Goal: Task Accomplishment & Management: Complete application form

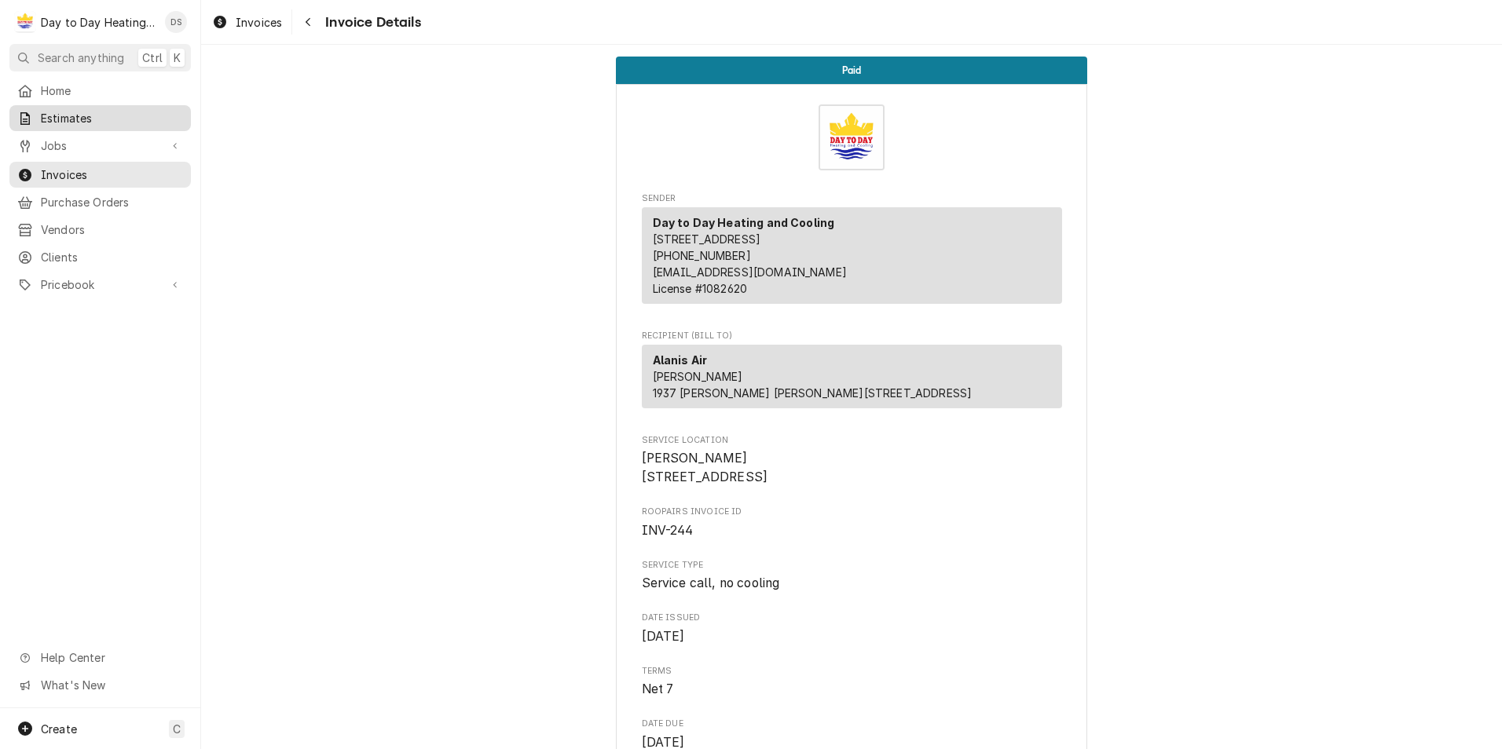
click at [92, 113] on span "Estimates" at bounding box center [112, 118] width 142 height 16
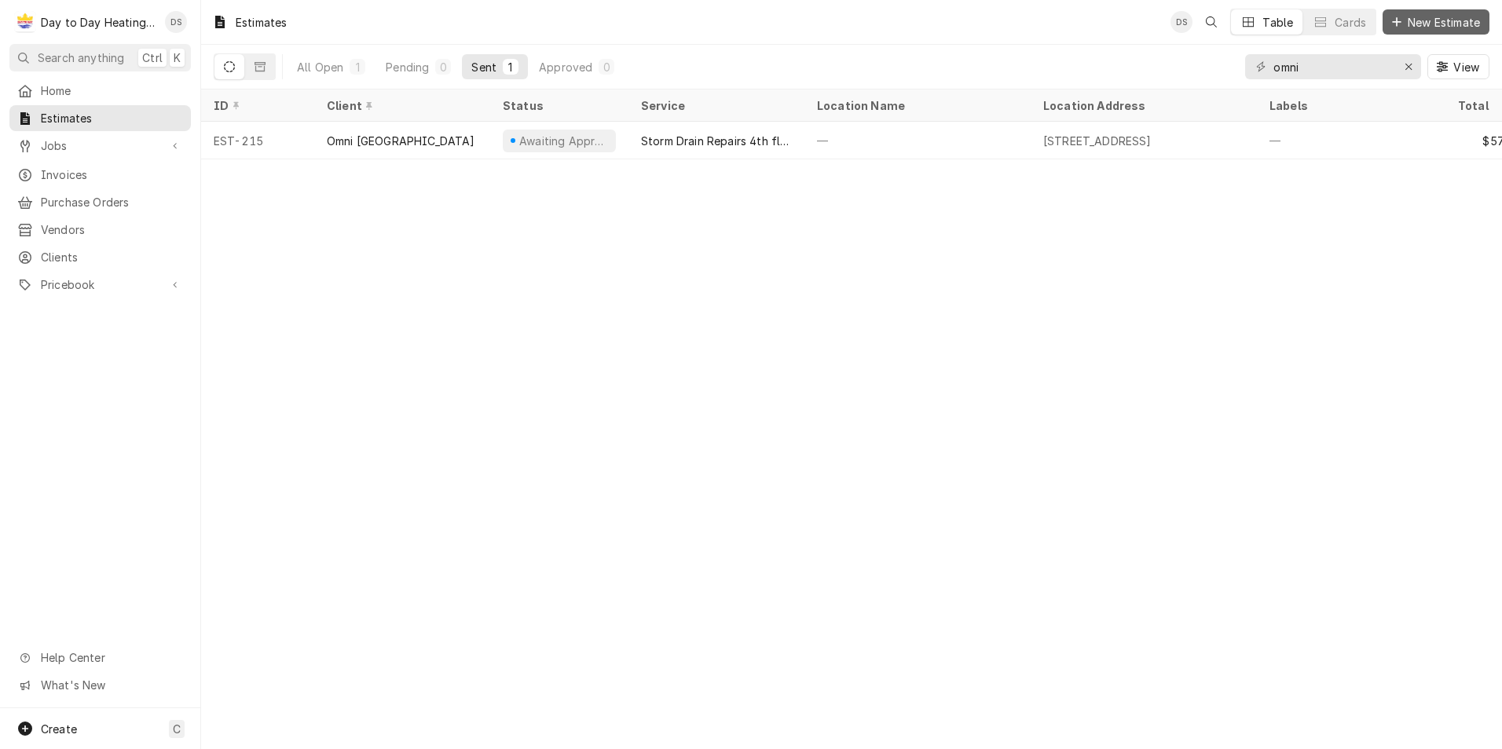
click at [1414, 18] on span "New Estimate" at bounding box center [1443, 22] width 79 height 16
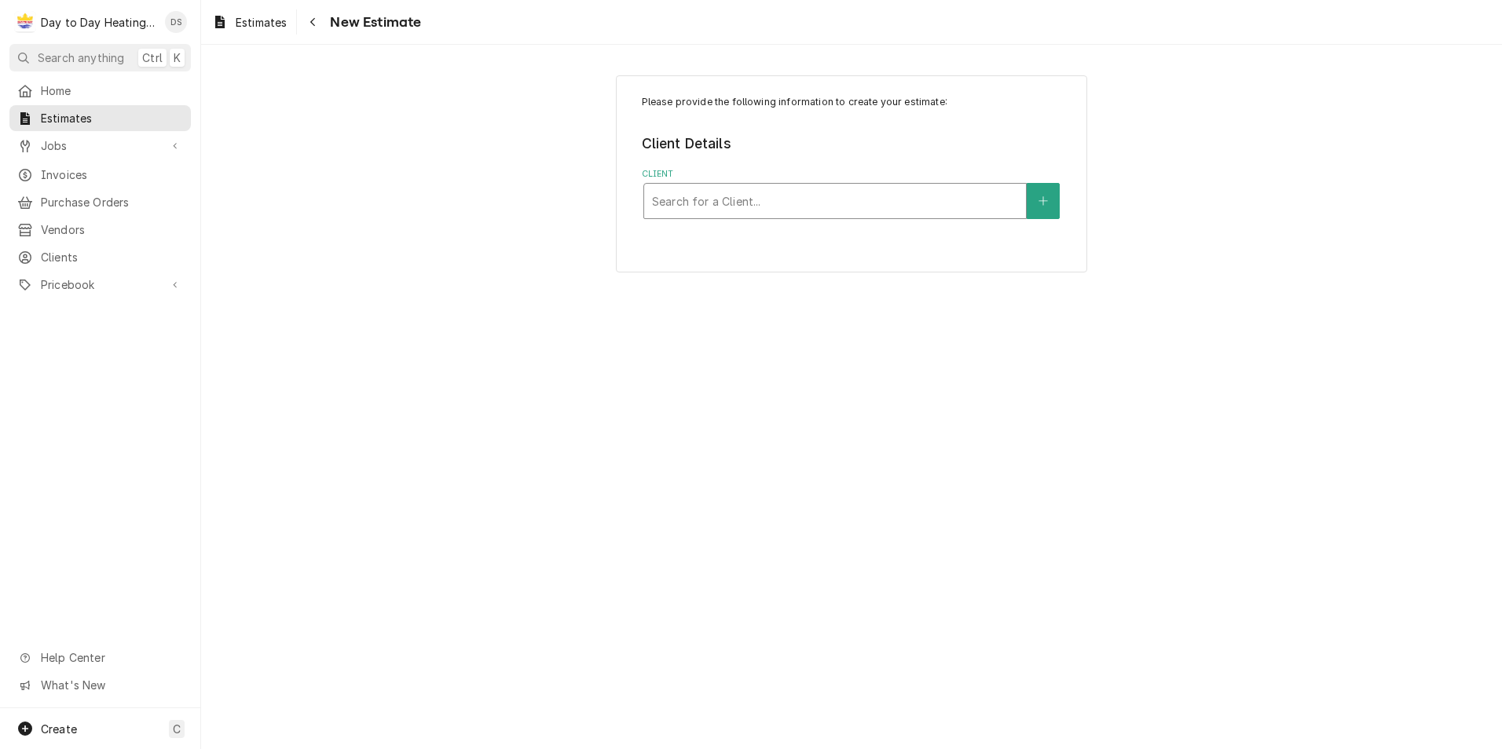
click at [818, 205] on div "Client" at bounding box center [835, 201] width 366 height 28
type input "triple"
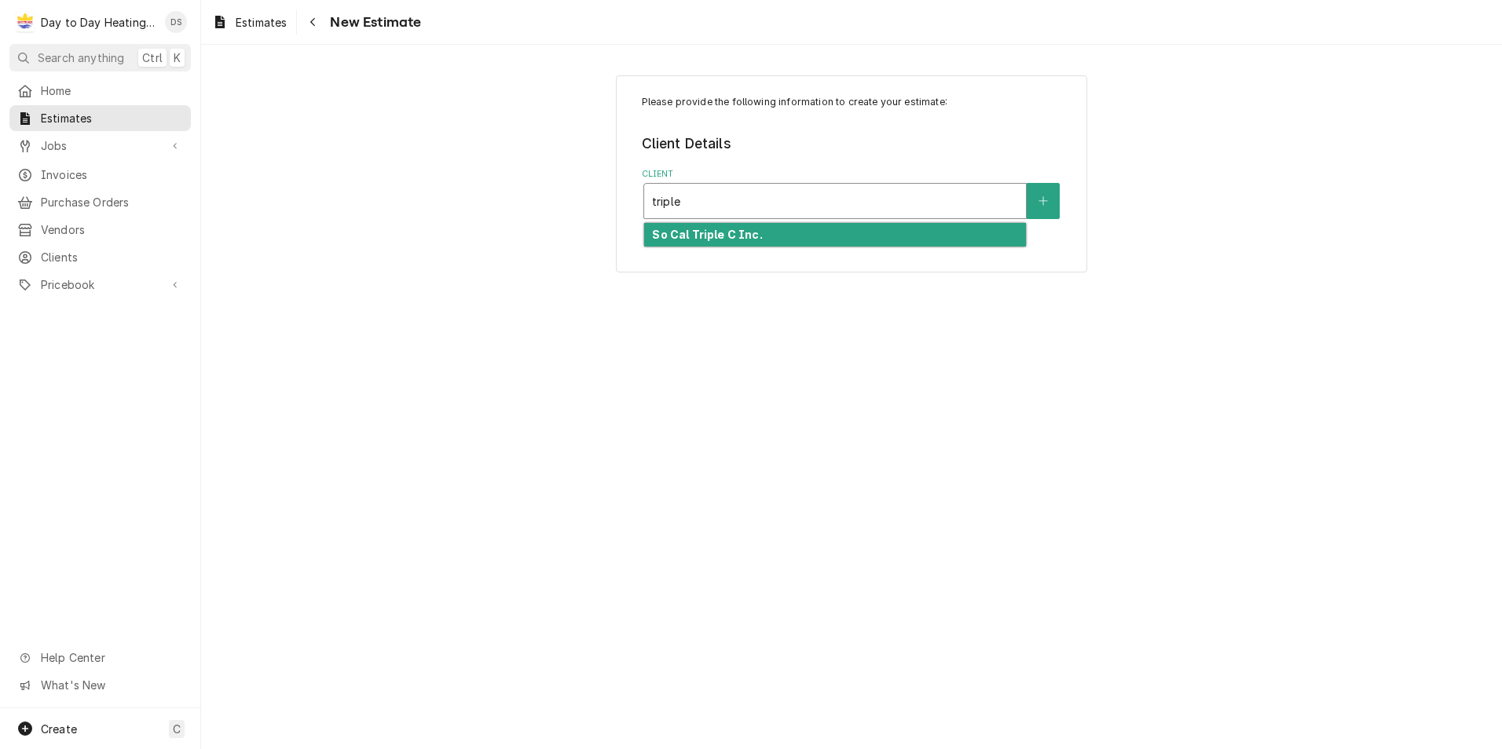
click at [807, 232] on div "So Cal Triple C Inc." at bounding box center [835, 235] width 382 height 24
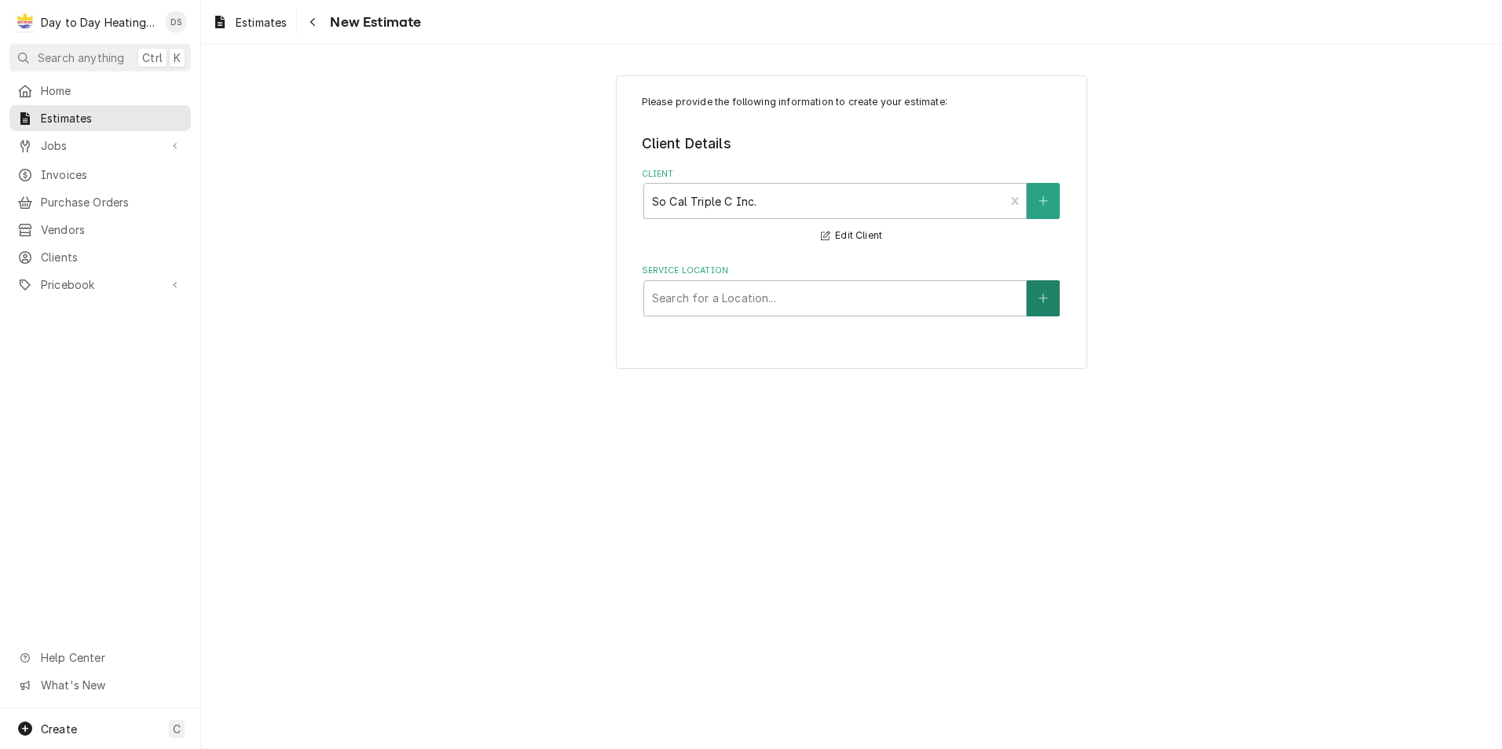
click at [1031, 308] on button "Service Location" at bounding box center [1043, 298] width 33 height 36
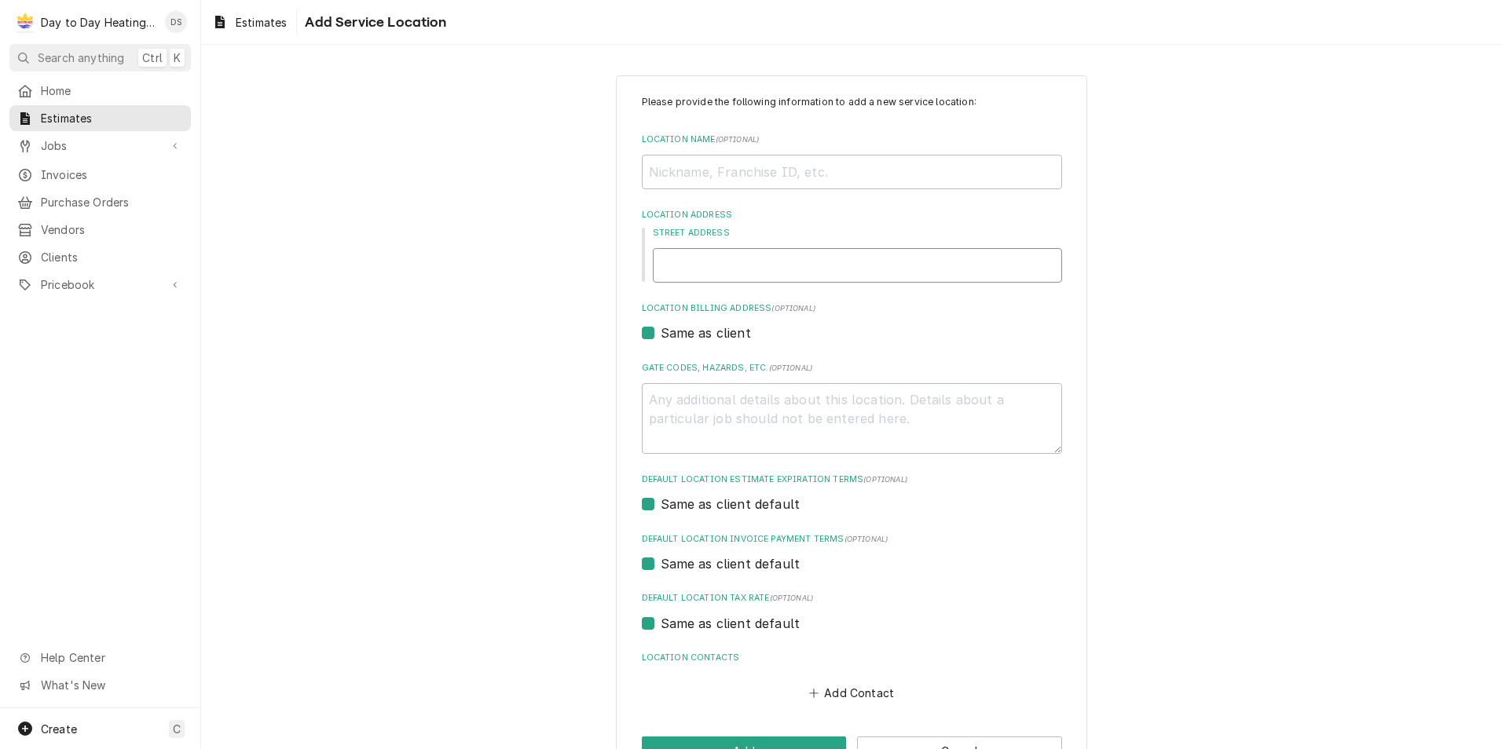
click at [712, 272] on input "Street Address" at bounding box center [857, 265] width 409 height 35
type textarea "x"
type input "3"
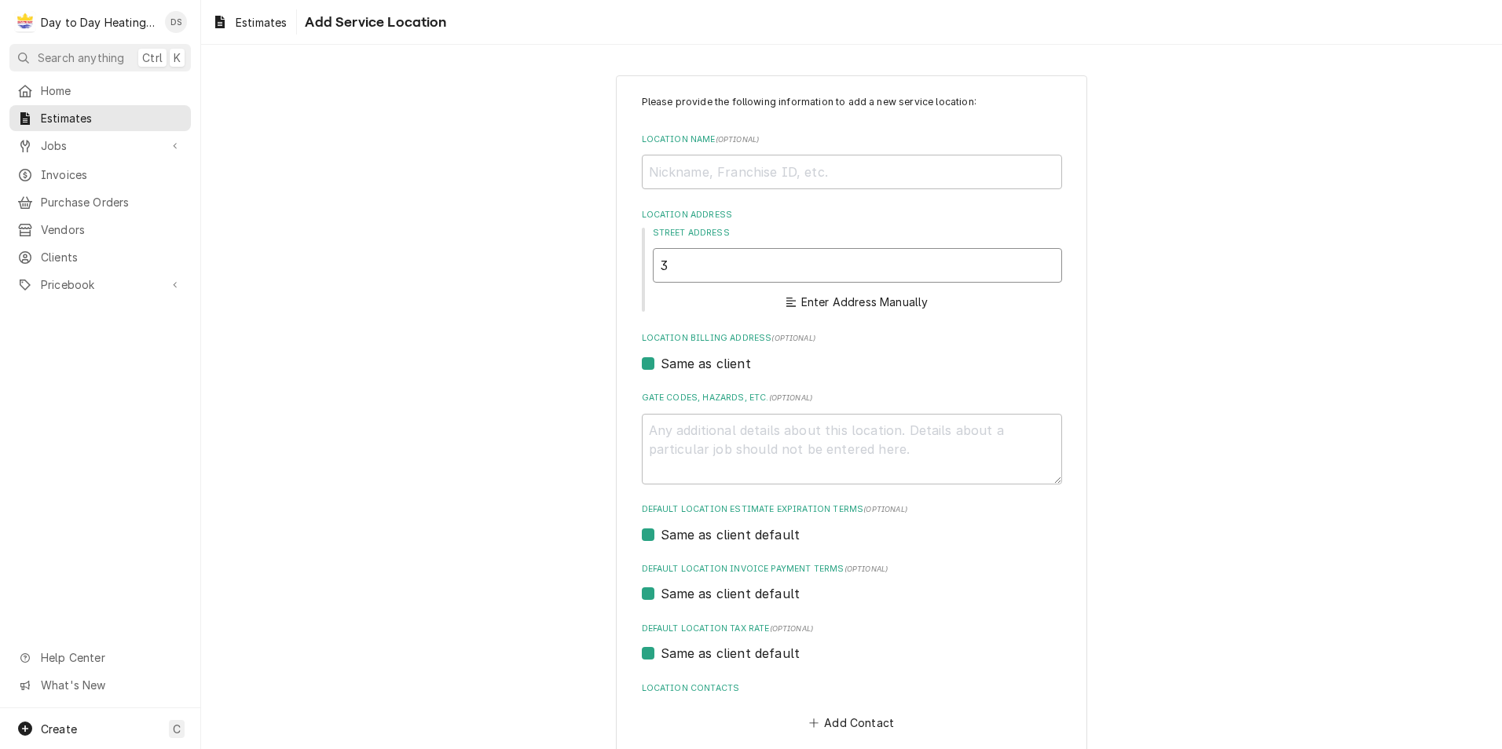
type textarea "x"
type input "31"
type textarea "x"
type input "316"
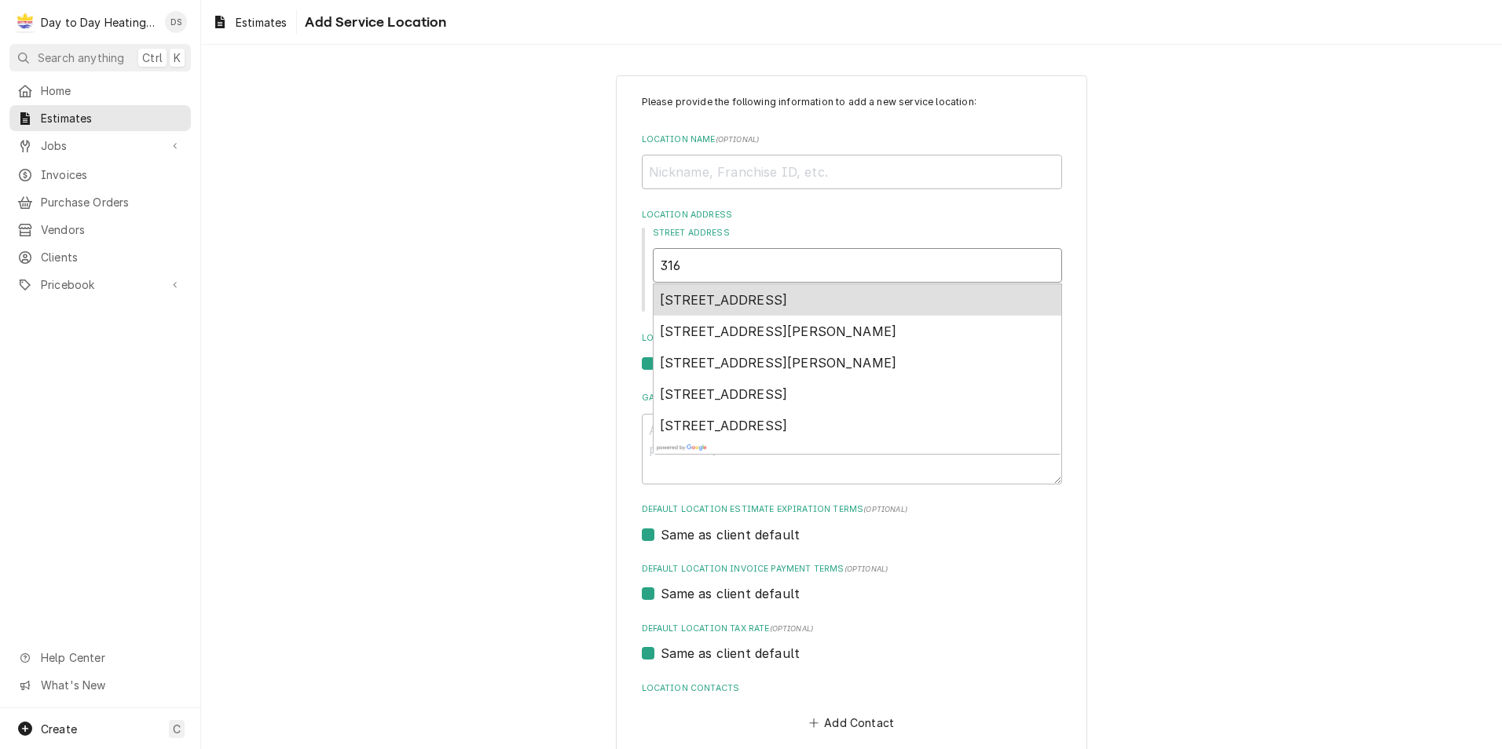
type textarea "x"
type input "3164"
type textarea "x"
type input "3164"
type textarea "x"
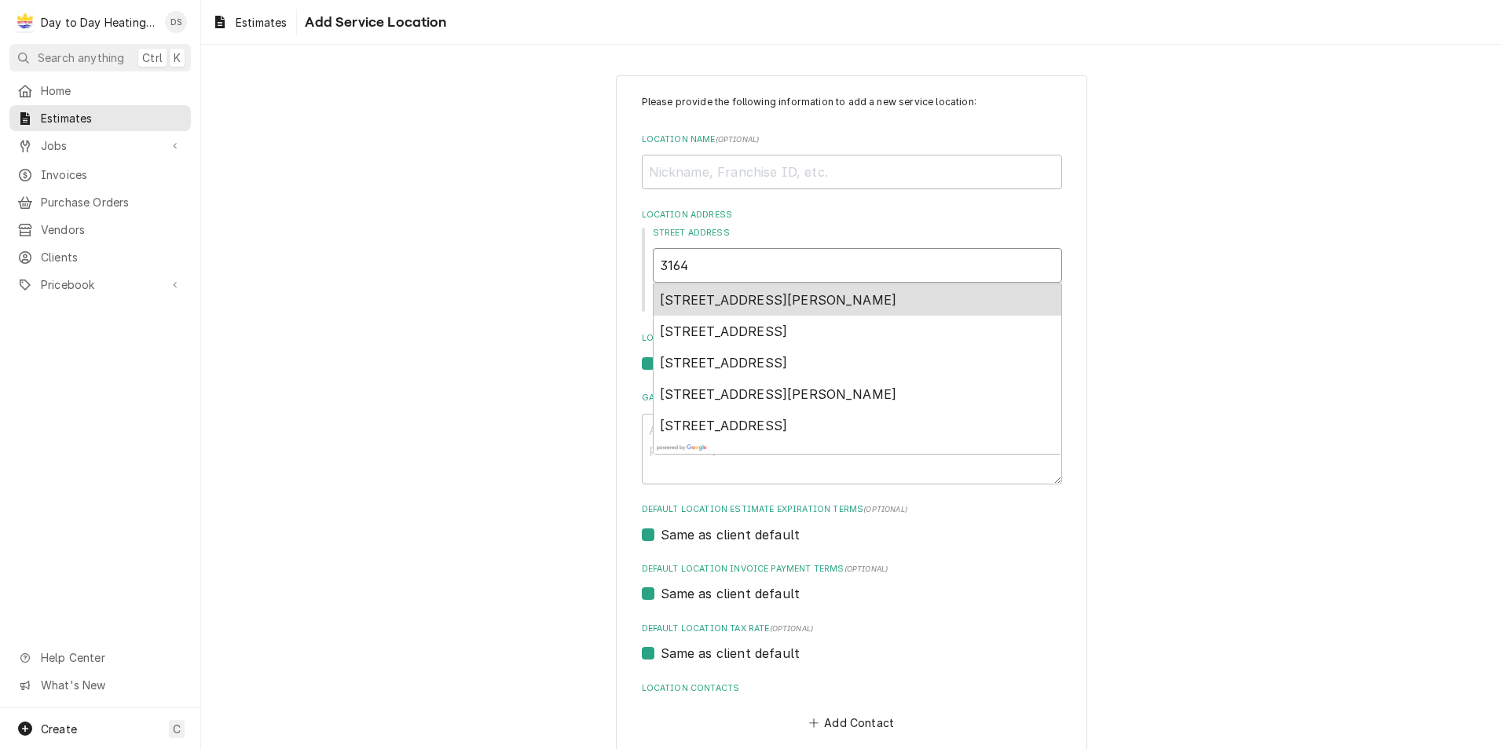
type input "3164 w"
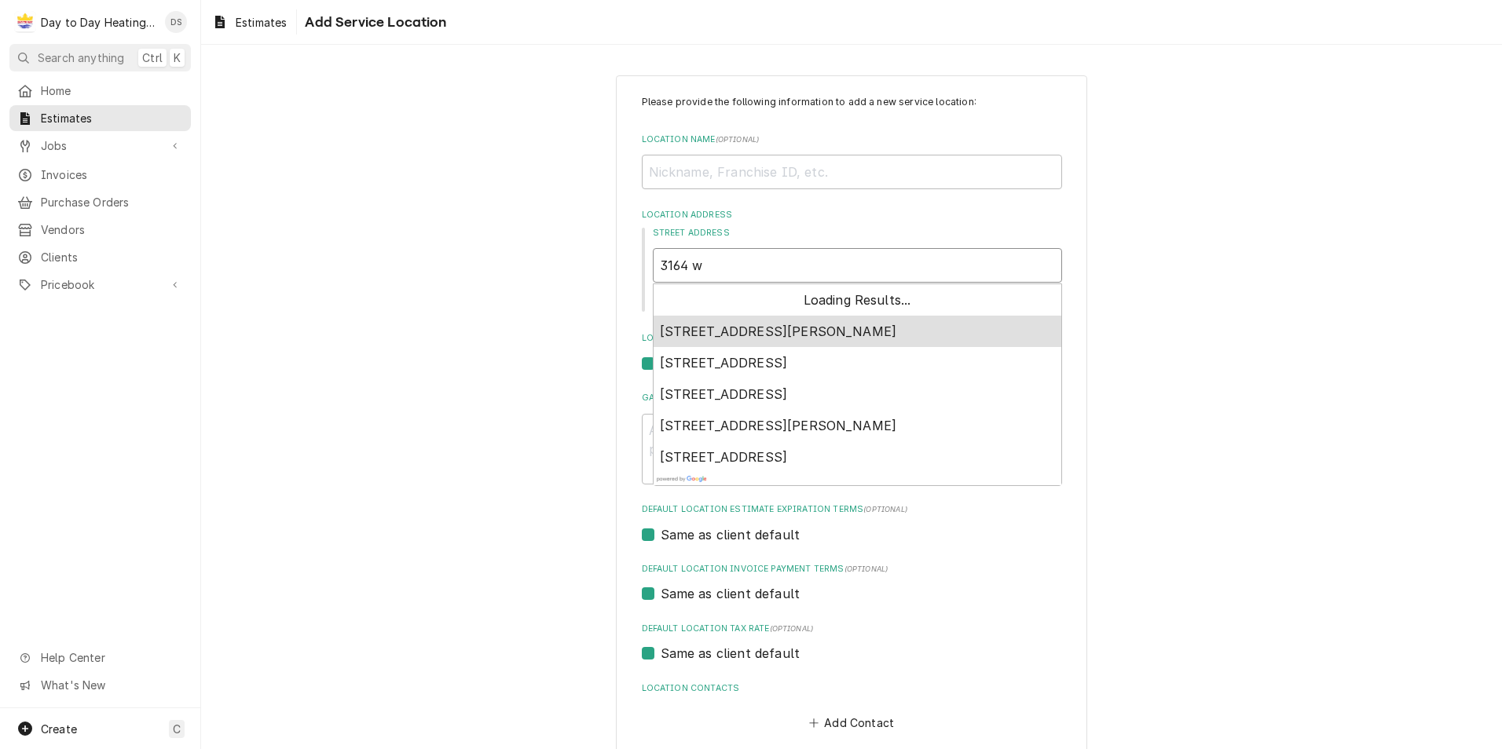
type textarea "x"
type input "3164 w"
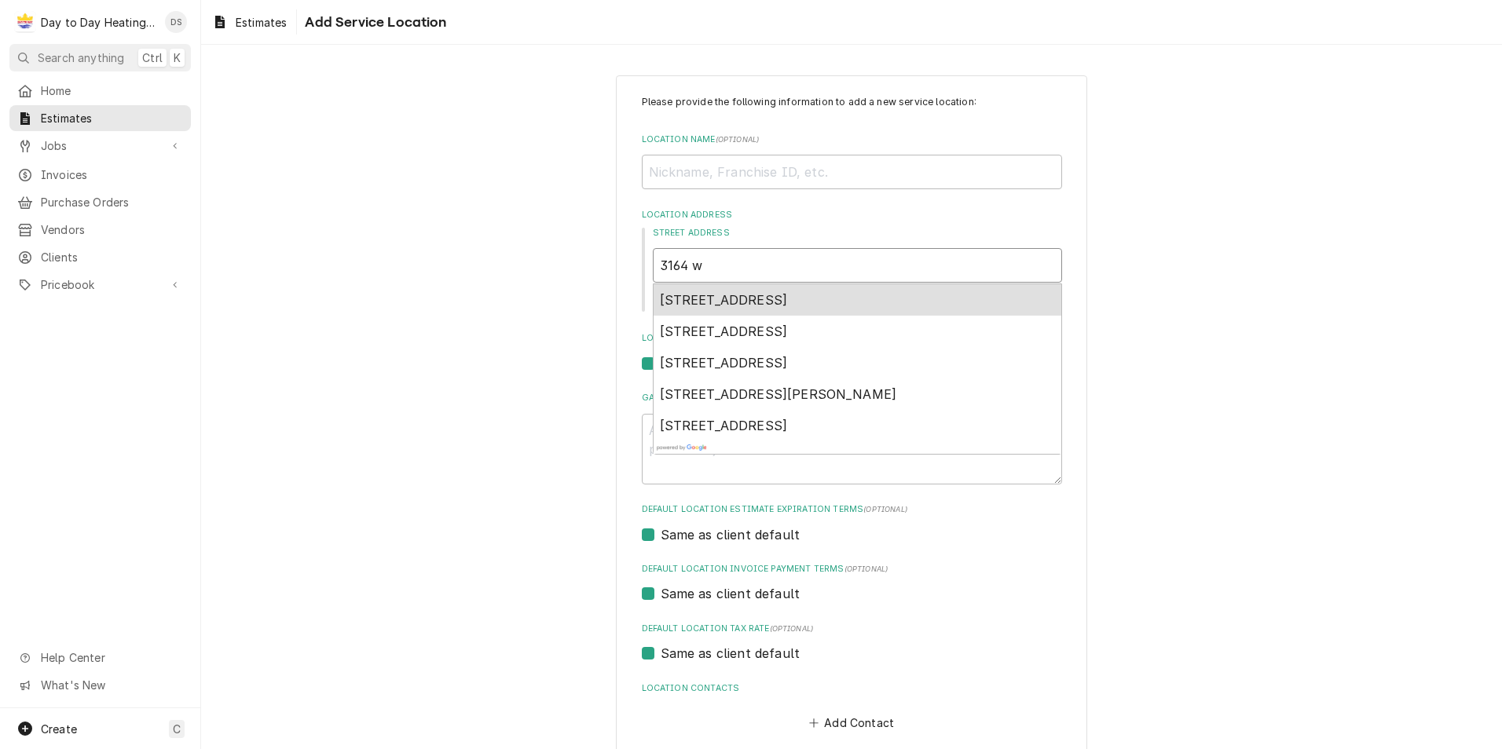
type textarea "x"
type input "3164 w f"
type textarea "x"
type input "3164 w fo"
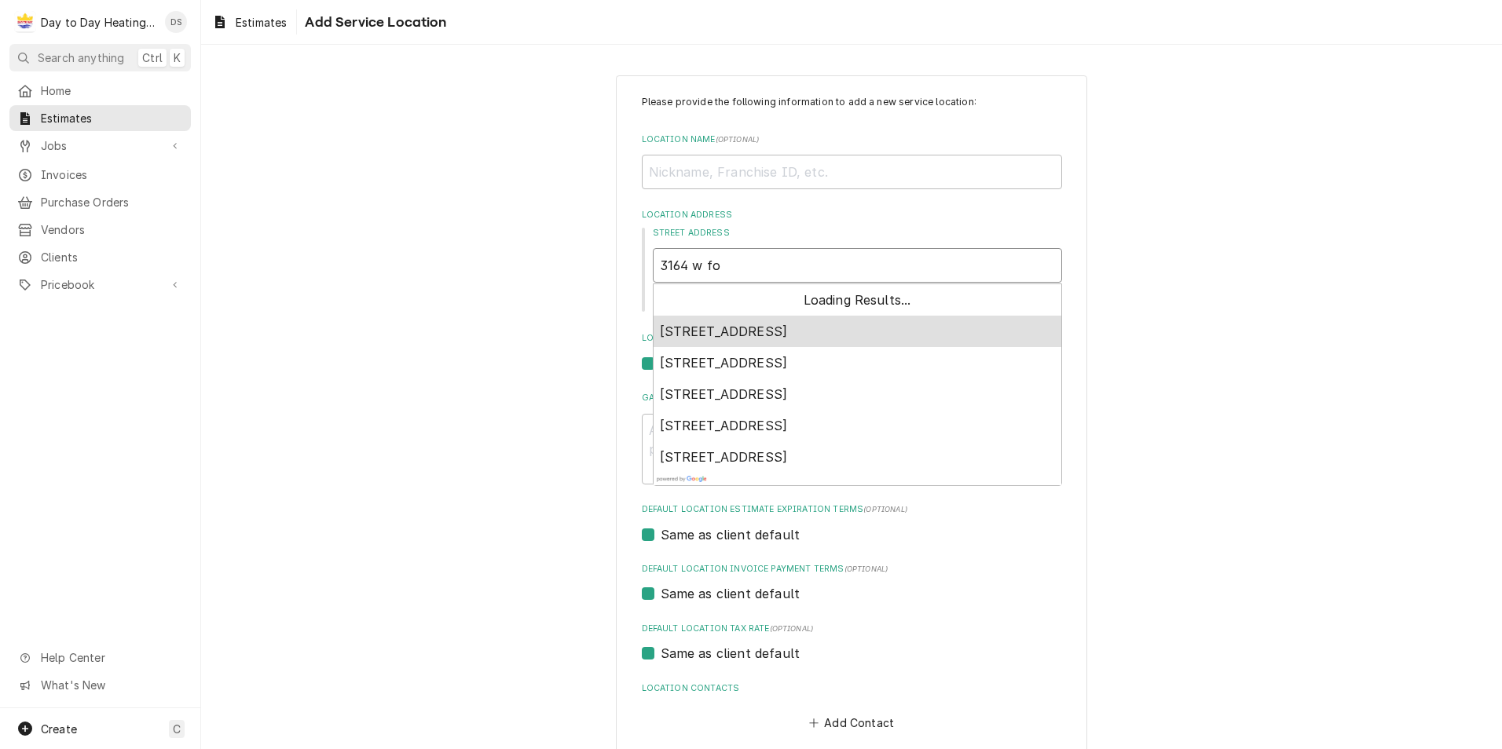
type textarea "x"
type input "3164 w fox"
type textarea "x"
type input "3164 w fox"
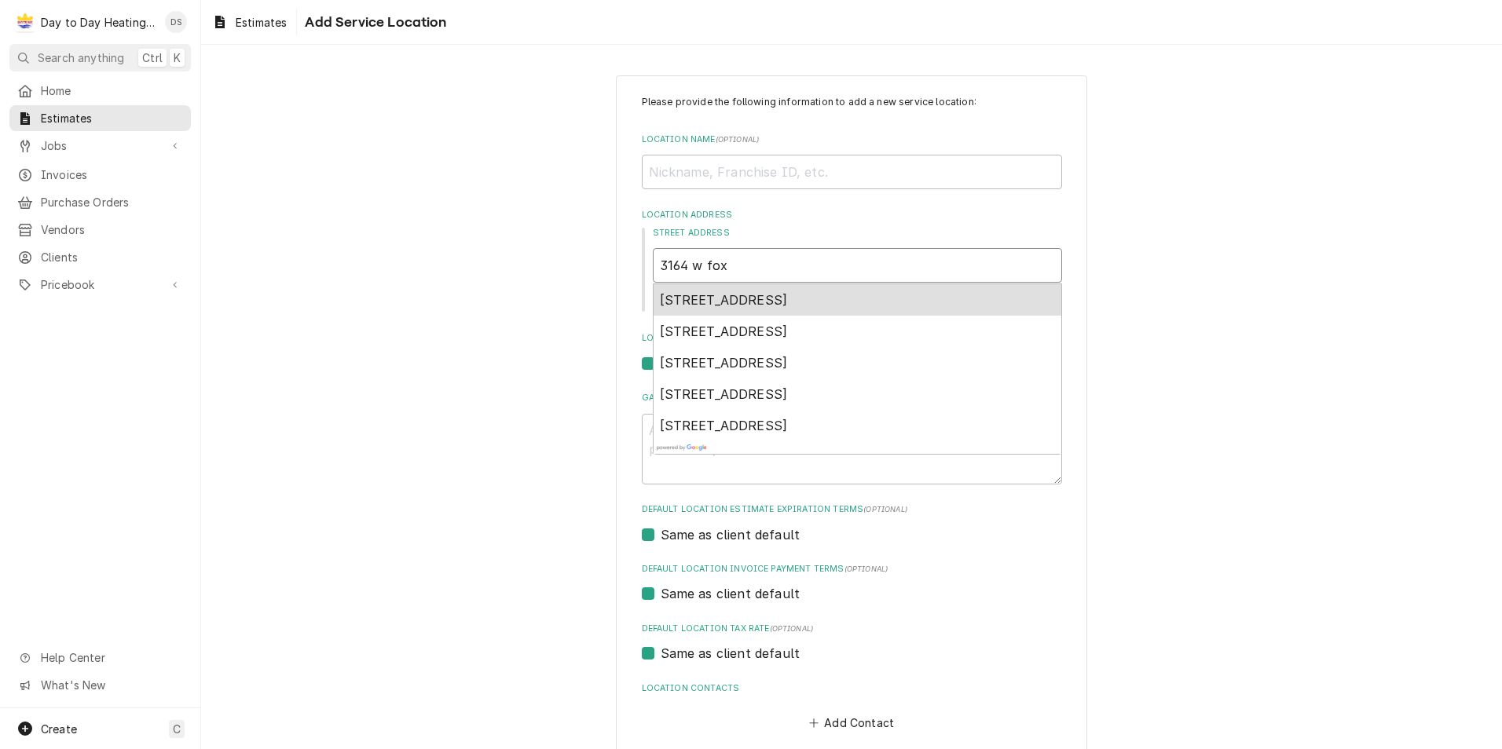
click at [788, 302] on span "3164 West Fox Run Way, San Diego, CA, USA" at bounding box center [724, 300] width 128 height 16
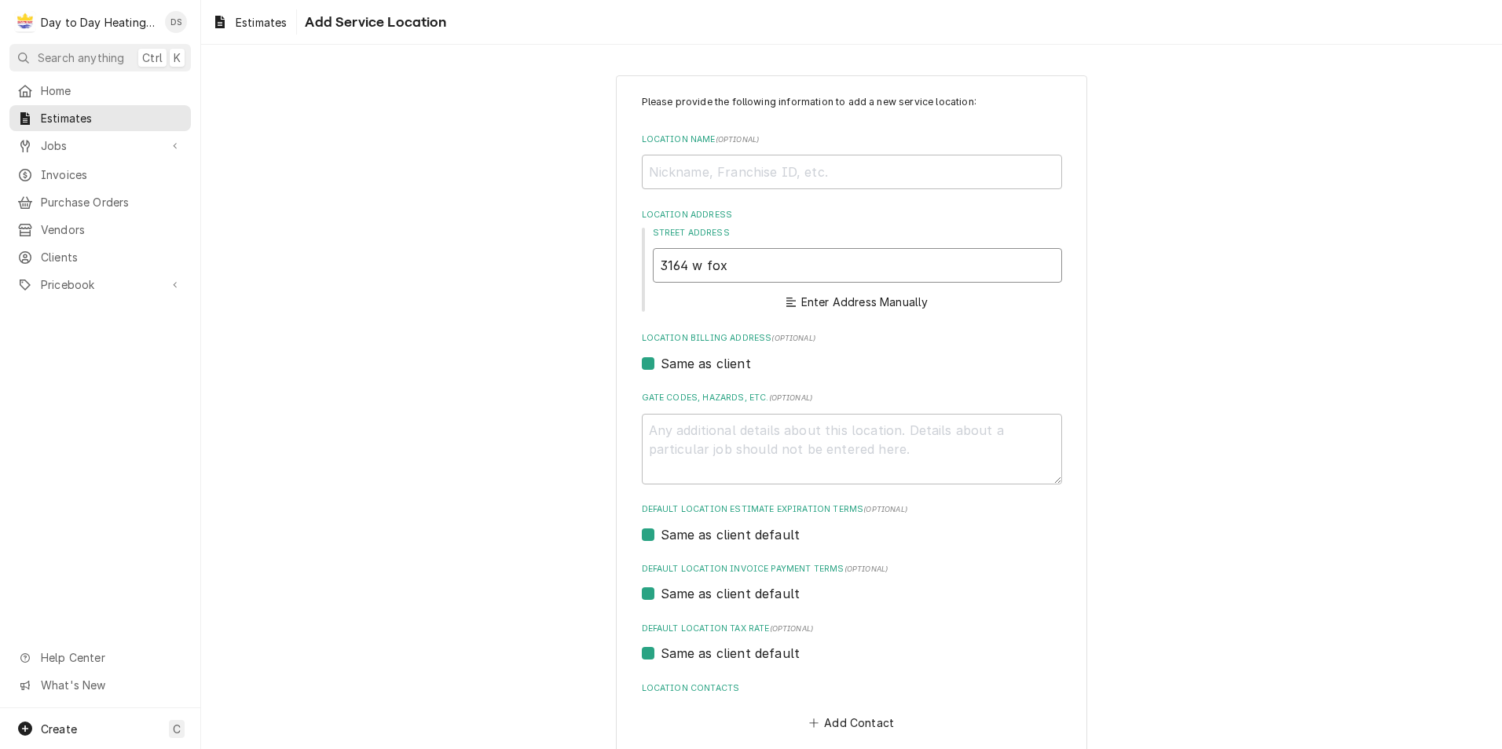
type textarea "x"
type input "3164 W Fox Run Way"
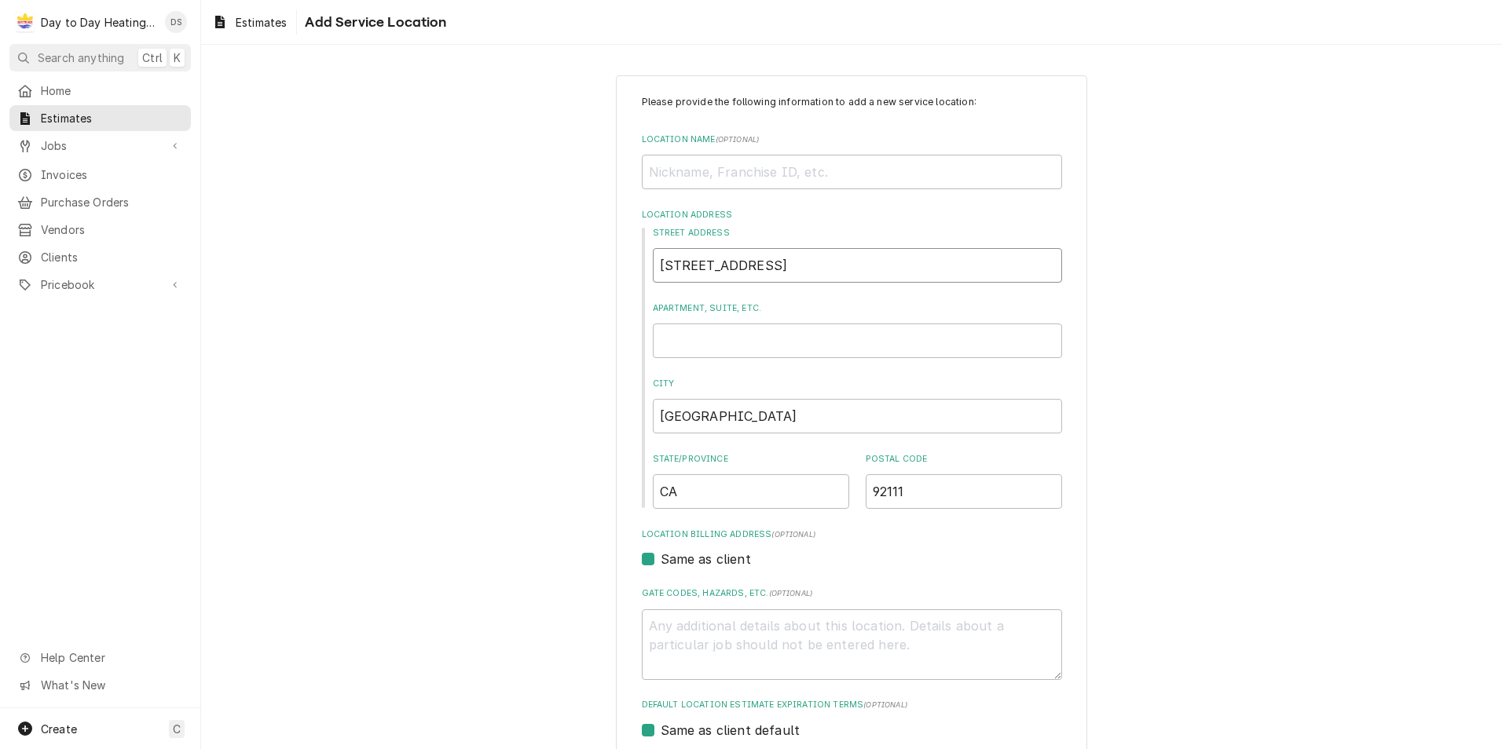
type textarea "x"
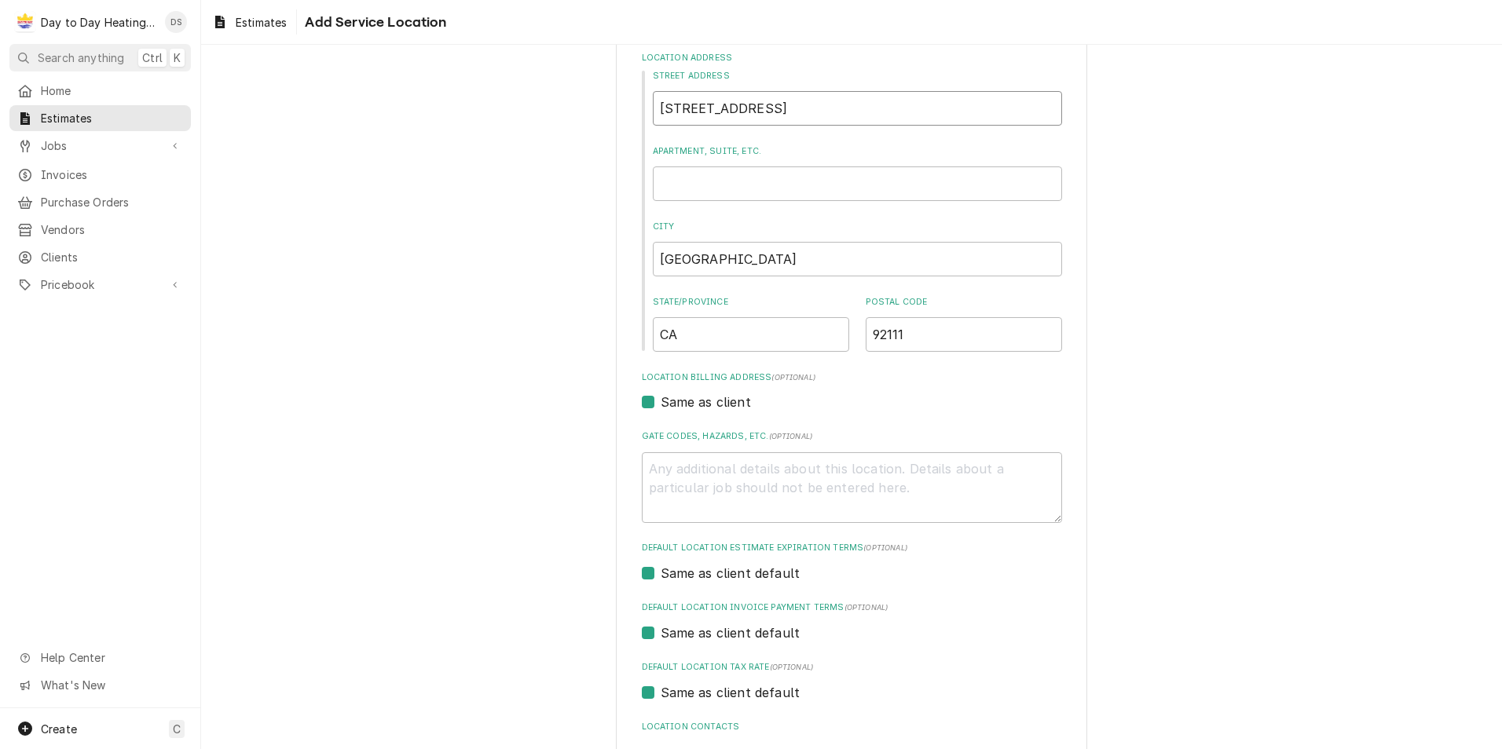
scroll to position [276, 0]
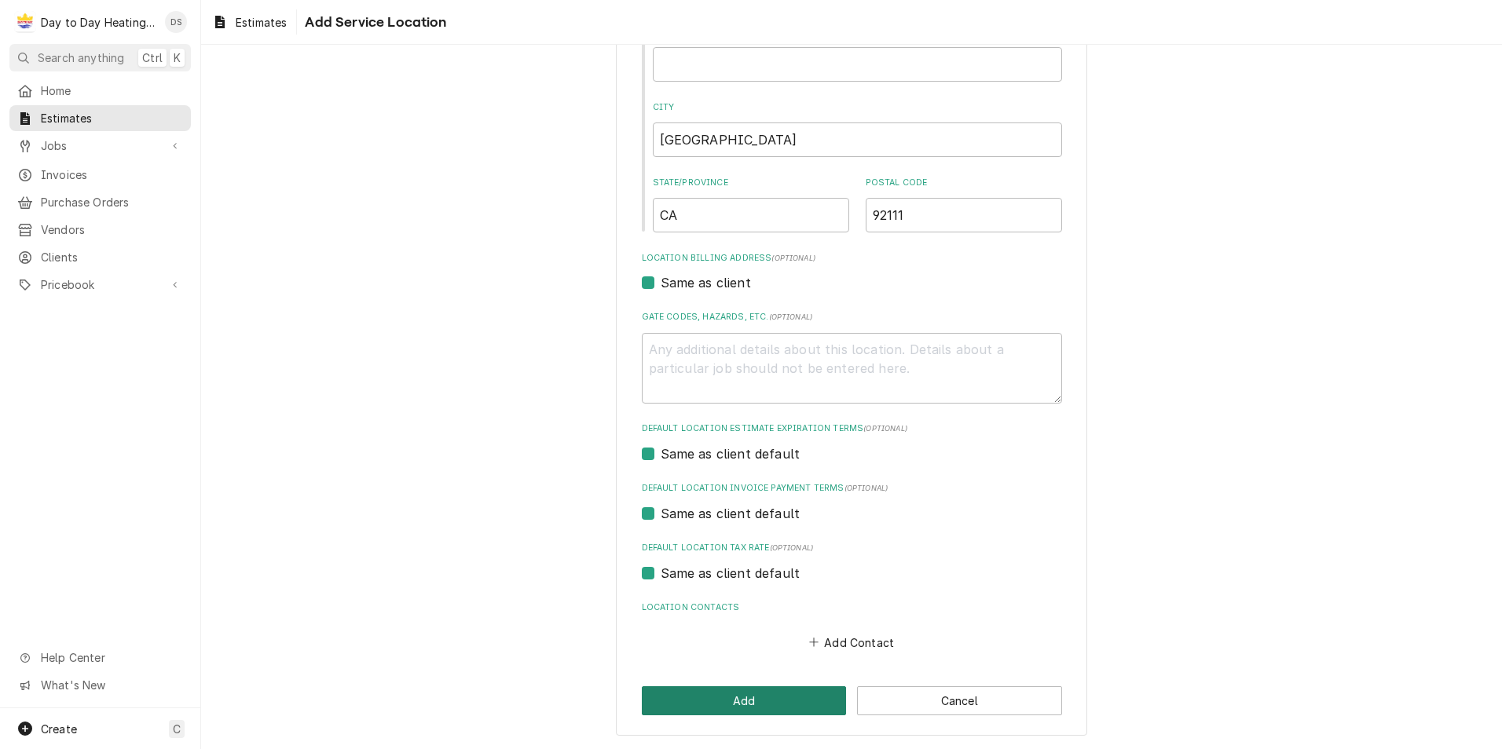
type input "3164 W Fox Run Way"
click at [784, 705] on button "Add" at bounding box center [744, 701] width 205 height 29
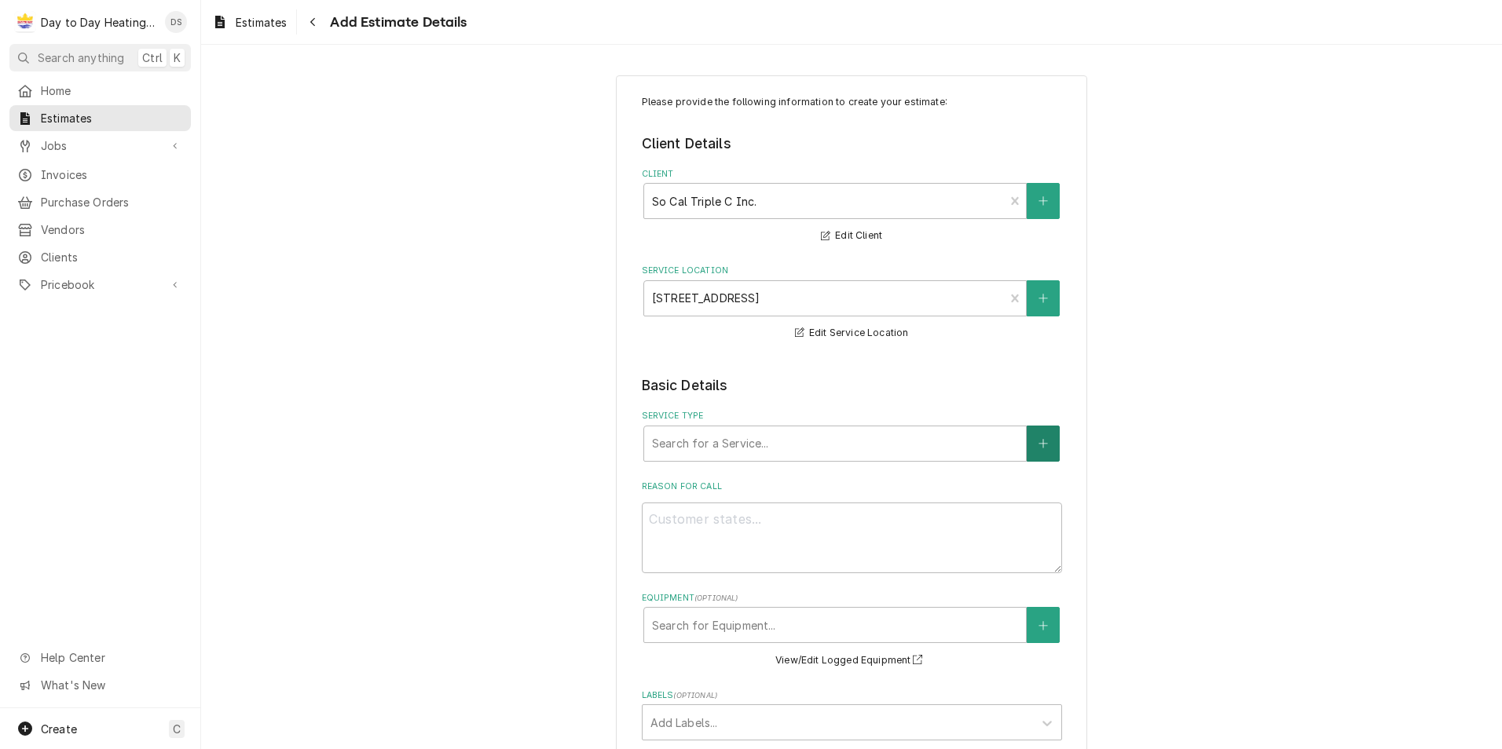
click at [1032, 449] on button "Service Type" at bounding box center [1043, 444] width 33 height 36
click at [696, 445] on div "Service Type" at bounding box center [835, 444] width 366 height 28
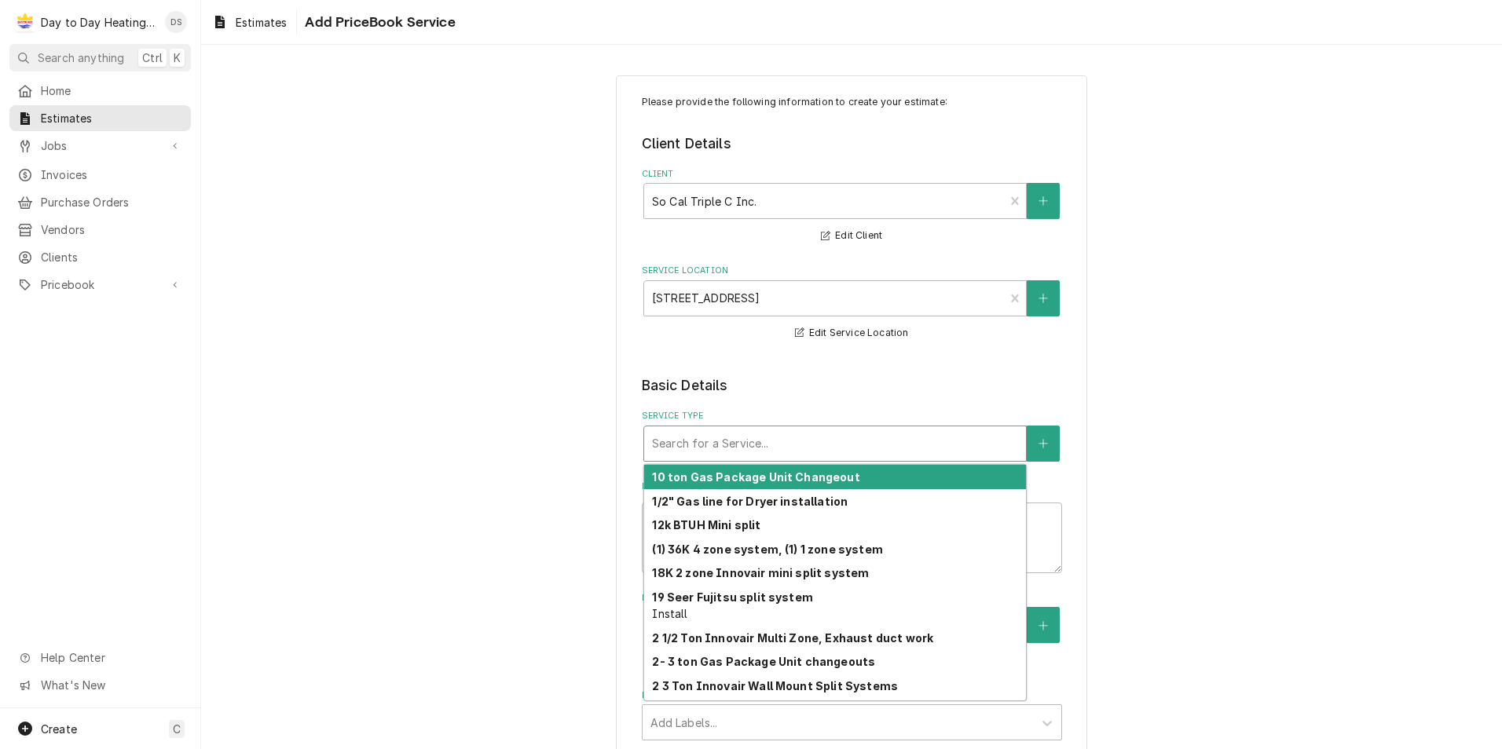
type textarea "x"
type input "4"
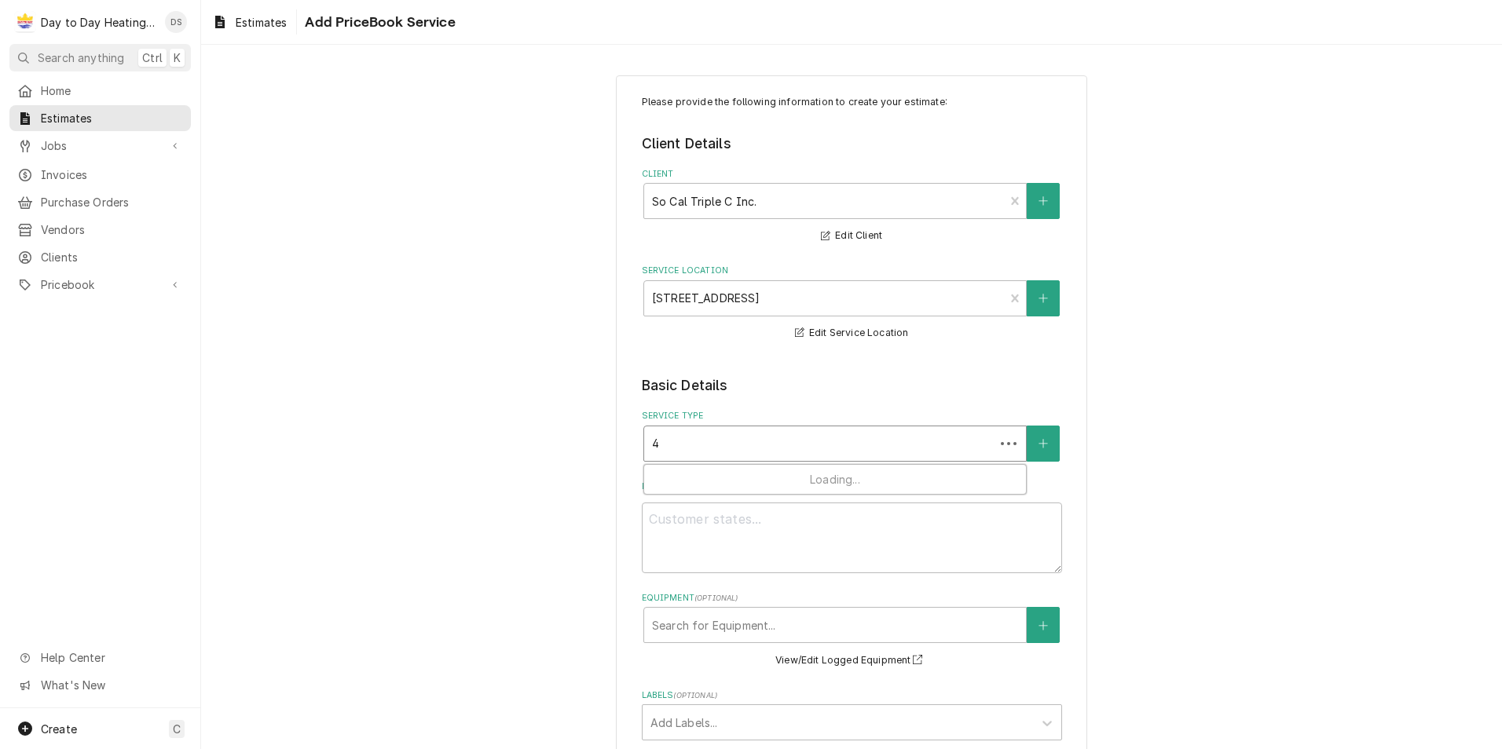
type textarea "x"
type input "4"
type textarea "x"
type input "4 t"
type textarea "x"
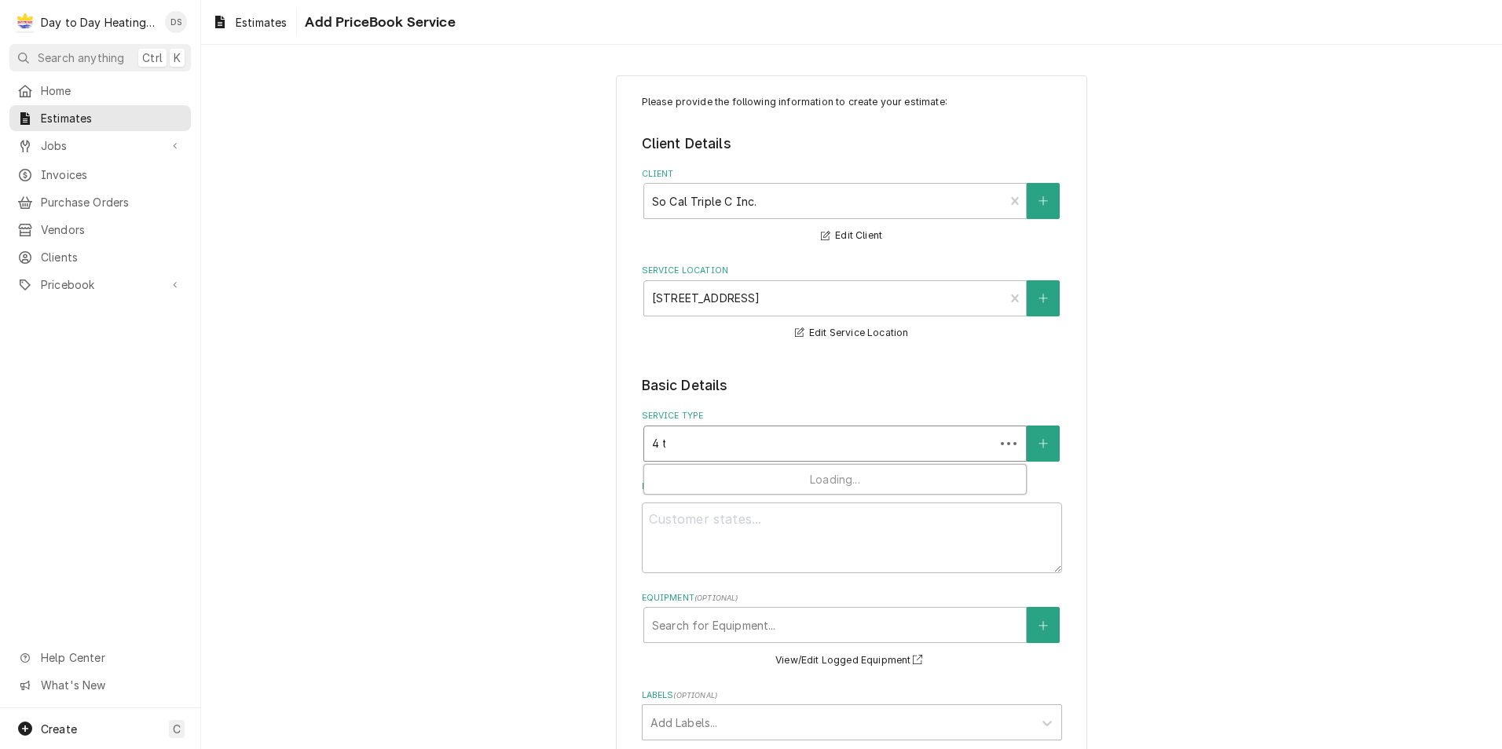
type input "4 to"
type textarea "x"
type input "4 ton"
type textarea "x"
type input "4 ton"
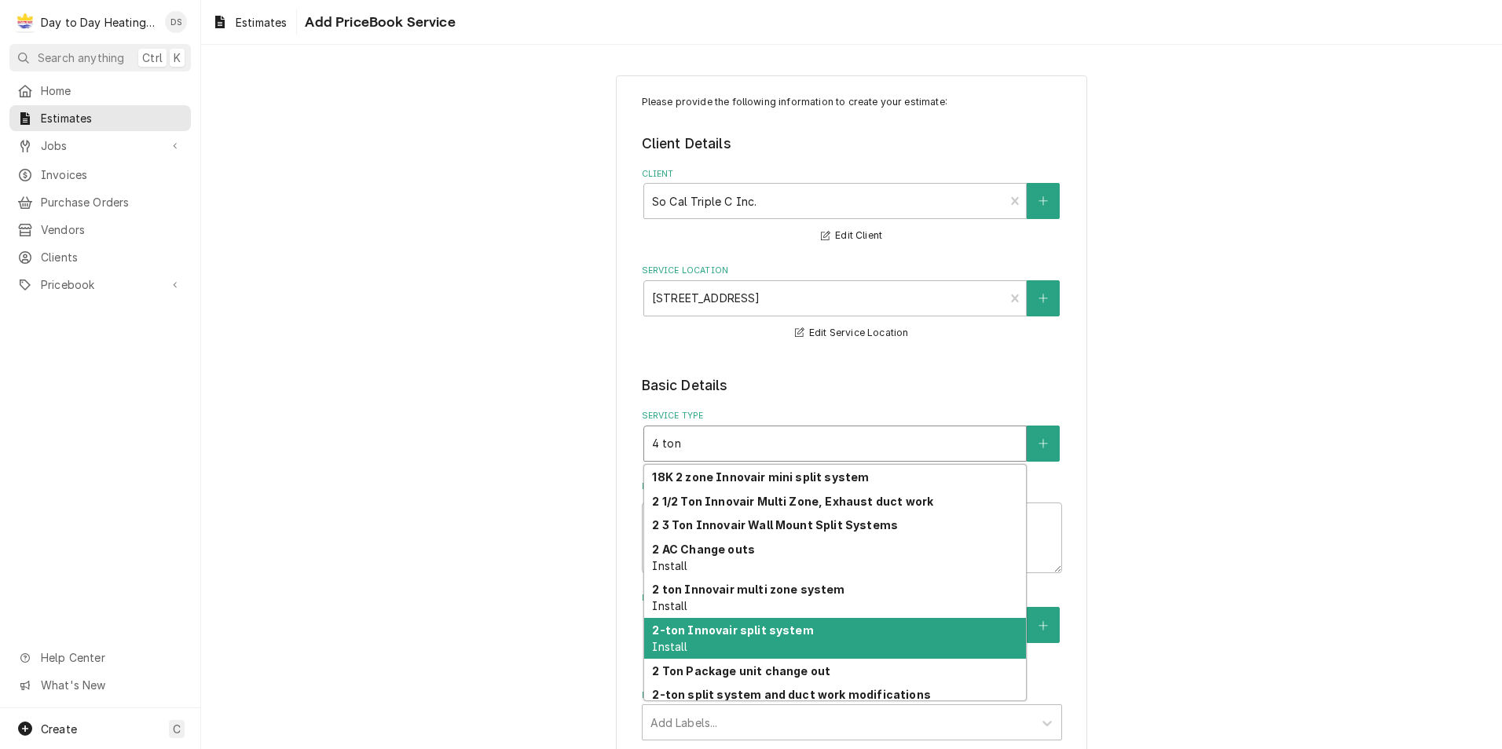
scroll to position [54, 0]
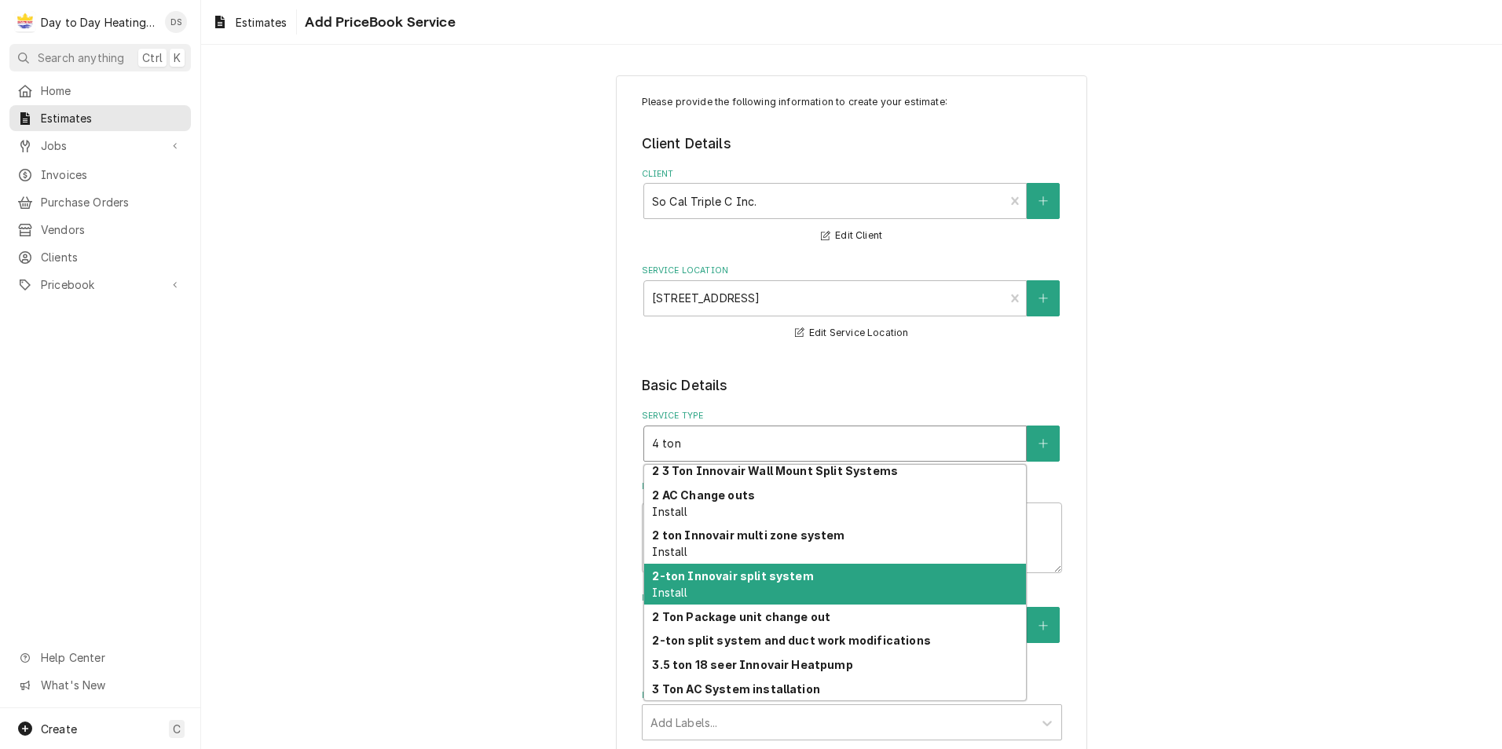
click at [839, 580] on div "2-ton Innovair split system Install" at bounding box center [835, 584] width 382 height 41
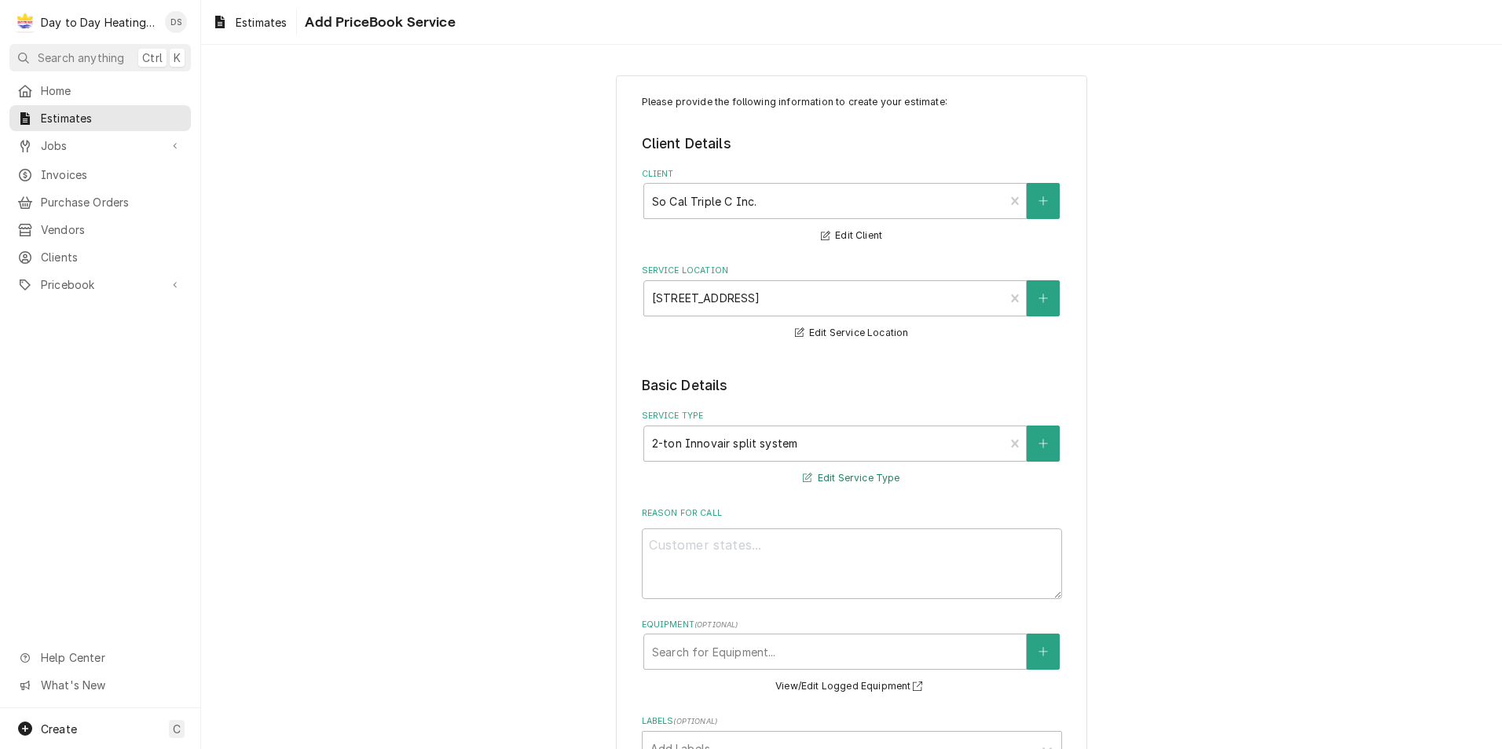
click at [821, 474] on button "Edit Service Type" at bounding box center [850, 479] width 101 height 20
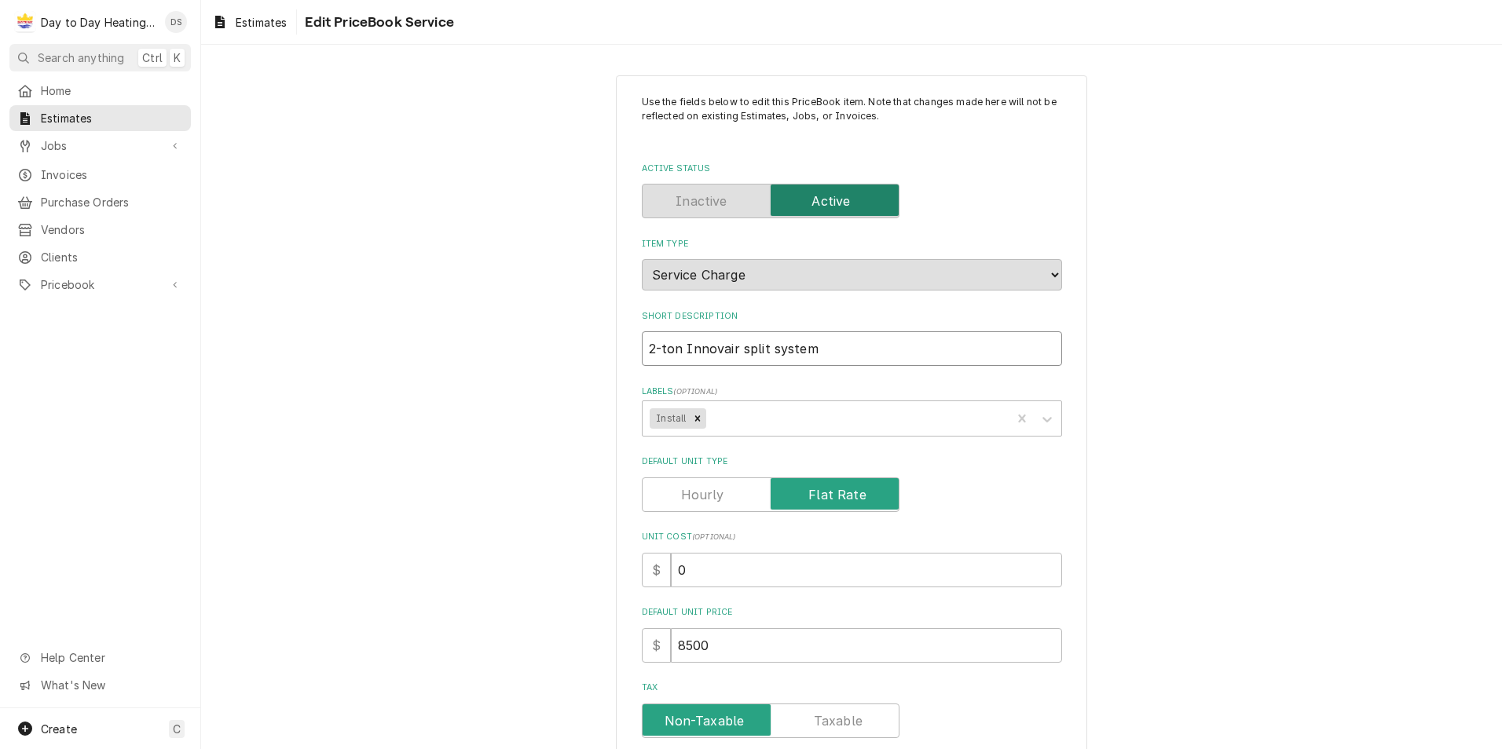
click at [648, 346] on input "2-ton Innovair split system" at bounding box center [852, 348] width 420 height 35
type textarea "x"
type input "-ton Innovair split system"
type textarea "x"
type input "4-ton Innovair split system"
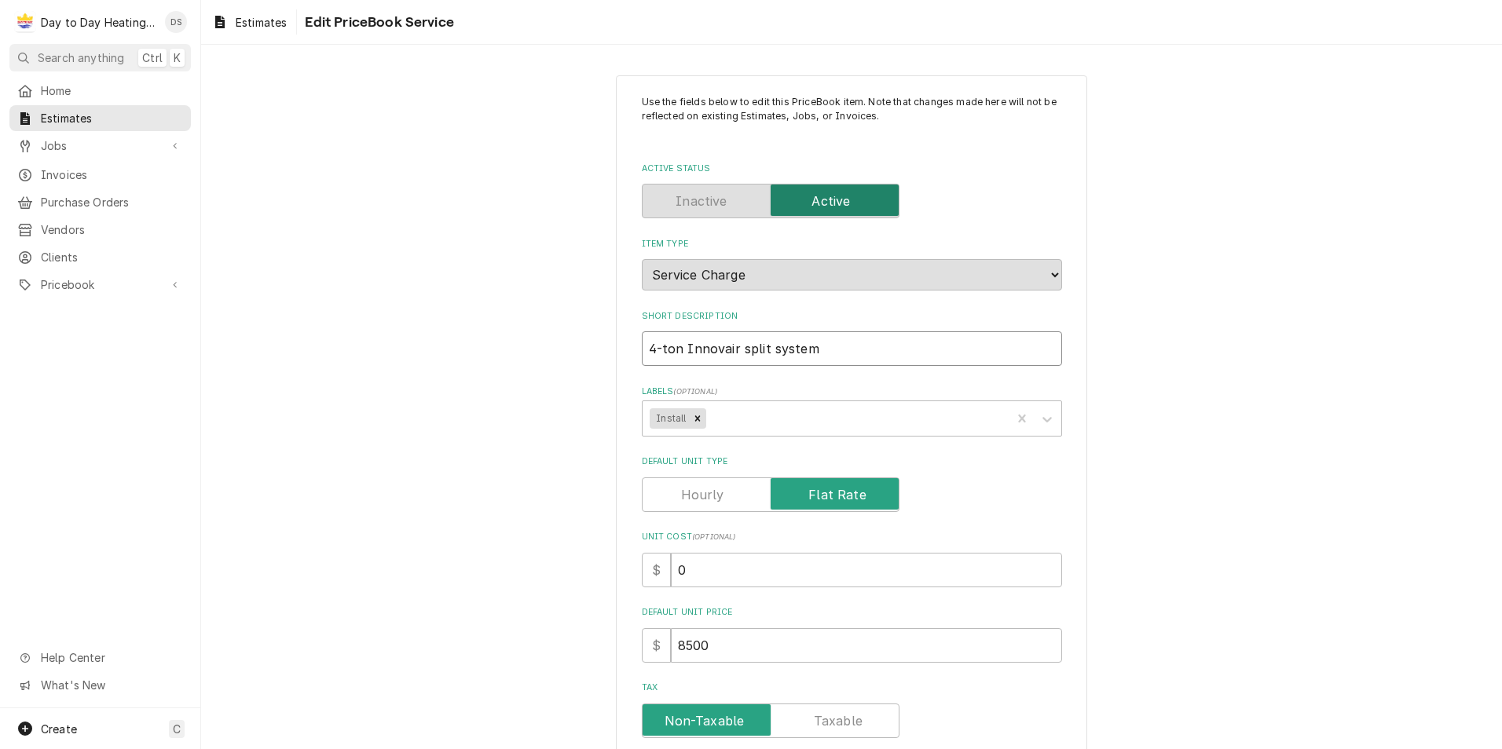
type textarea "x"
type input "4-ton Innovair split system"
type textarea "x"
type input "4-ton Innovair h split system"
type textarea "x"
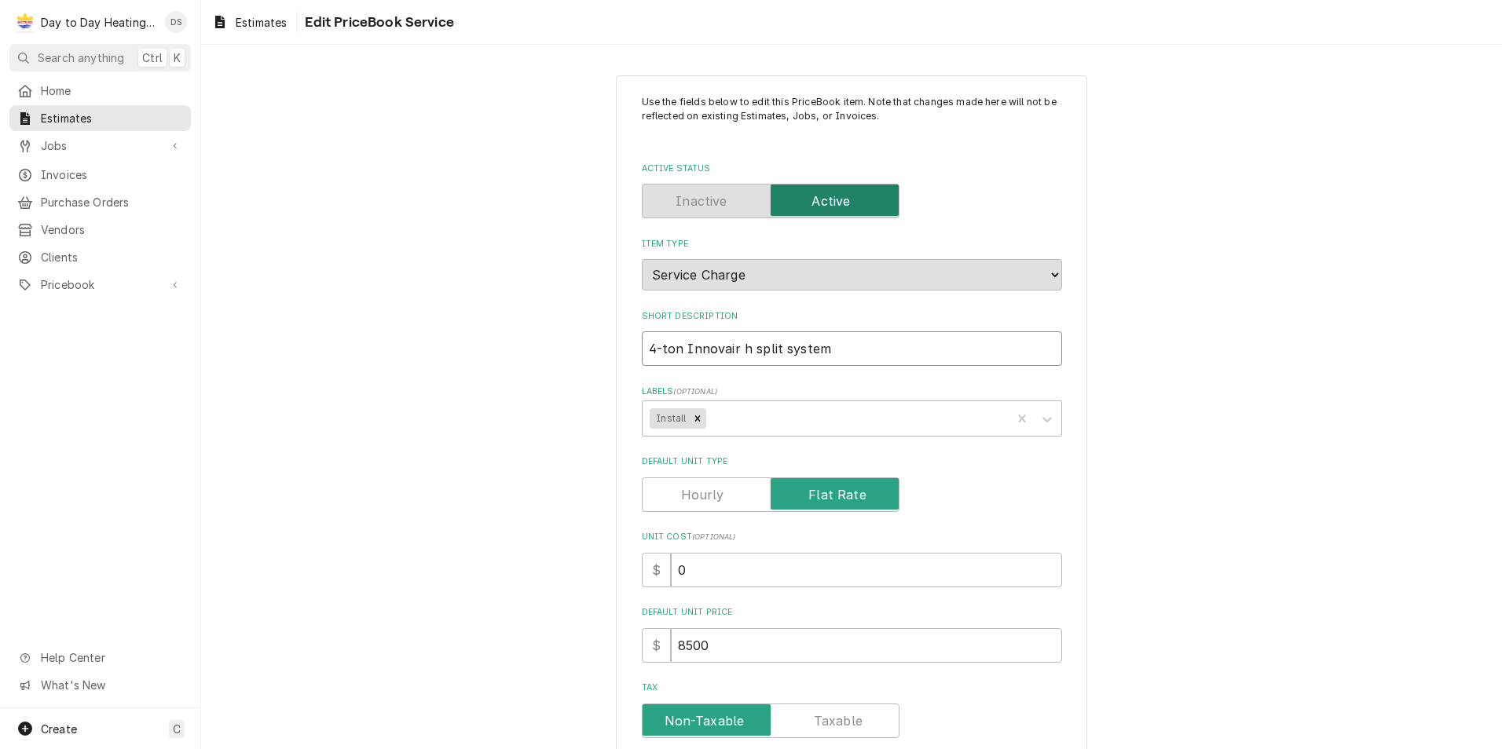
type input "4-ton Innovair he split system"
type textarea "x"
type input "4-ton Innovair hea split system"
type textarea "x"
type input "4-ton Innovair heat split system"
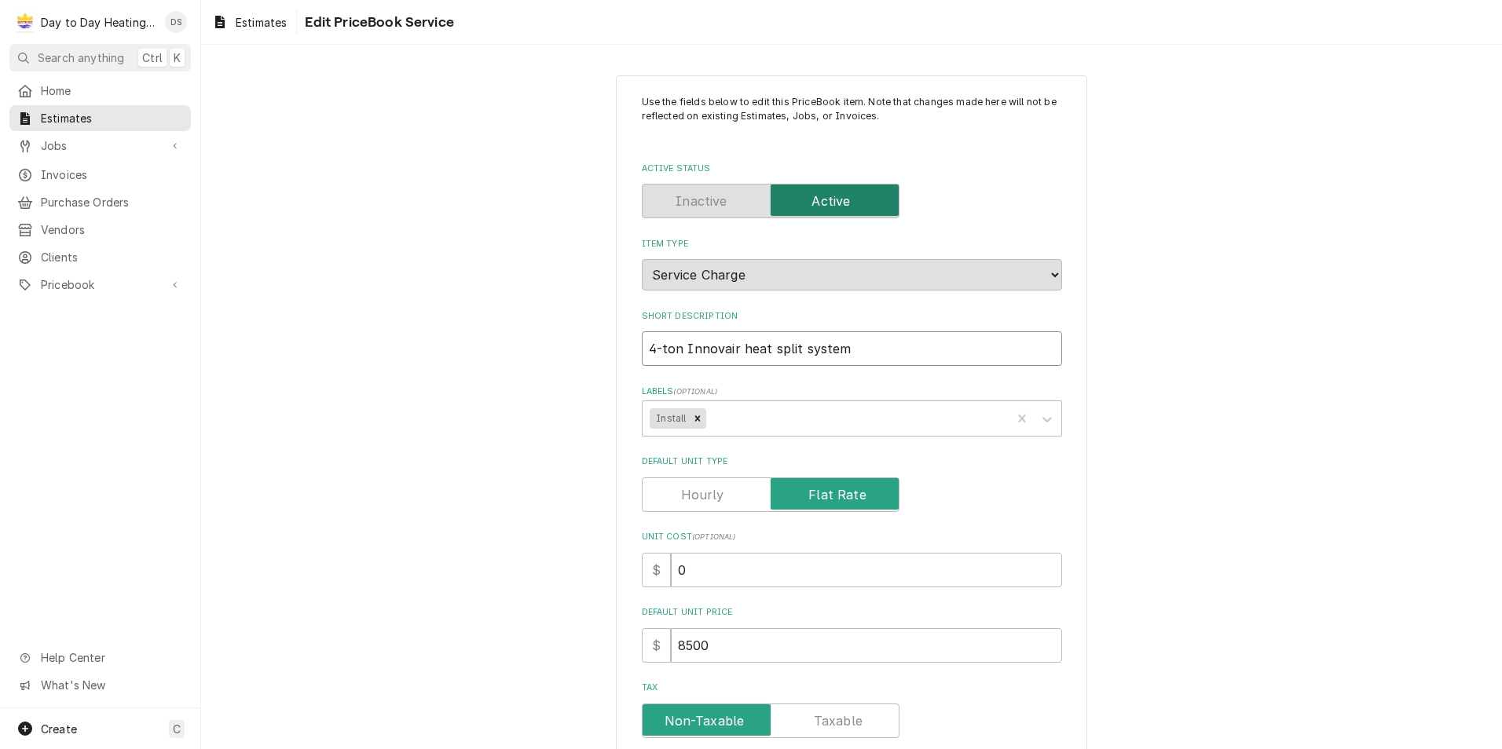
type textarea "x"
type input "4-ton Innovair heatp split system"
type textarea "x"
type input "4-ton Innovair heatpu split system"
type textarea "x"
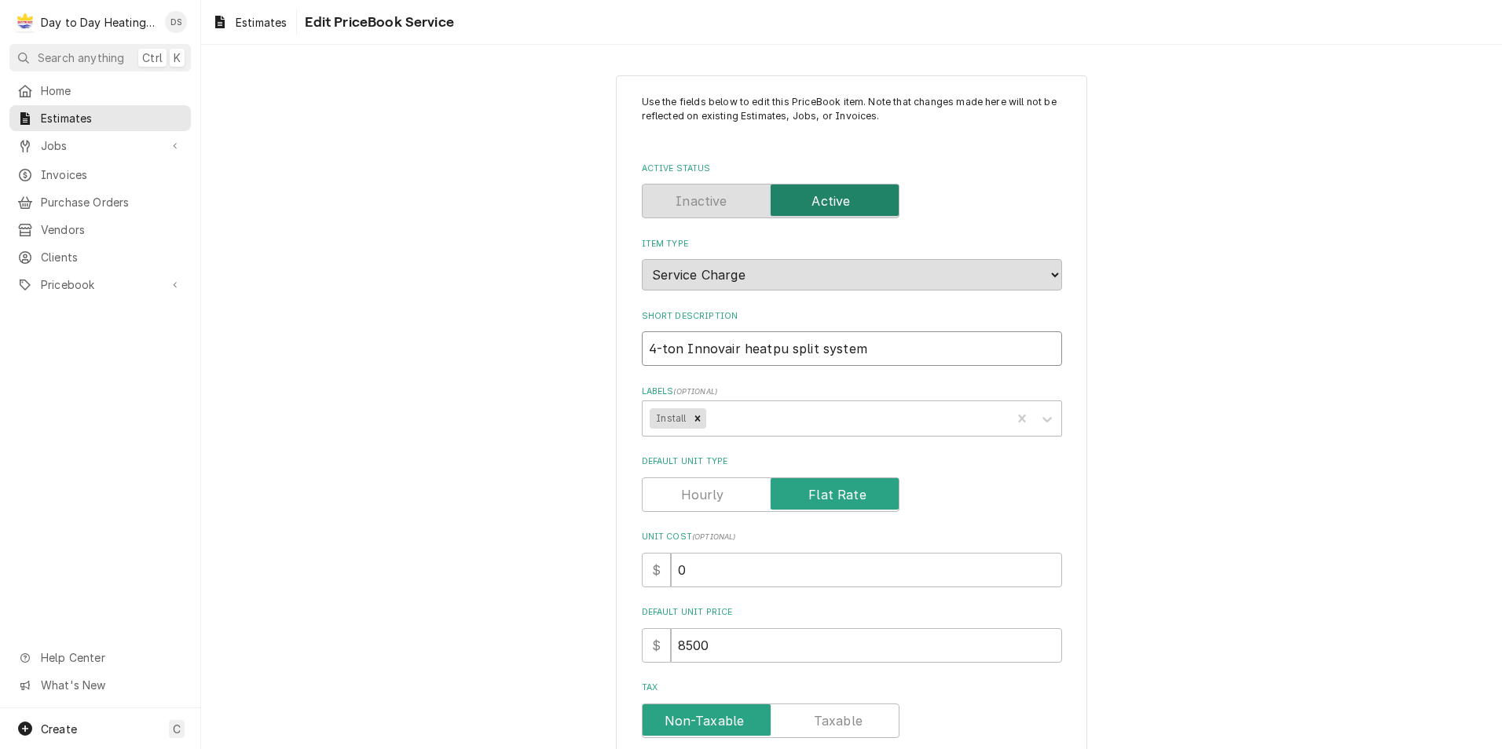
type input "4-ton Innovair heatpum split system"
type textarea "x"
type input "4-ton Innovair heatpump split system"
type textarea "x"
type input "4-ton Innovair heat pump split system"
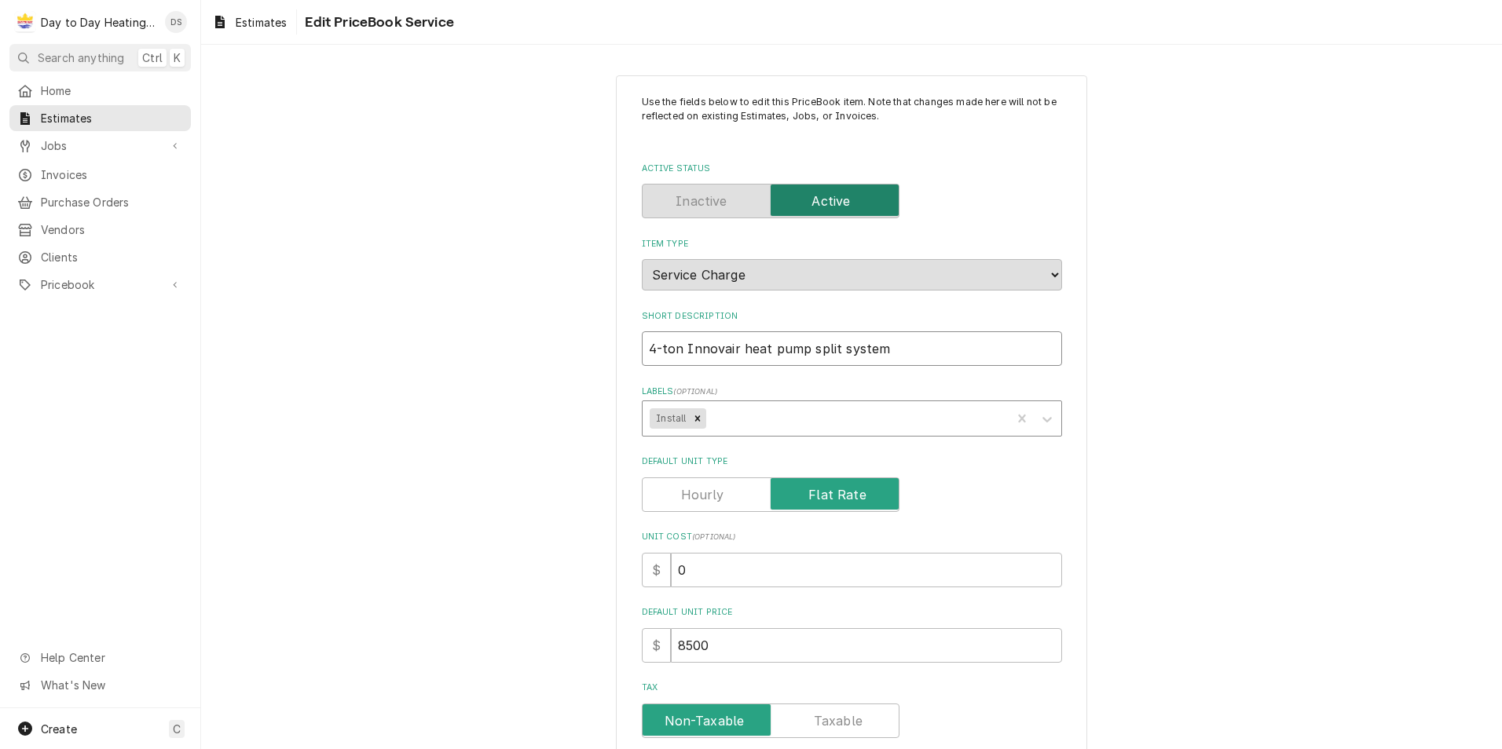
type textarea "x"
type input "4-ton Innovair heat pump split system"
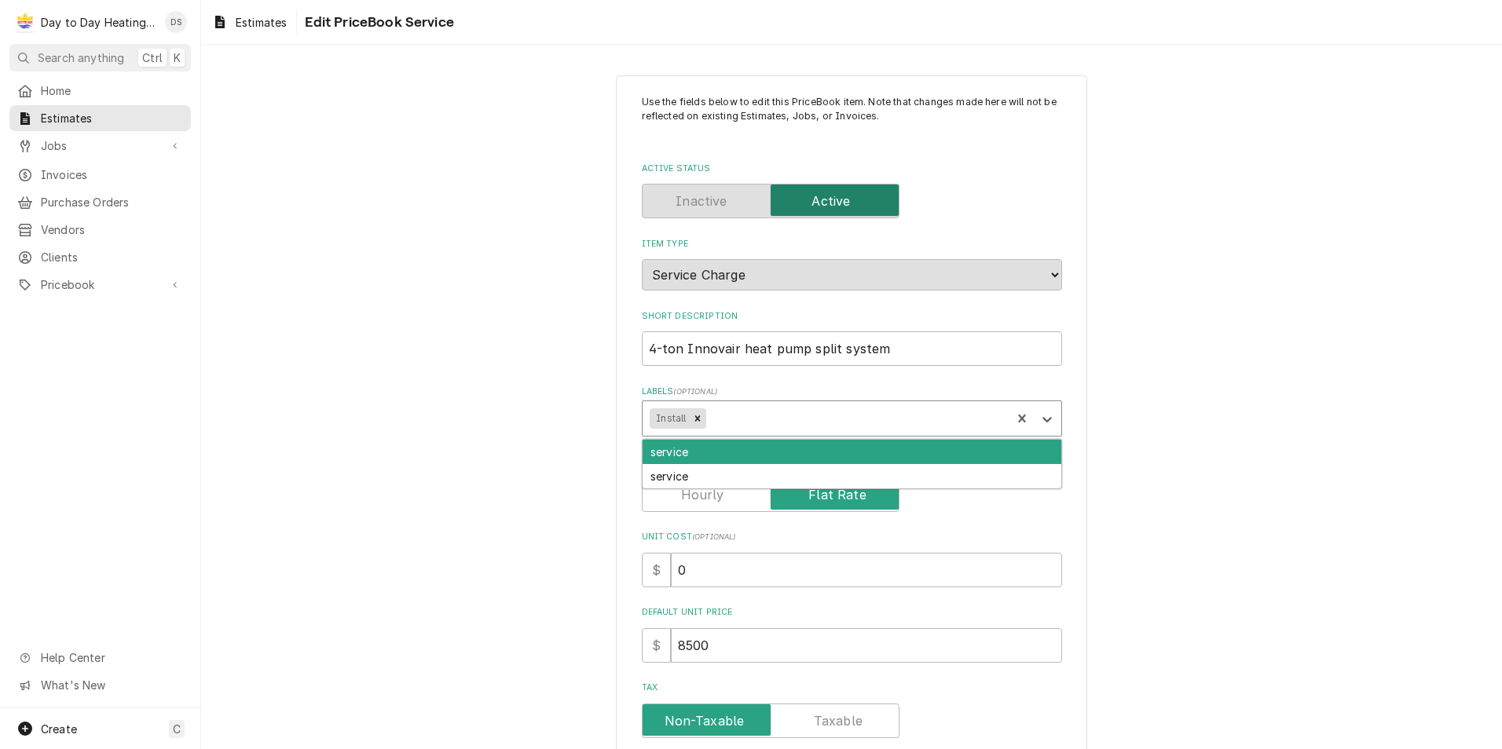
click at [761, 421] on div "Labels" at bounding box center [856, 419] width 294 height 28
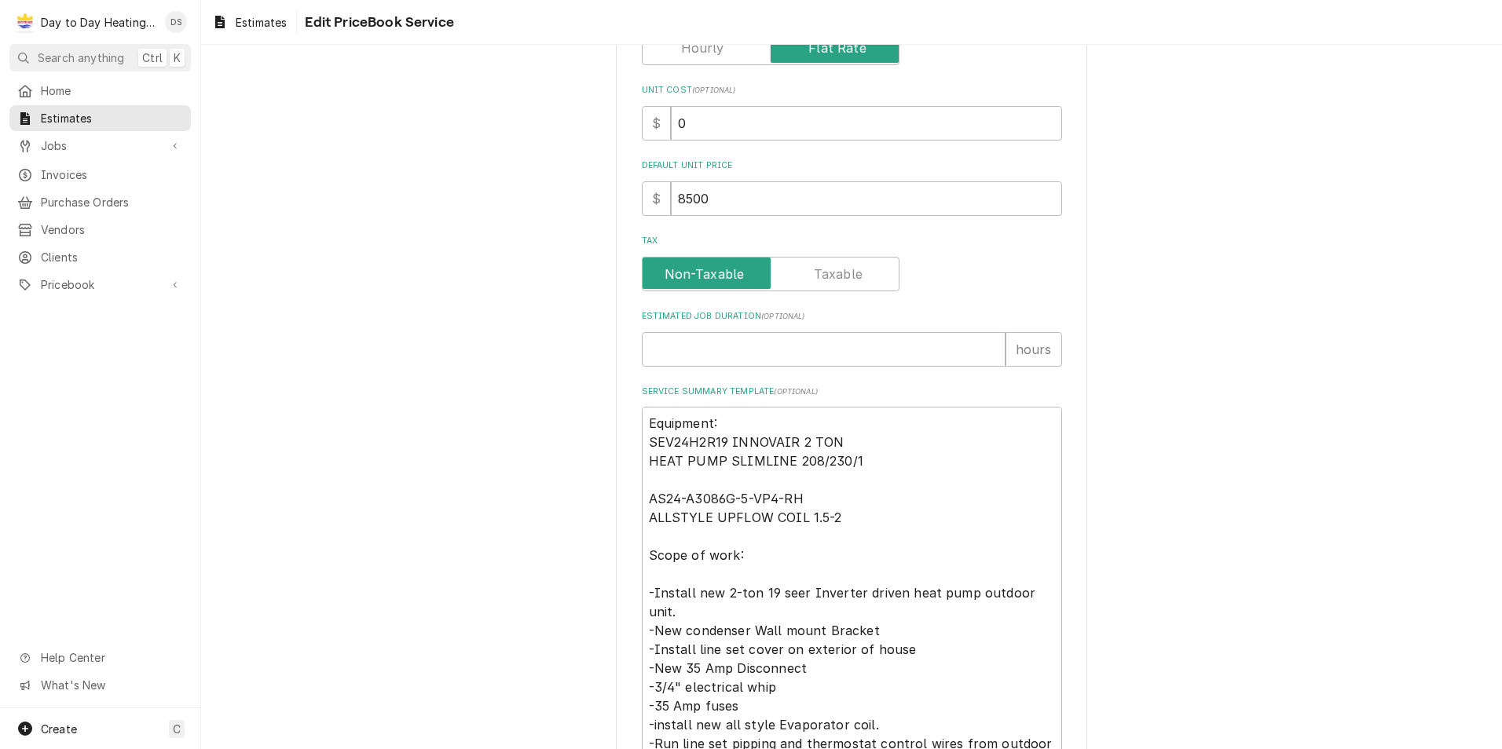
scroll to position [628, 0]
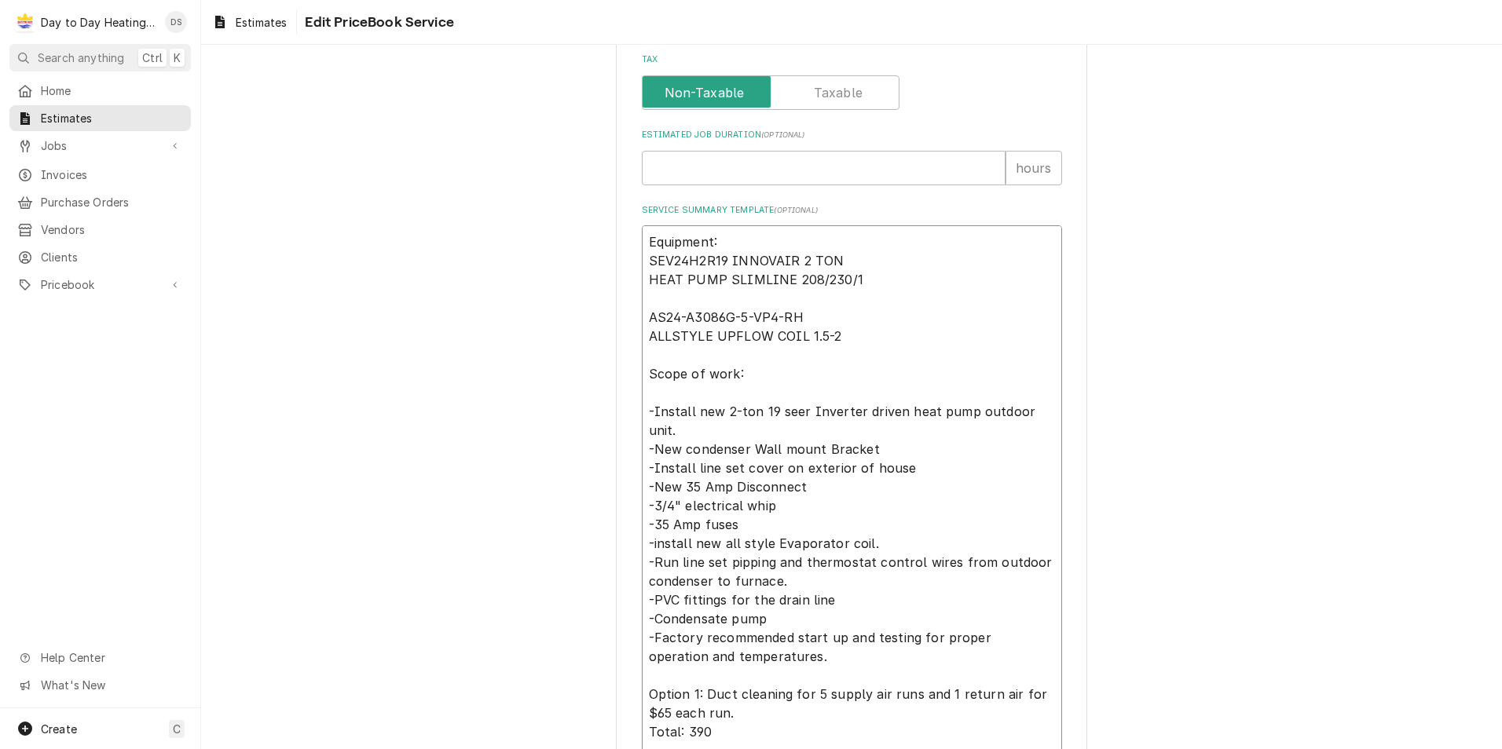
click at [727, 413] on textarea "Equipment: SEV24H2R19 INNOVAIR 2 TON HEAT PUMP SLIMLINE 208/230/1 AS24-A3086G-5…" at bounding box center [852, 571] width 420 height 693
type textarea "x"
type textarea "Equipment: SEV24H2R19 INNOVAIR 2 TON HEAT PUMP SLIMLINE 208/230/1 AS24-A3086G-5…"
type textarea "x"
type textarea "Equipment: SEV24H2R19 INNOVAIR 2 TON HEAT PUMP SLIMLINE 208/230/1 AS24-A3086G-5…"
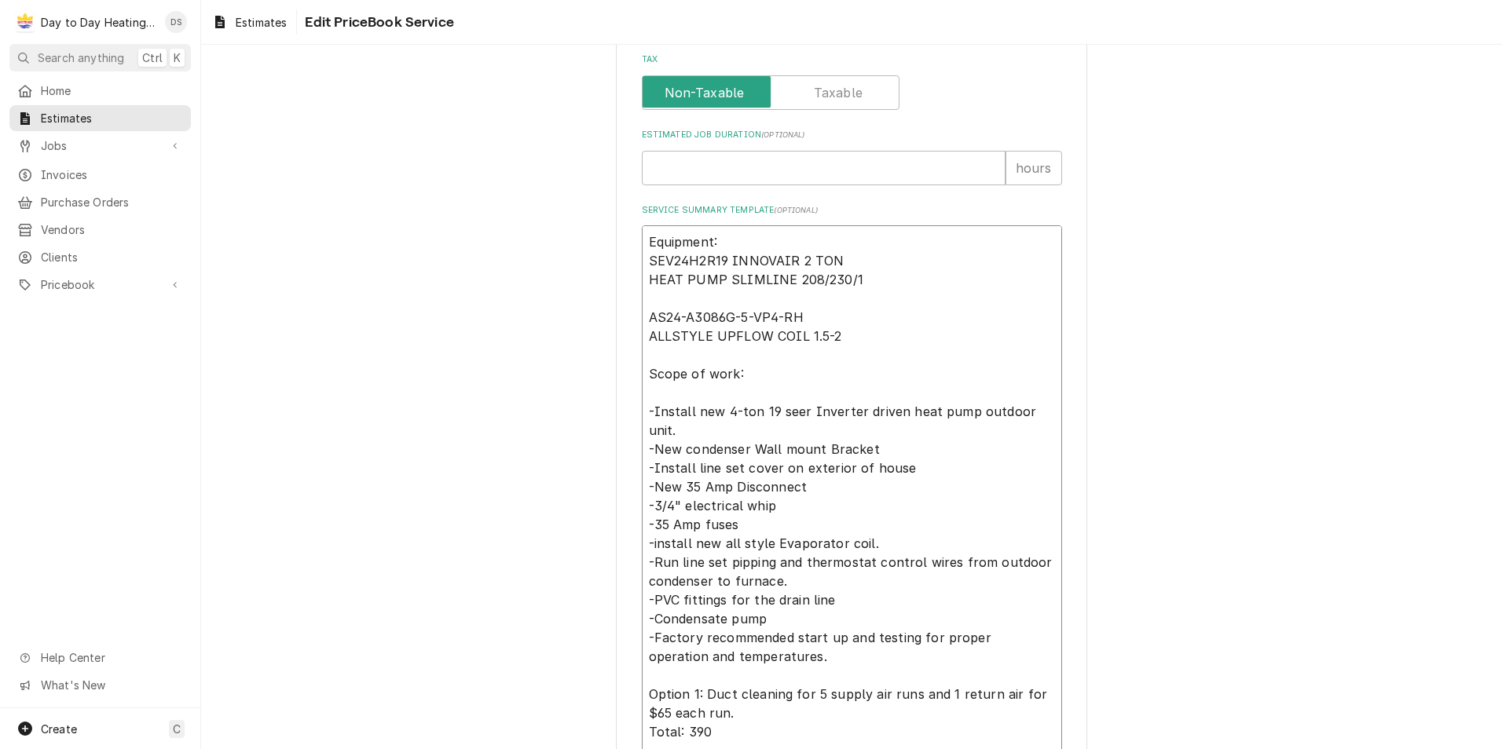
type textarea "x"
click at [768, 412] on textarea "Equipment: SEV24H2R19 INNOVAIR 2 TON HEAT PUMP SLIMLINE 208/230/1 AS24-A3086G-5…" at bounding box center [852, 571] width 420 height 693
type textarea "Equipment: SEV24H2R19 INNOVAIR 2 TON HEAT PUMP SLIMLINE 208/230/1 AS24-A3086G-5…"
drag, startPoint x: 851, startPoint y: 275, endPoint x: 630, endPoint y: 263, distance: 221.0
click at [630, 263] on div "Use the fields below to edit this PriceBook item. Note that changes made here w…" at bounding box center [851, 306] width 471 height 1719
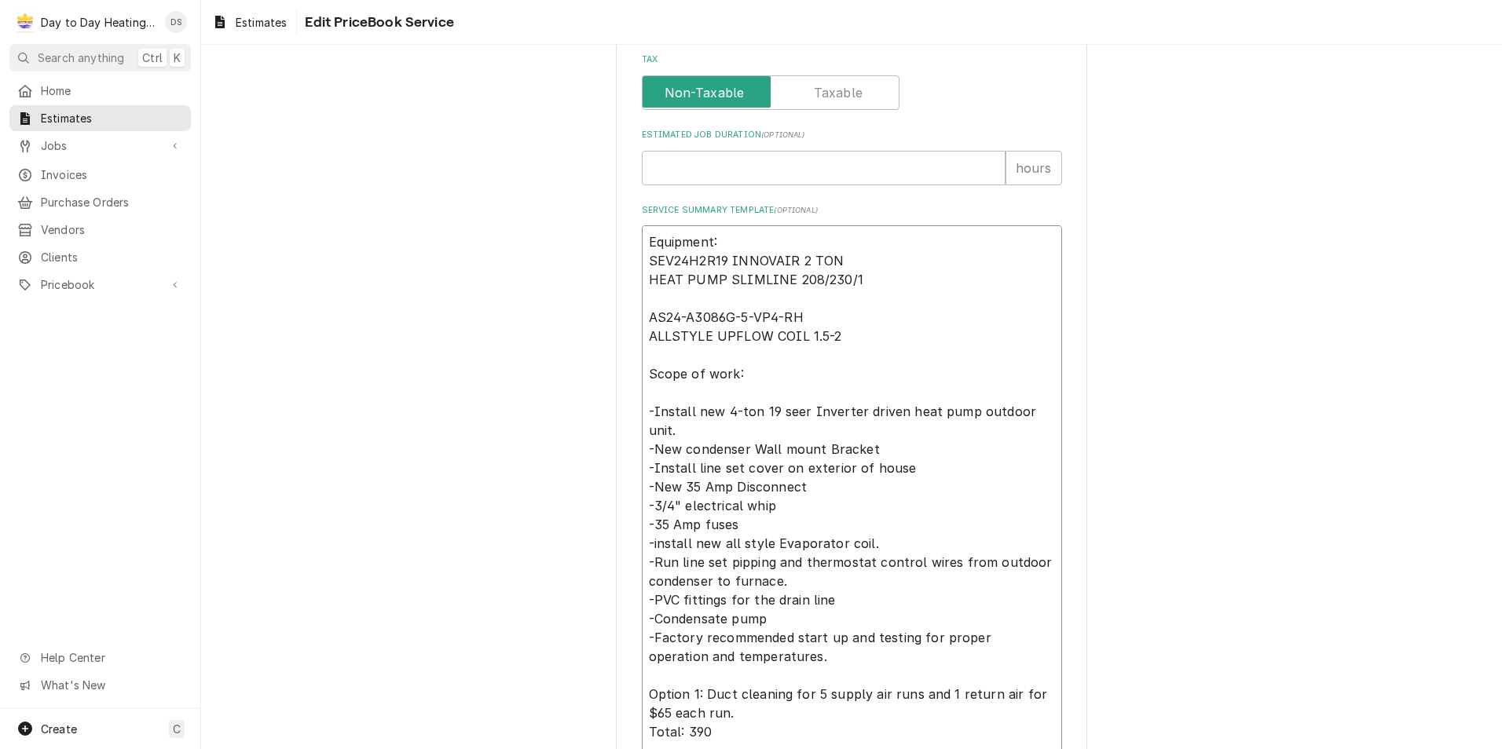
type textarea "x"
type textarea "Equipment: AS24-A3086G-5-VP4-RH ALLSTYLE UPFLOW COIL 1.5-2 Scope of work: -Inst…"
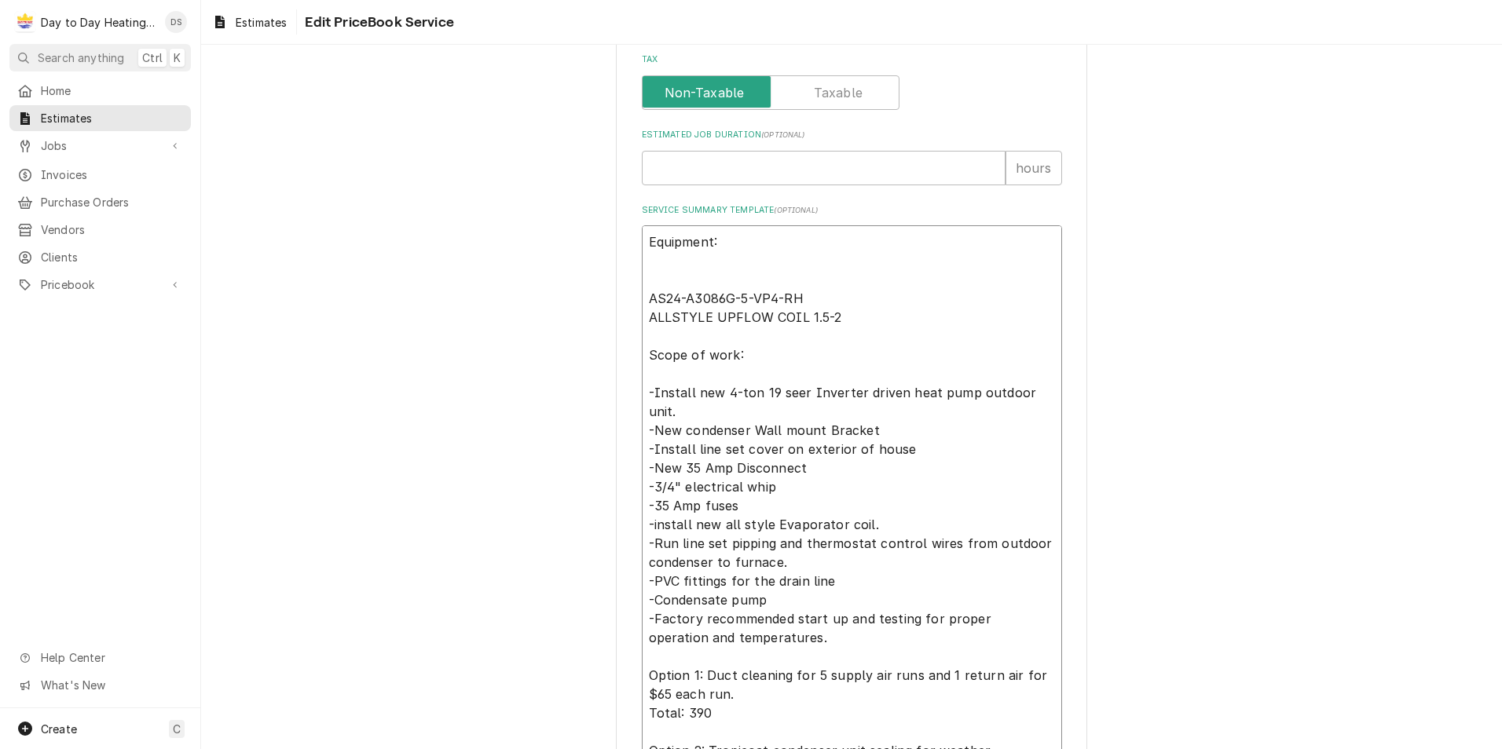
paste textarea "SOV48H2BA INNOVAIR 4 TON HEAT PUMP SLIMLINE 208/230/1 MAX FUSE 40, 17.3 SEER,3/8"
type textarea "x"
type textarea "Equipment: SOV48H2BA INNOVAIR 4 TON HEAT PUMP SLIMLINE 208/230/1 MAX FUSE 40, 1…"
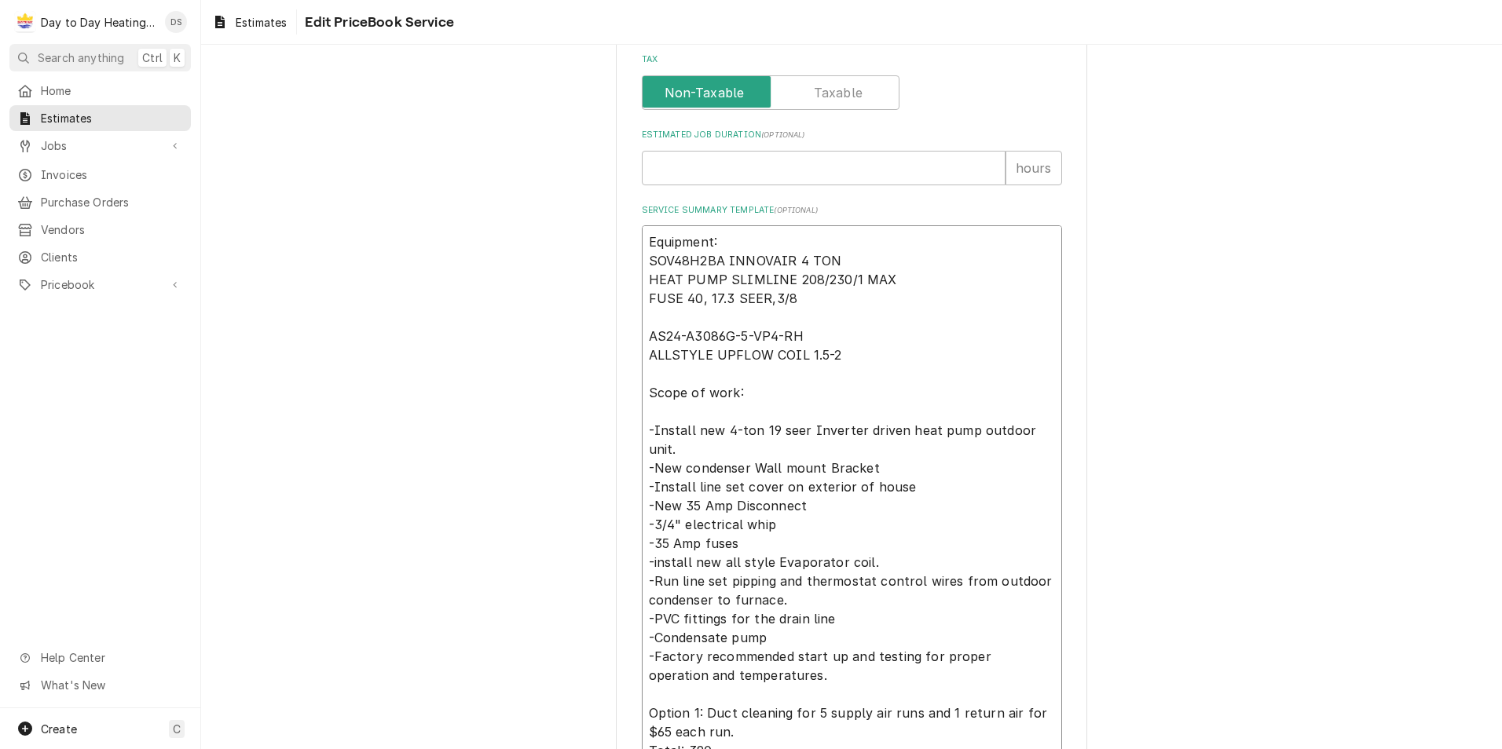
type textarea "x"
type textarea "Equipment: SOV48H2BA INNOVAIR 4 TON HEAT PUMP SLIMLINE 208/230/1 MAX FUSE 40, 1…"
drag, startPoint x: 854, startPoint y: 349, endPoint x: 636, endPoint y: 339, distance: 217.8
click at [642, 339] on textarea "Equipment: SOV48H2BA INNOVAIR 4 TON HEAT PUMP SLIMLINE 208/230/1 MAX FUSE 40, 1…" at bounding box center [852, 581] width 420 height 712
type textarea "x"
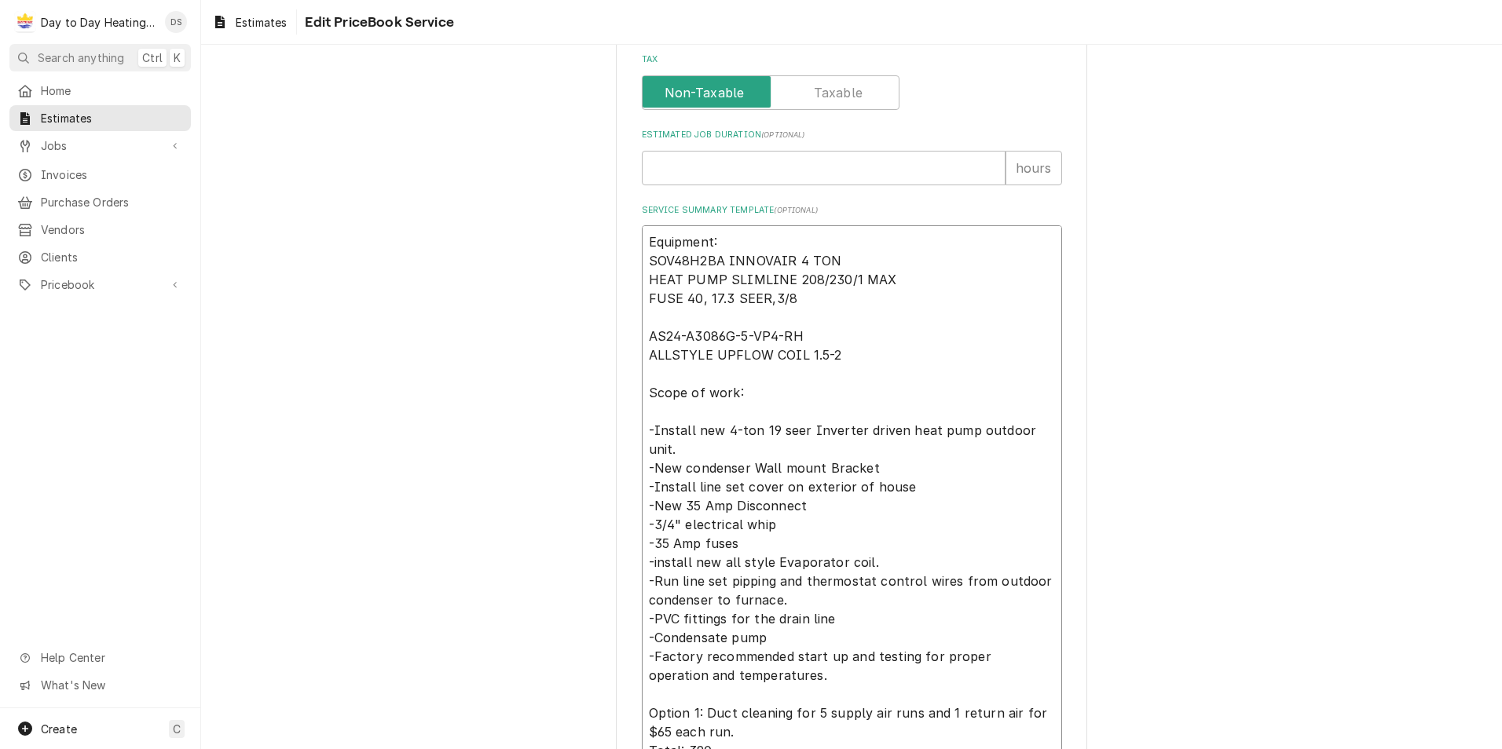
type textarea "Equipment: SOV48H2BA INNOVAIR 4 TON HEAT PUMP SLIMLINE 208/230/1 MAX FUSE 40, 1…"
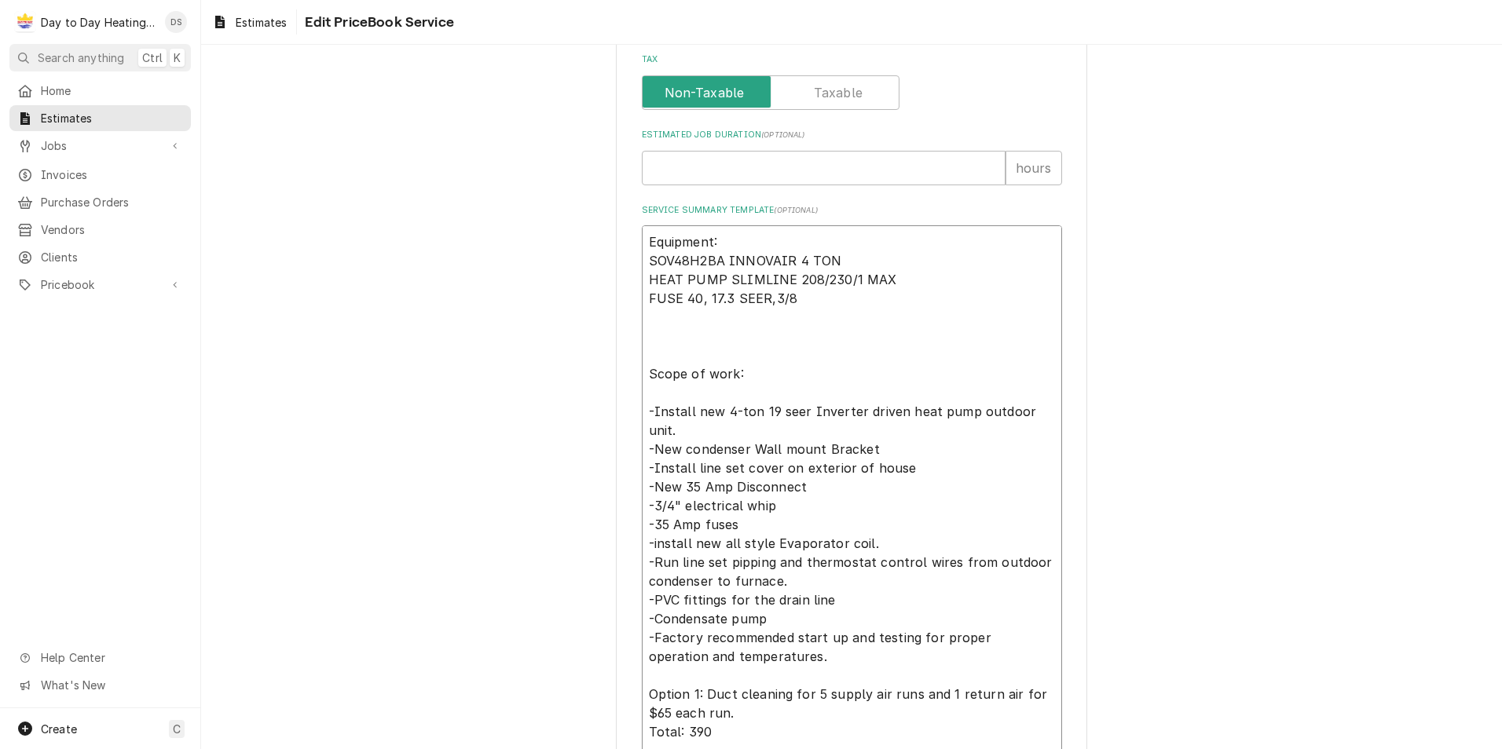
paste textarea "SAV48BDA INNOVAIR 4 TON AIR HANDLER R454B 115/208/230"
type textarea "x"
type textarea "Equipment: SOV48H2BA INNOVAIR 4 TON HEAT PUMP SLIMLINE 208/230/1 MAX FUSE 40, 1…"
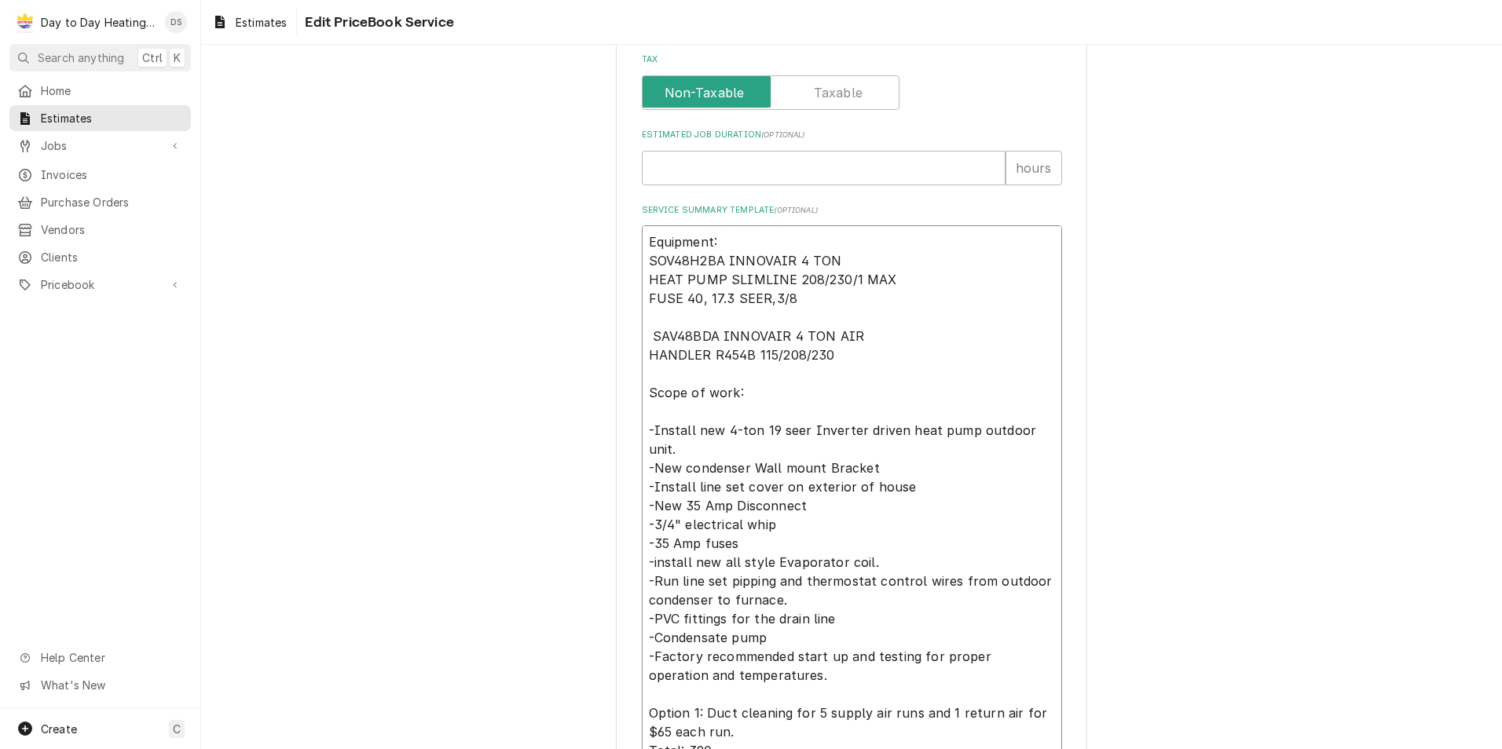
click at [767, 430] on textarea "Equipment: SOV48H2BA INNOVAIR 4 TON HEAT PUMP SLIMLINE 208/230/1 MAX FUSE 40, 1…" at bounding box center [852, 581] width 420 height 712
type textarea "x"
type textarea "Equipment: SOV48H2BA INNOVAIR 4 TON HEAT PUMP SLIMLINE 208/230/1 MAX FUSE 40, 1…"
type textarea "x"
type textarea "Equipment: SOV48H2BA INNOVAIR 4 TON HEAT PUMP SLIMLINE 208/230/1 MAX FUSE 40, 1…"
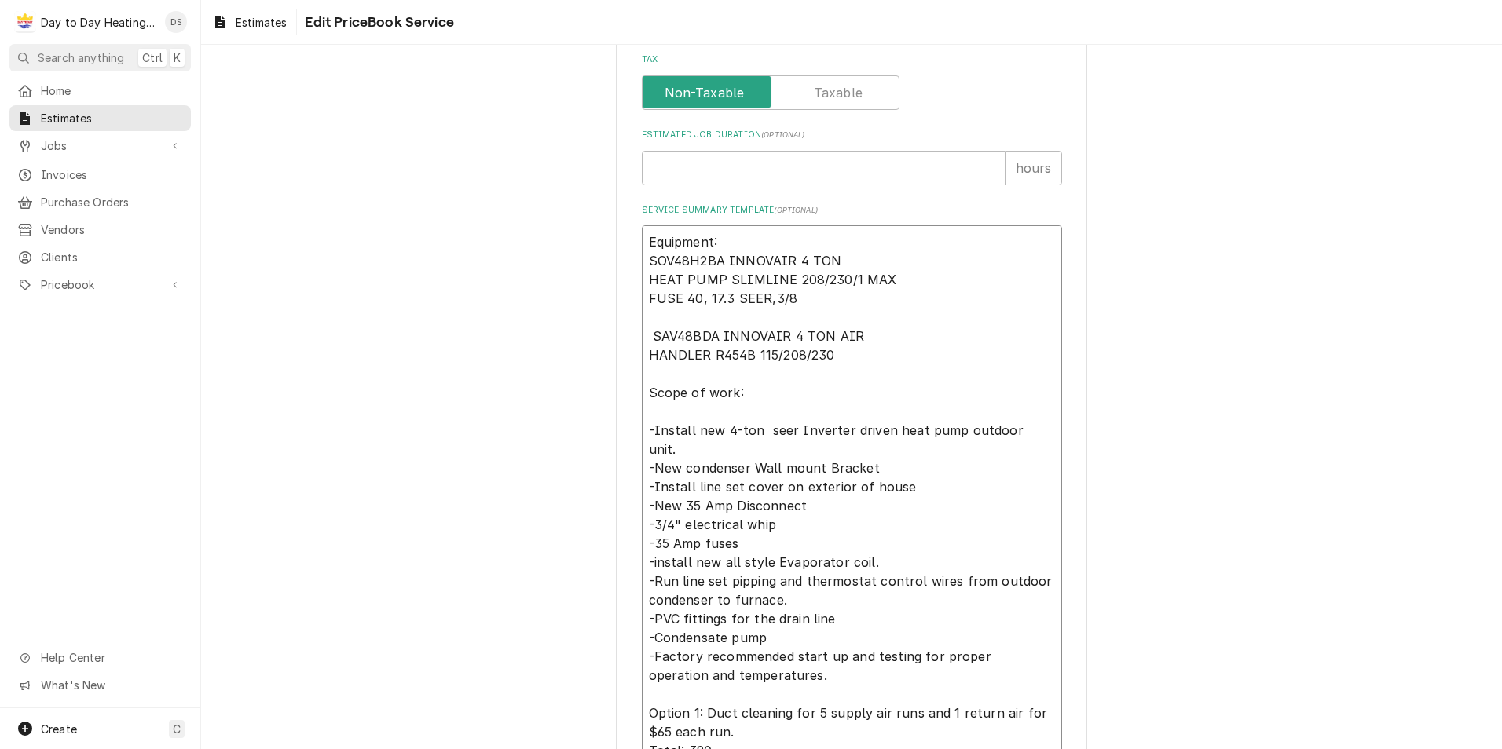
type textarea "x"
type textarea "Equipment: SOV48H2BA INNOVAIR 4 TON HEAT PUMP SLIMLINE 208/230/1 MAX FUSE 40, 1…"
type textarea "x"
type textarea "Equipment: SOV48H2BA INNOVAIR 4 TON HEAT PUMP SLIMLINE 208/230/1 MAX FUSE 40, 1…"
type textarea "x"
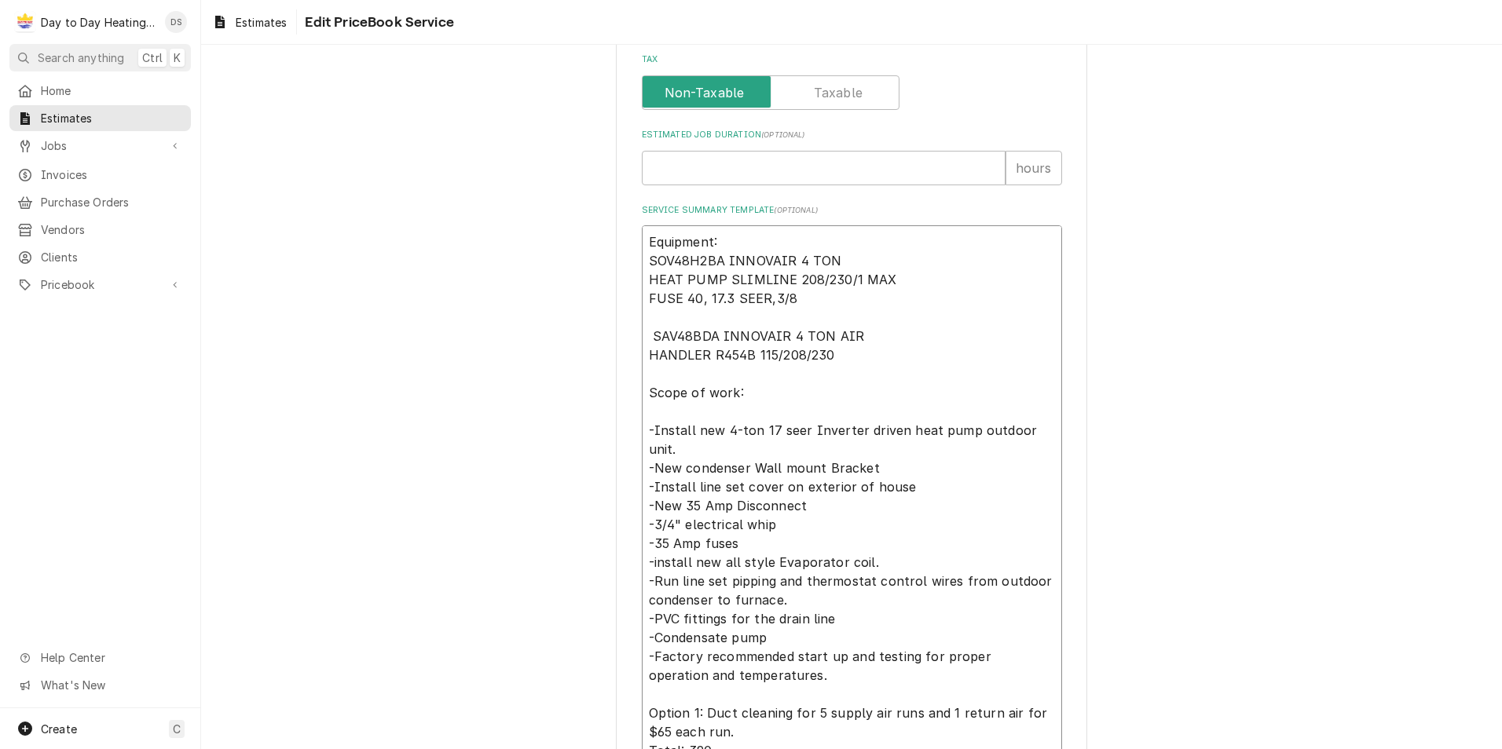
type textarea "Equipment: SOV48H2BA INNOVAIR 4 TON HEAT PUMP SLIMLINE 208/230/1 MAX FUSE 40, 1…"
type textarea "x"
type textarea "Equipment: SOV48H2BA INNOVAIR 4 TON HEAT PUMP SLIMLINE 208/230/1 MAX FUSE 40, 1…"
drag, startPoint x: 866, startPoint y: 467, endPoint x: 750, endPoint y: 467, distance: 116.3
click at [750, 467] on textarea "Equipment: SOV48H2BA INNOVAIR 4 TON HEAT PUMP SLIMLINE 208/230/1 MAX FUSE 40, 1…" at bounding box center [852, 590] width 420 height 731
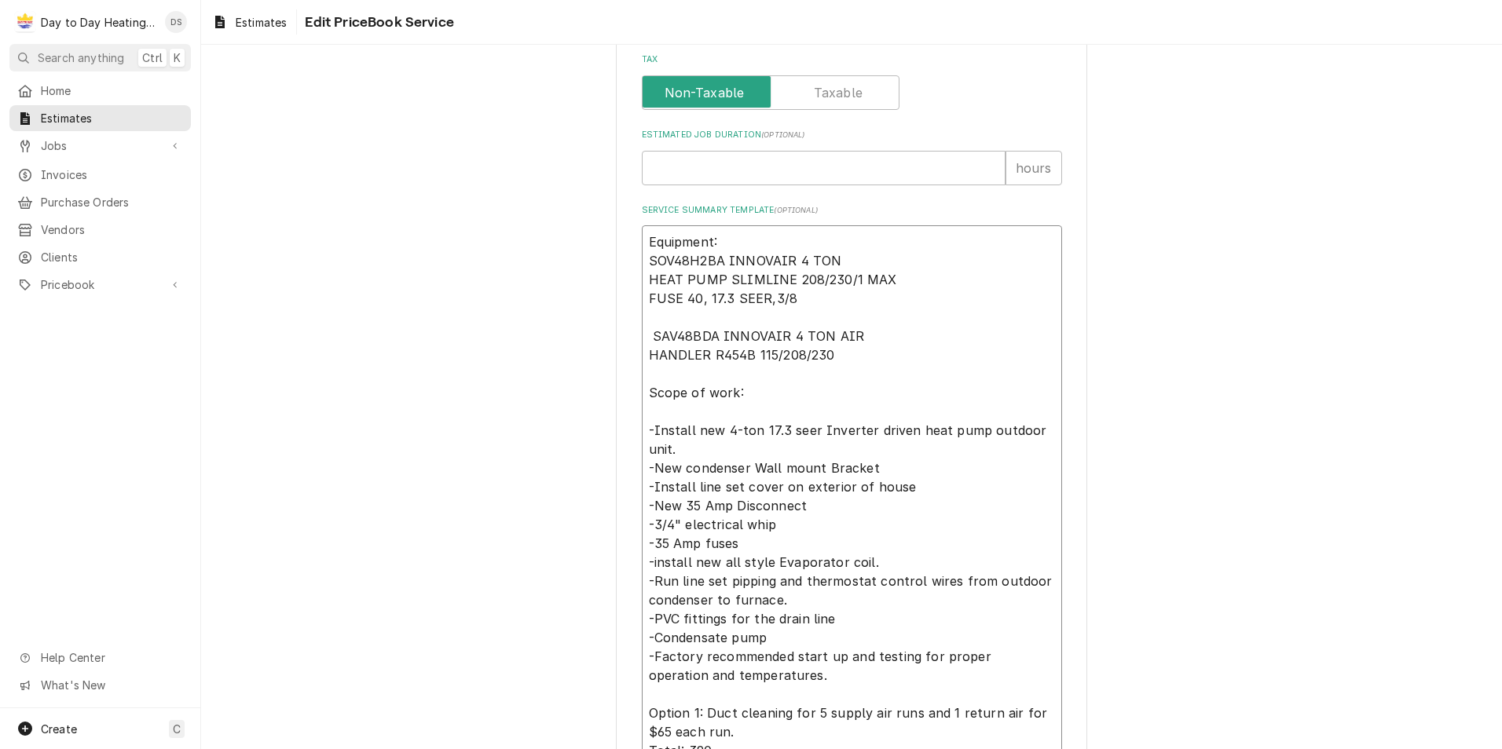
type textarea "x"
type textarea "Equipment: SOV48H2BA INNOVAIR 4 TON HEAT PUMP SLIMLINE 208/230/1 MAX FUSE 40, 1…"
type textarea "x"
type textarea "Equipment: SOV48H2BA INNOVAIR 4 TON HEAT PUMP SLIMLINE 208/230/1 MAX FUSE 40, 1…"
type textarea "x"
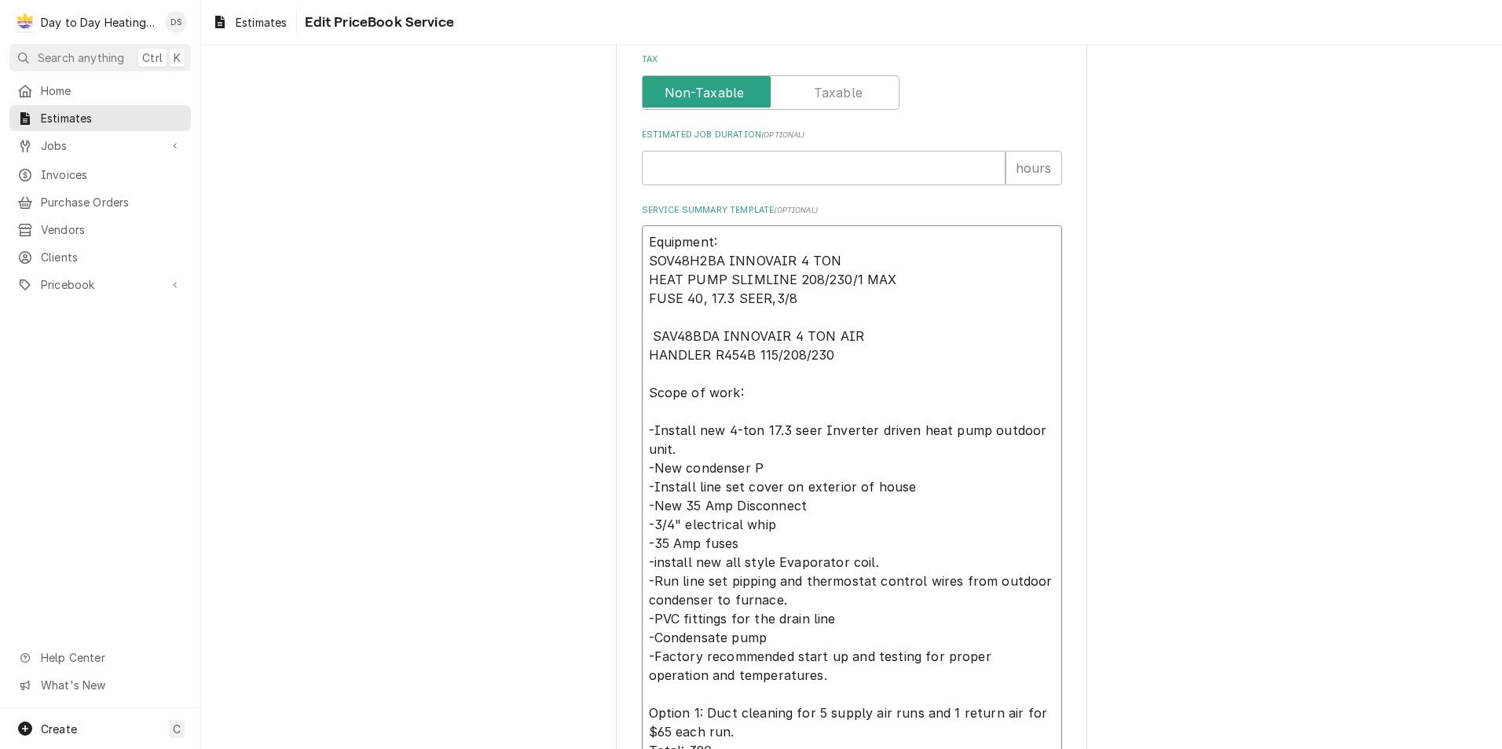
type textarea "Equipment: SOV48H2BA INNOVAIR 4 TON HEAT PUMP SLIMLINE 208/230/1 MAX FUSE 40, 1…"
type textarea "x"
type textarea "Equipment: SOV48H2BA INNOVAIR 4 TON HEAT PUMP SLIMLINE 208/230/1 MAX FUSE 40, 1…"
drag, startPoint x: 903, startPoint y: 489, endPoint x: 639, endPoint y: 485, distance: 264.7
click at [642, 485] on textarea "Equipment: SOV48H2BA INNOVAIR 4 TON HEAT PUMP SLIMLINE 208/230/1 MAX FUSE 40, 1…" at bounding box center [852, 590] width 420 height 731
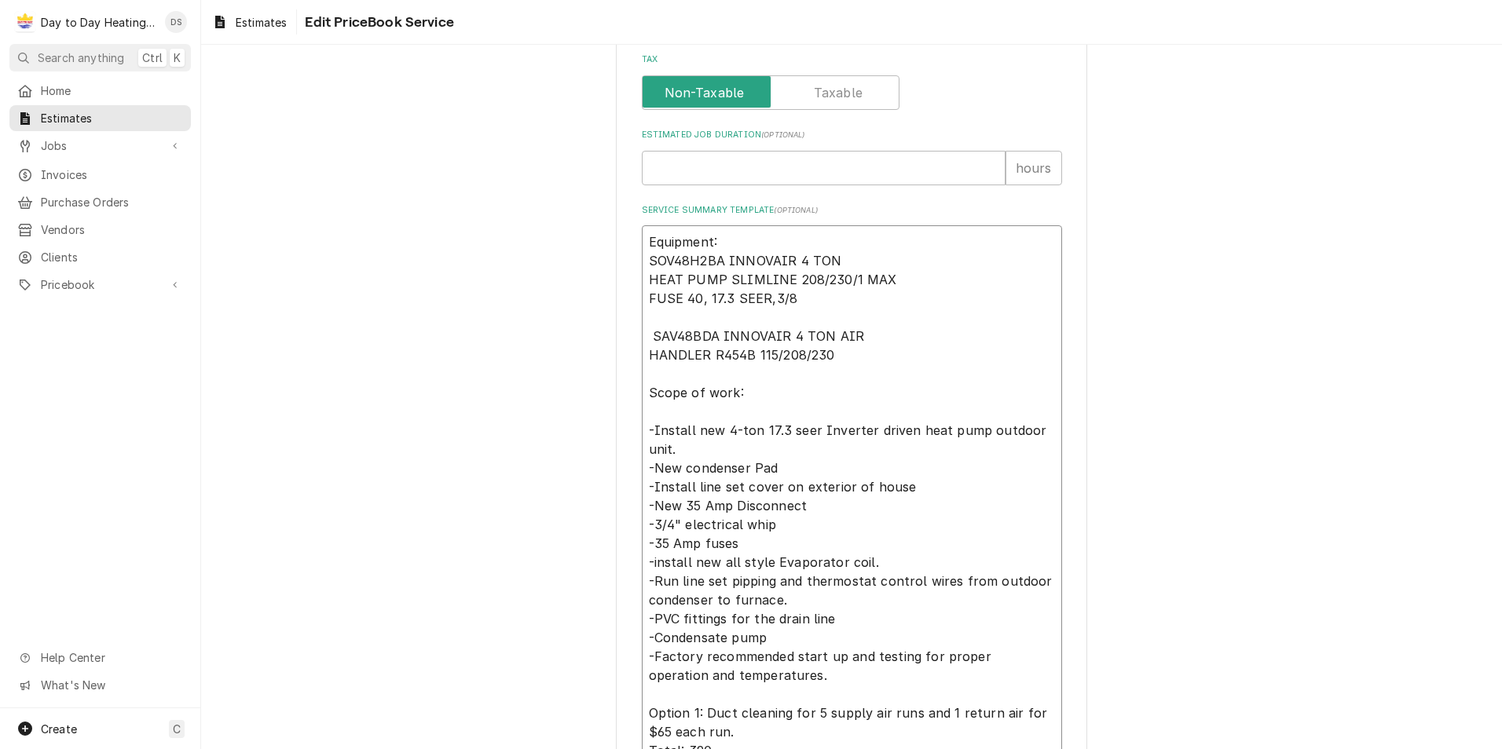
type textarea "x"
type textarea "Equipment: SOV48H2BA INNOVAIR 4 TON HEAT PUMP SLIMLINE 208/230/1 MAX FUSE 40, 1…"
type textarea "x"
type textarea "Equipment: SOV48H2BA INNOVAIR 4 TON HEAT PUMP SLIMLINE 208/230/1 MAX FUSE 40, 1…"
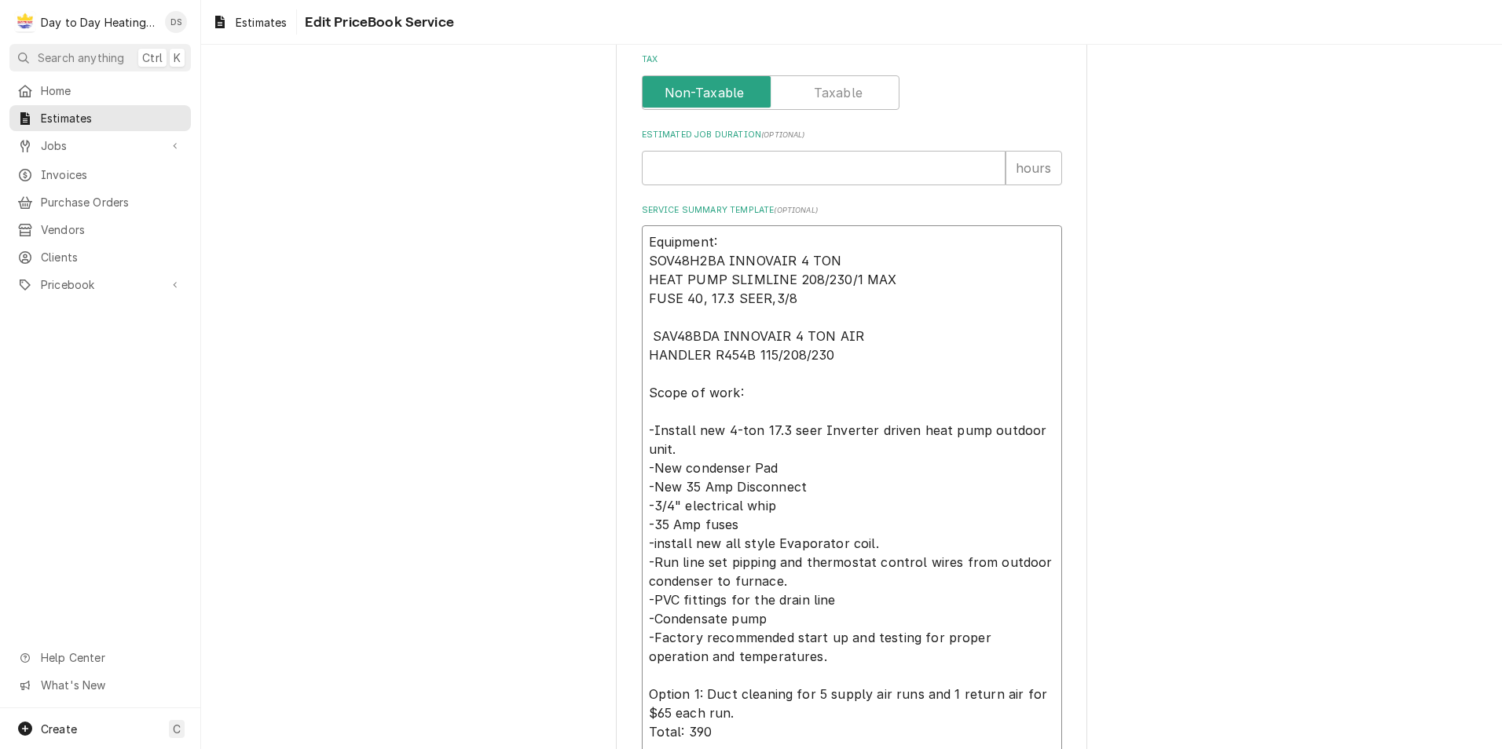
click at [696, 487] on textarea "Equipment: SOV48H2BA INNOVAIR 4 TON HEAT PUMP SLIMLINE 208/230/1 MAX FUSE 40, 1…" at bounding box center [852, 581] width 420 height 712
type textarea "x"
type textarea "Equipment: SOV48H2BA INNOVAIR 4 TON HEAT PUMP SLIMLINE 208/230/1 MAX FUSE 40, 1…"
type textarea "x"
type textarea "Equipment: SOV48H2BA INNOVAIR 4 TON HEAT PUMP SLIMLINE 208/230/1 MAX FUSE 40, 1…"
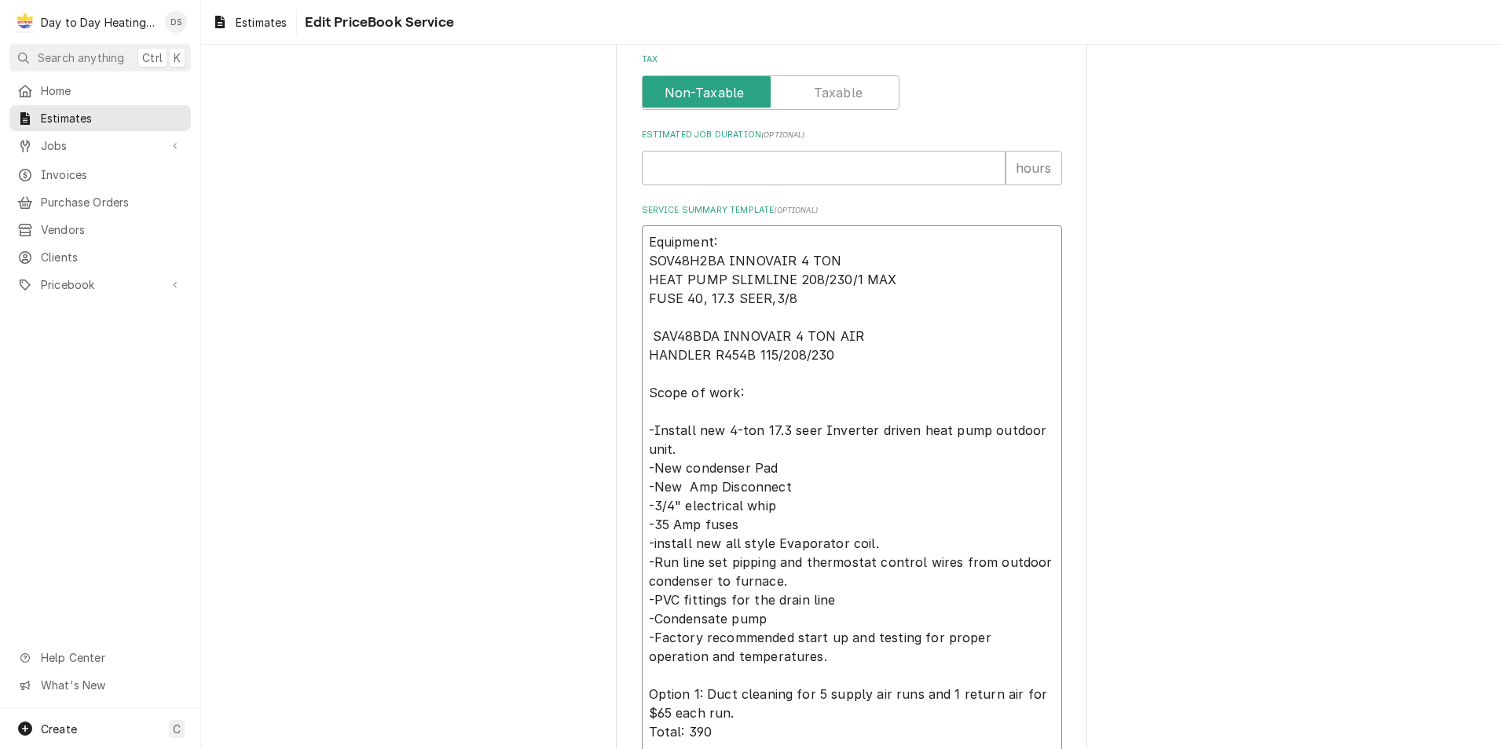
type textarea "x"
type textarea "Equipment: SOV48H2BA INNOVAIR 4 TON HEAT PUMP SLIMLINE 208/230/1 MAX FUSE 40, 1…"
type textarea "x"
type textarea "Equipment: SOV48H2BA INNOVAIR 4 TON HEAT PUMP SLIMLINE 208/230/1 MAX FUSE 40, 1…"
click at [662, 525] on textarea "Equipment: SOV48H2BA INNOVAIR 4 TON HEAT PUMP SLIMLINE 208/230/1 MAX FUSE 40, 1…" at bounding box center [852, 581] width 420 height 712
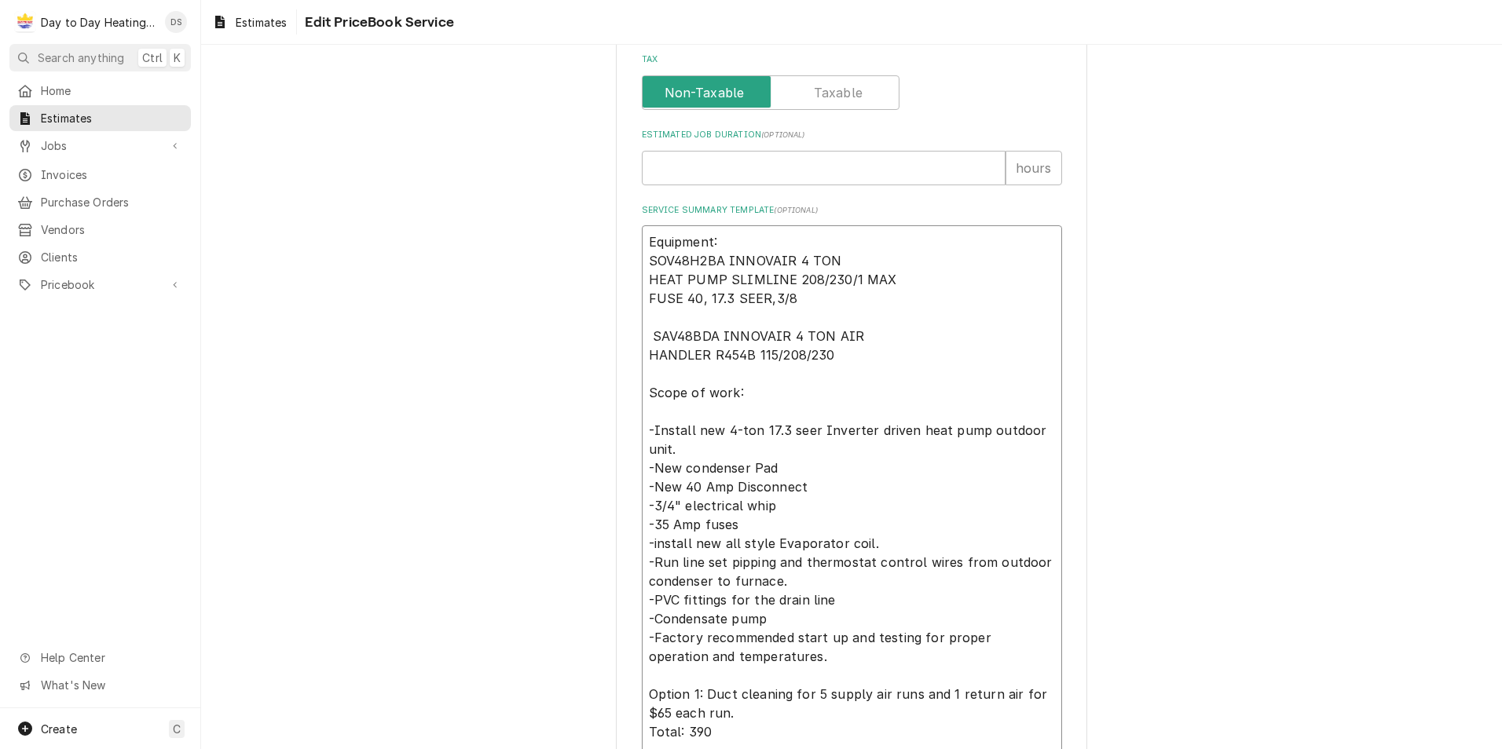
type textarea "x"
type textarea "Equipment: SOV48H2BA INNOVAIR 4 TON HEAT PUMP SLIMLINE 208/230/1 MAX FUSE 40, 1…"
type textarea "x"
type textarea "Equipment: SOV48H2BA INNOVAIR 4 TON HEAT PUMP SLIMLINE 208/230/1 MAX FUSE 40, 1…"
type textarea "x"
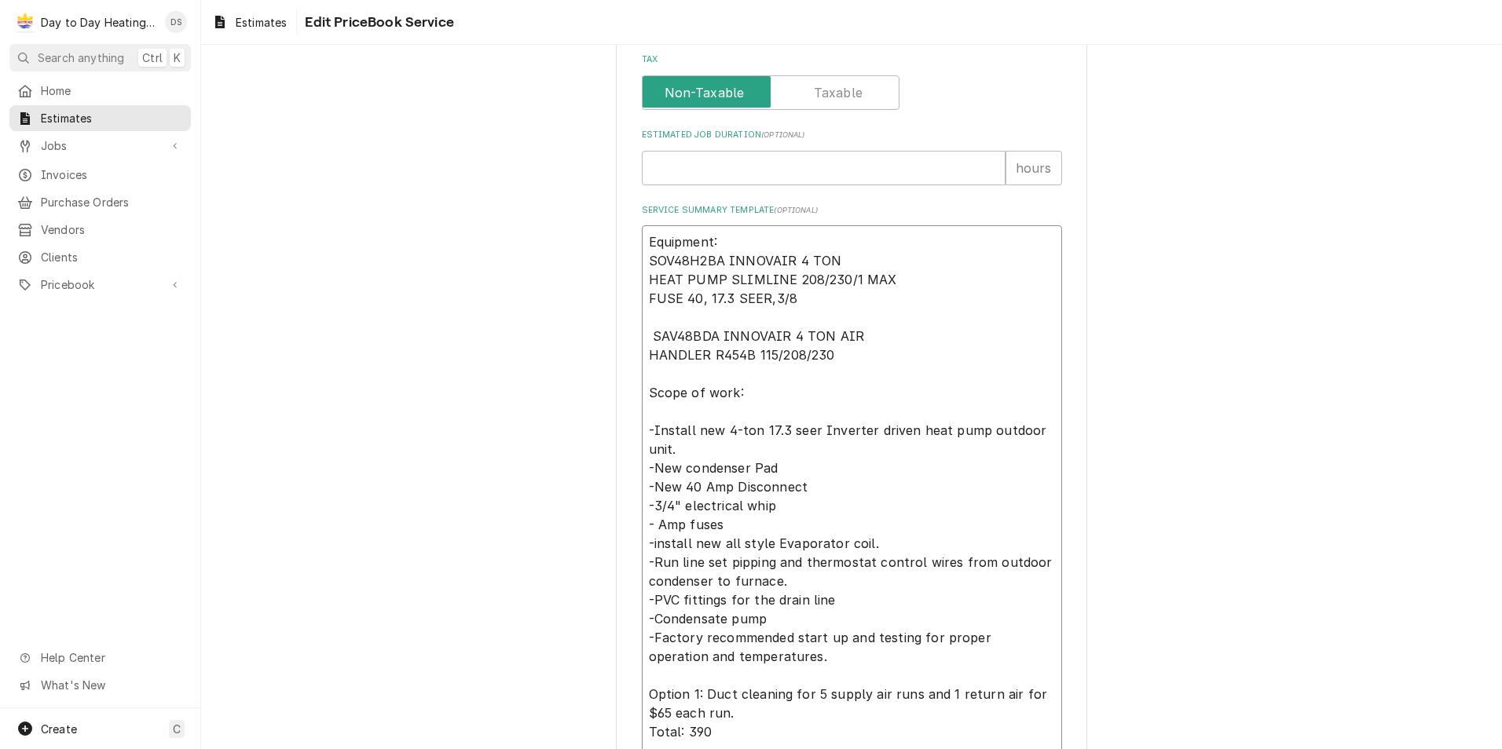
type textarea "Equipment: SOV48H2BA INNOVAIR 4 TON HEAT PUMP SLIMLINE 208/230/1 MAX FUSE 40, 1…"
type textarea "x"
type textarea "Equipment: SOV48H2BA INNOVAIR 4 TON HEAT PUMP SLIMLINE 208/230/1 MAX FUSE 40, 1…"
drag, startPoint x: 862, startPoint y: 542, endPoint x: 716, endPoint y: 551, distance: 146.4
click at [716, 551] on textarea "Equipment: SOV48H2BA INNOVAIR 4 TON HEAT PUMP SLIMLINE 208/230/1 MAX FUSE 40, 1…" at bounding box center [852, 581] width 420 height 712
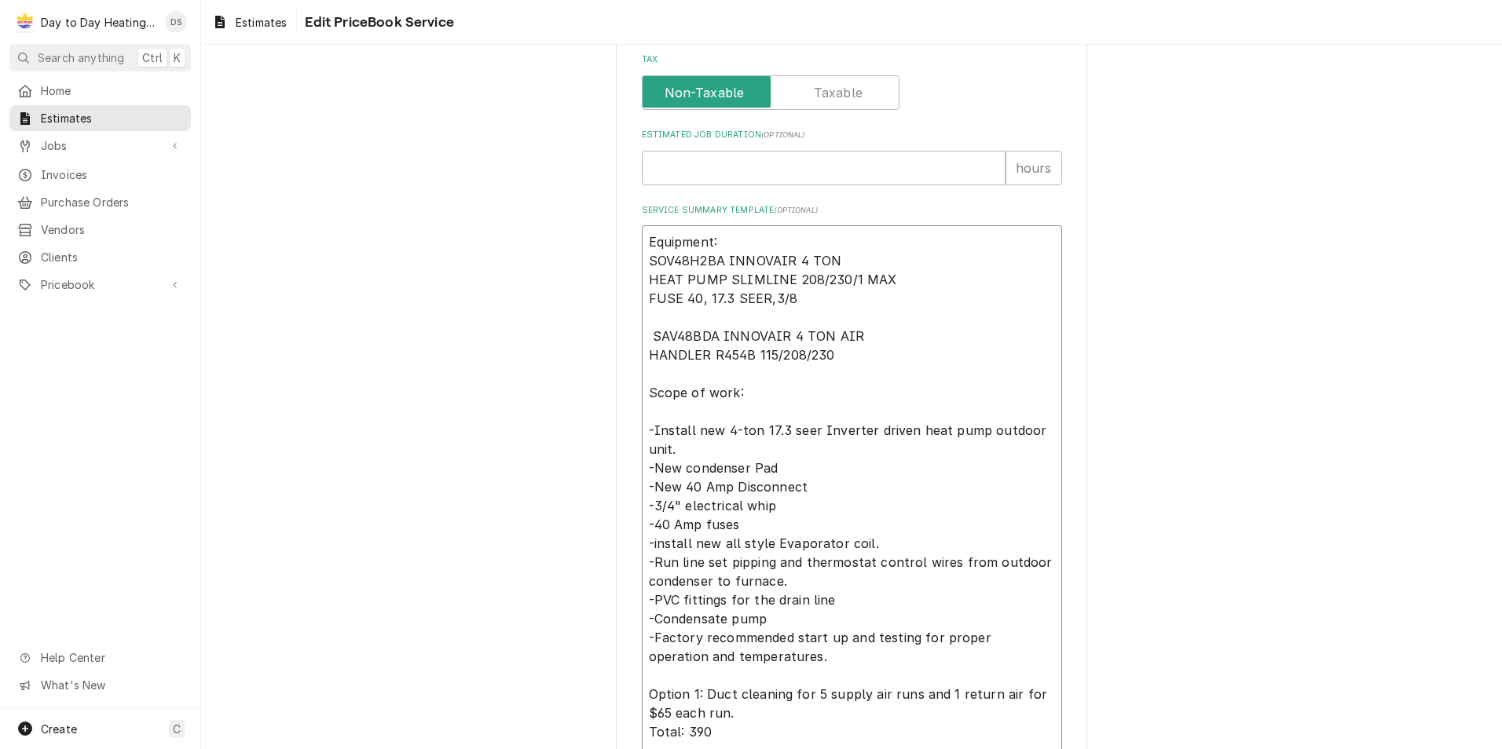
type textarea "x"
type textarea "Equipment: SOV48H2BA INNOVAIR 4 TON HEAT PUMP SLIMLINE 208/230/1 MAX FUSE 40, 1…"
drag, startPoint x: 643, startPoint y: 331, endPoint x: 702, endPoint y: 355, distance: 63.7
click at [702, 355] on textarea "Equipment: SOV48H2BA INNOVAIR 4 TON HEAT PUMP SLIMLINE 208/230/1 MAX FUSE 40, 1…" at bounding box center [852, 581] width 420 height 712
drag, startPoint x: 687, startPoint y: 544, endPoint x: 733, endPoint y: 540, distance: 45.7
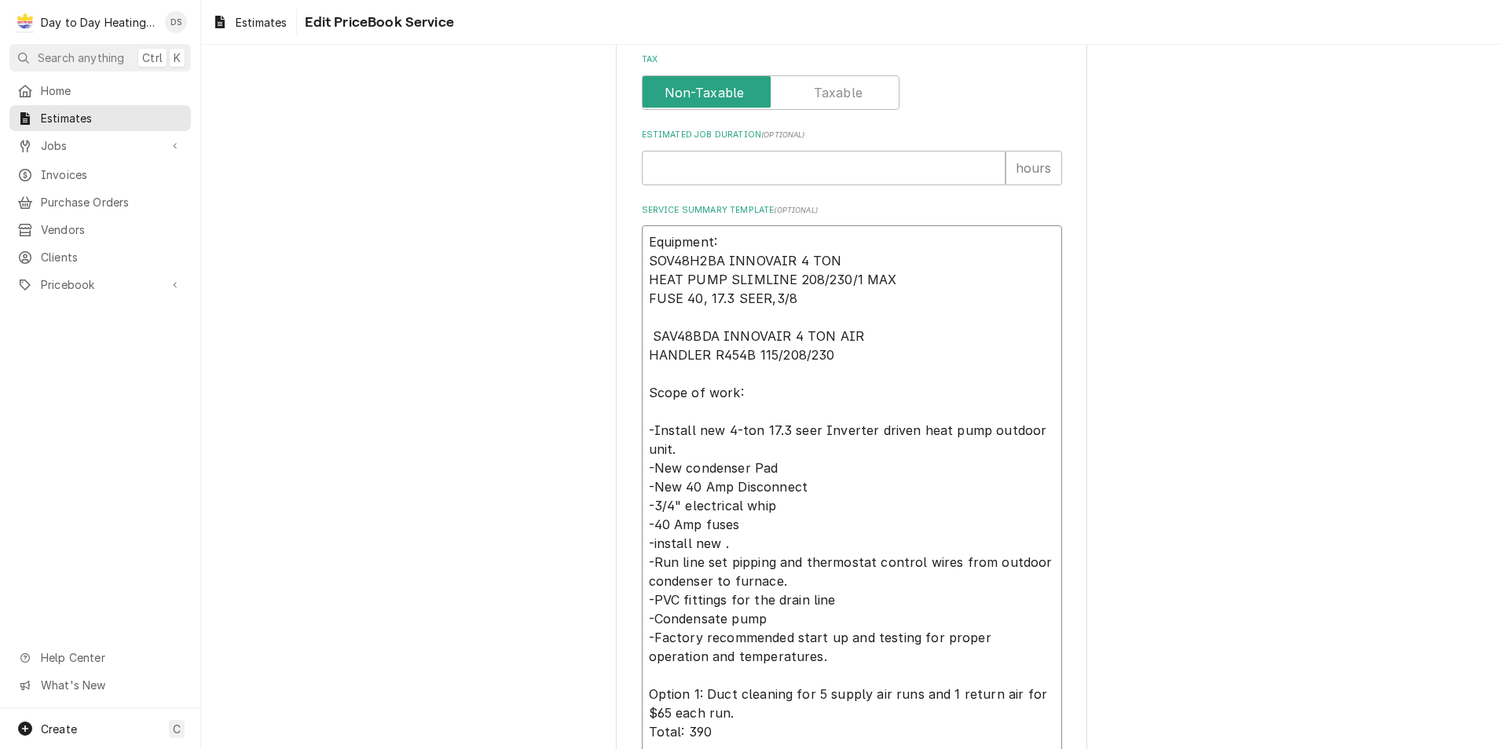
click at [682, 540] on textarea "Equipment: SOV48H2BA INNOVAIR 4 TON HEAT PUMP SLIMLINE 208/230/1 MAX FUSE 40, 1…" at bounding box center [852, 581] width 420 height 712
click at [684, 540] on textarea "Equipment: SOV48H2BA INNOVAIR 4 TON HEAT PUMP SLIMLINE 208/230/1 MAX FUSE 40, 1…" at bounding box center [852, 581] width 420 height 712
paste textarea "SAV48BDA INNOVAIR 4 TON AIR HANDLER"
type textarea "x"
type textarea "Equipment: SOV48H2BA INNOVAIR 4 TON HEAT PUMP SLIMLINE 208/230/1 MAX FUSE 40, 1…"
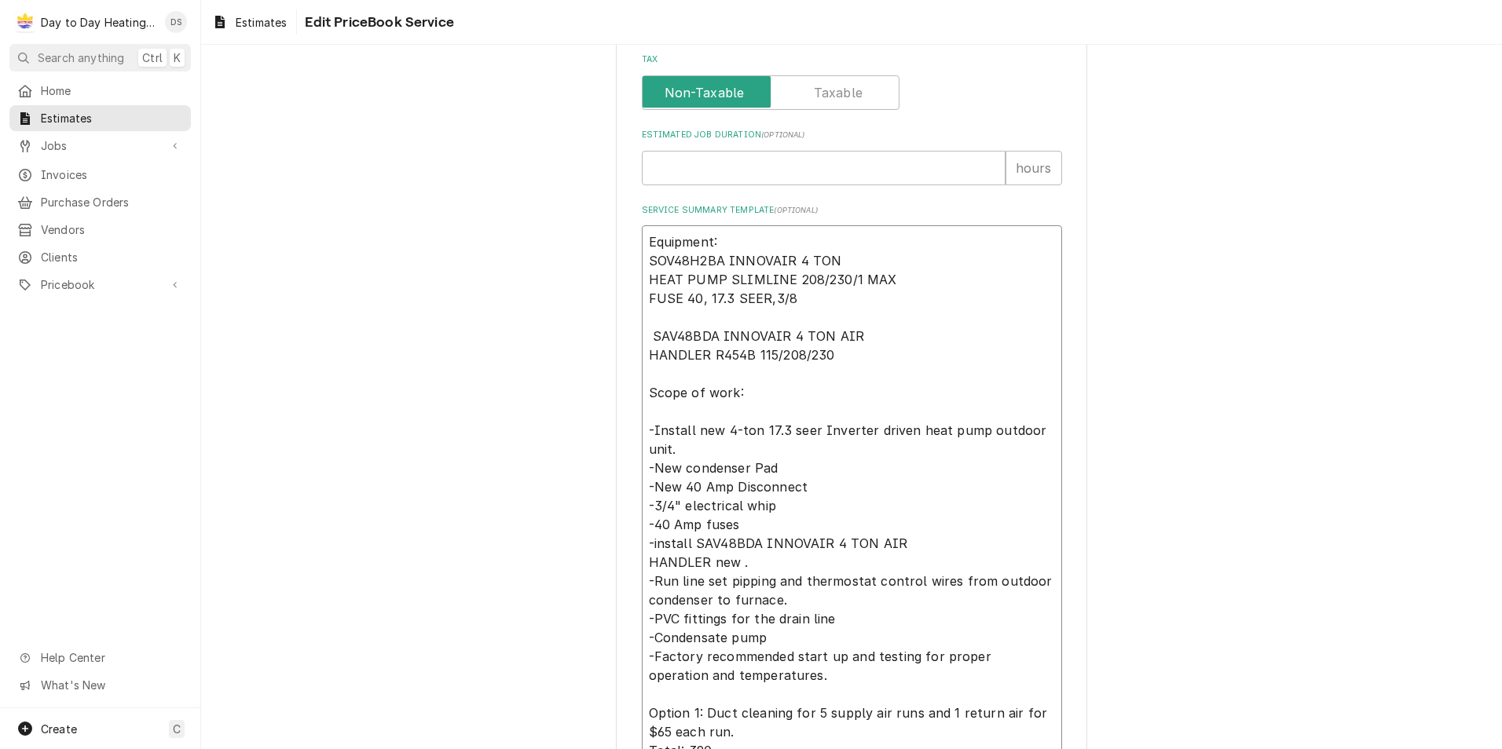
type textarea "x"
type textarea "Equipment: SOV48H2BA INNOVAIR 4 TON HEAT PUMP SLIMLINE 208/230/1 MAX FUSE 40, 1…"
drag, startPoint x: 775, startPoint y: 599, endPoint x: 724, endPoint y: 602, distance: 51.2
click at [724, 602] on textarea "Equipment: SOV48H2BA INNOVAIR 4 TON HEAT PUMP SLIMLINE 208/230/1 MAX FUSE 40, 1…" at bounding box center [852, 590] width 420 height 731
type textarea "x"
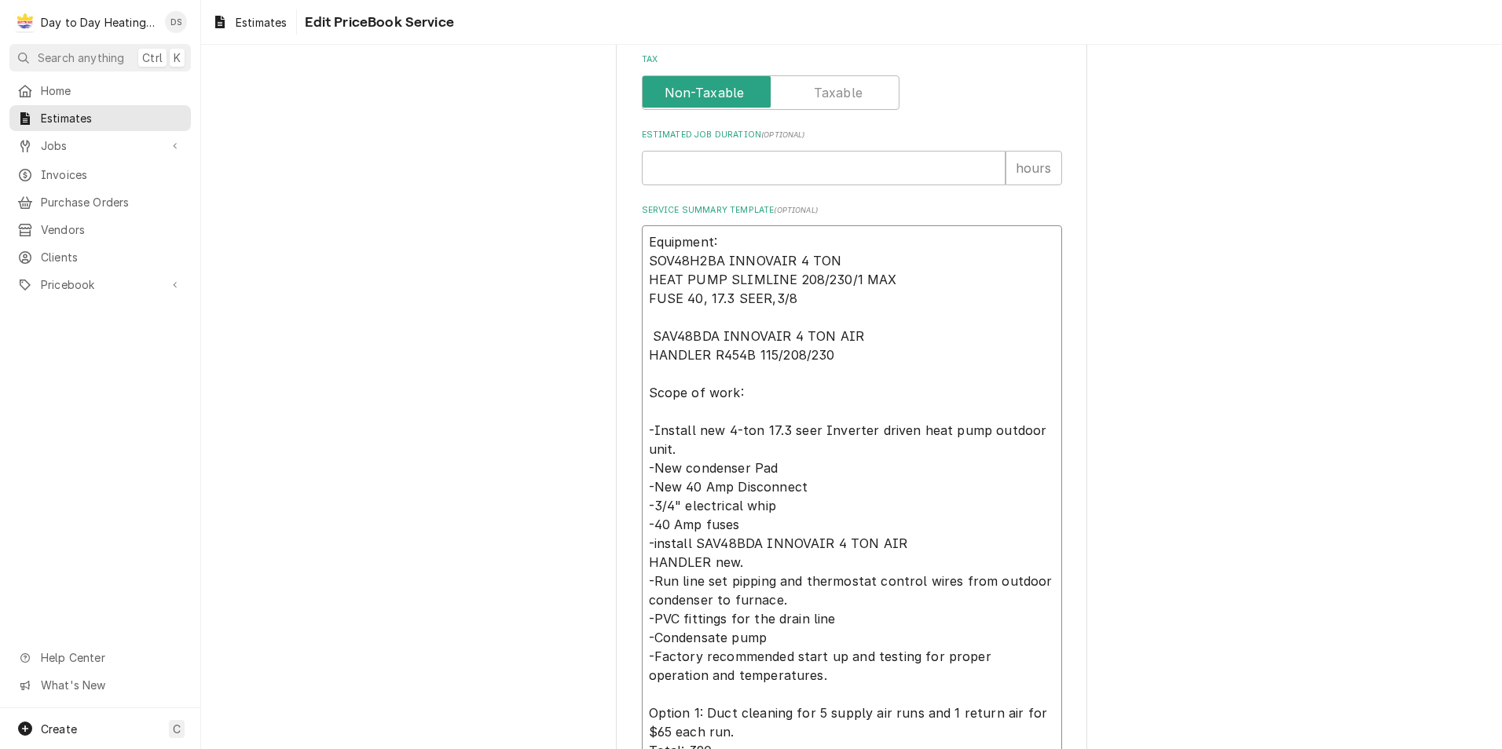
type textarea "Equipment: SOV48H2BA INNOVAIR 4 TON HEAT PUMP SLIMLINE 208/230/1 MAX FUSE 40, 1…"
type textarea "x"
type textarea "Equipment: SOV48H2BA INNOVAIR 4 TON HEAT PUMP SLIMLINE 208/230/1 MAX FUSE 40, 1…"
type textarea "x"
type textarea "Equipment: SOV48H2BA INNOVAIR 4 TON HEAT PUMP SLIMLINE 208/230/1 MAX FUSE 40, 1…"
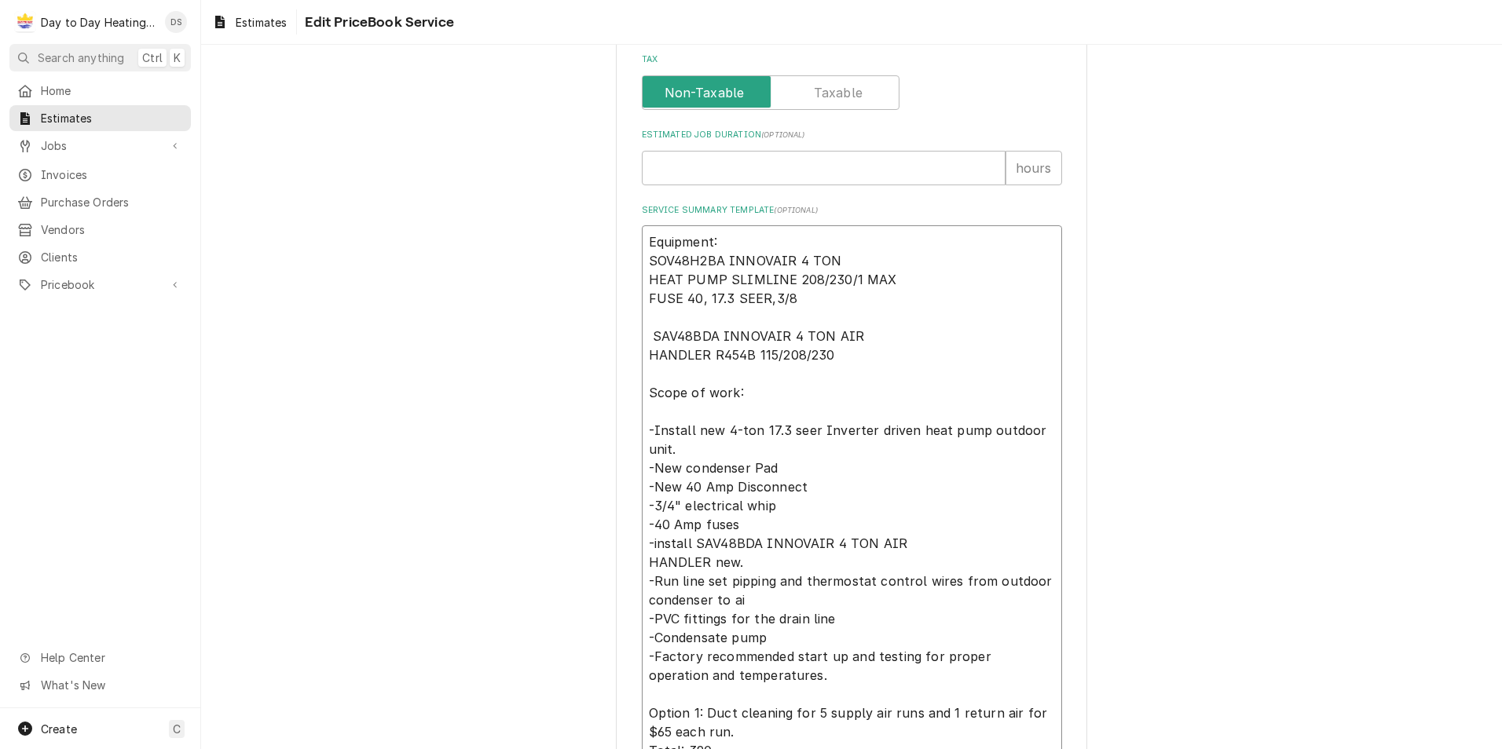
type textarea "x"
type textarea "Equipment: SOV48H2BA INNOVAIR 4 TON HEAT PUMP SLIMLINE 208/230/1 MAX FUSE 40, 1…"
type textarea "x"
type textarea "Equipment: SOV48H2BA INNOVAIR 4 TON HEAT PUMP SLIMLINE 208/230/1 MAX FUSE 40, 1…"
type textarea "x"
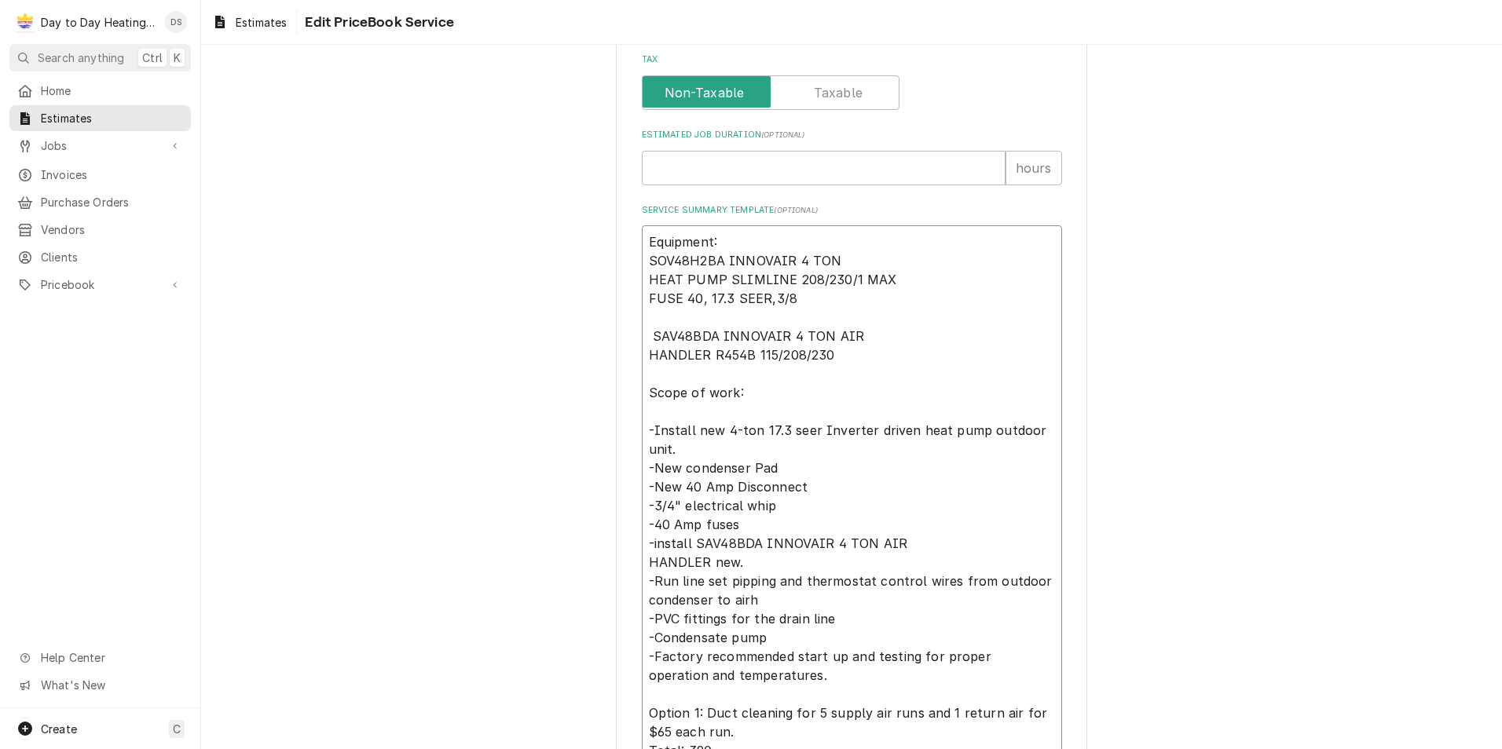
type textarea "Equipment: SOV48H2BA INNOVAIR 4 TON HEAT PUMP SLIMLINE 208/230/1 MAX FUSE 40, 1…"
type textarea "x"
type textarea "Equipment: SOV48H2BA INNOVAIR 4 TON HEAT PUMP SLIMLINE 208/230/1 MAX FUSE 40, 1…"
type textarea "x"
type textarea "Equipment: SOV48H2BA INNOVAIR 4 TON HEAT PUMP SLIMLINE 208/230/1 MAX FUSE 40, 1…"
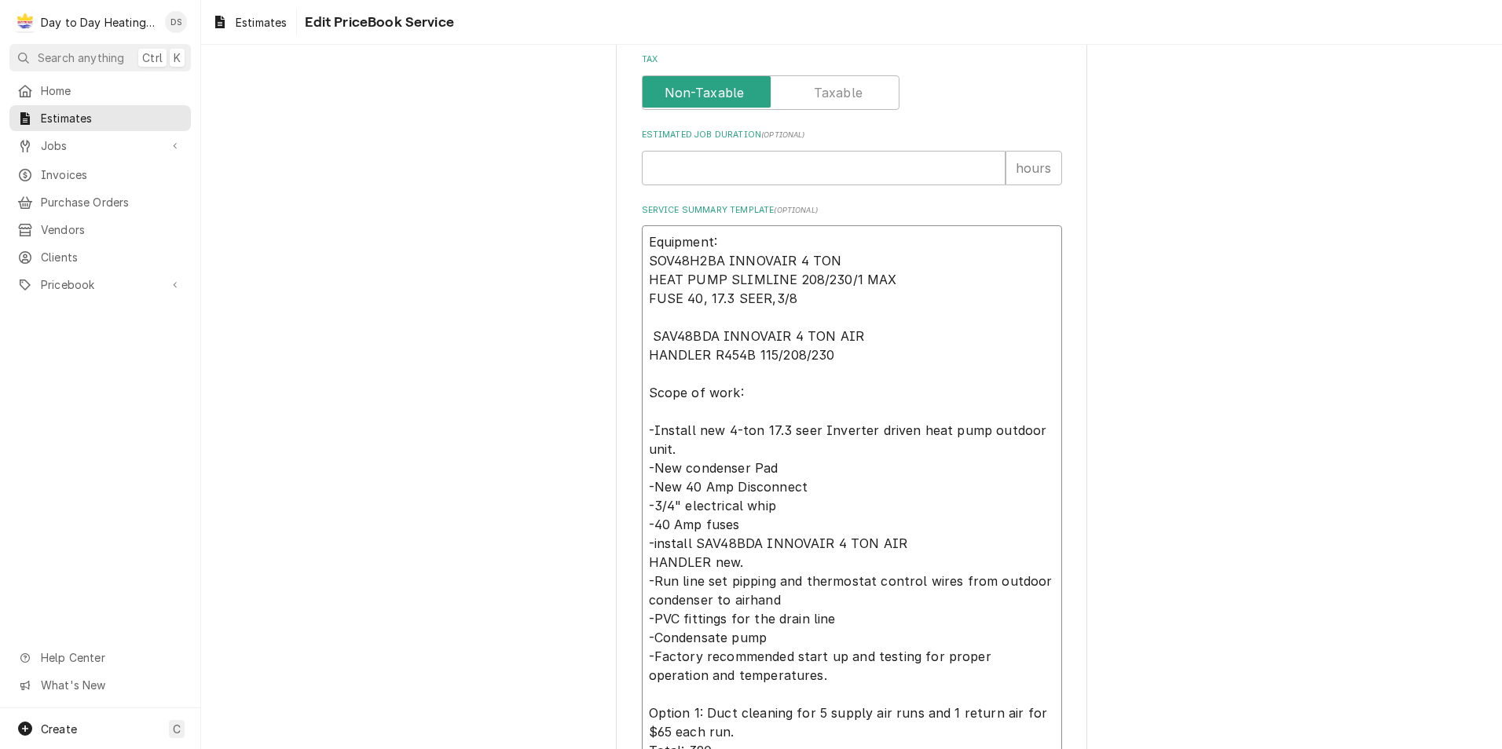
type textarea "x"
type textarea "Equipment: SOV48H2BA INNOVAIR 4 TON HEAT PUMP SLIMLINE 208/230/1 MAX FUSE 40, 1…"
type textarea "x"
type textarea "Equipment: SOV48H2BA INNOVAIR 4 TON HEAT PUMP SLIMLINE 208/230/1 MAX FUSE 40, 1…"
type textarea "x"
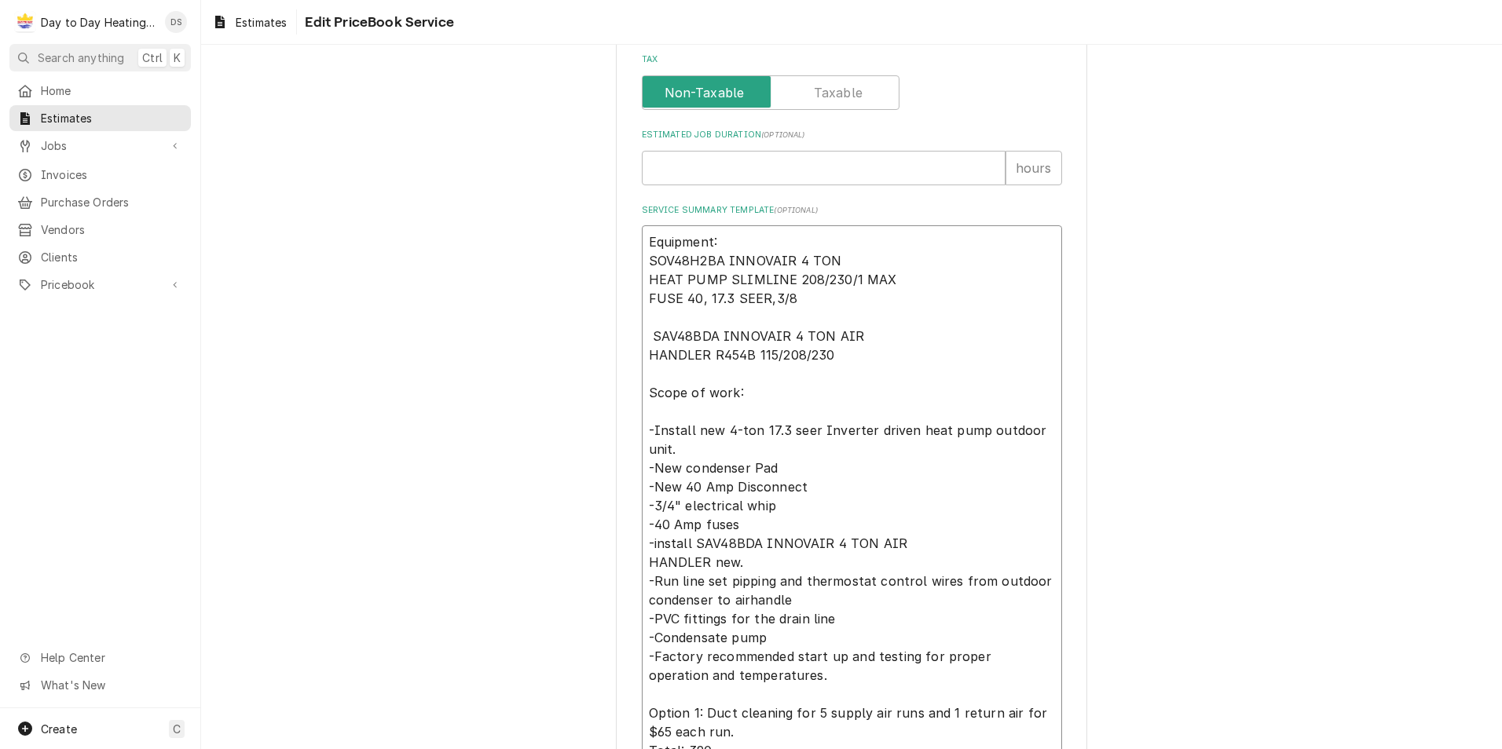
type textarea "Equipment: SOV48H2BA INNOVAIR 4 TON HEAT PUMP SLIMLINE 208/230/1 MAX FUSE 40, 1…"
type textarea "x"
type textarea "Equipment: SOV48H2BA INNOVAIR 4 TON HEAT PUMP SLIMLINE 208/230/1 MAX FUSE 40, 1…"
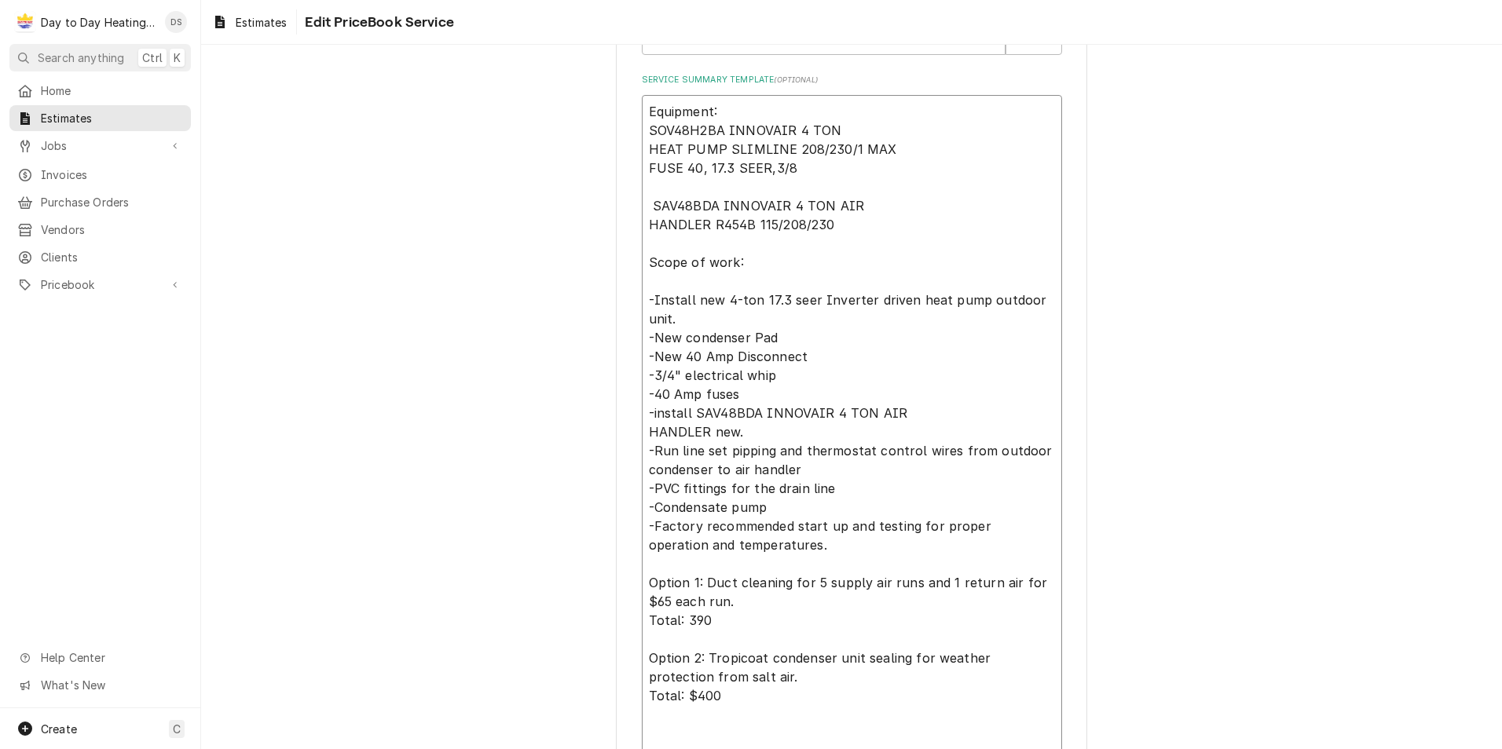
scroll to position [785, 0]
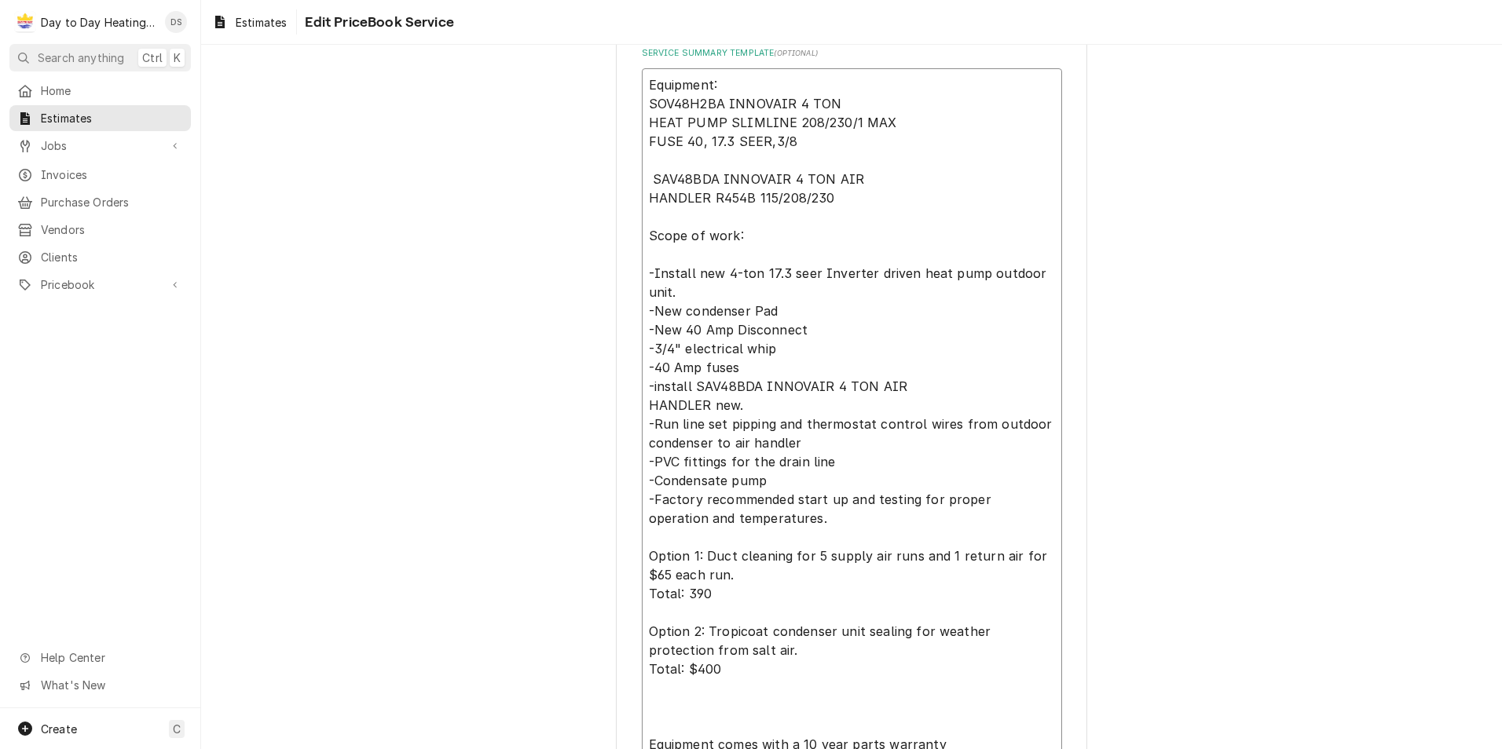
drag, startPoint x: 718, startPoint y: 596, endPoint x: 645, endPoint y: 559, distance: 81.9
click at [645, 559] on textarea "Equipment: SOV48H2BA INNOVAIR 4 TON HEAT PUMP SLIMLINE 208/230/1 MAX FUSE 40, 1…" at bounding box center [852, 433] width 420 height 731
type textarea "x"
type textarea "Equipment: SOV48H2BA INNOVAIR 4 TON HEAT PUMP SLIMLINE 208/230/1 MAX FUSE 40, 1…"
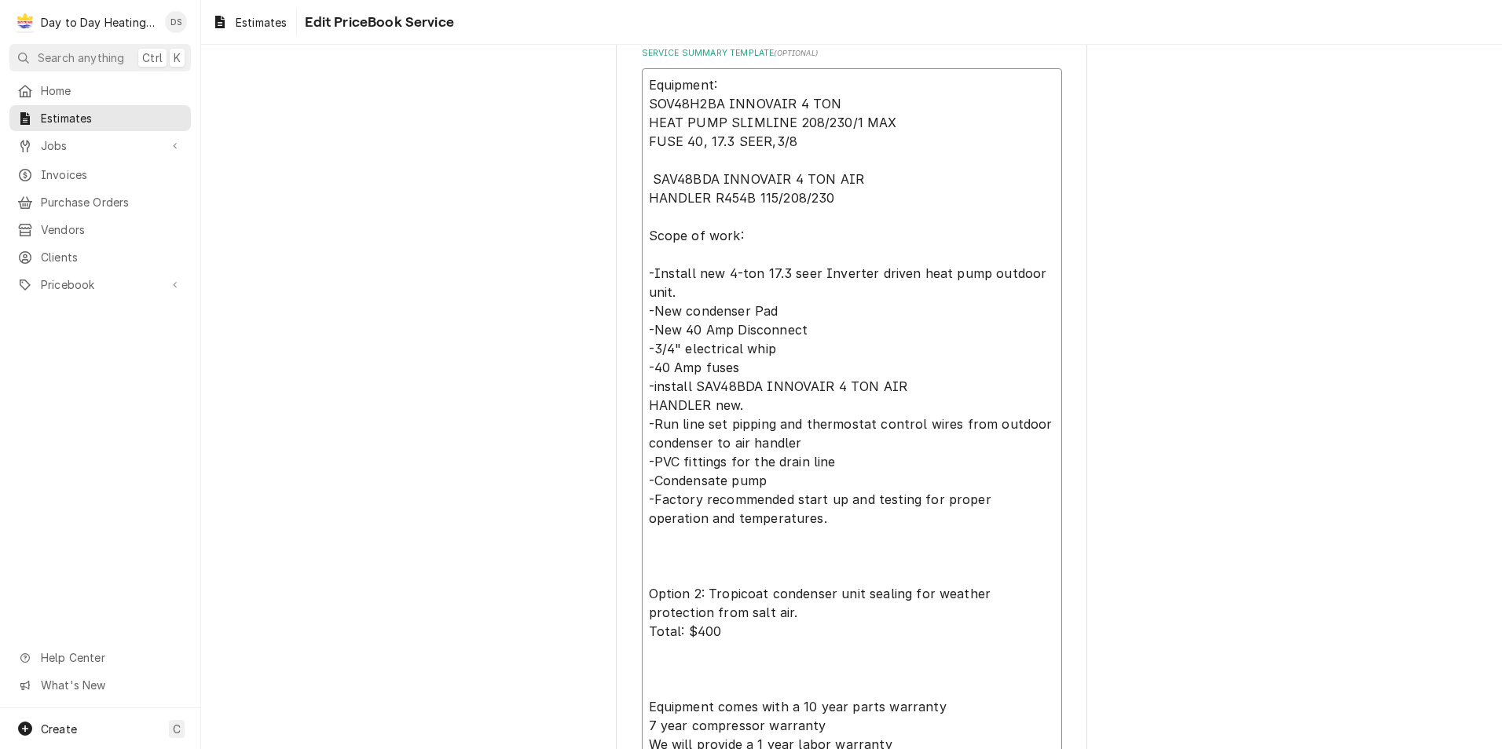
drag, startPoint x: 714, startPoint y: 630, endPoint x: 644, endPoint y: 586, distance: 82.6
click at [644, 586] on textarea "Equipment: SOV48H2BA INNOVAIR 4 TON HEAT PUMP SLIMLINE 208/230/1 MAX FUSE 40, 1…" at bounding box center [852, 414] width 420 height 693
type textarea "x"
type textarea "Equipment: SOV48H2BA INNOVAIR 4 TON HEAT PUMP SLIMLINE 208/230/1 MAX FUSE 40, 1…"
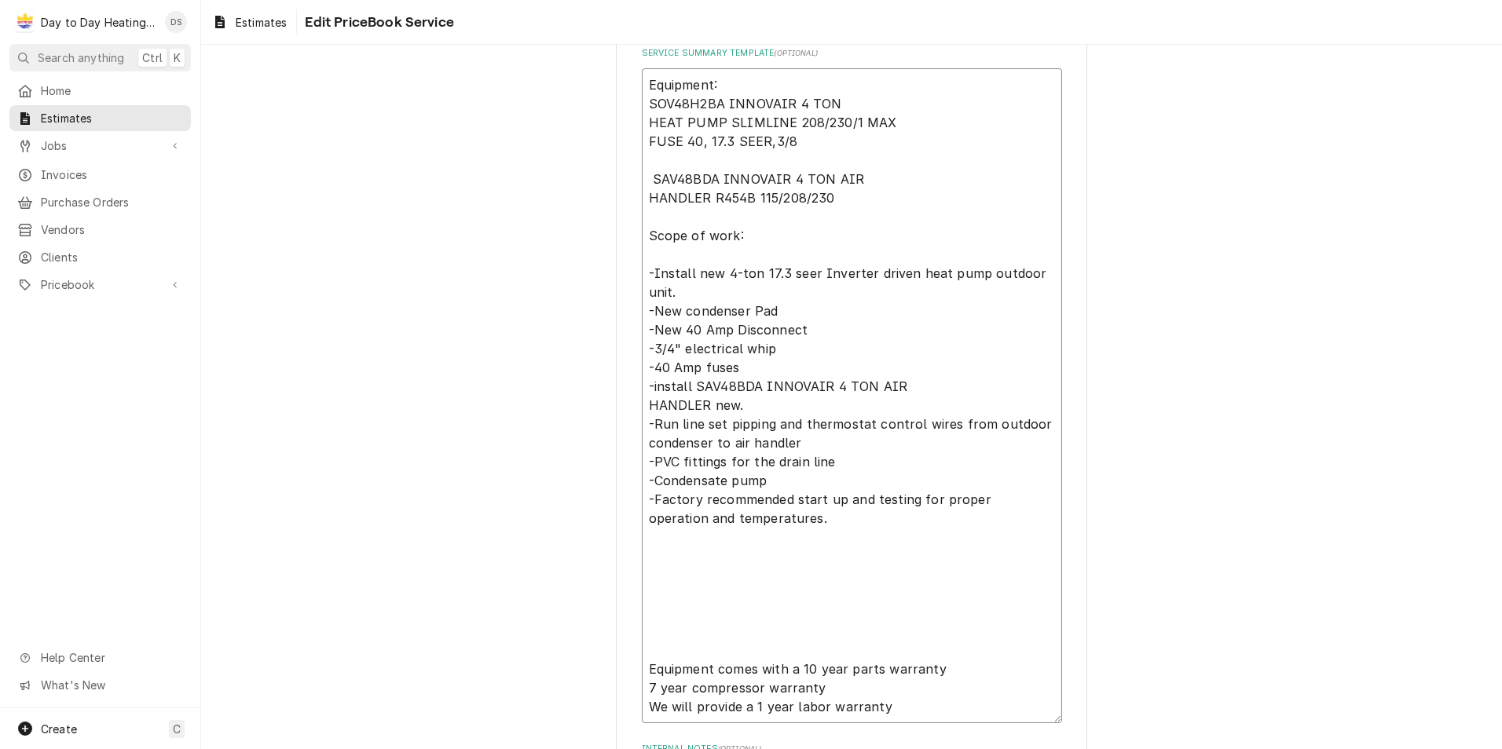
type textarea "x"
type textarea "Equipment: SOV48H2BA INNOVAIR 4 TON HEAT PUMP SLIMLINE 208/230/1 MAX FUSE 40, 1…"
type textarea "x"
type textarea "Equipment: SOV48H2BA INNOVAIR 4 TON HEAT PUMP SLIMLINE 208/230/1 MAX FUSE 40, 1…"
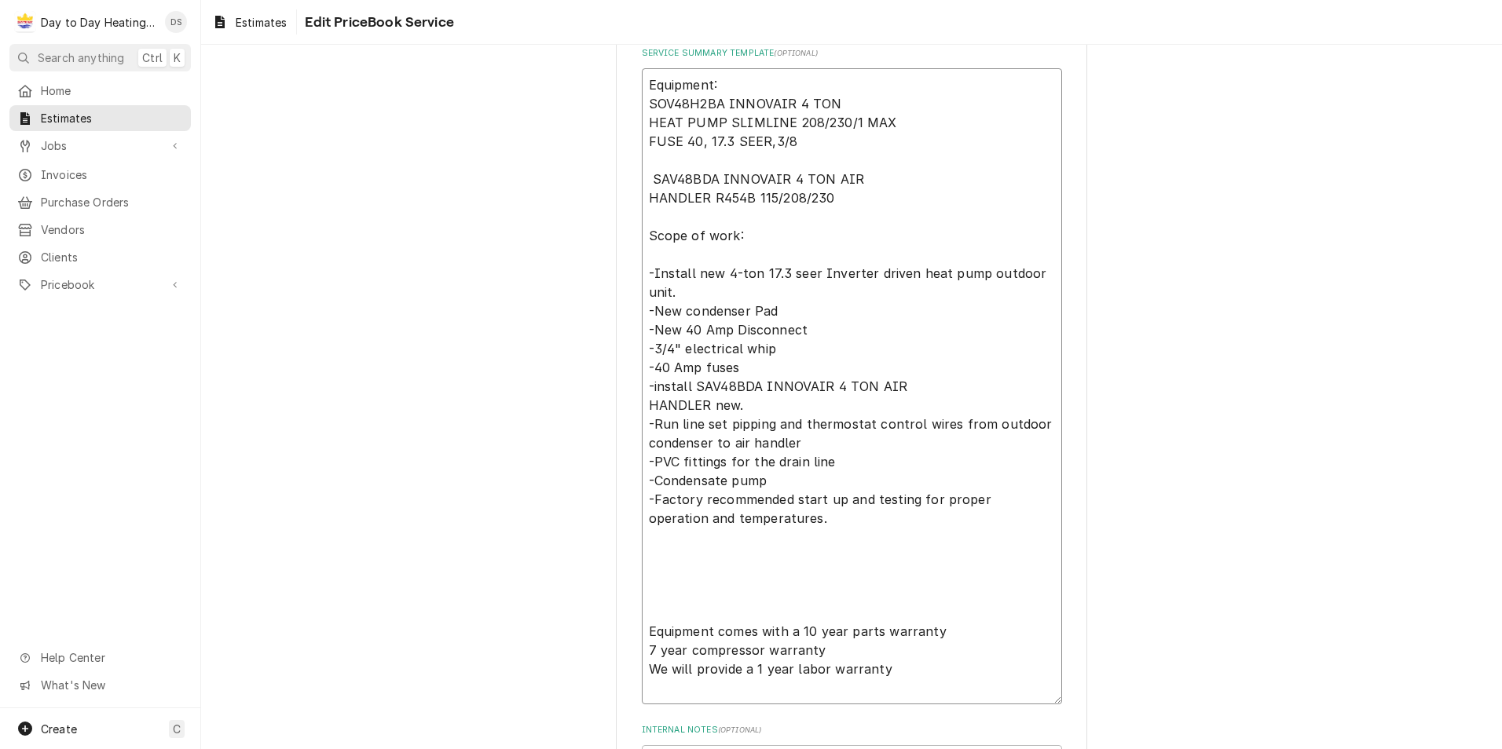
type textarea "x"
type textarea "Equipment: SOV48H2BA INNOVAIR 4 TON HEAT PUMP SLIMLINE 208/230/1 MAX FUSE 40, 1…"
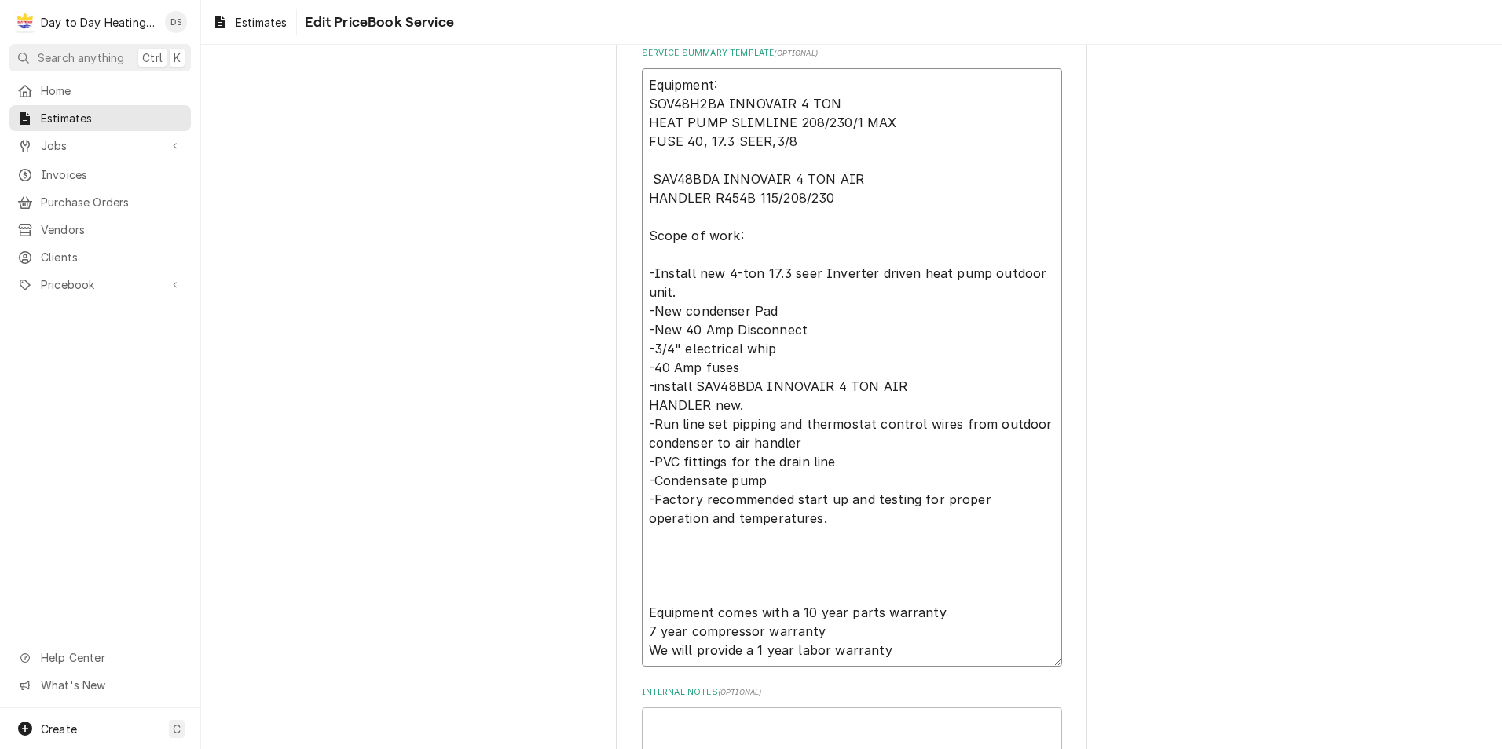
type textarea "x"
type textarea "Equipment: SOV48H2BA INNOVAIR 4 TON HEAT PUMP SLIMLINE 208/230/1 MAX FUSE 40, 1…"
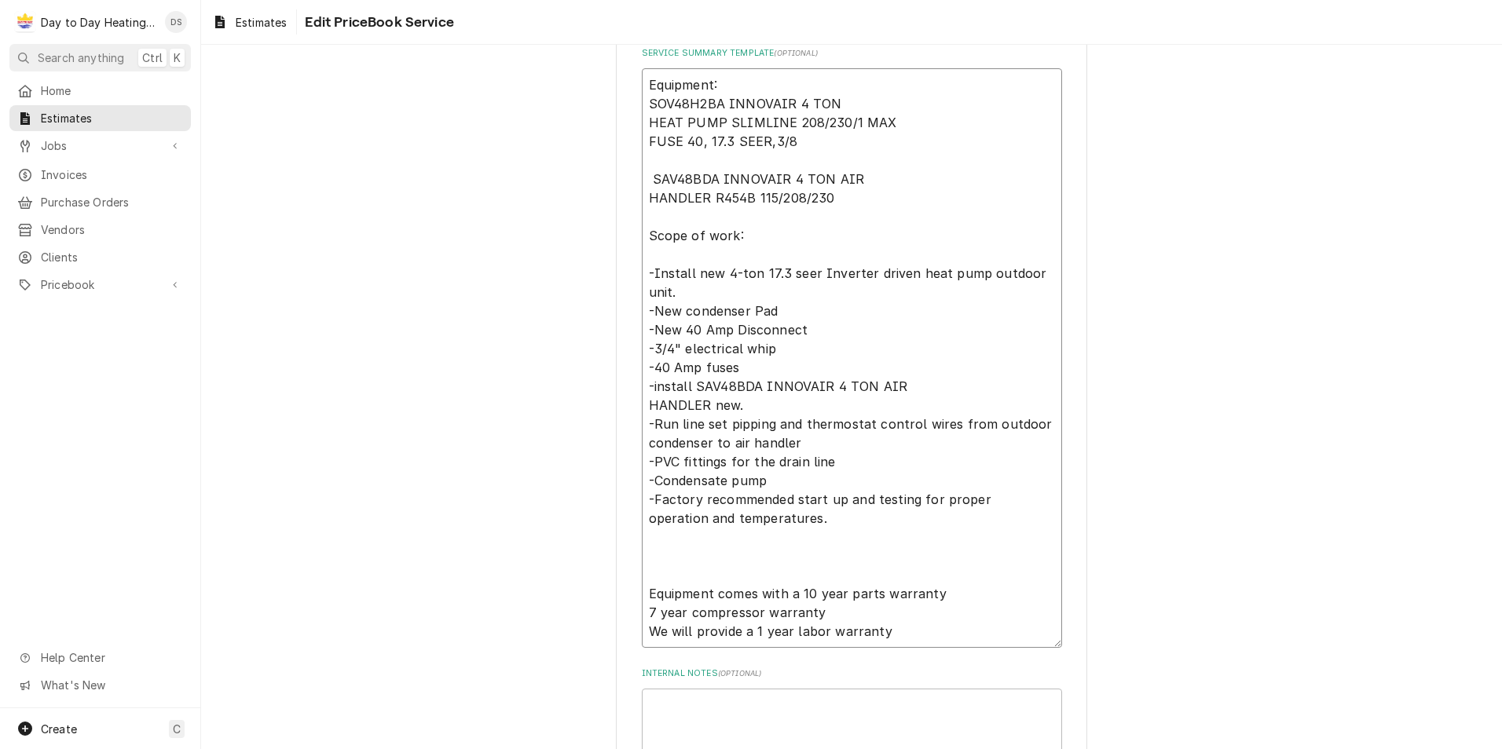
type textarea "x"
type textarea "Equipment: SOV48H2BA INNOVAIR 4 TON HEAT PUMP SLIMLINE 208/230/1 MAX FUSE 40, 1…"
type textarea "x"
type textarea "Equipment: SOV48H2BA INNOVAIR 4 TON HEAT PUMP SLIMLINE 208/230/1 MAX FUSE 40, 1…"
type textarea "x"
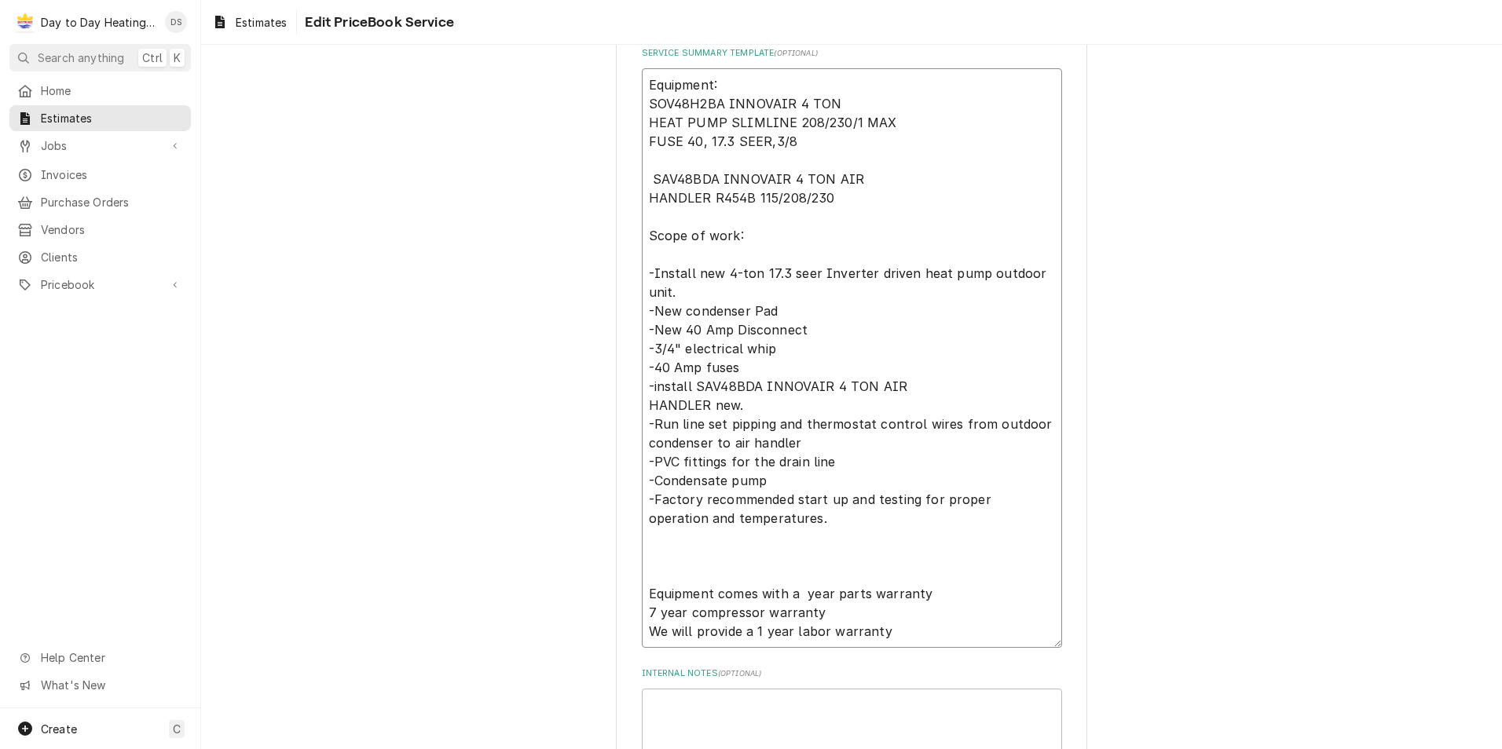
type textarea "Equipment: SOV48H2BA INNOVAIR 4 TON HEAT PUMP SLIMLINE 208/230/1 MAX FUSE 40, 1…"
type textarea "x"
type textarea "Equipment: SOV48H2BA INNOVAIR 4 TON HEAT PUMP SLIMLINE 208/230/1 MAX FUSE 40, 1…"
click at [570, 585] on div "Use the fields below to edit this PriceBook item. Note that changes made here w…" at bounding box center [851, 92] width 1301 height 1633
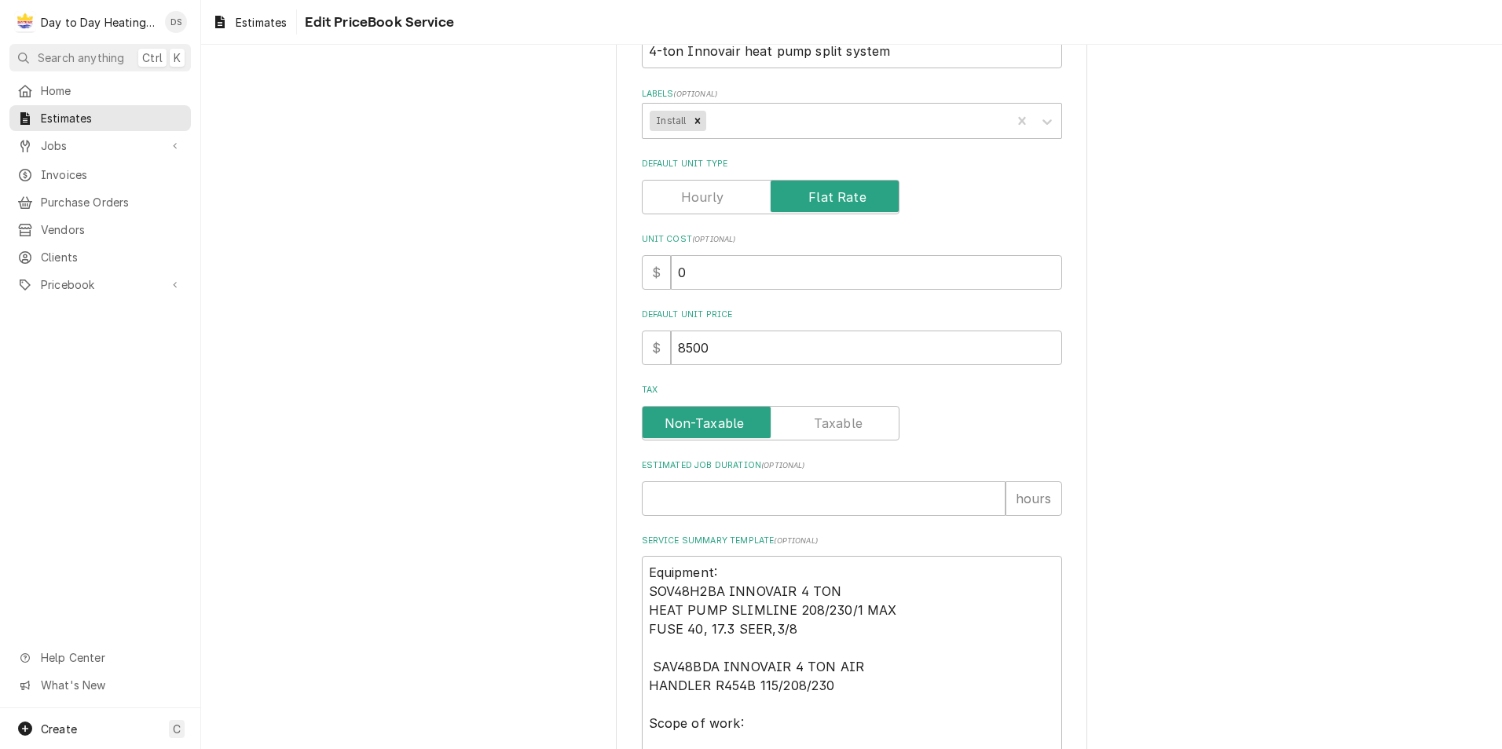
scroll to position [238, 0]
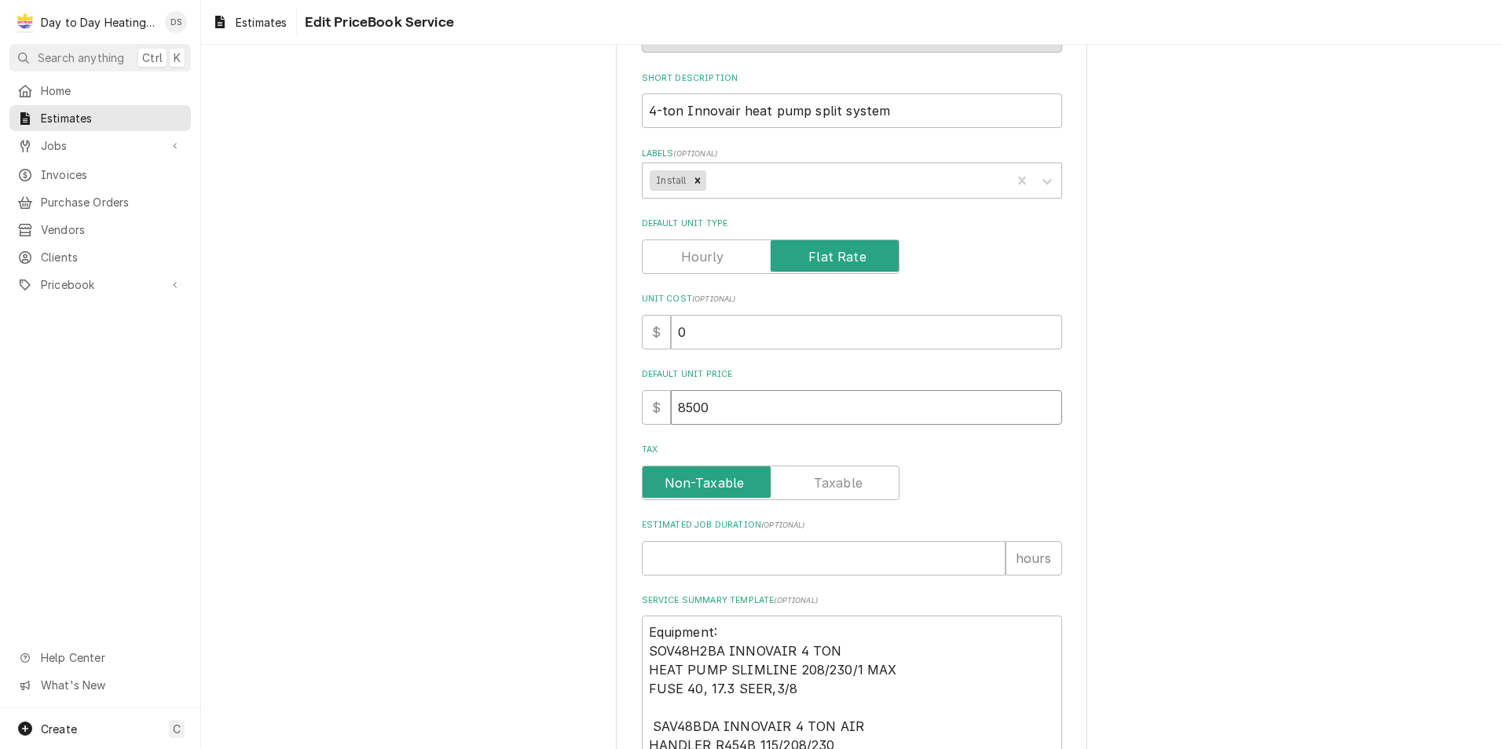
click at [733, 405] on input "8500" at bounding box center [866, 407] width 391 height 35
drag, startPoint x: 712, startPoint y: 405, endPoint x: 590, endPoint y: 413, distance: 122.0
click at [584, 413] on div "Use the fields below to edit this PriceBook item. Note that changes made here w…" at bounding box center [851, 639] width 1301 height 1633
type textarea "x"
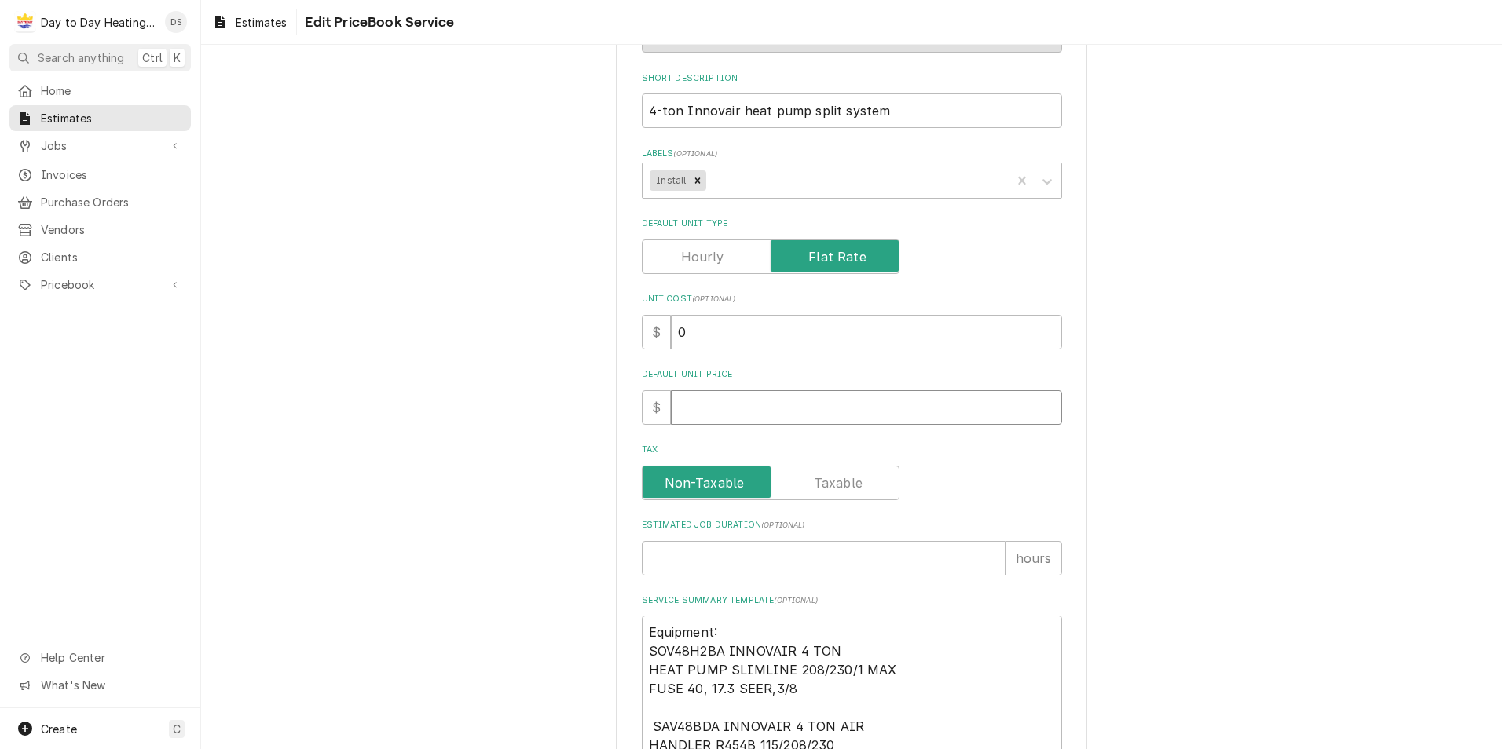
type input "1"
type textarea "x"
type input "11"
type textarea "x"
type input "110"
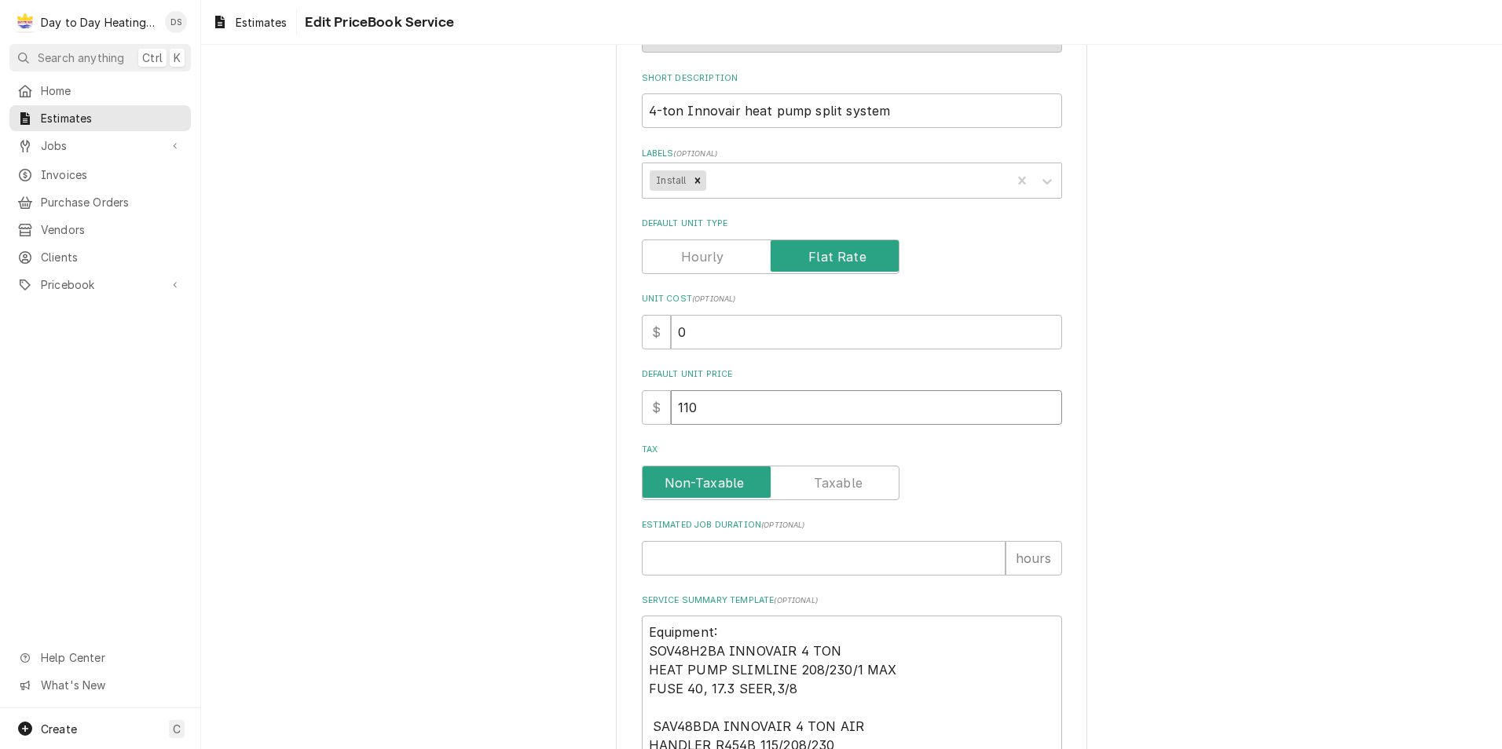
type textarea "x"
type input "1100"
type textarea "x"
type input "11000"
type textarea "x"
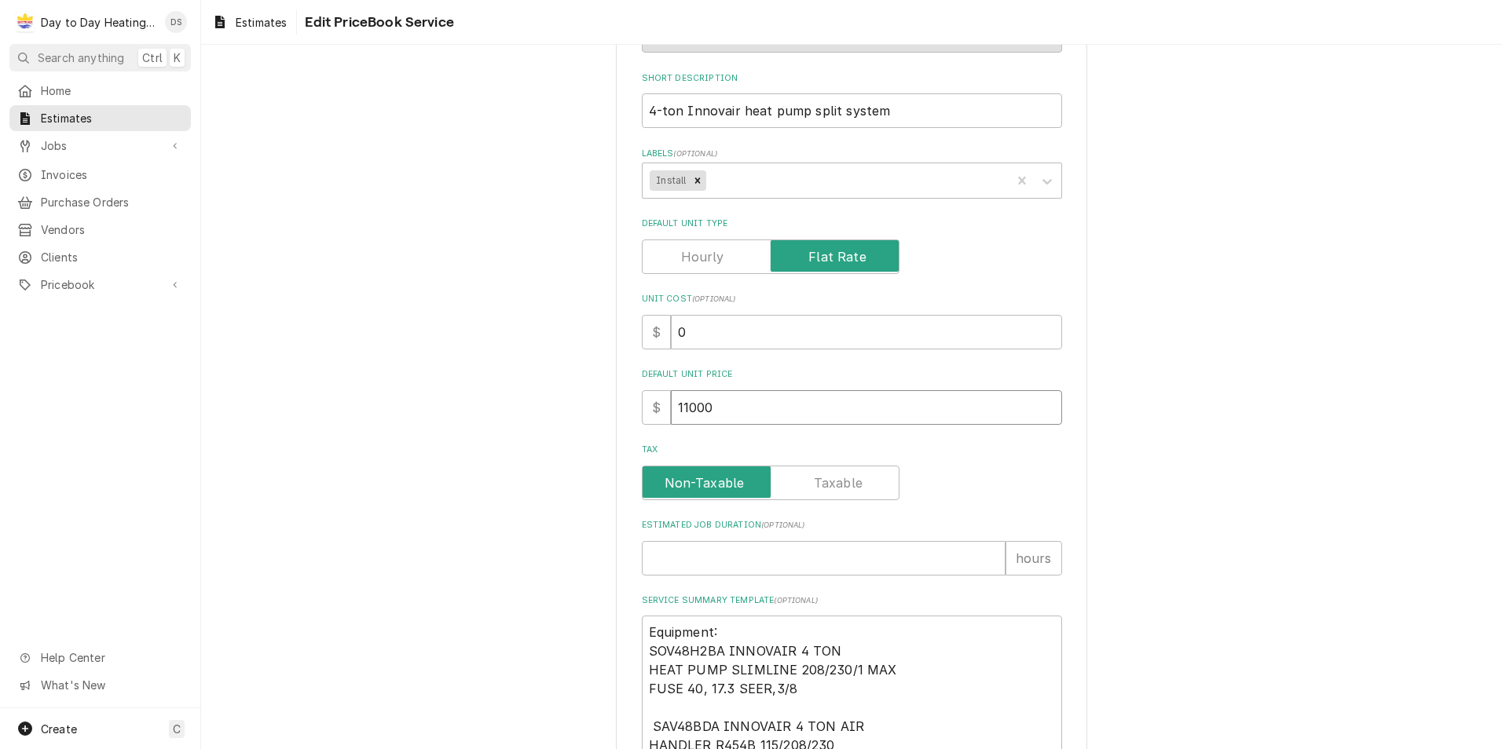
type input "11000"
type textarea "x"
type input "1100"
type textarea "x"
type input "110"
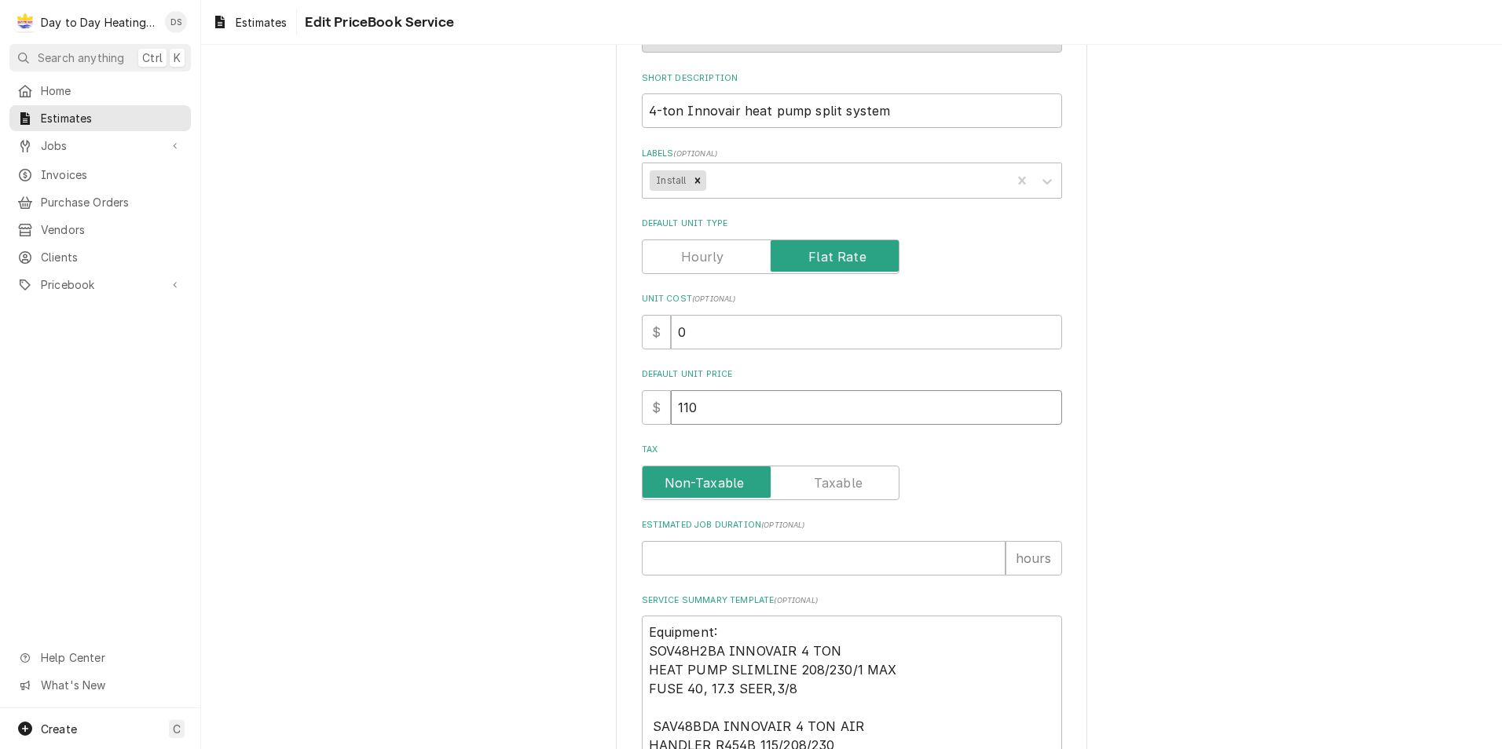
type textarea "x"
type input "11"
type textarea "x"
type input "114"
type textarea "x"
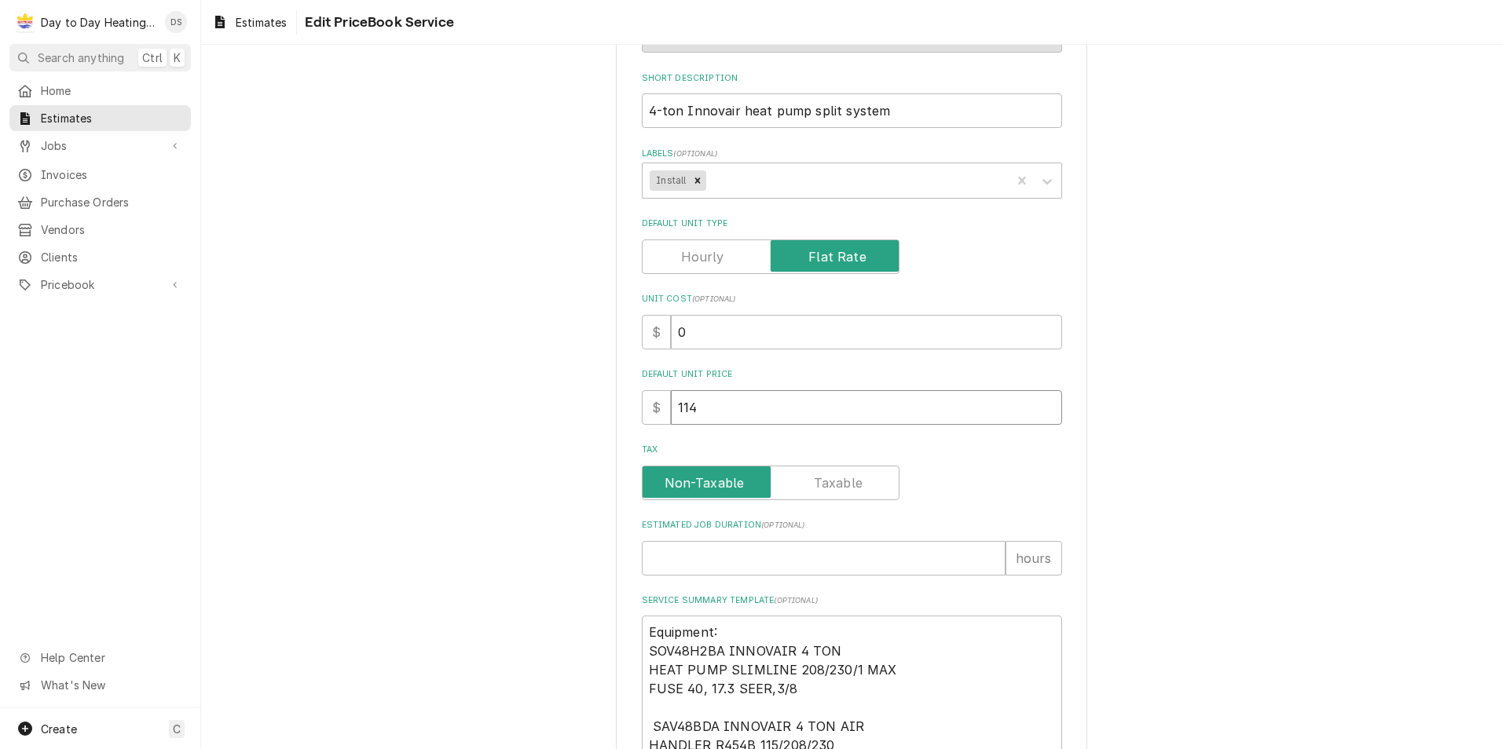
type input "1140"
type textarea "x"
type input "11400"
type textarea "x"
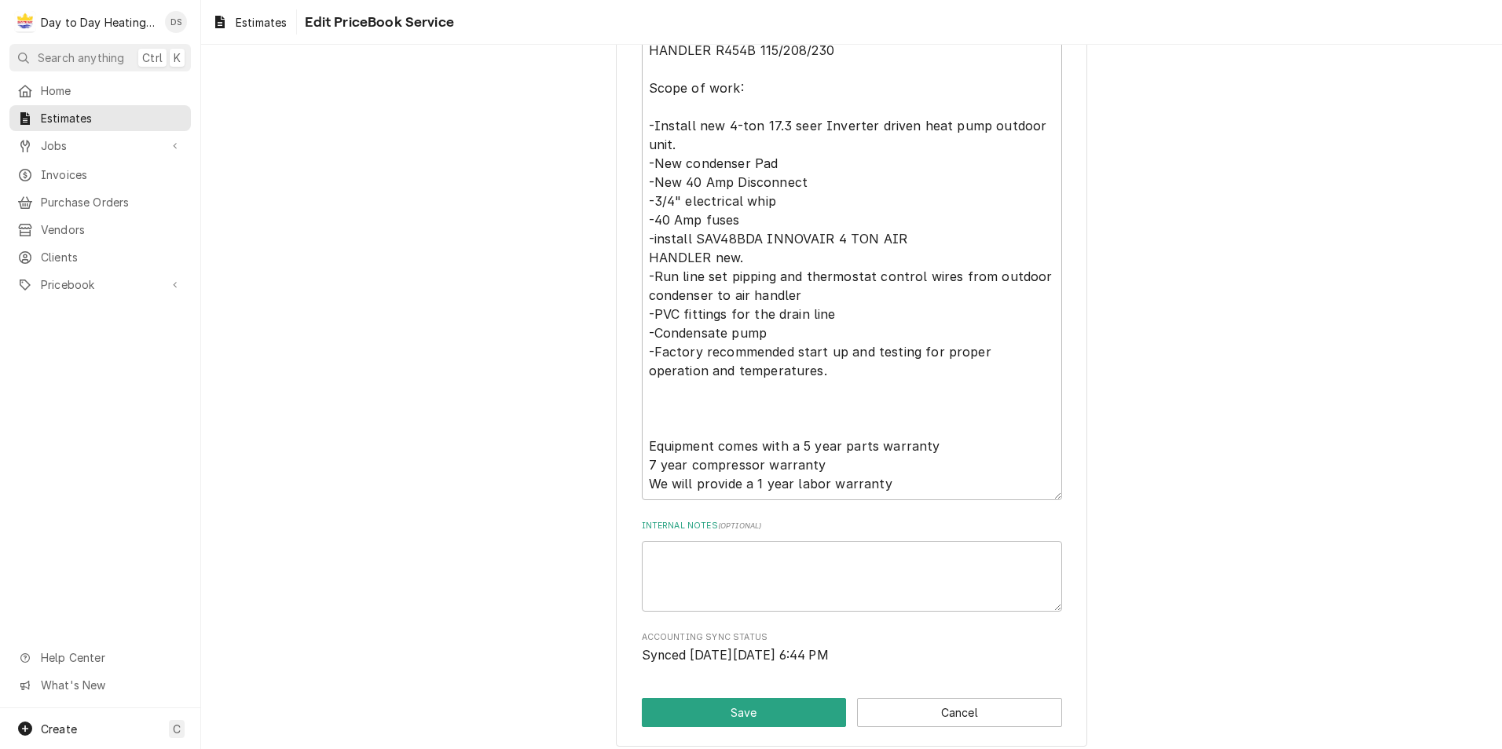
scroll to position [945, 0]
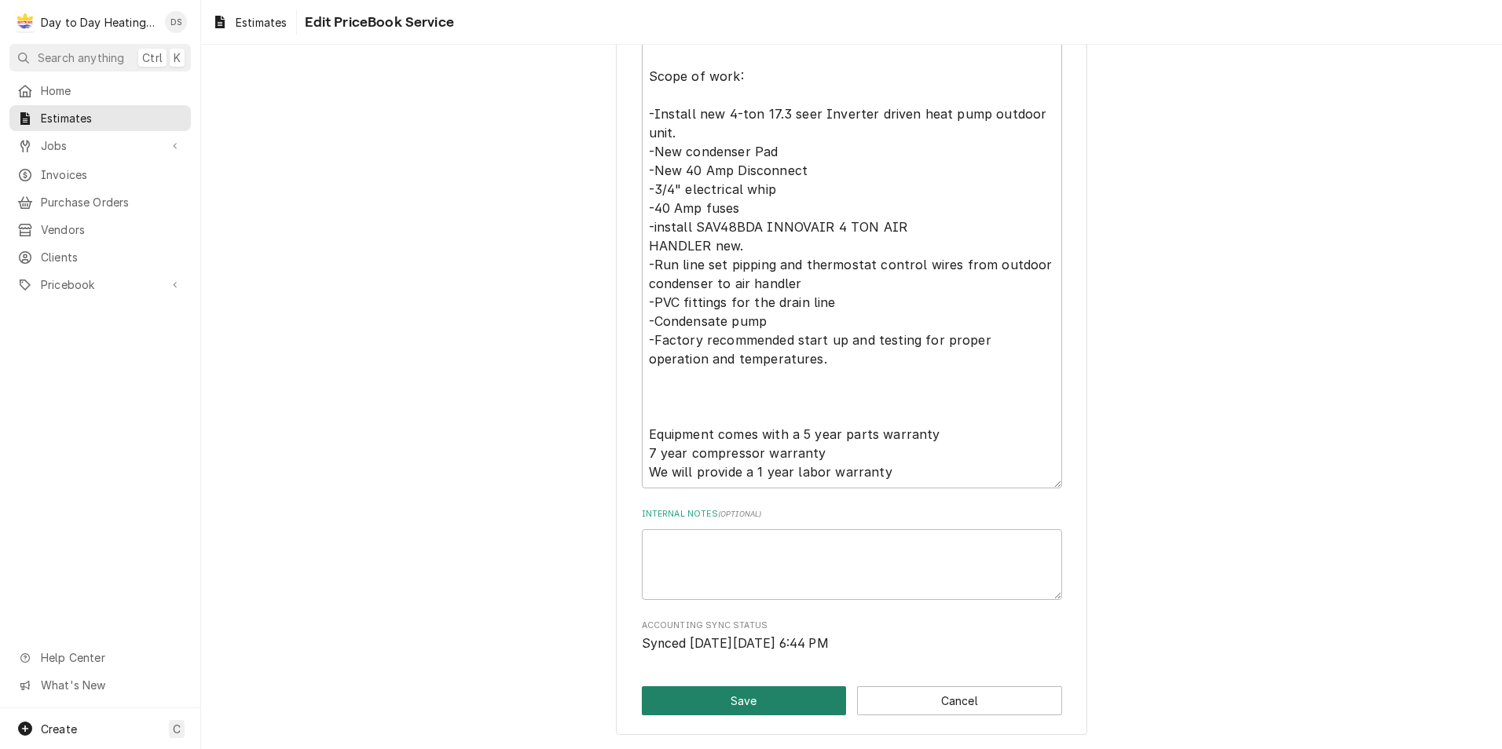
click at [758, 701] on button "Save" at bounding box center [744, 701] width 205 height 29
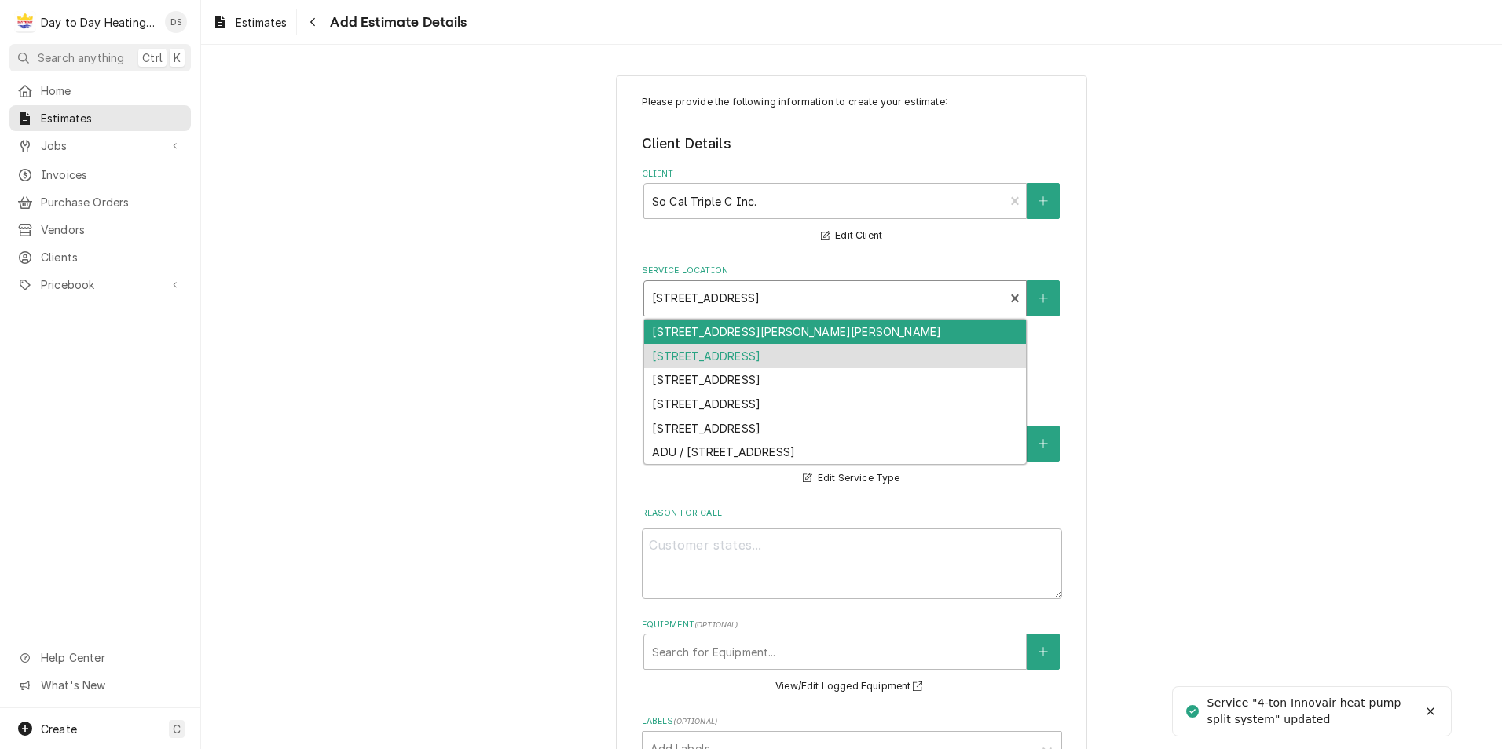
drag, startPoint x: 879, startPoint y: 294, endPoint x: 709, endPoint y: 302, distance: 169.9
click at [710, 302] on div "Service Location" at bounding box center [824, 298] width 345 height 28
drag, startPoint x: 646, startPoint y: 296, endPoint x: 854, endPoint y: 293, distance: 208.2
click at [848, 295] on div "Service Location" at bounding box center [824, 298] width 345 height 28
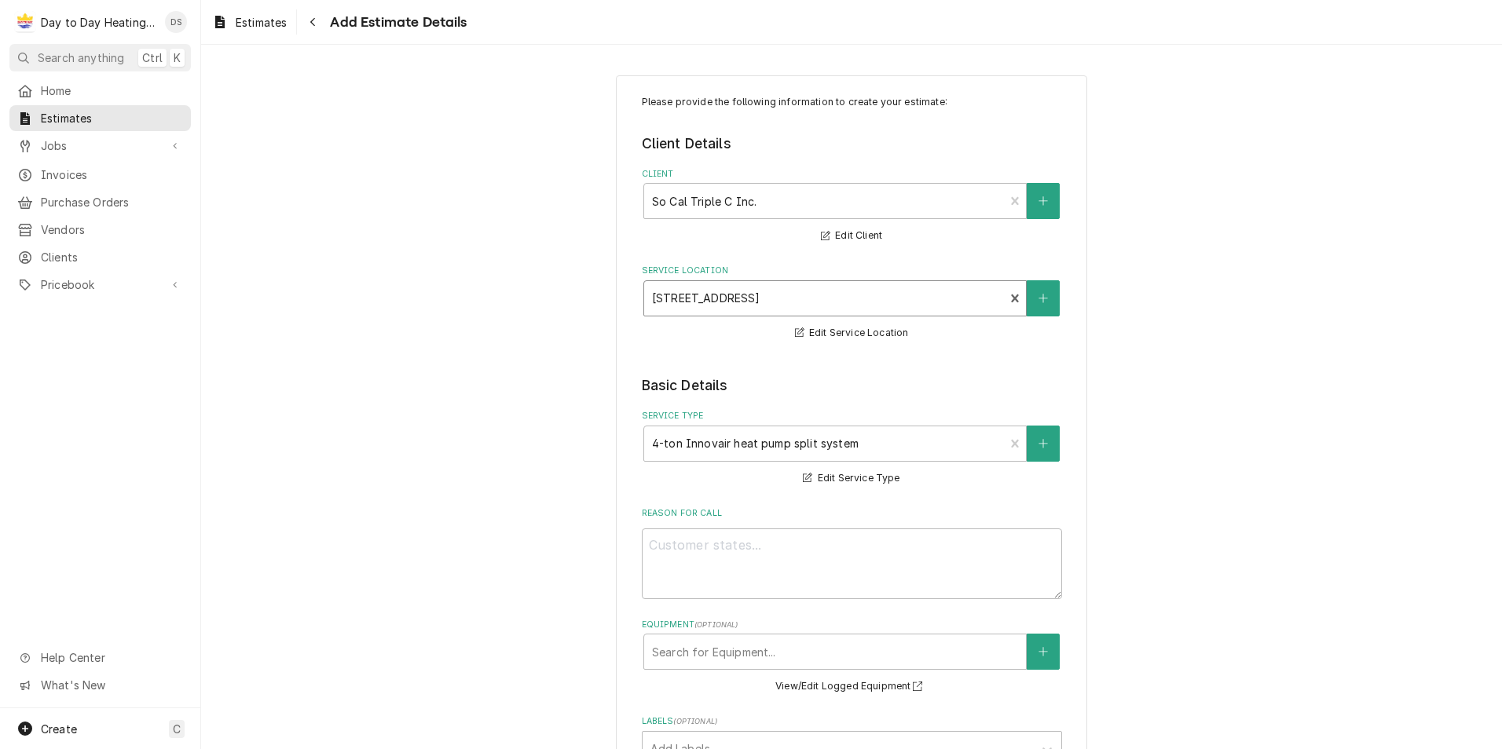
drag, startPoint x: 895, startPoint y: 288, endPoint x: 622, endPoint y: 309, distance: 274.2
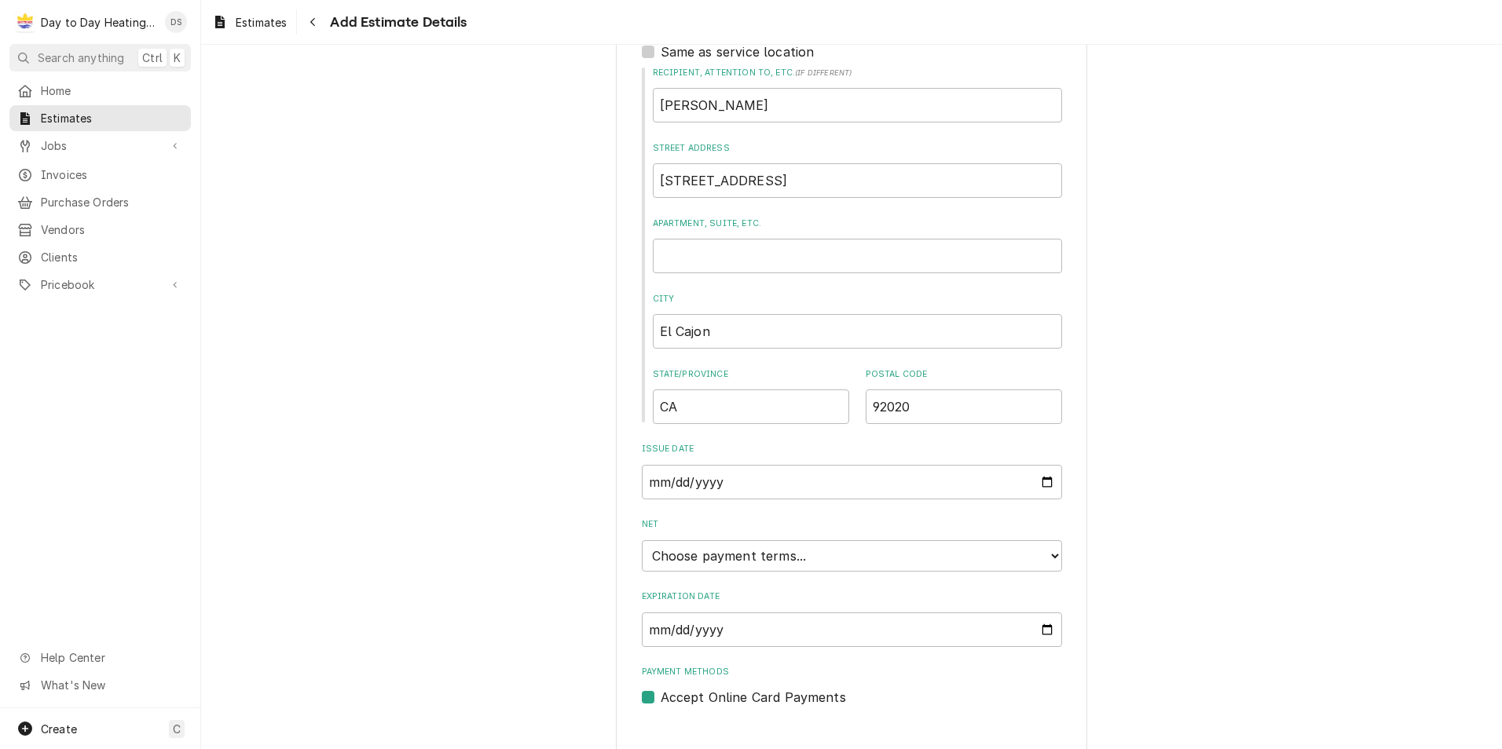
scroll to position [785, 0]
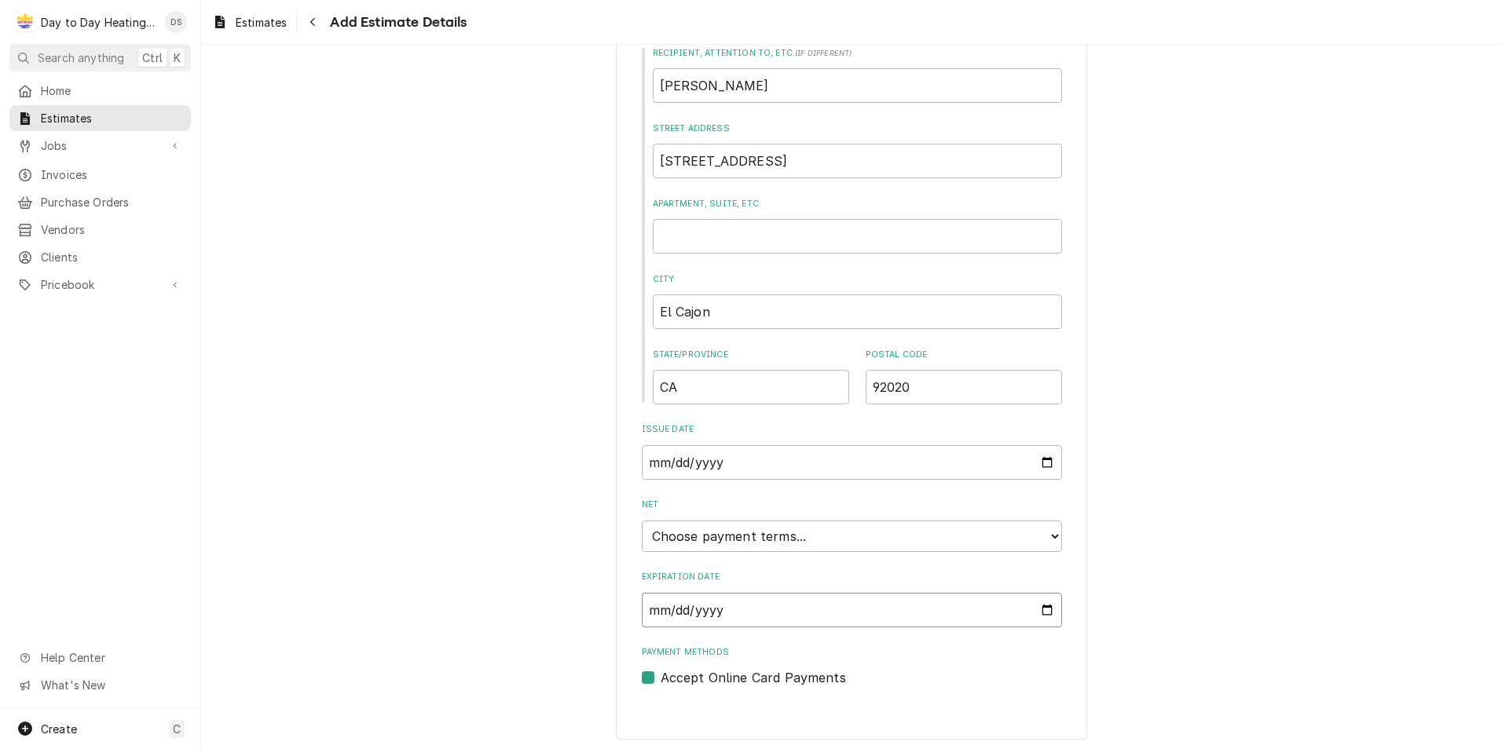
click at [1041, 612] on input "Expiration Date" at bounding box center [852, 610] width 420 height 35
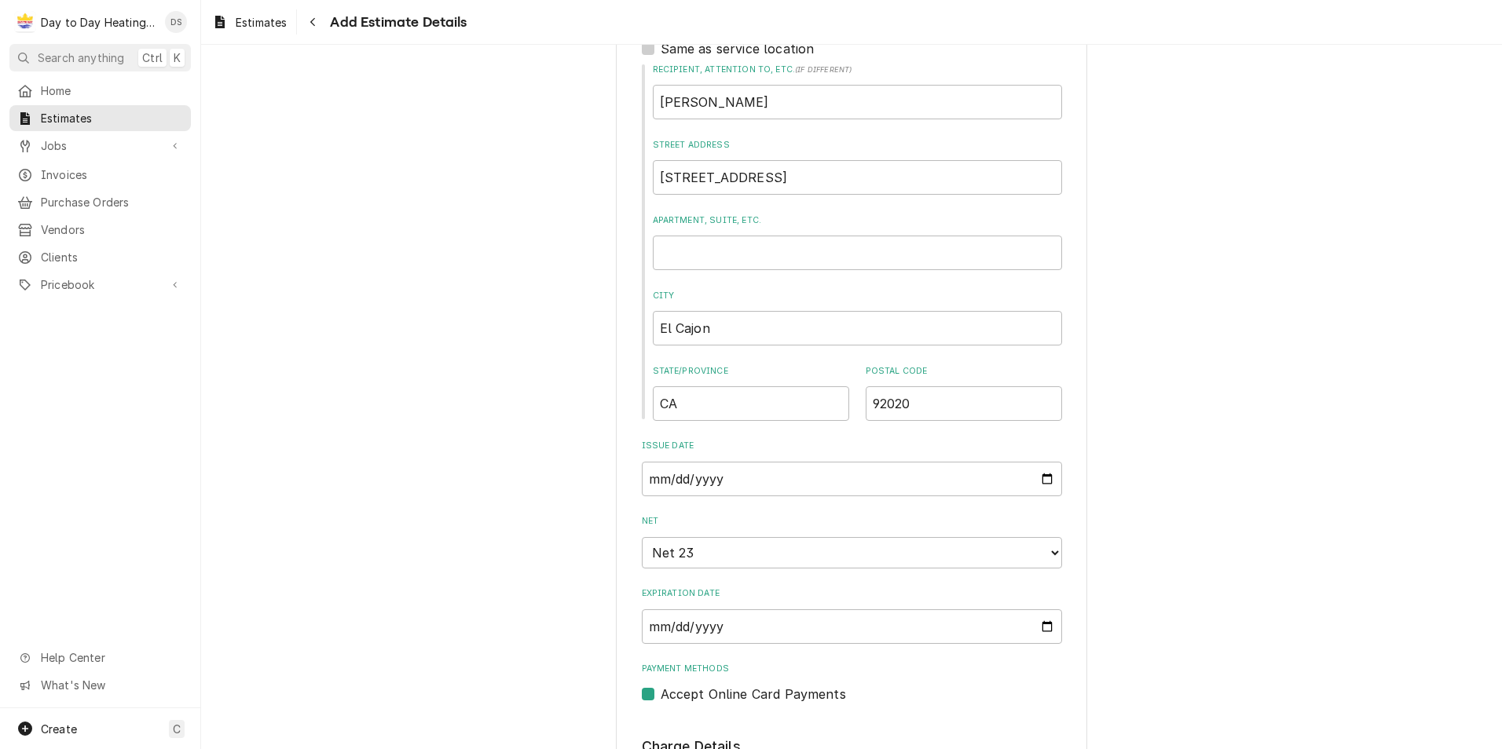
scroll to position [796, 0]
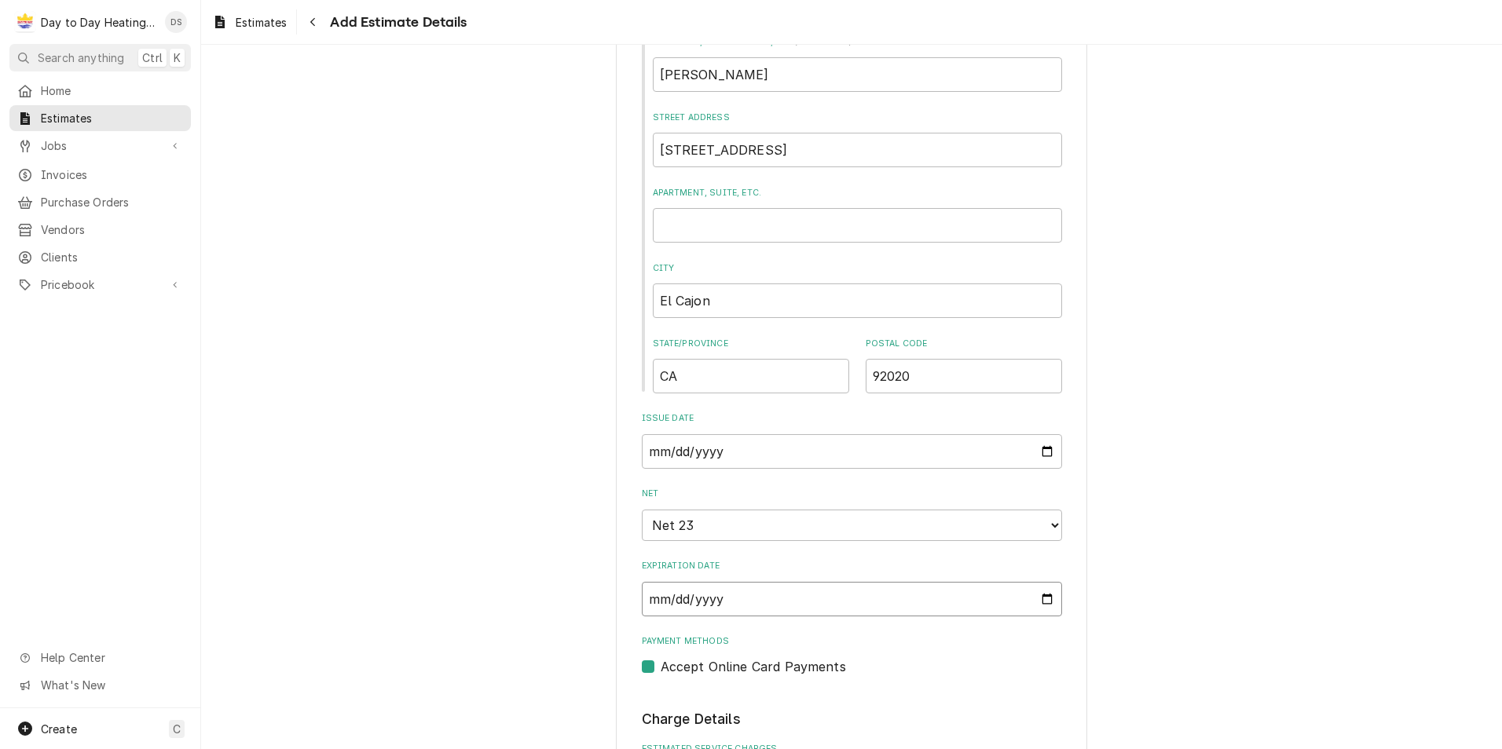
click at [1041, 597] on input "2025-10-31" at bounding box center [852, 599] width 420 height 35
click at [497, 523] on div "Please provide the following information to create your estimate: Client Detail…" at bounding box center [851, 474] width 1301 height 2418
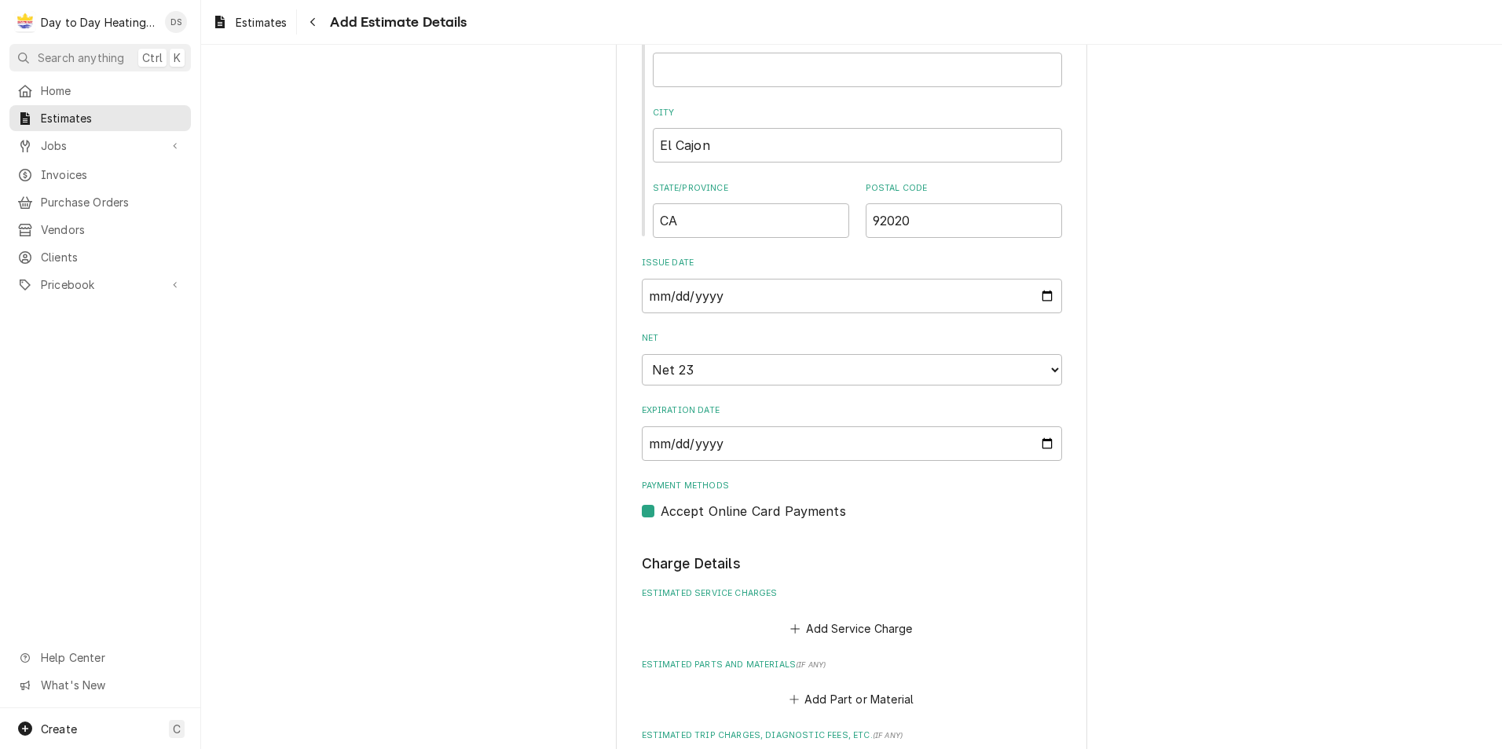
scroll to position [954, 0]
click at [661, 510] on label "Accept Online Card Payments" at bounding box center [753, 509] width 185 height 19
click at [661, 510] on input "Payment Methods" at bounding box center [871, 517] width 420 height 35
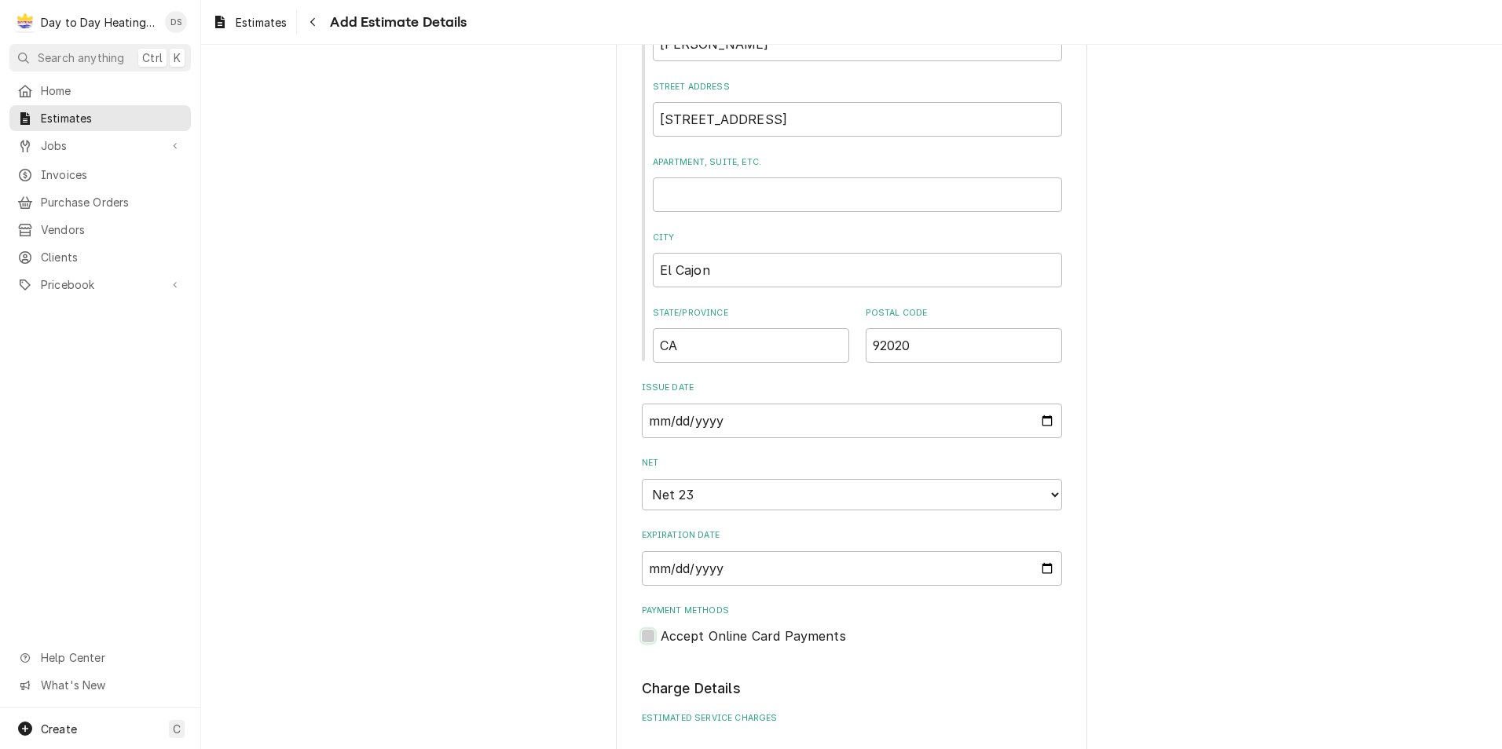
scroll to position [1021, 0]
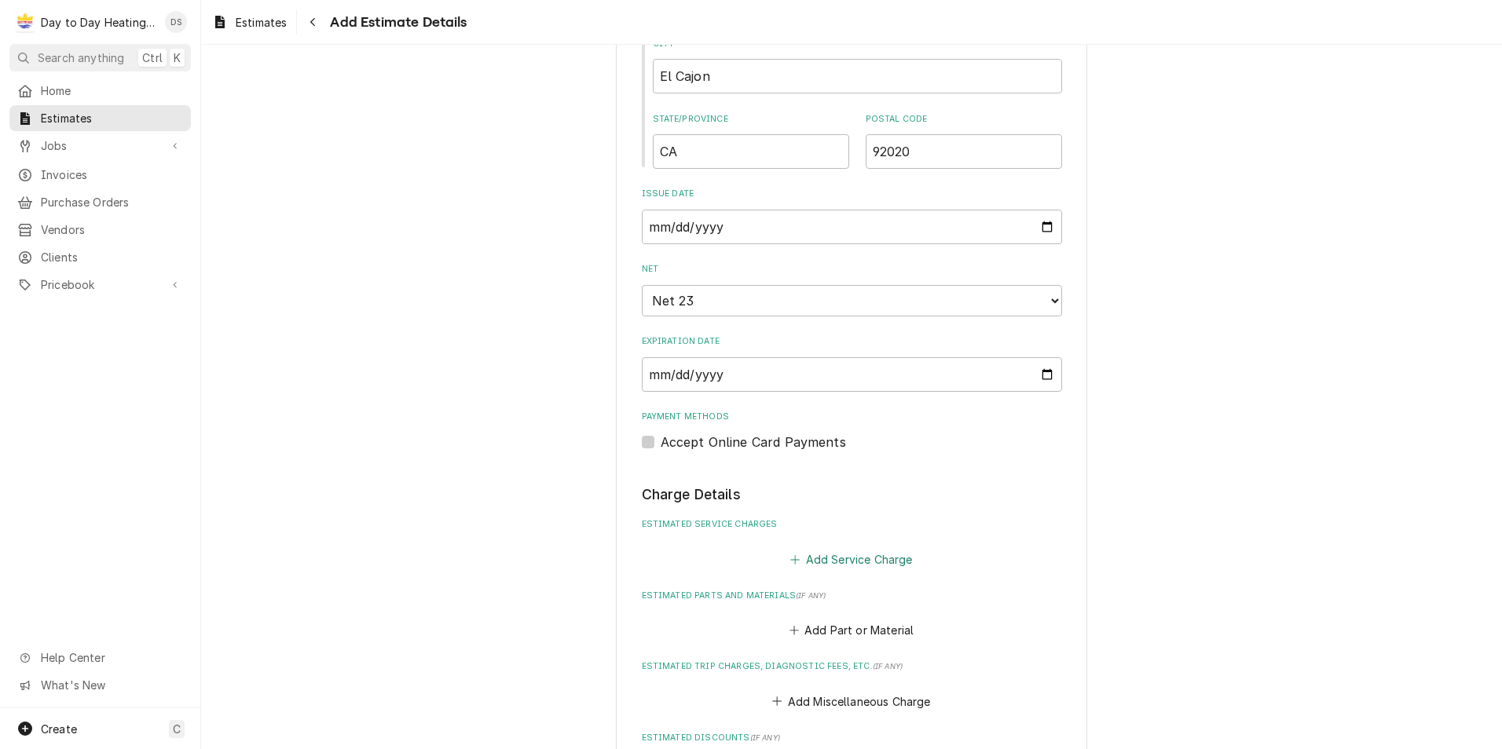
click at [840, 559] on button "Add Service Charge" at bounding box center [851, 559] width 127 height 22
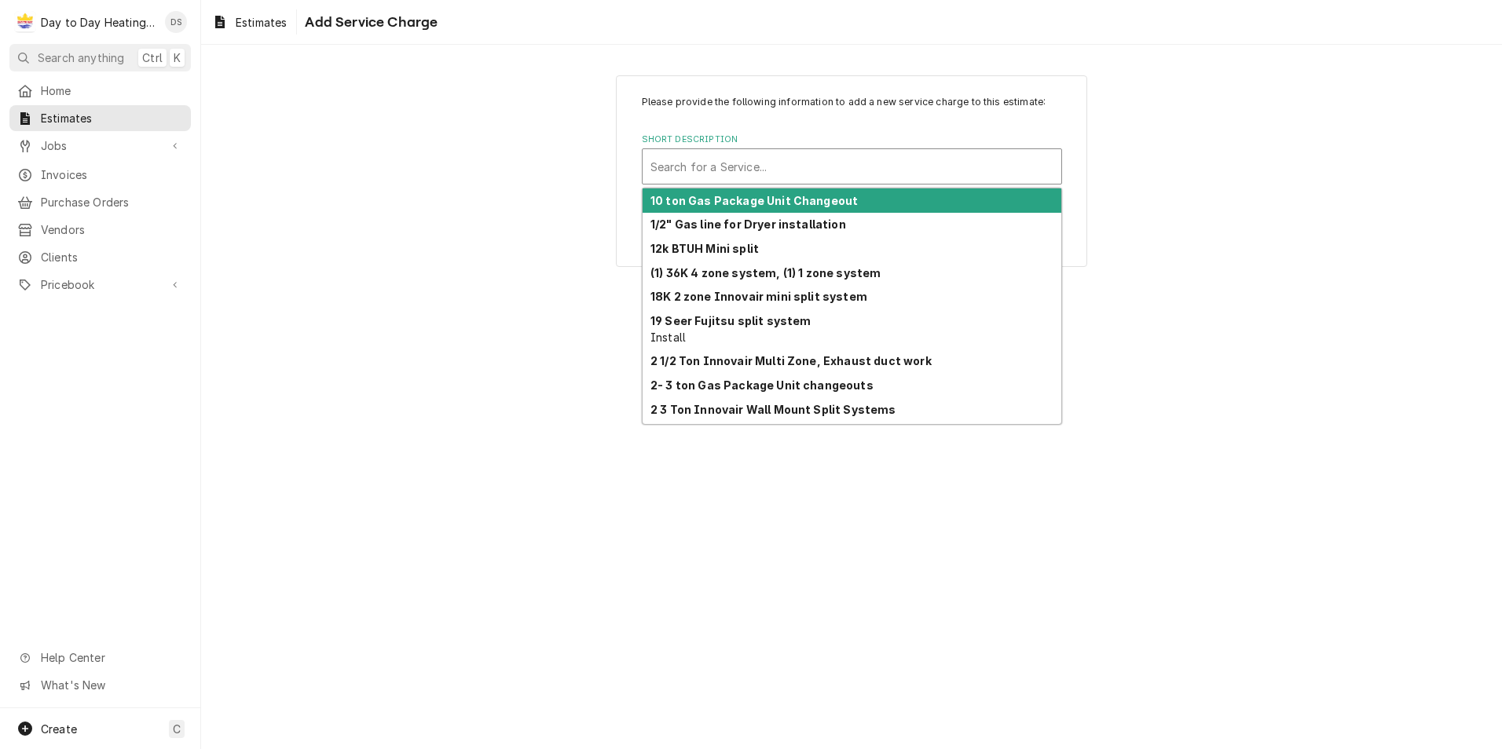
click at [724, 165] on div "Short Description" at bounding box center [851, 166] width 403 height 28
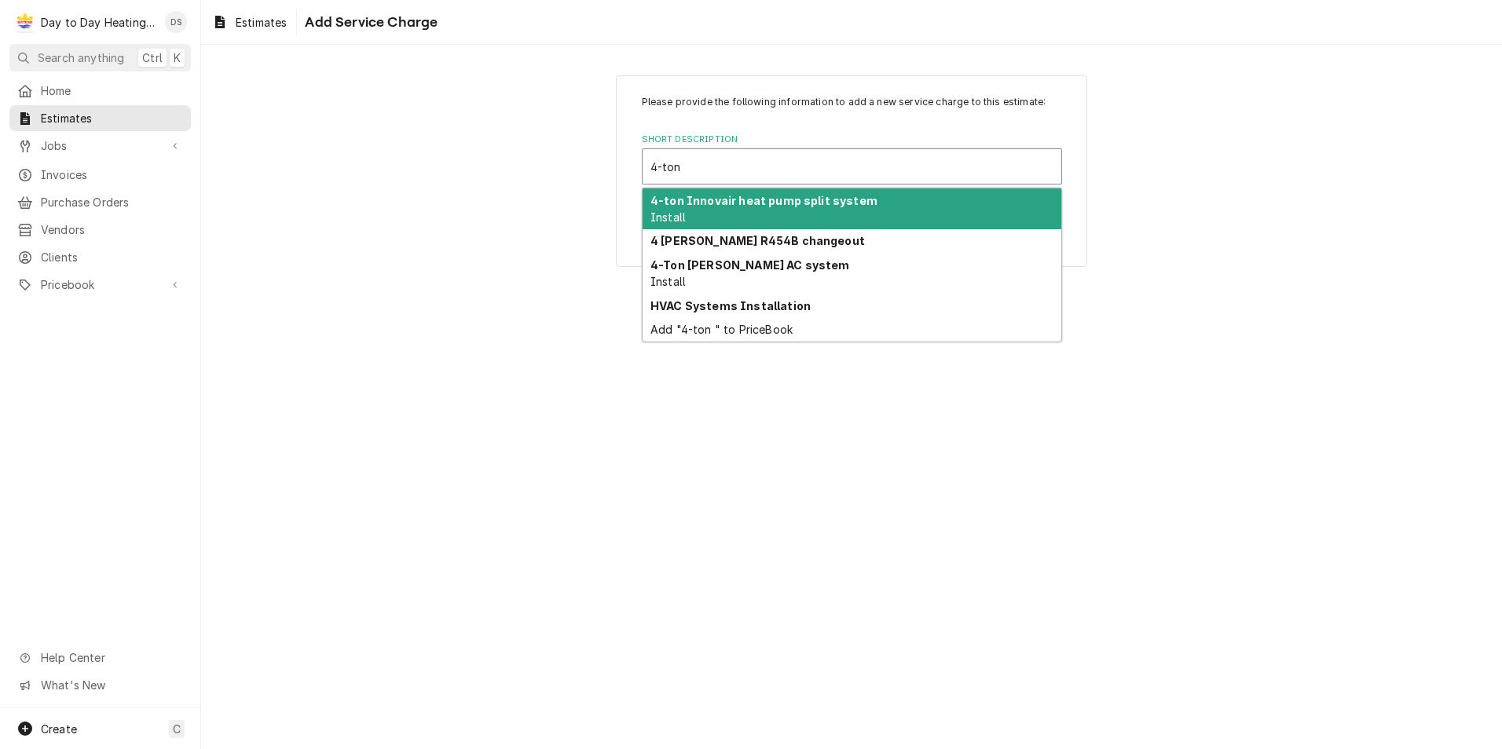
click at [731, 206] on strong "4-ton Innovair heat pump split system" at bounding box center [763, 200] width 227 height 13
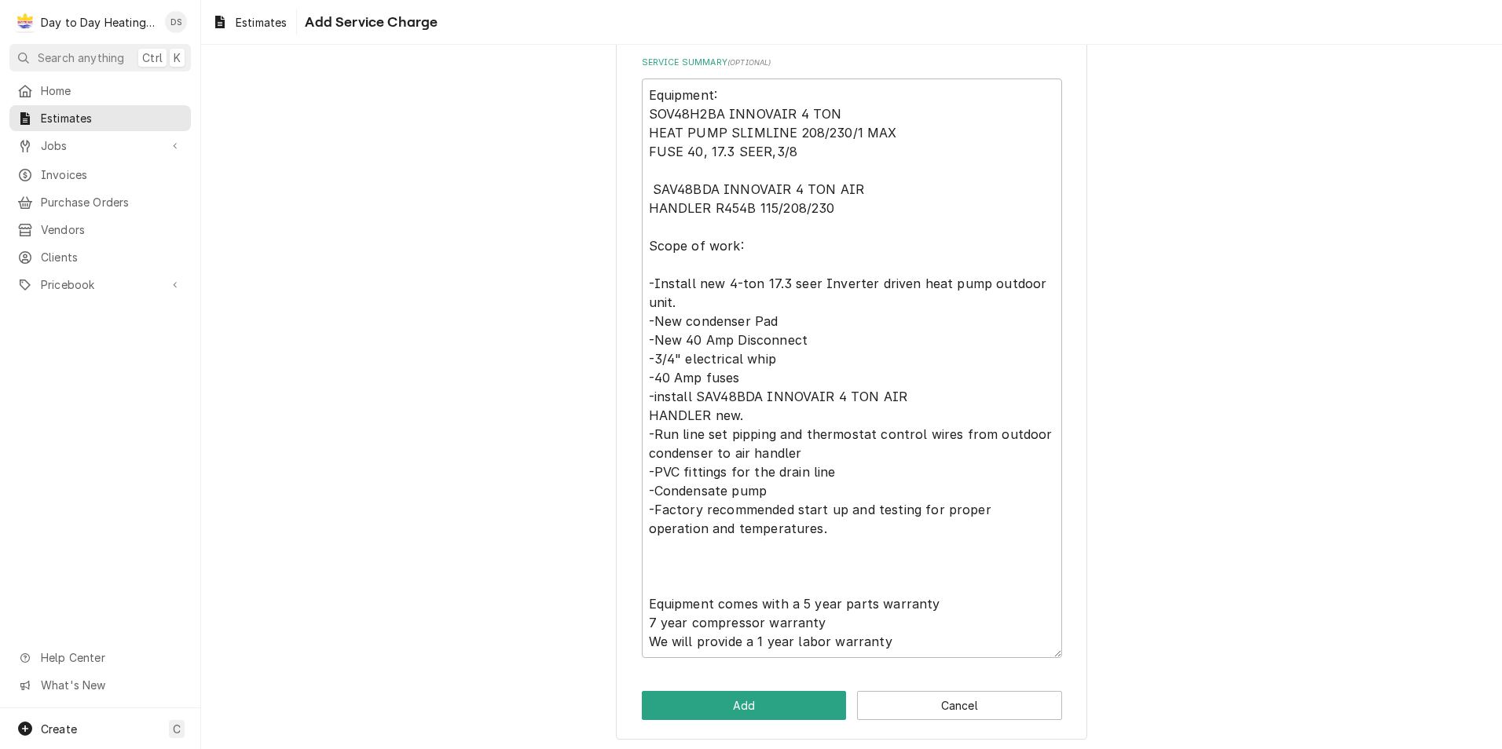
scroll to position [480, 0]
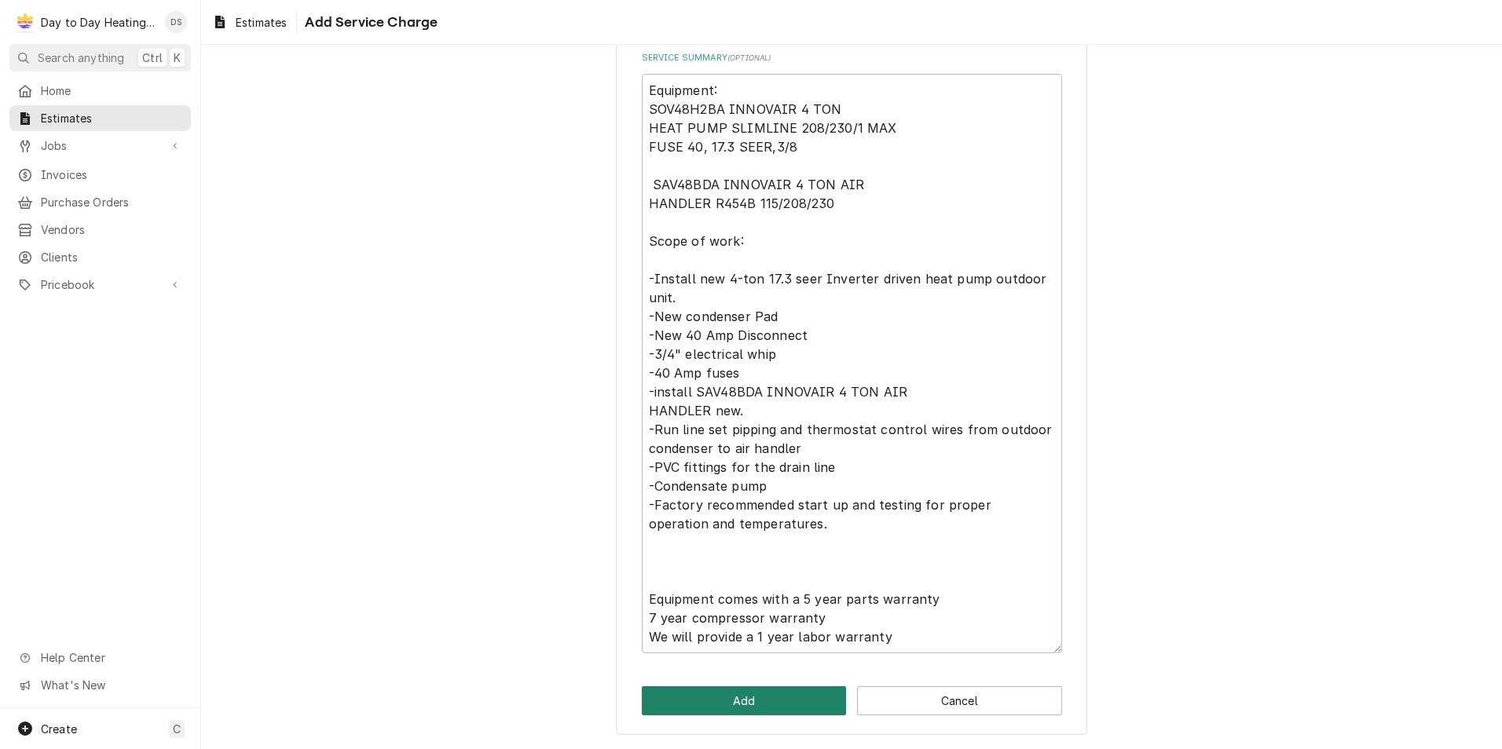
click at [763, 705] on button "Add" at bounding box center [744, 701] width 205 height 29
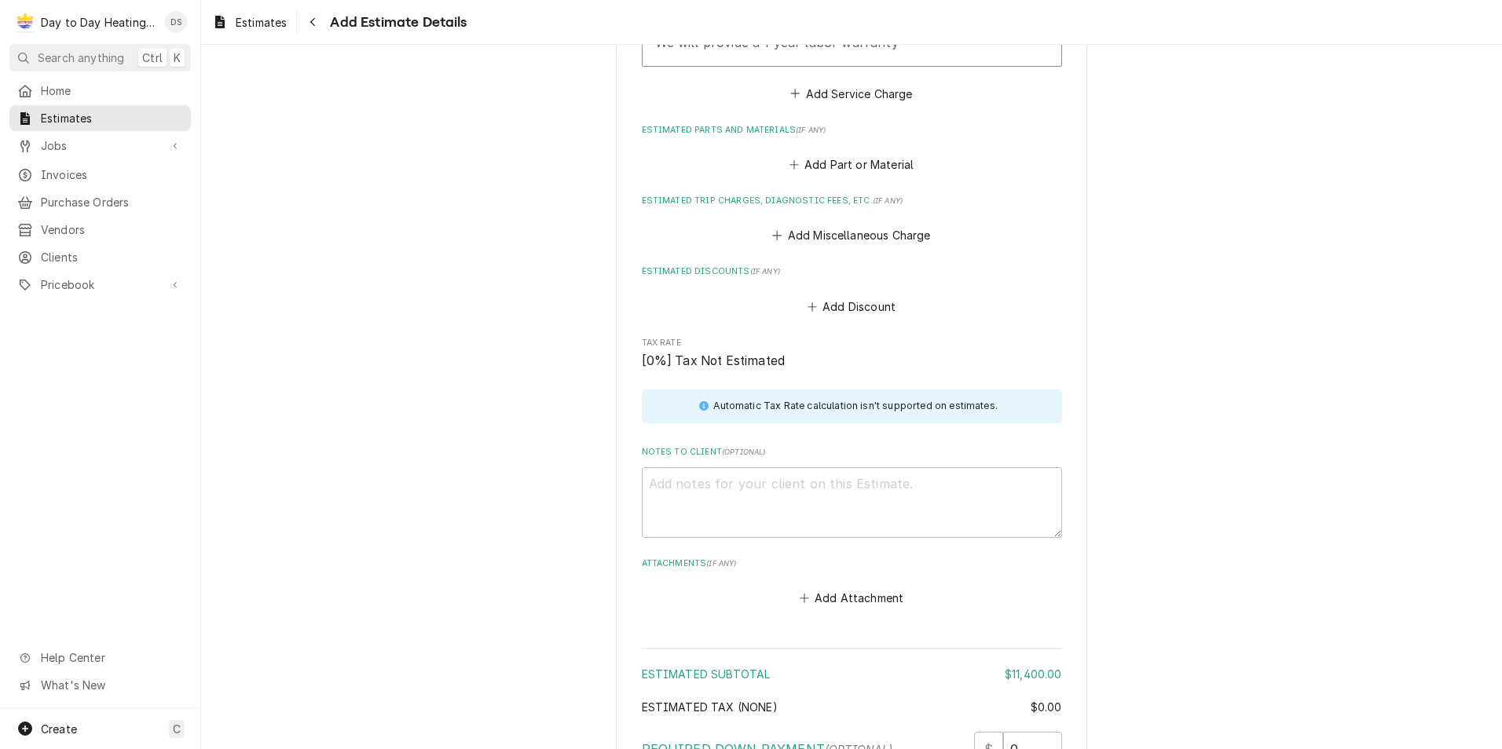
scroll to position [2499, 0]
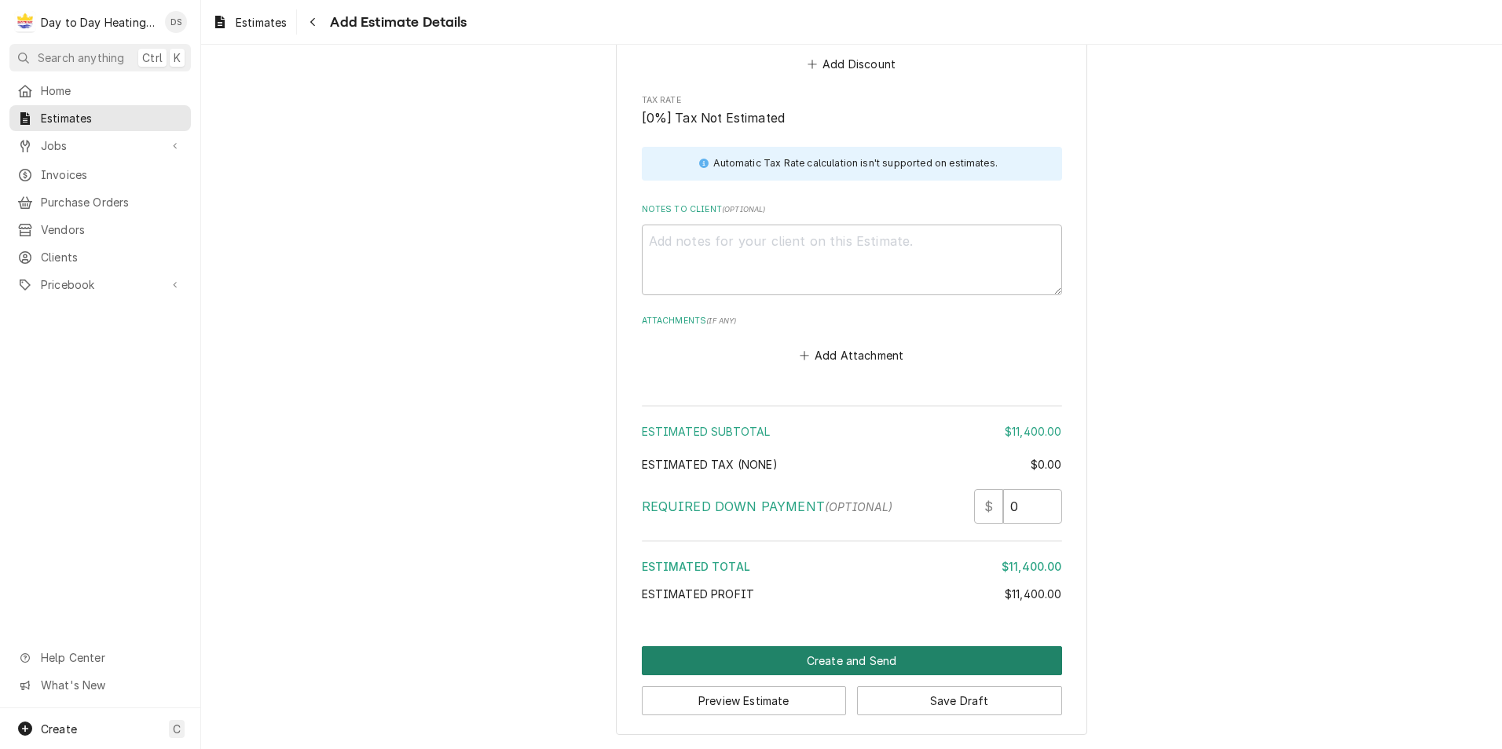
click at [859, 659] on button "Create and Send" at bounding box center [852, 660] width 420 height 29
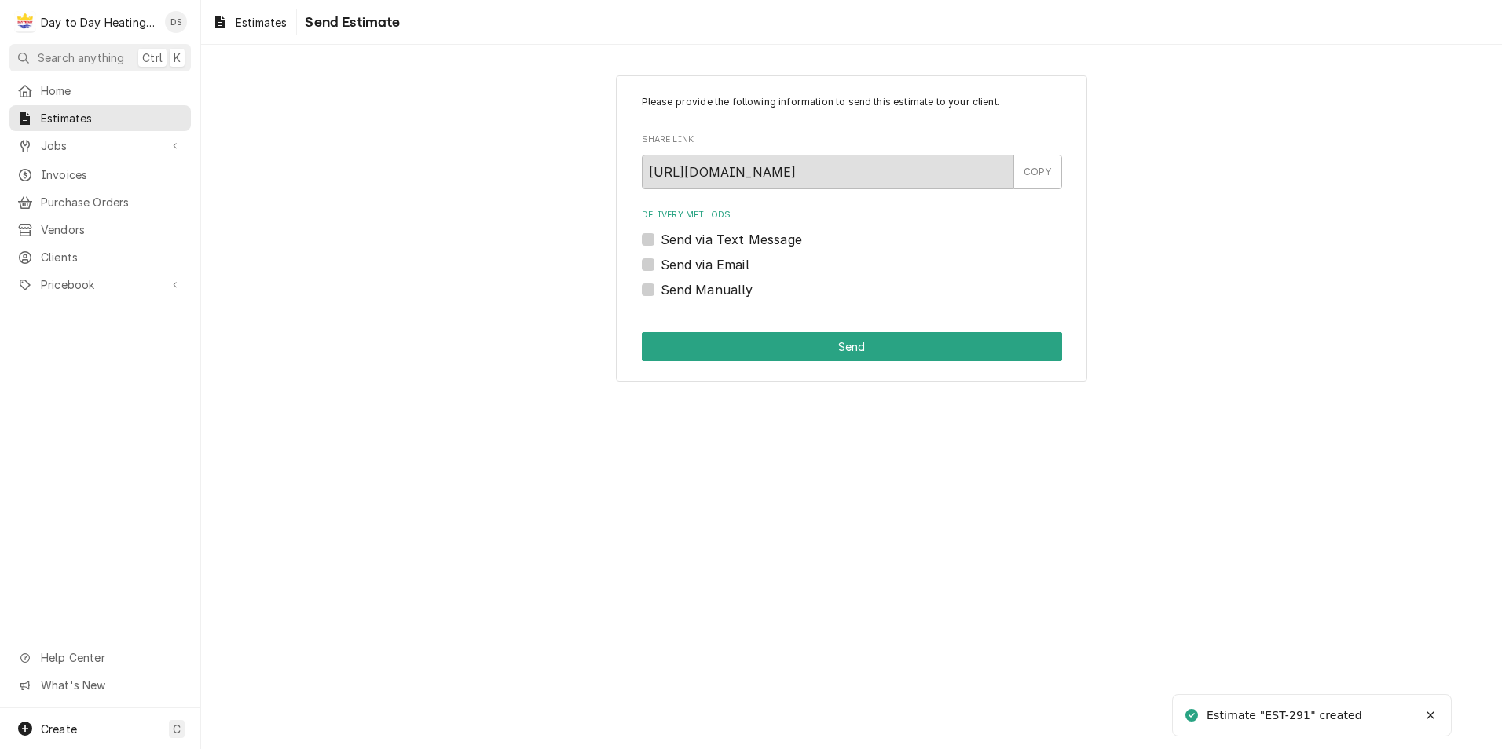
click at [710, 260] on label "Send via Email" at bounding box center [705, 264] width 89 height 19
click at [710, 260] on input "Send via Email" at bounding box center [871, 272] width 420 height 35
checkbox input "true"
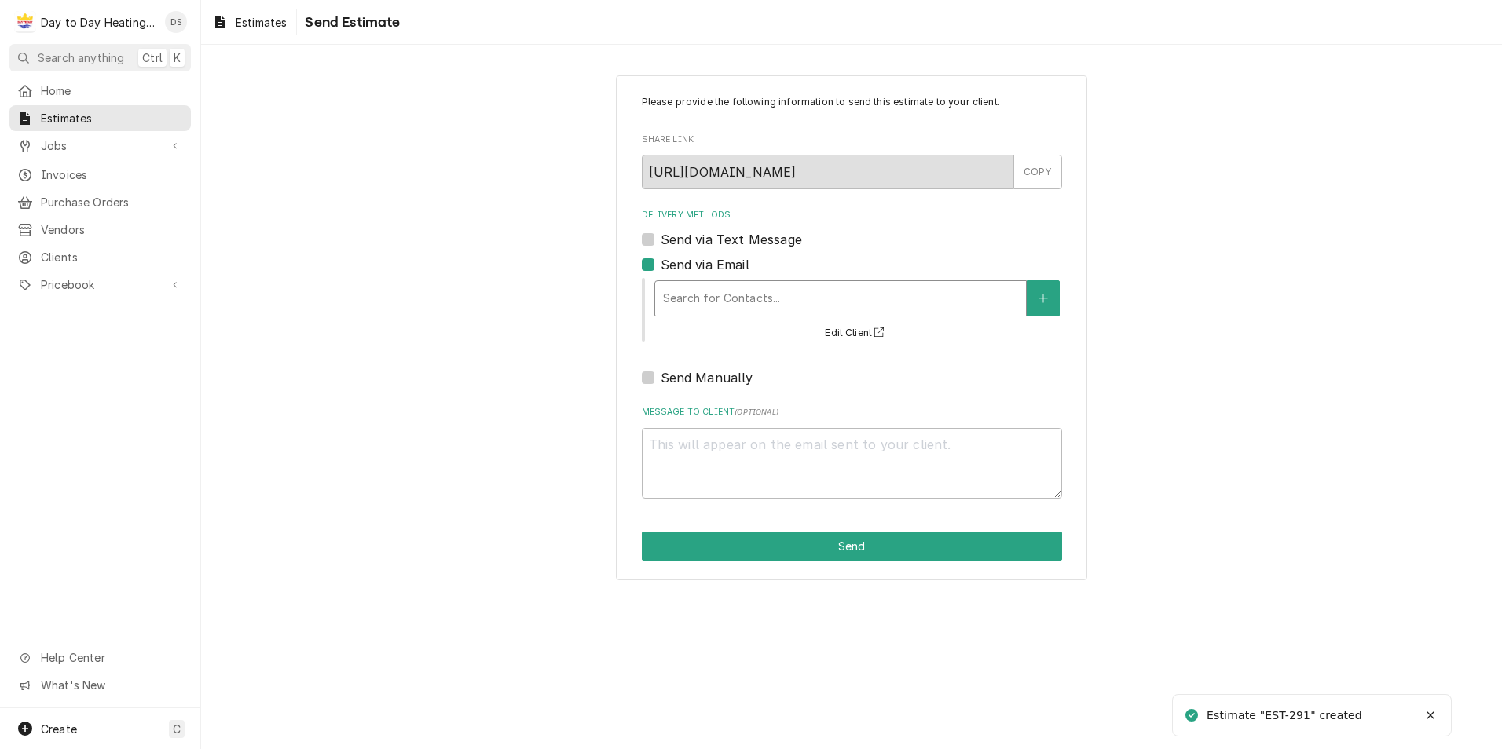
click at [718, 291] on div "Delivery Methods" at bounding box center [840, 298] width 355 height 28
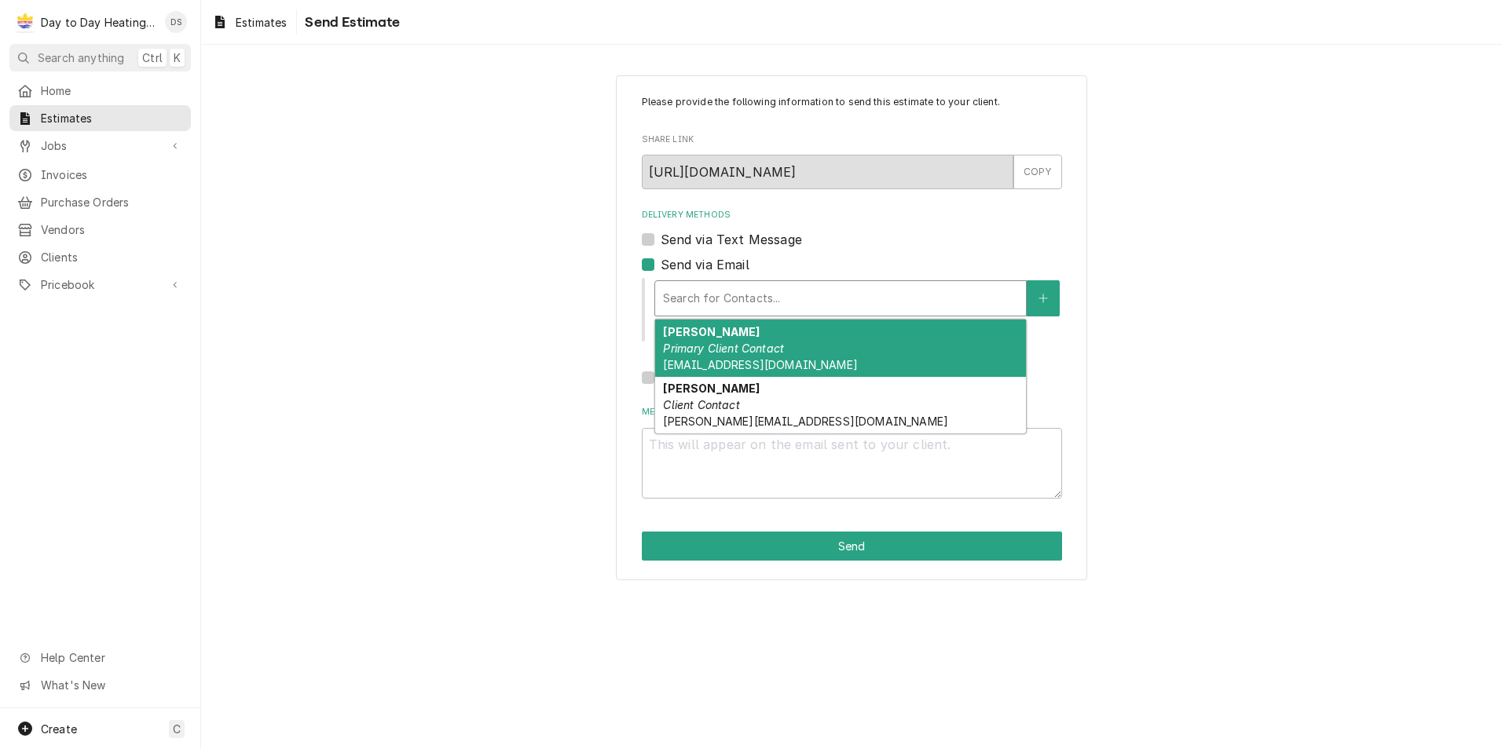
click at [786, 344] on div "Christpher Fahouris Primary Client Contact socaltriplec@gmail.com" at bounding box center [840, 348] width 371 height 57
type textarea "x"
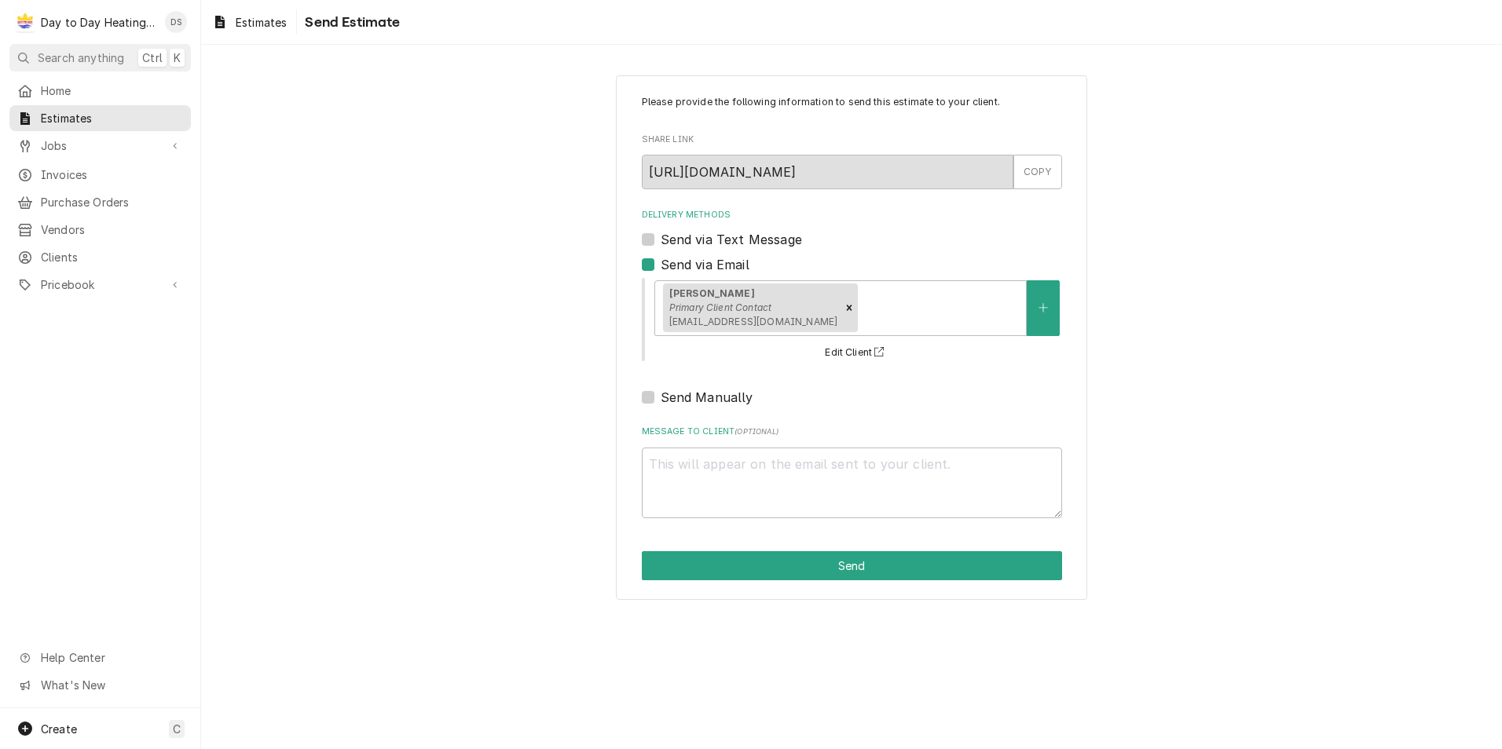
click at [715, 233] on label "Send via Text Message" at bounding box center [731, 239] width 141 height 19
click at [715, 233] on input "Send via Text Message" at bounding box center [871, 247] width 420 height 35
checkbox input "true"
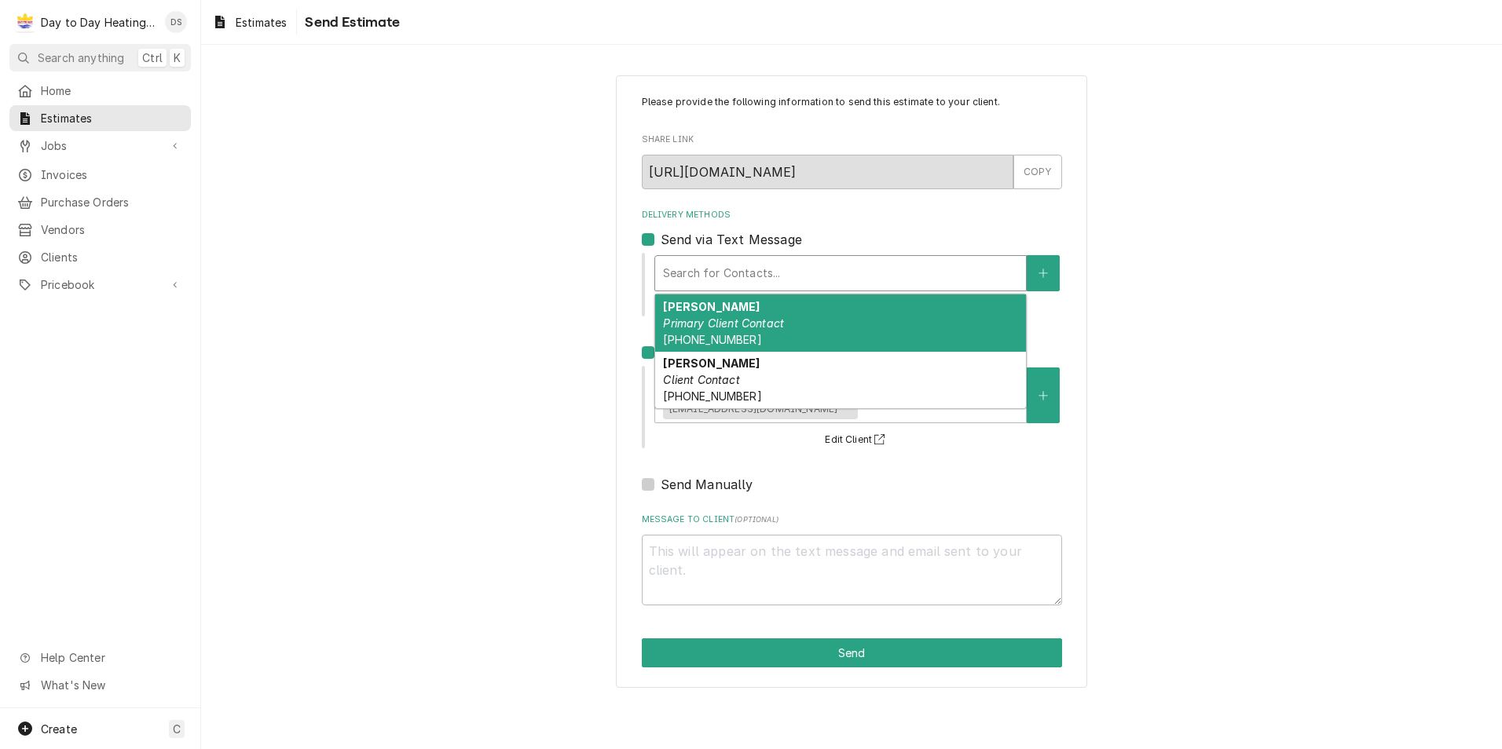
click at [711, 273] on div "Delivery Methods" at bounding box center [840, 273] width 355 height 28
click at [779, 318] on em "Primary Client Contact" at bounding box center [723, 323] width 121 height 13
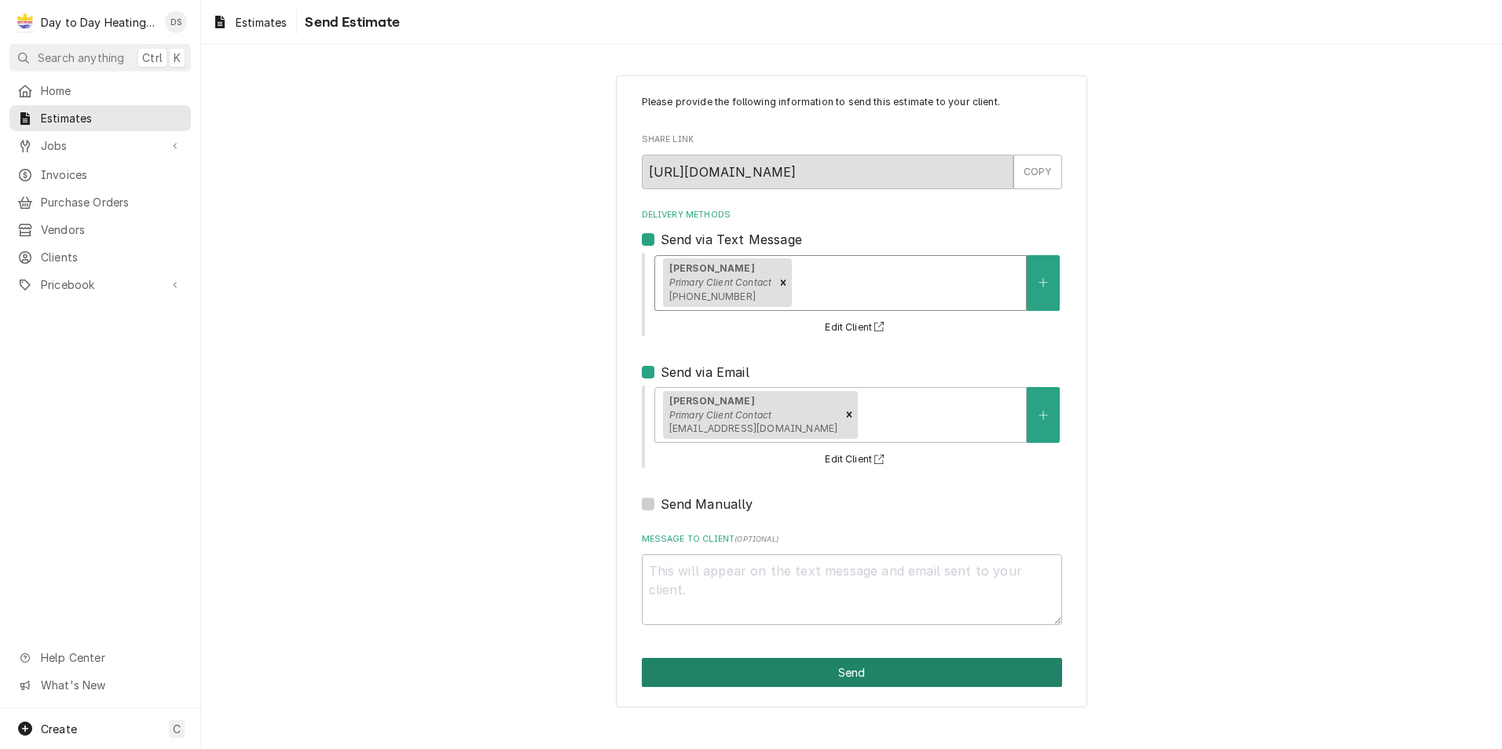
click at [858, 673] on button "Send" at bounding box center [852, 672] width 420 height 29
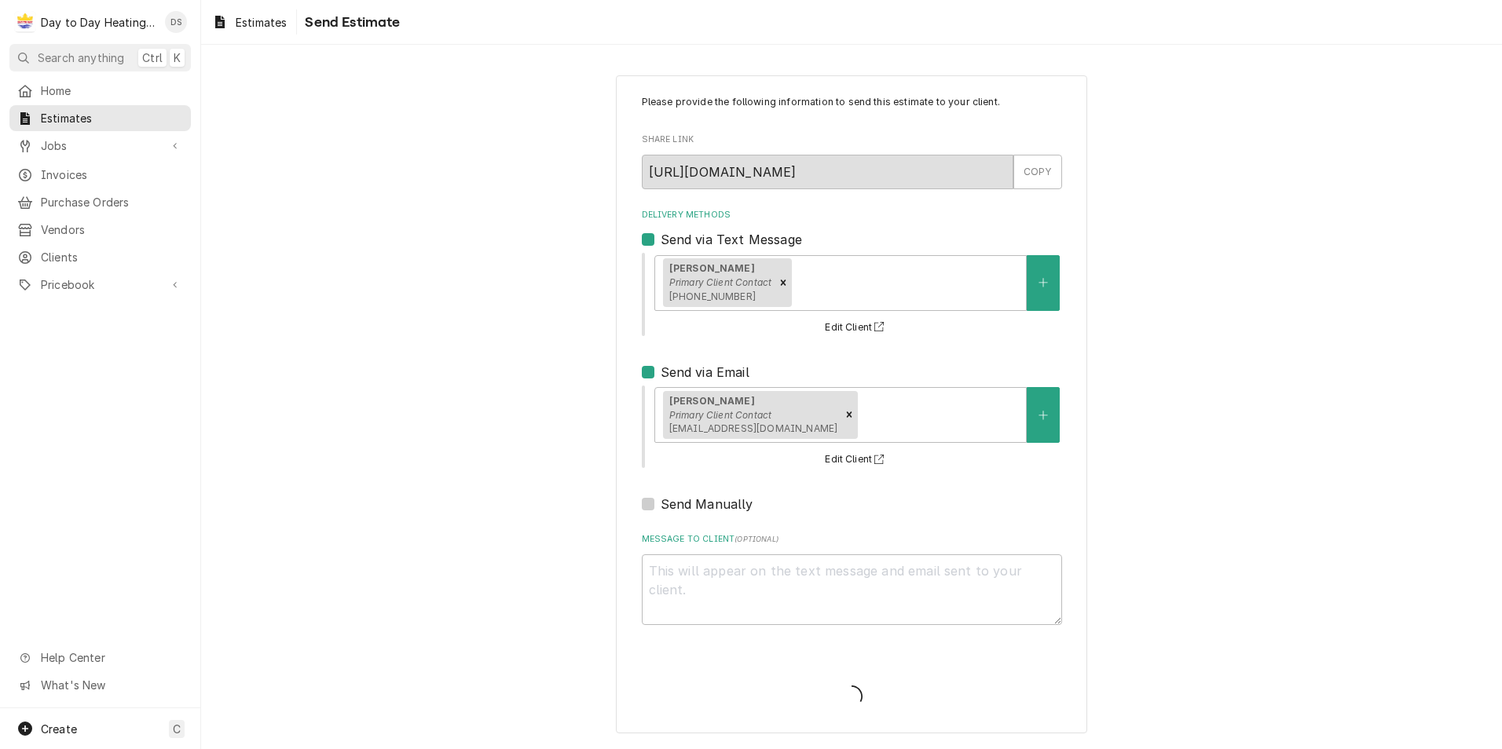
type textarea "x"
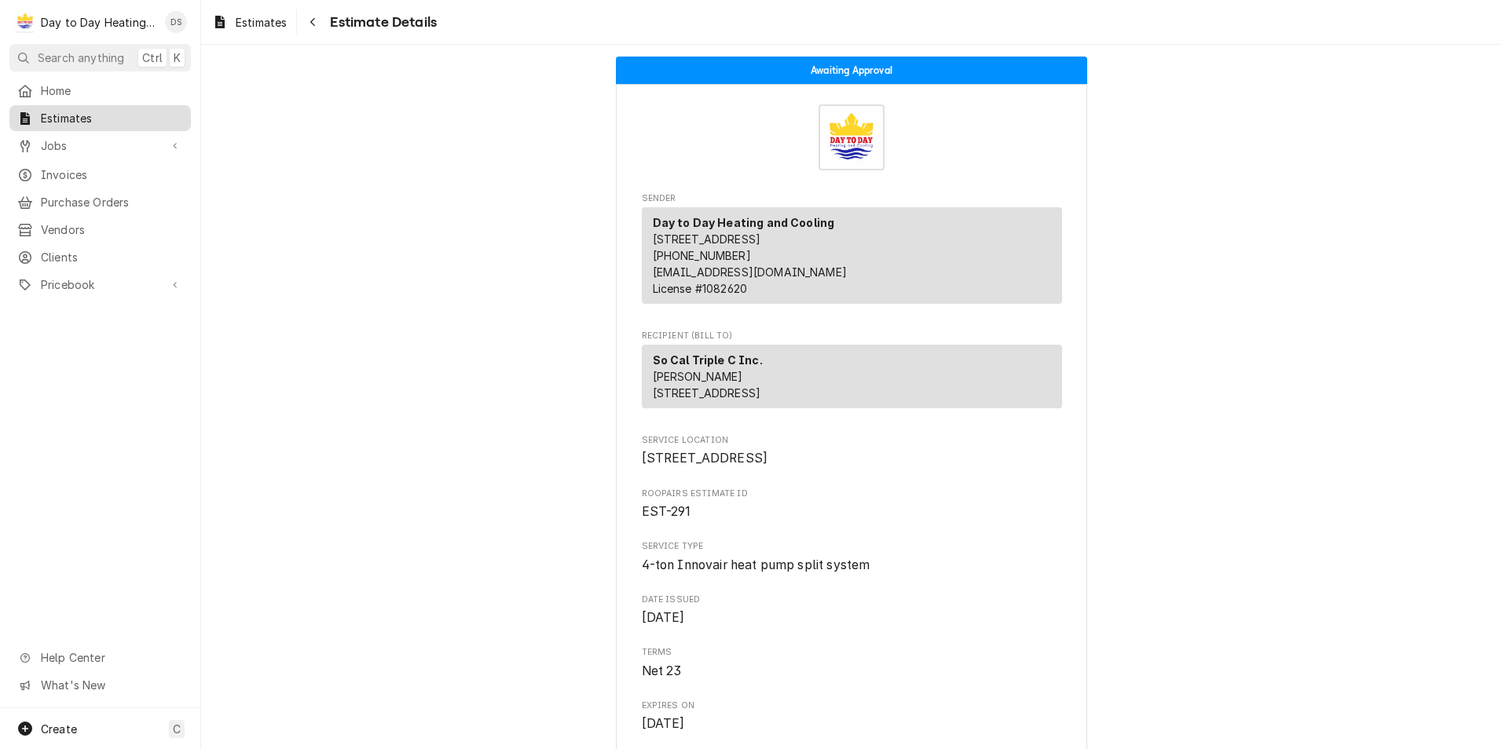
click at [57, 114] on span "Estimates" at bounding box center [112, 118] width 142 height 16
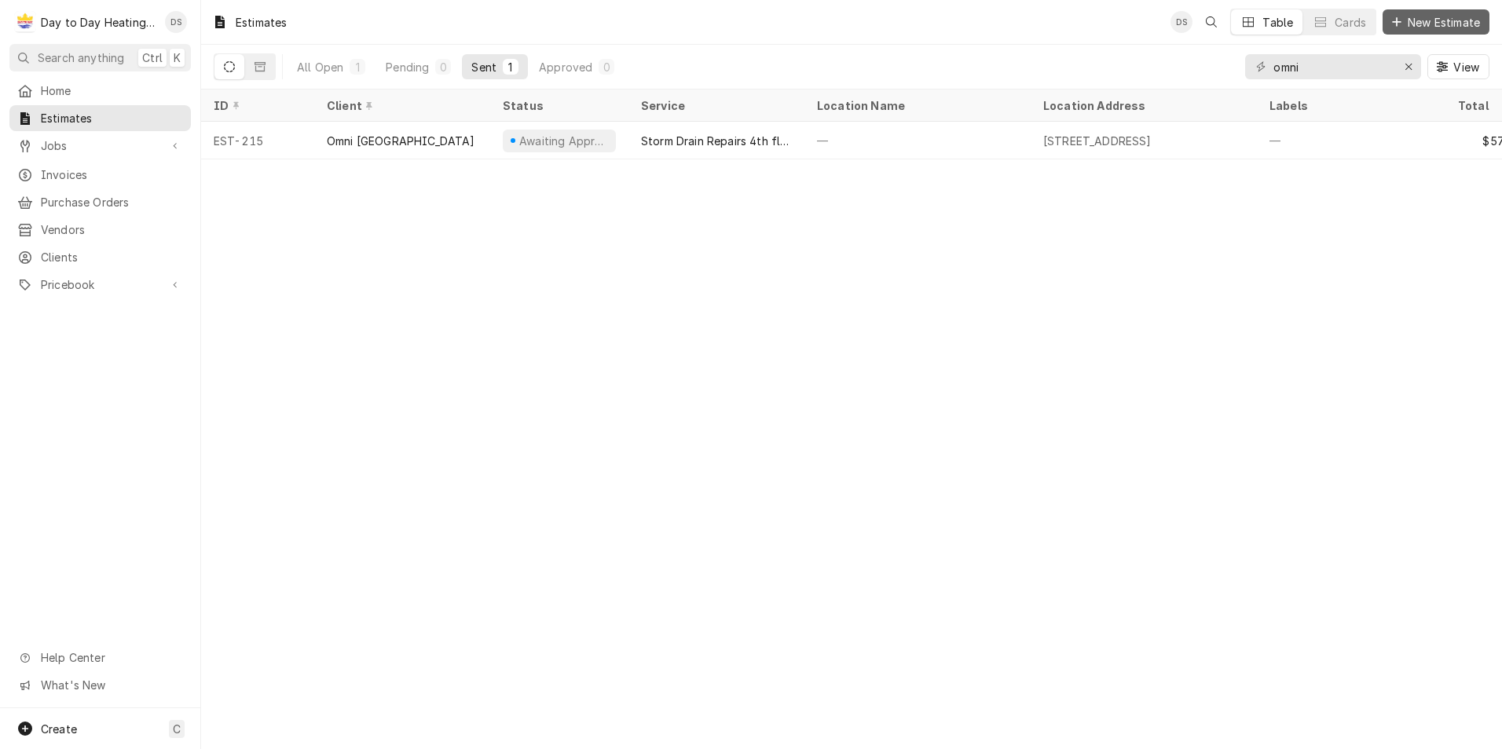
click at [1423, 20] on span "New Estimate" at bounding box center [1443, 22] width 79 height 16
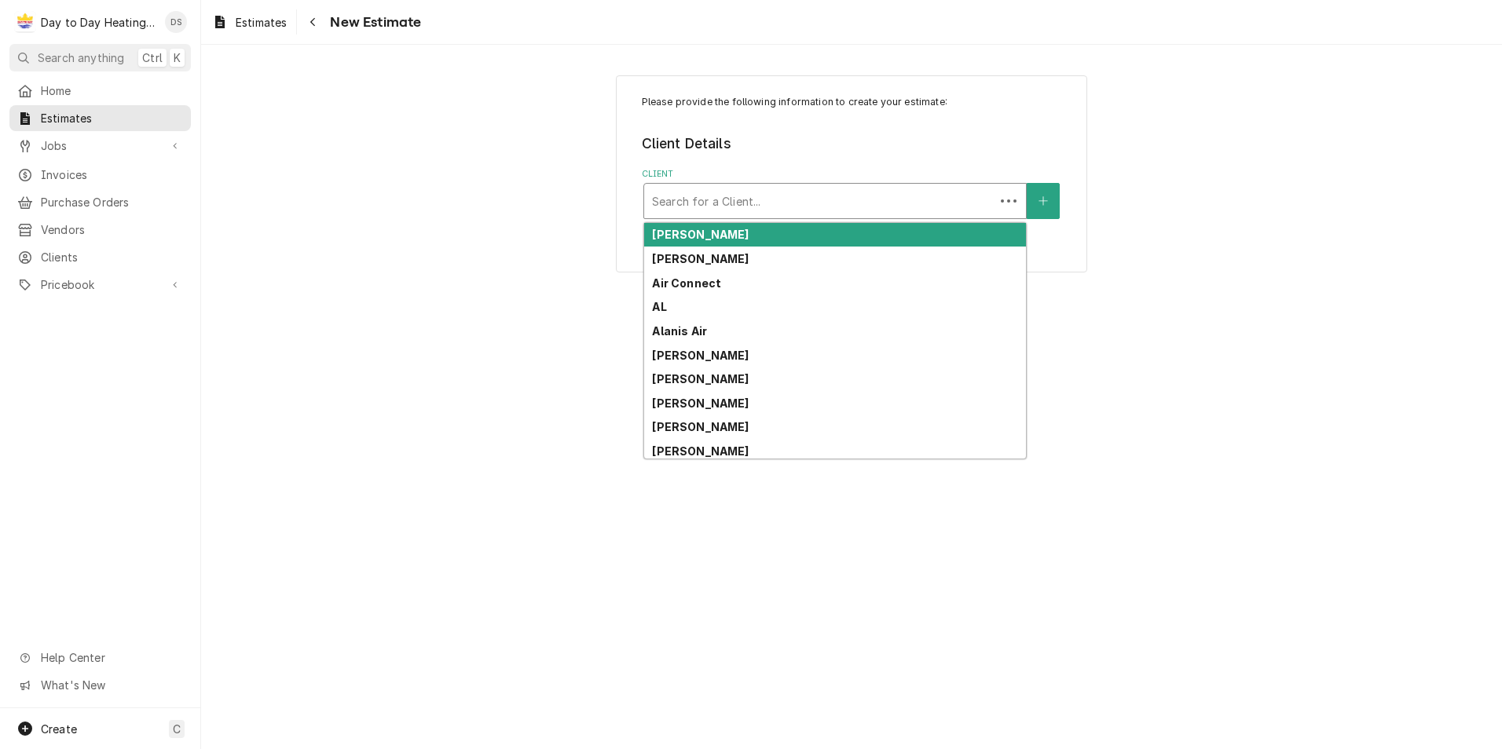
click at [824, 198] on div "Client" at bounding box center [819, 201] width 335 height 28
type input "tr"
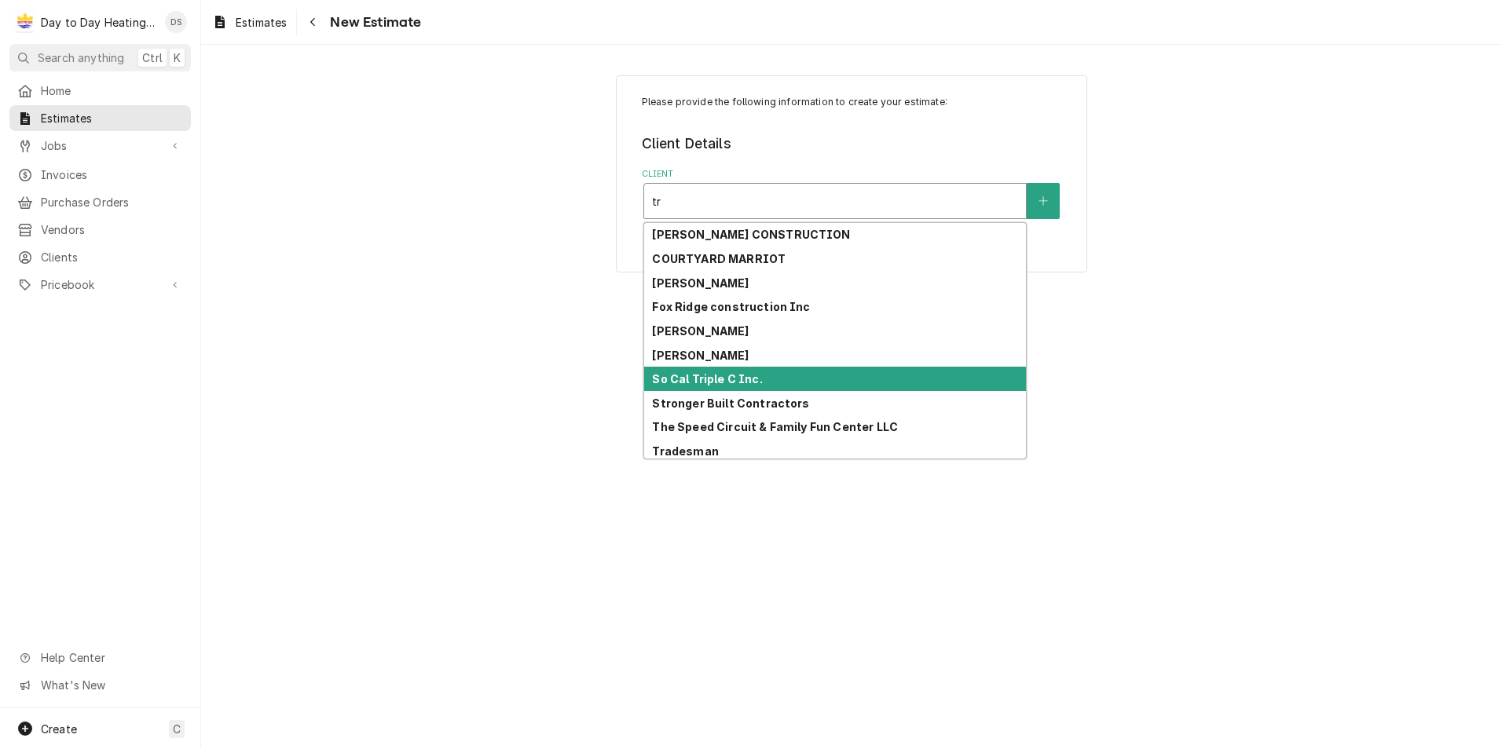
click at [730, 383] on strong "So Cal Triple C Inc." at bounding box center [707, 378] width 110 height 13
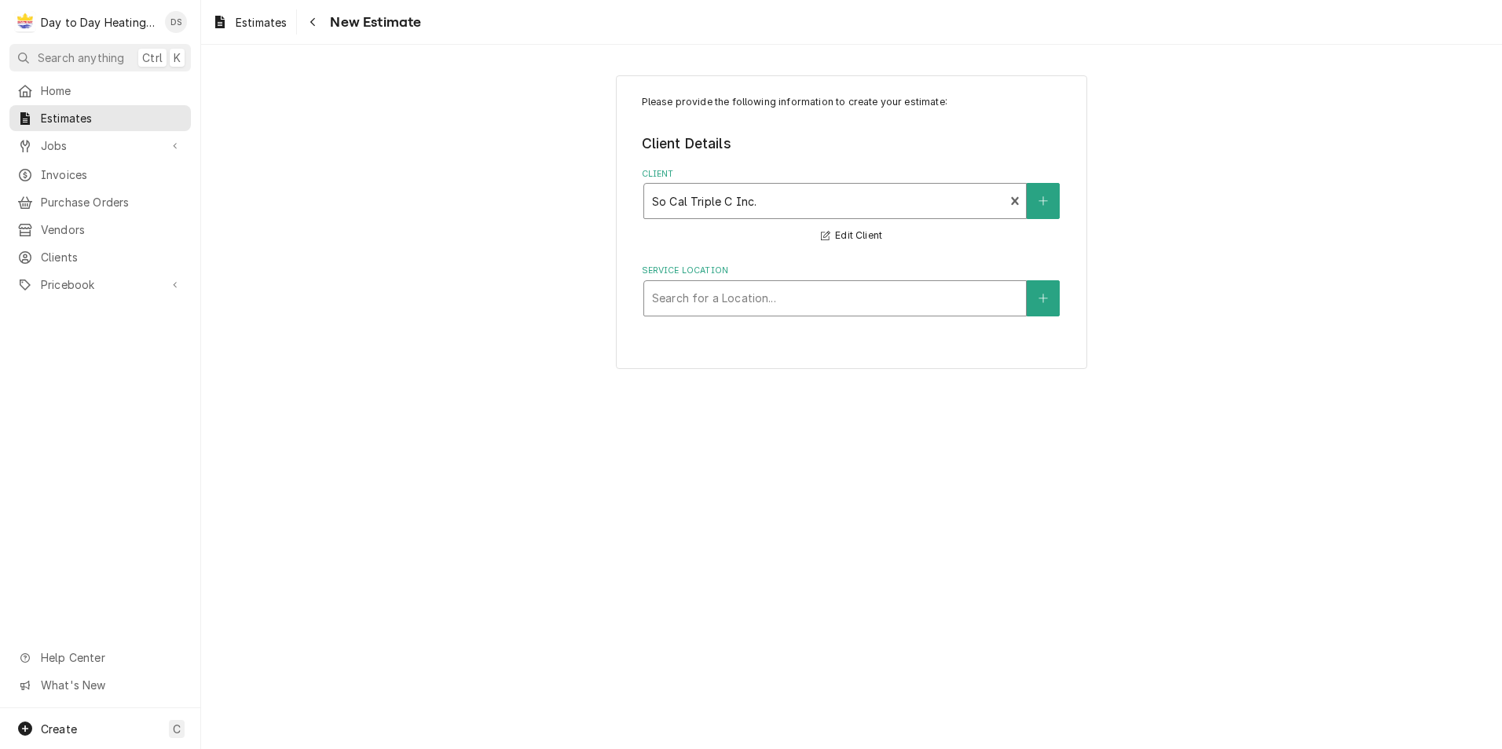
click at [727, 296] on div "Service Location" at bounding box center [835, 298] width 366 height 28
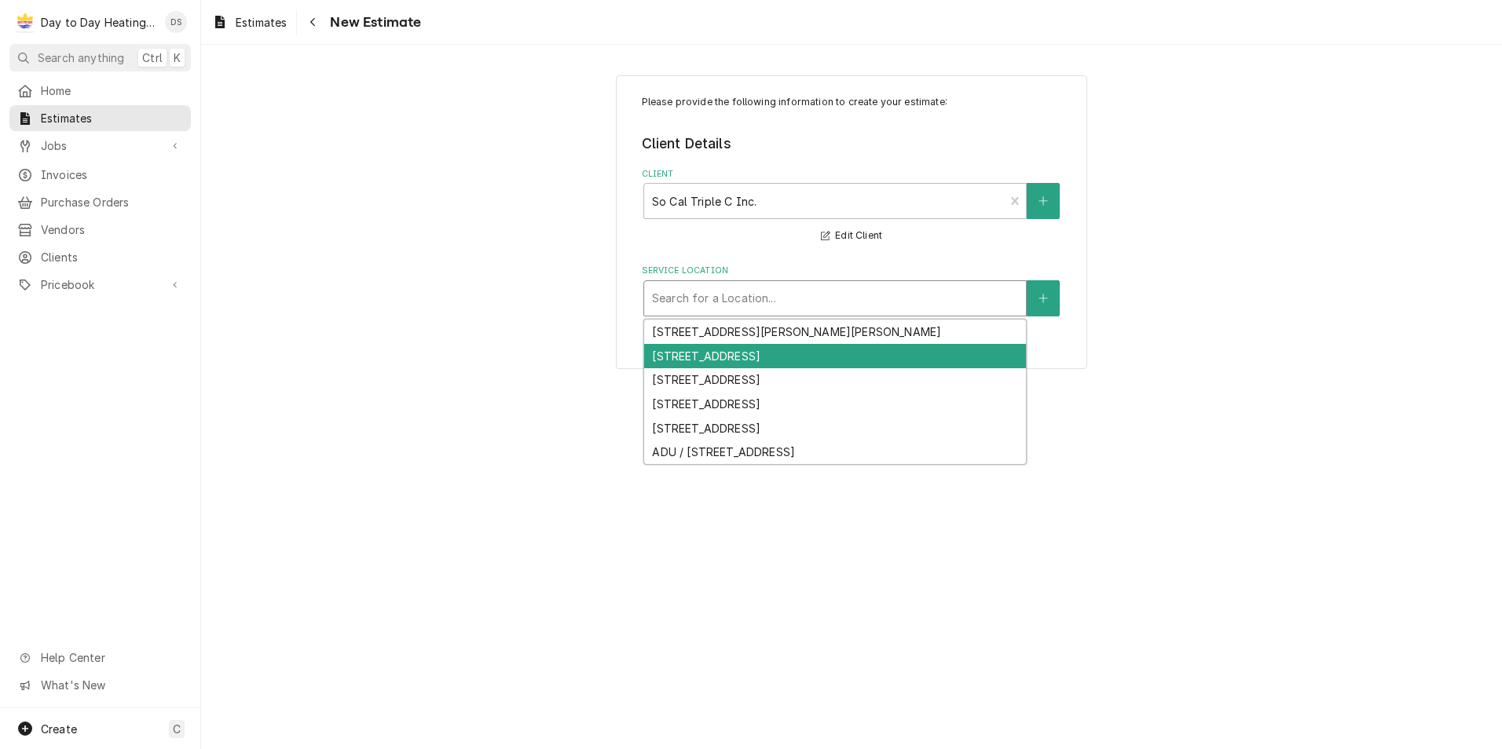
click at [739, 353] on div "[STREET_ADDRESS]" at bounding box center [835, 356] width 382 height 24
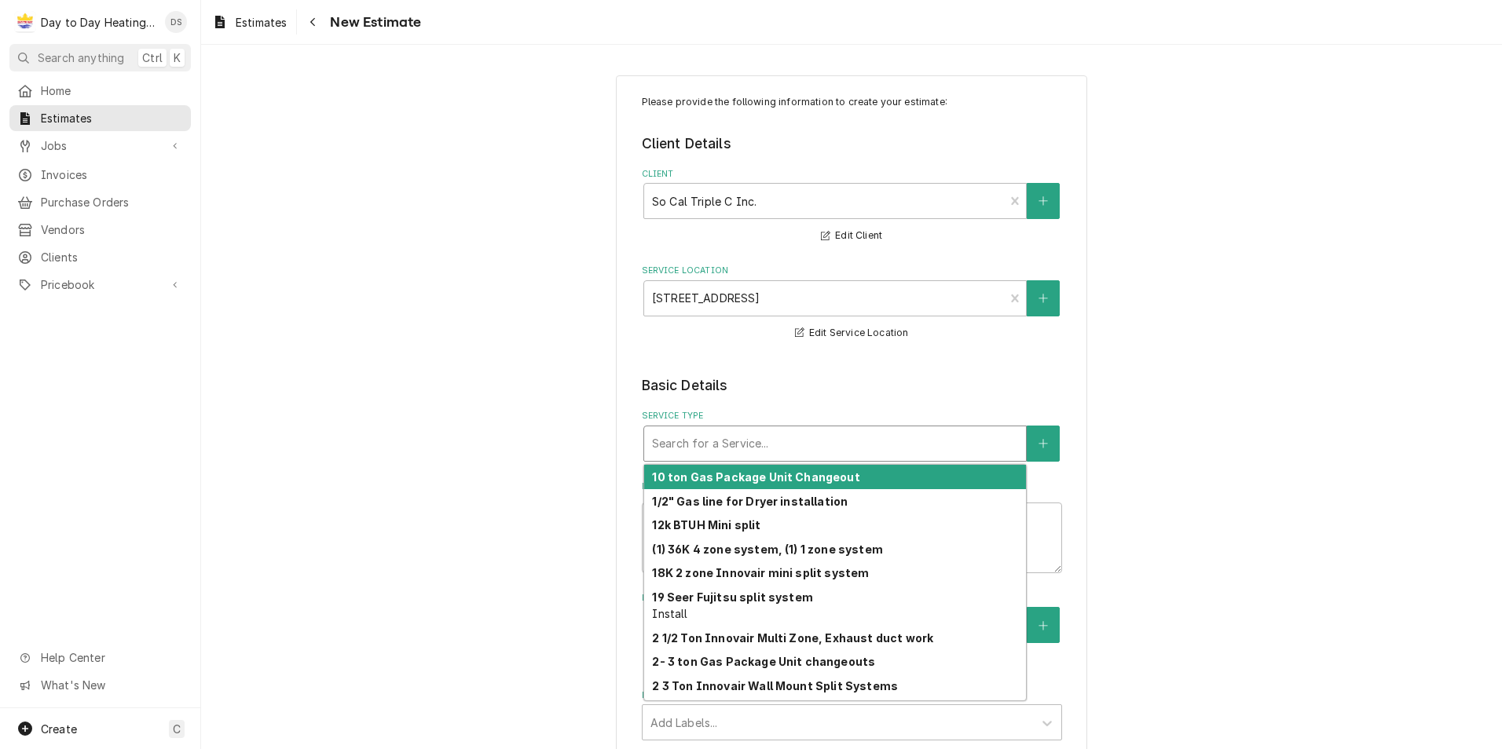
click at [837, 445] on div "Service Type" at bounding box center [835, 444] width 366 height 28
type textarea "x"
type input "d"
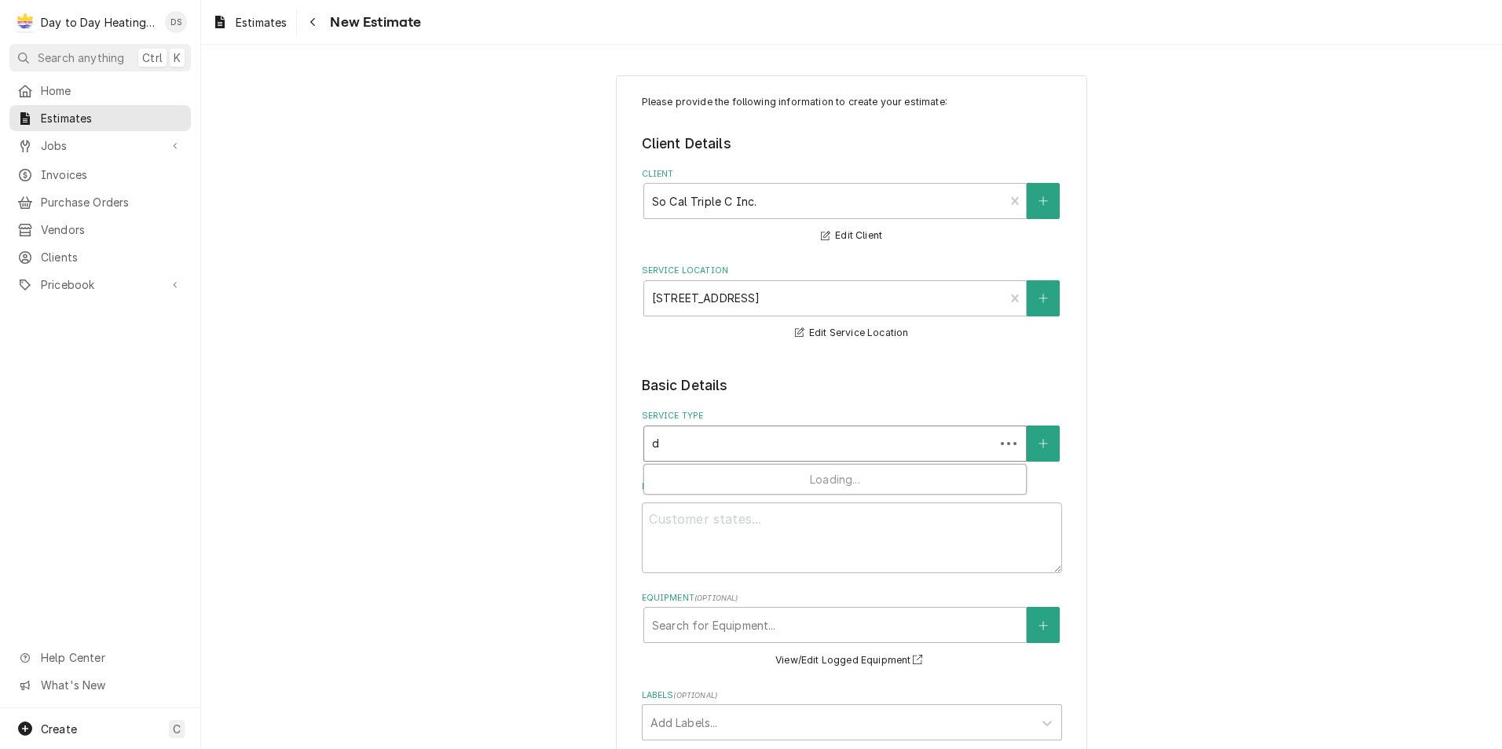
type textarea "x"
type input "du"
type textarea "x"
type input "duc"
type textarea "x"
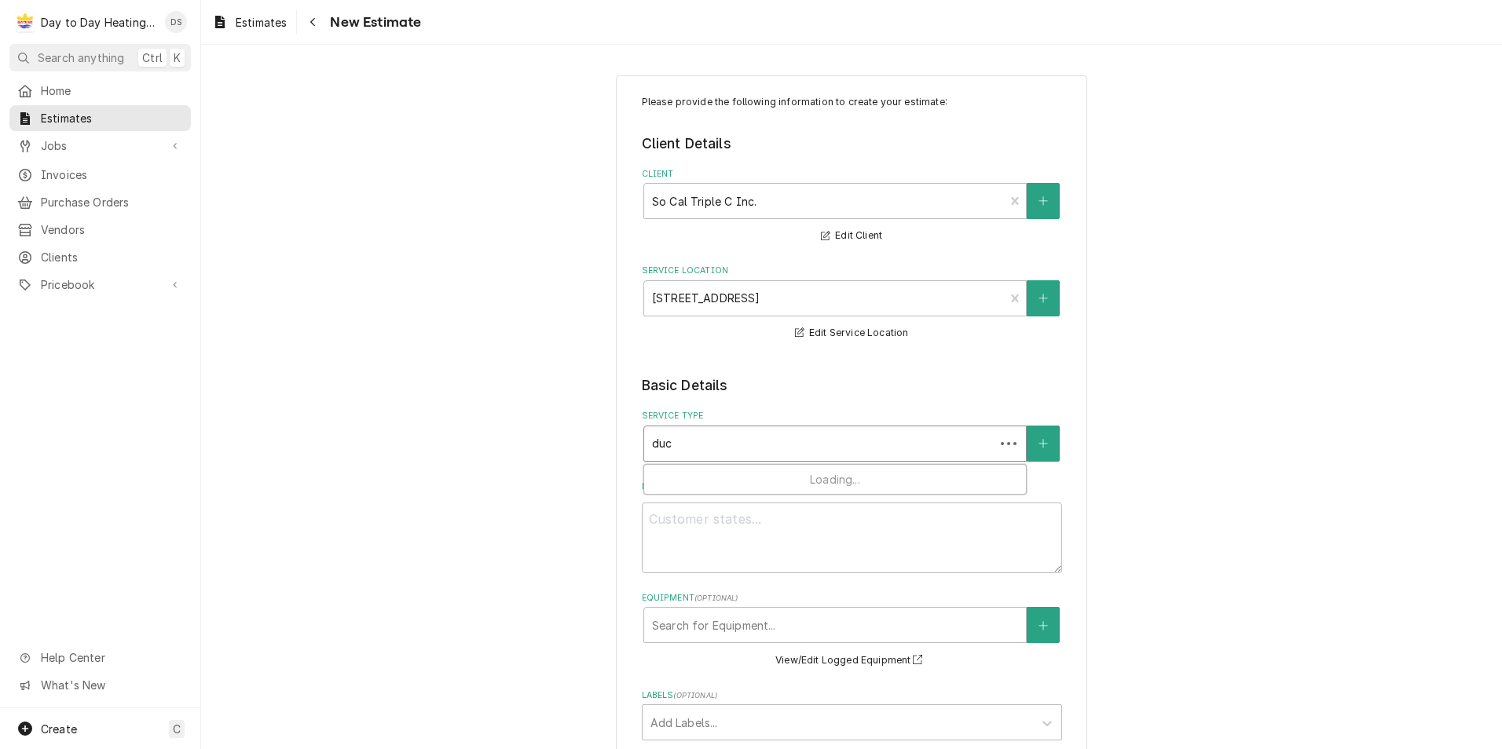
type input "duct"
type textarea "x"
type input "duct"
type textarea "x"
type input "duct w"
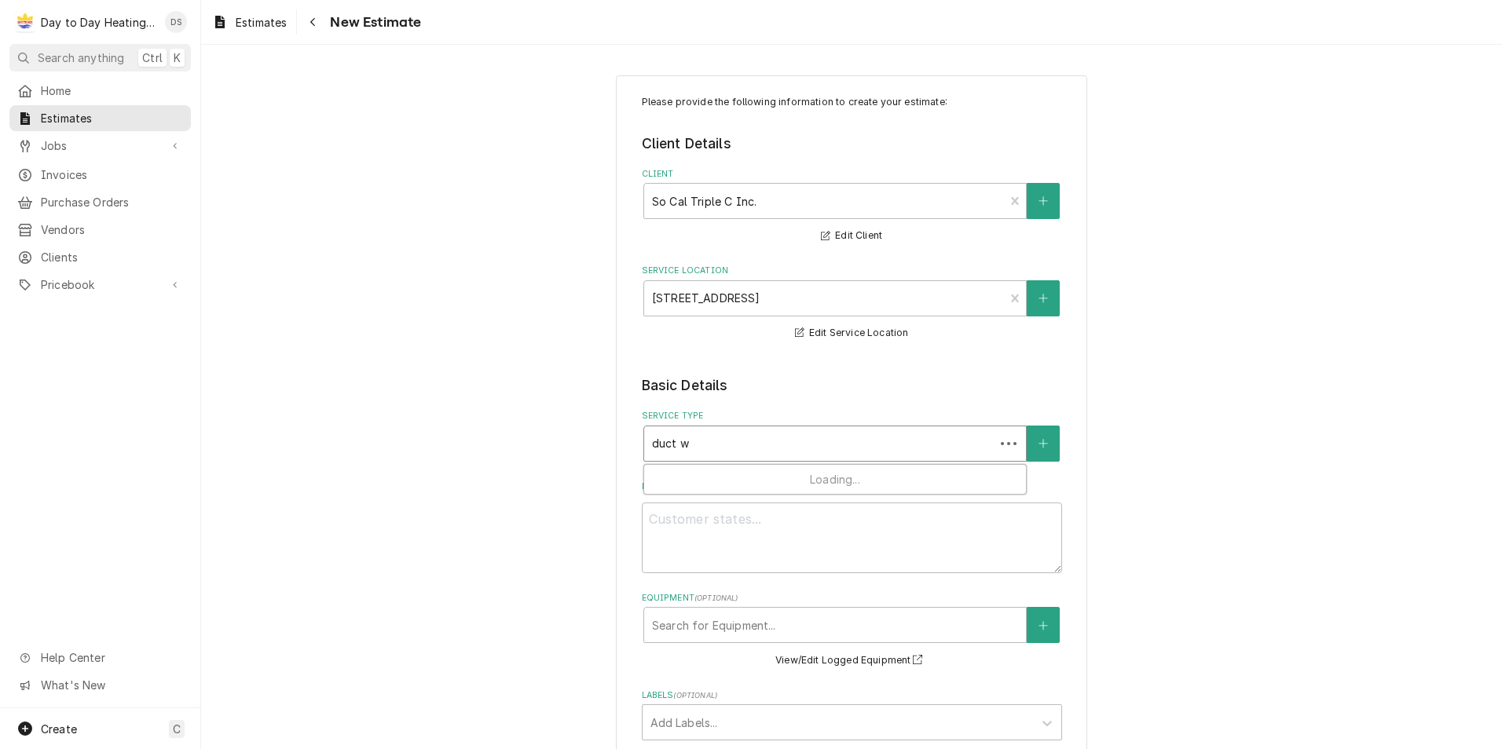
type textarea "x"
type input "duct wo"
type textarea "x"
type input "duct wor"
type textarea "x"
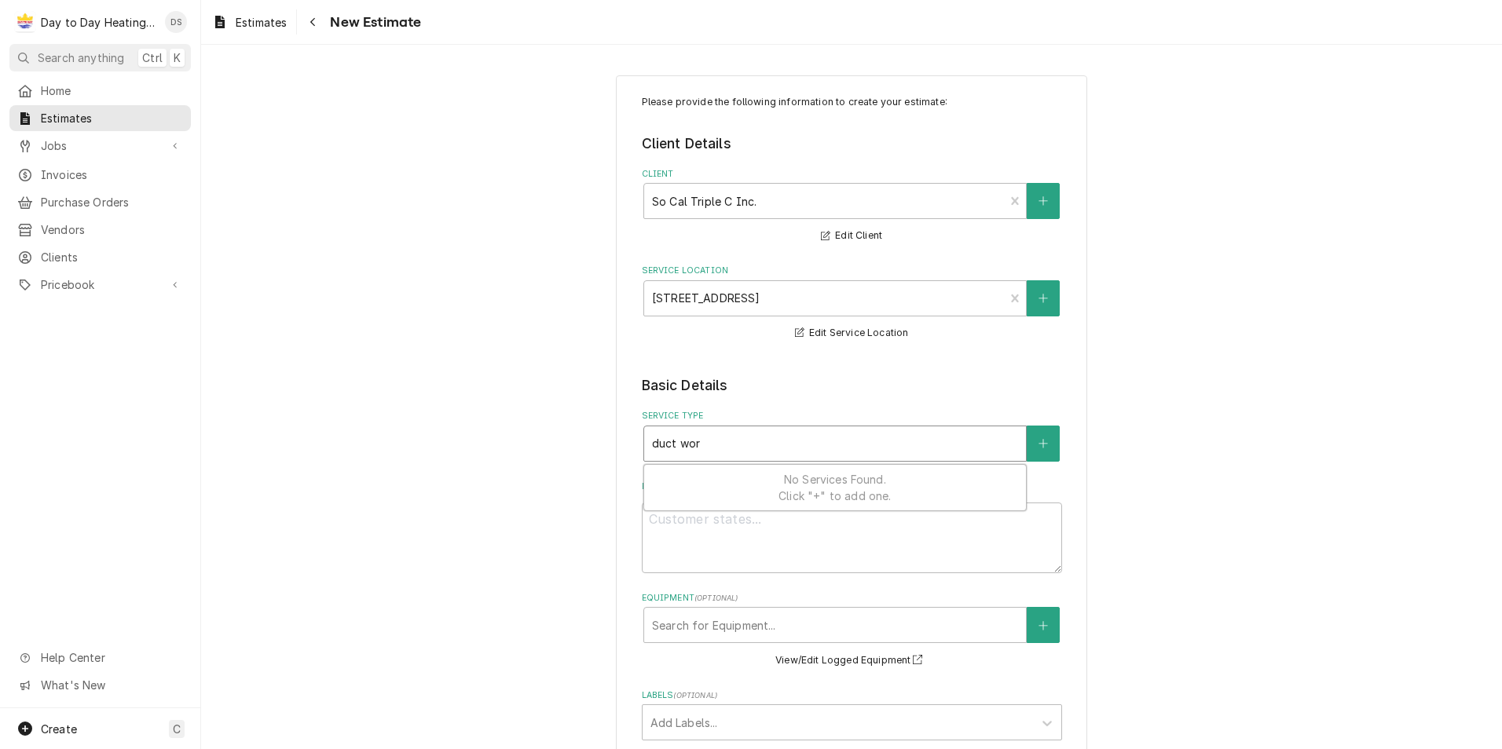
type input "duct work"
type textarea "x"
type input "duct work"
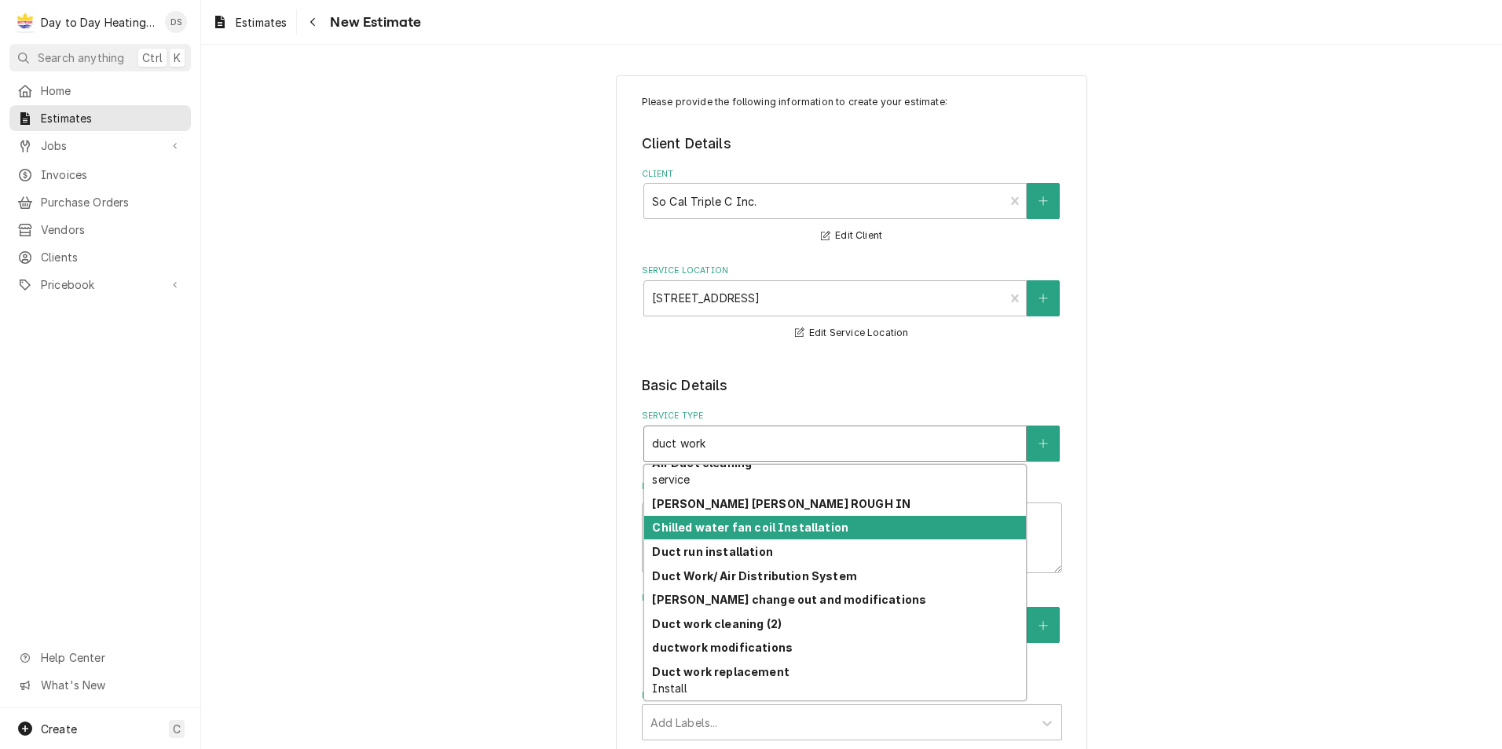
scroll to position [854, 0]
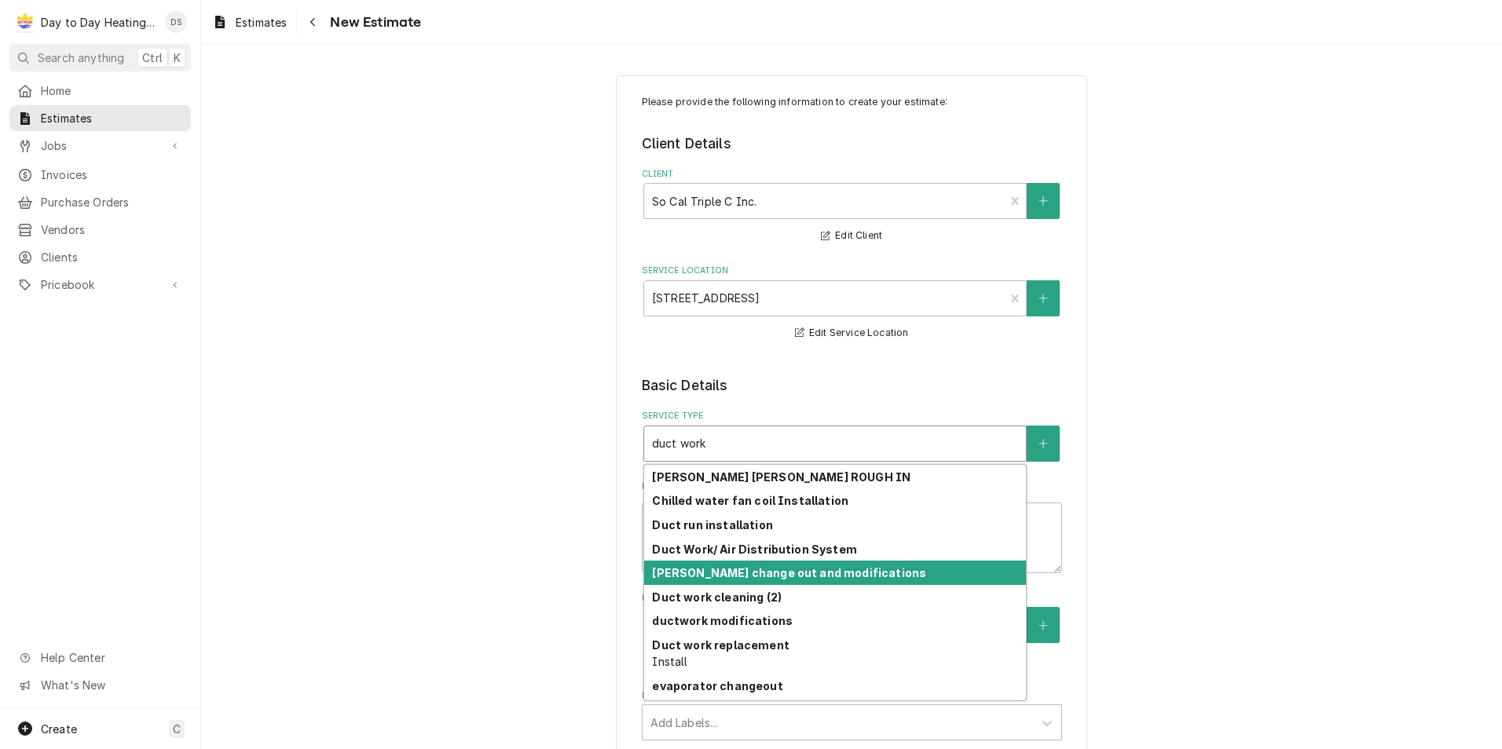
click at [789, 573] on strong "[PERSON_NAME] change out and modifications" at bounding box center [789, 572] width 274 height 13
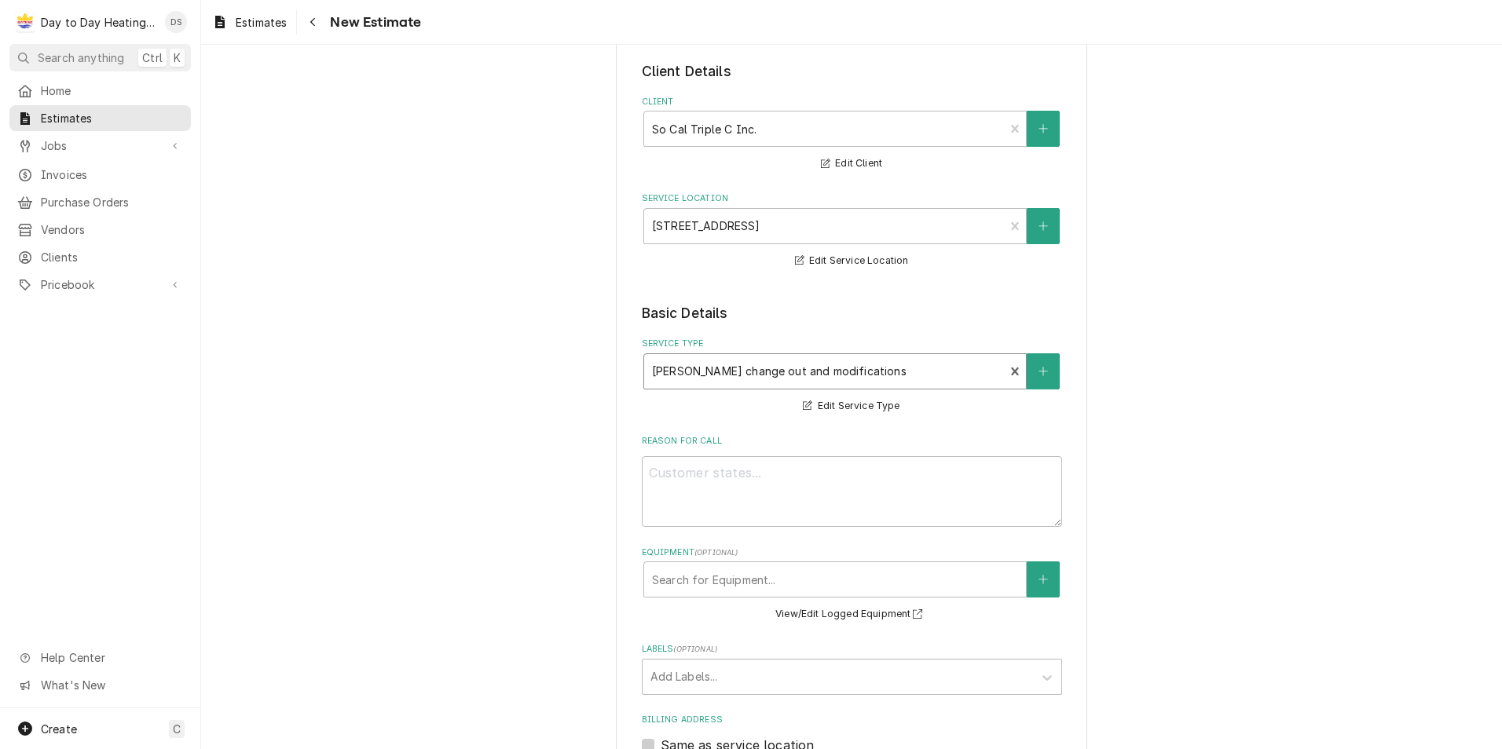
scroll to position [157, 0]
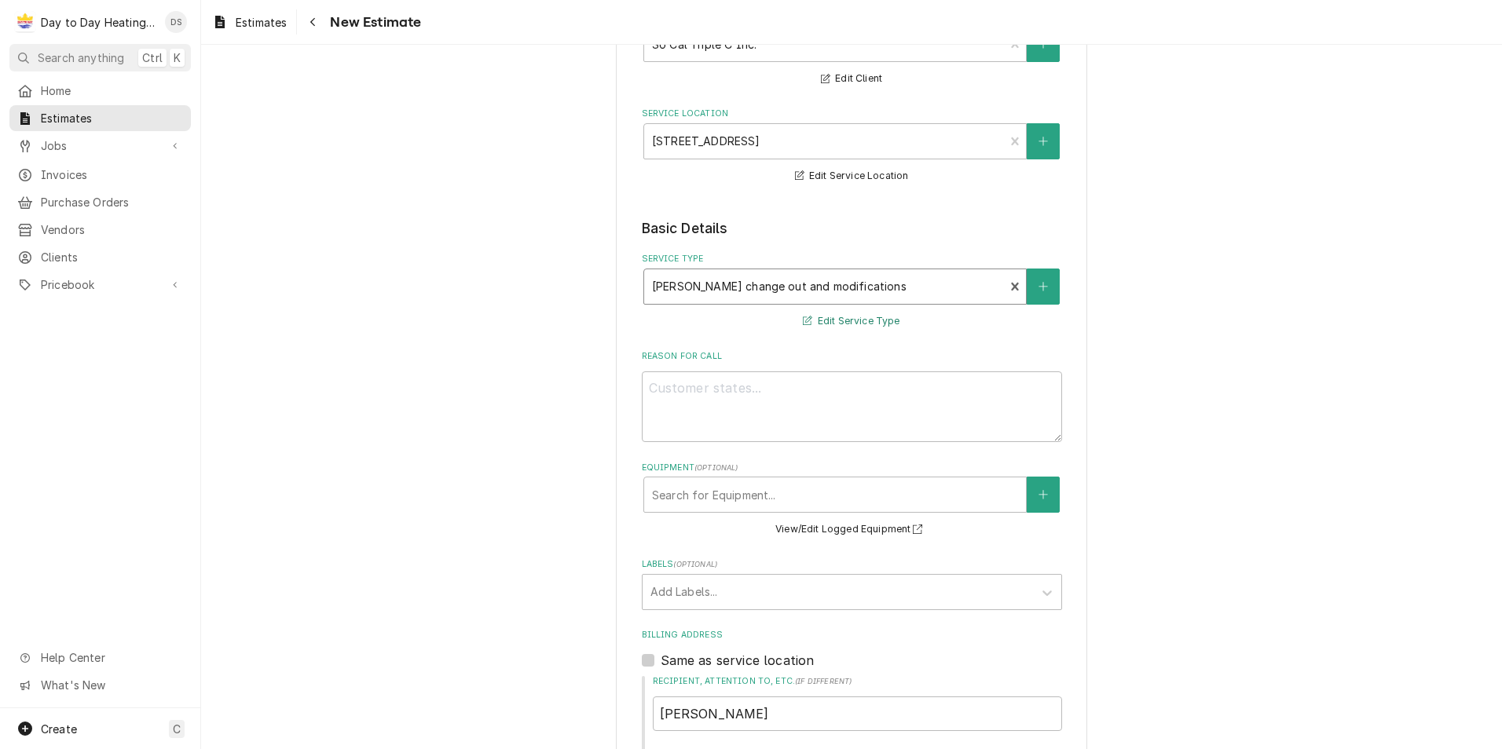
click at [828, 324] on button "Edit Service Type" at bounding box center [850, 322] width 101 height 20
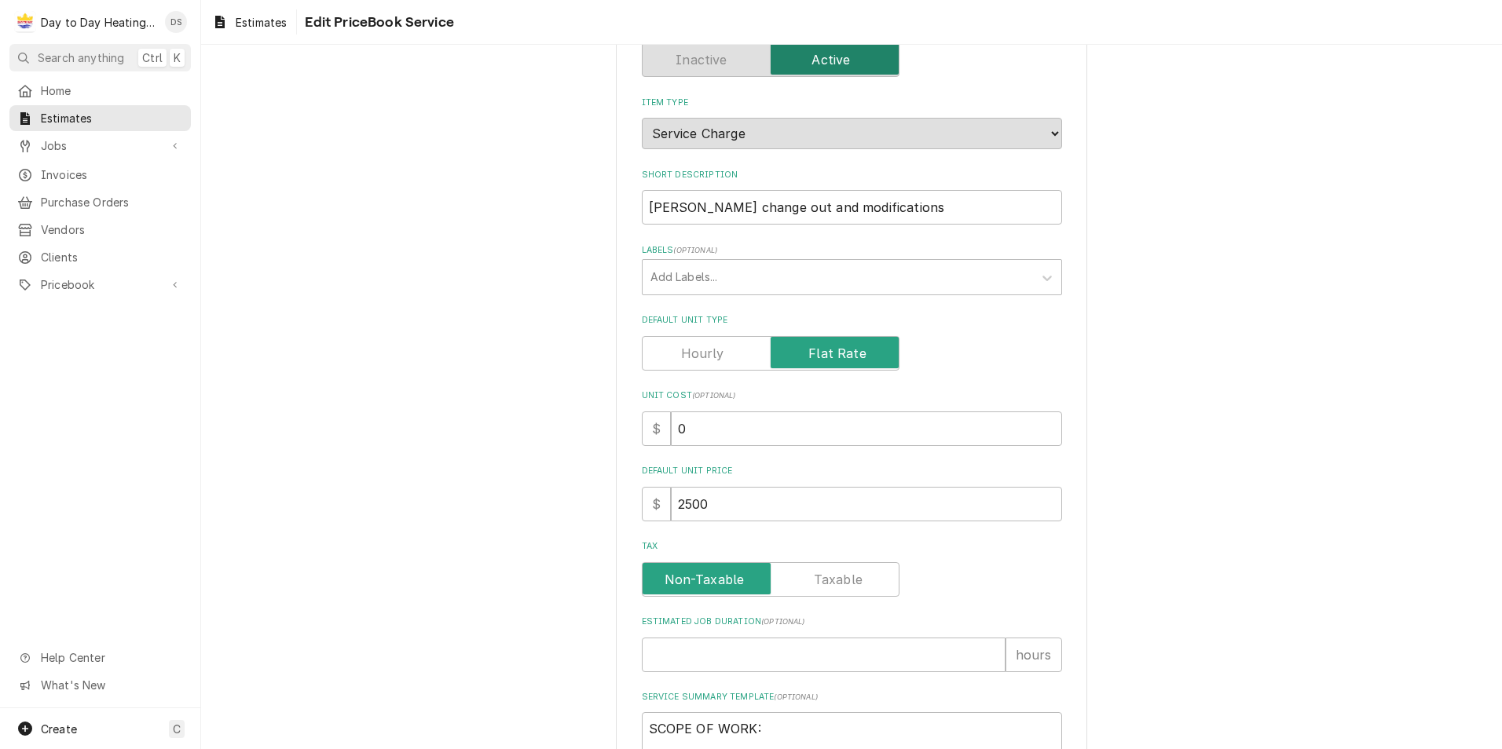
scroll to position [157, 0]
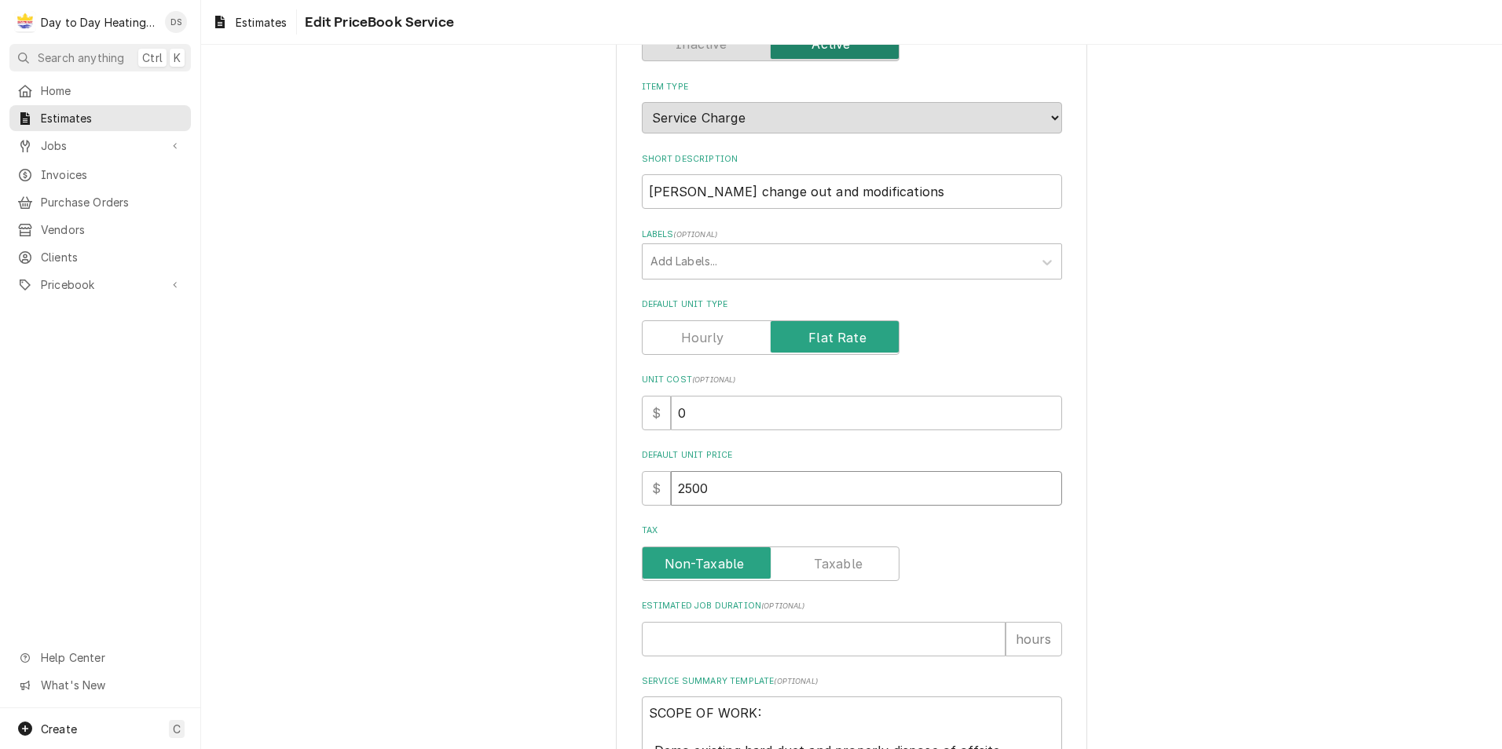
click at [679, 490] on input "2500" at bounding box center [866, 488] width 391 height 35
type textarea "x"
type input "500"
type textarea "x"
type input "3500"
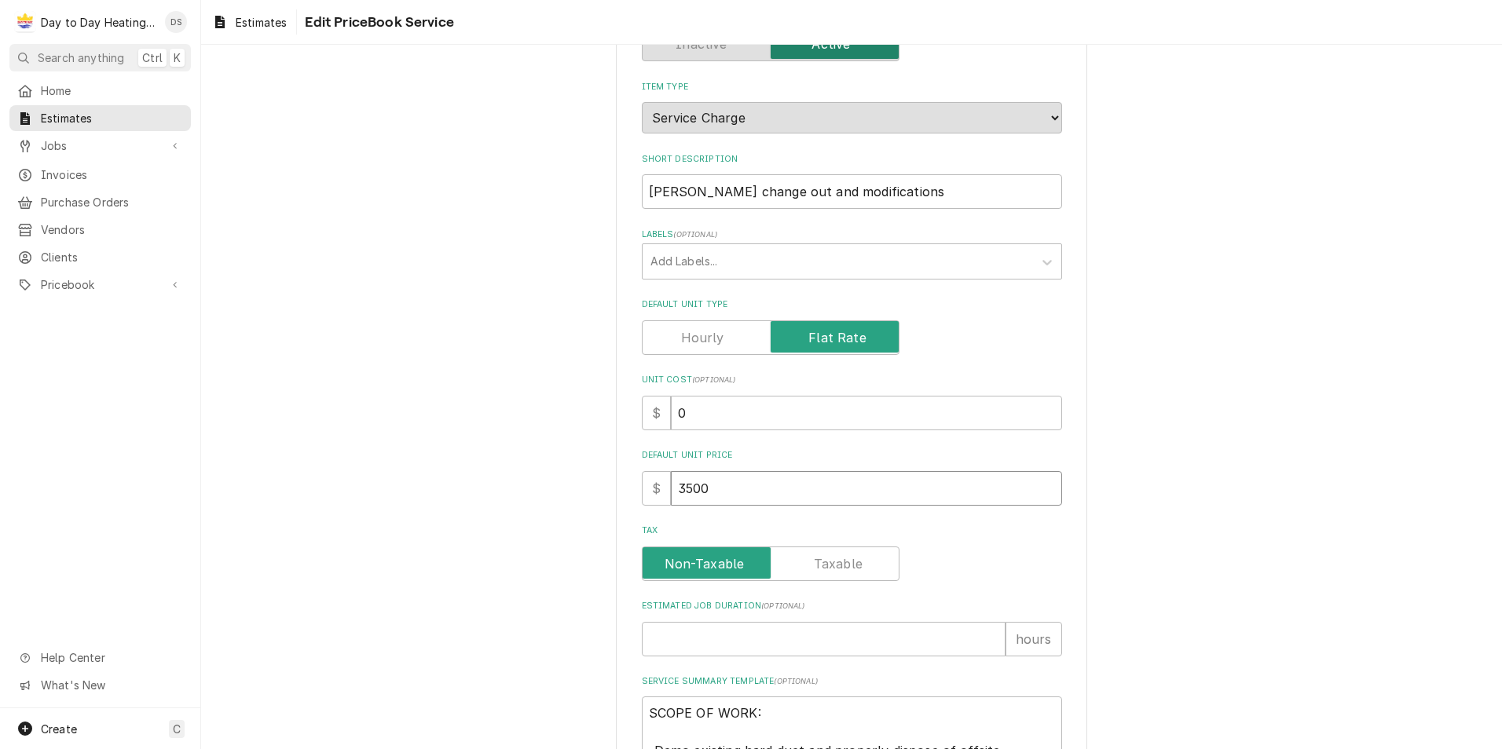
type textarea "x"
type input "3500"
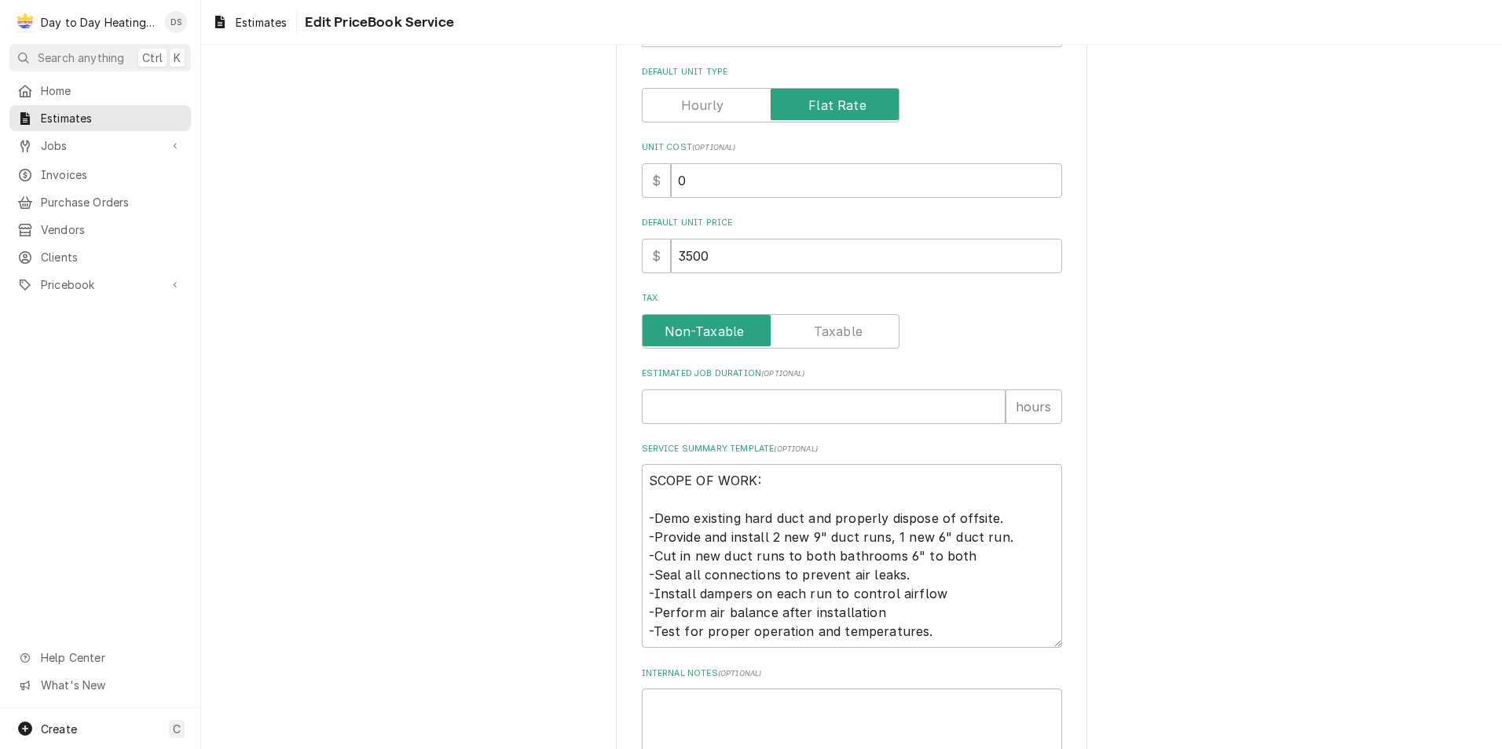
scroll to position [471, 0]
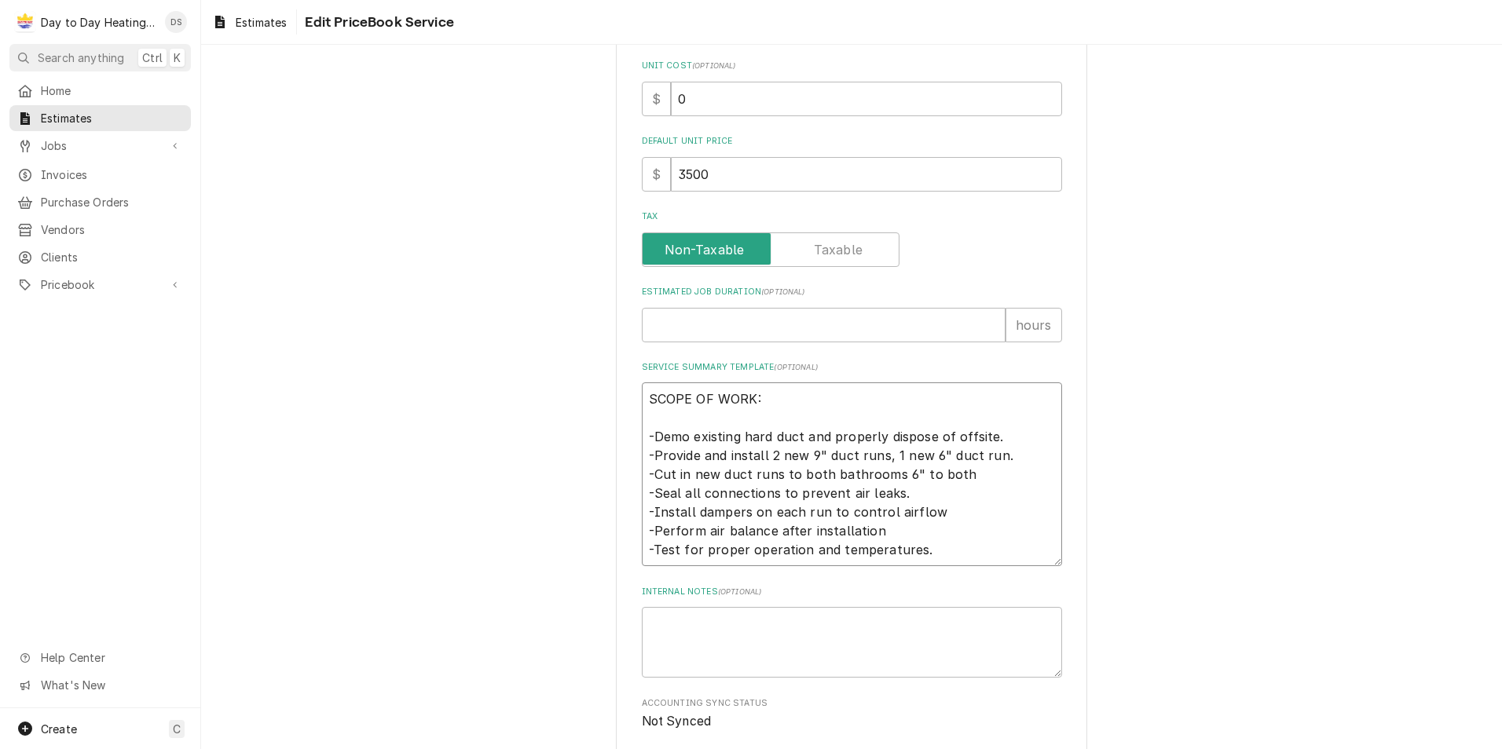
drag, startPoint x: 762, startPoint y: 456, endPoint x: 999, endPoint y: 451, distance: 237.3
click at [999, 451] on textarea "SCOPE OF WORK: -Demo existing hard duct and properly dispose of offsite. -Provi…" at bounding box center [852, 475] width 420 height 184
type textarea "x"
type textarea "SCOPE OF WORK: -Demo existing hard duct and properly dispose of offsite. -Provi…"
type textarea "x"
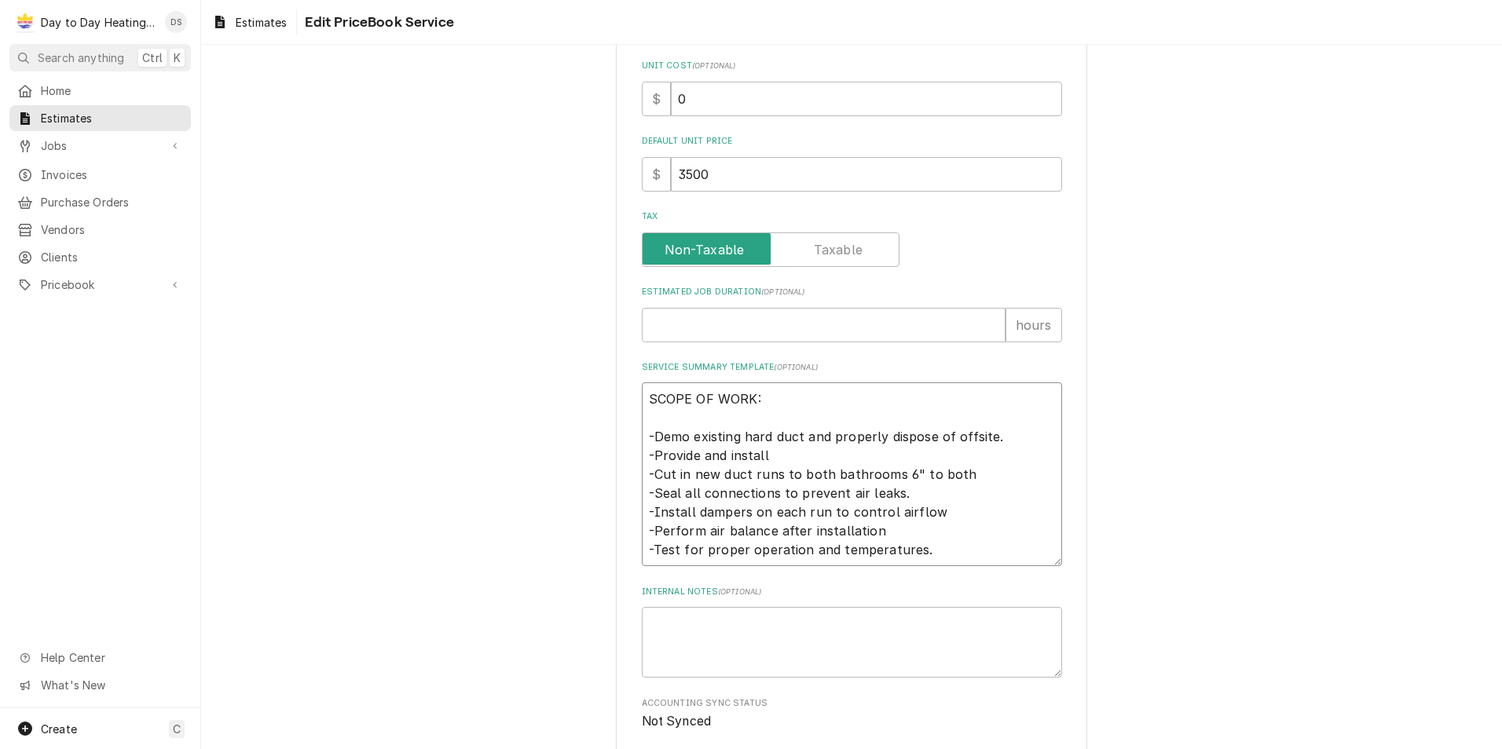
type textarea "SCOPE OF WORK: -Demo existing hard duct and properly dispose of offsite. -Provi…"
type textarea "x"
type textarea "SCOPE OF WORK: -Demo existing hard duct and properly dispose of offsite. -Provi…"
type textarea "x"
type textarea "SCOPE OF WORK: -Demo existing hard duct and properly dispose of offsite. -Provi…"
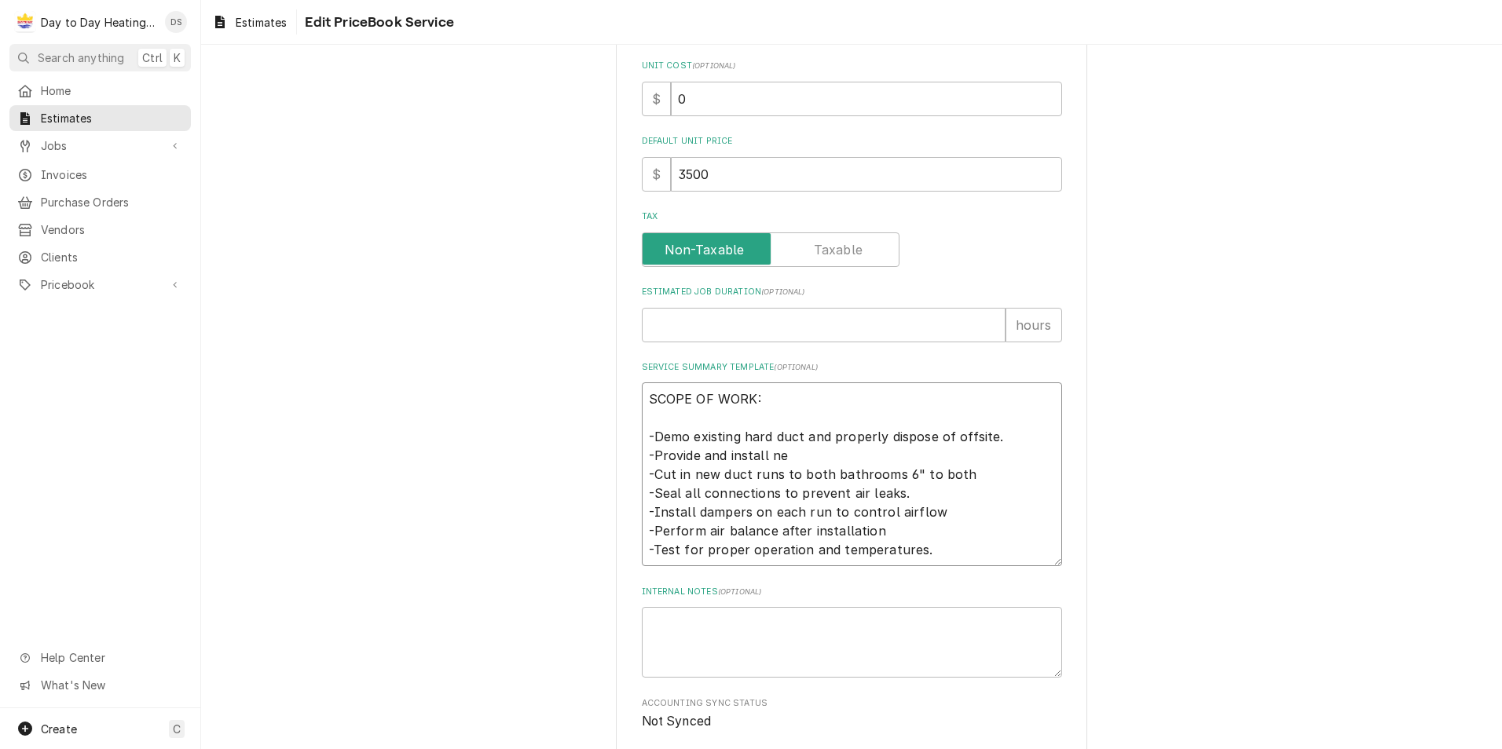
type textarea "x"
type textarea "SCOPE OF WORK: -Demo existing hard duct and properly dispose of offsite. -Provi…"
type textarea "x"
type textarea "SCOPE OF WORK: -Demo existing hard duct and properly dispose of offsite. -Provi…"
type textarea "x"
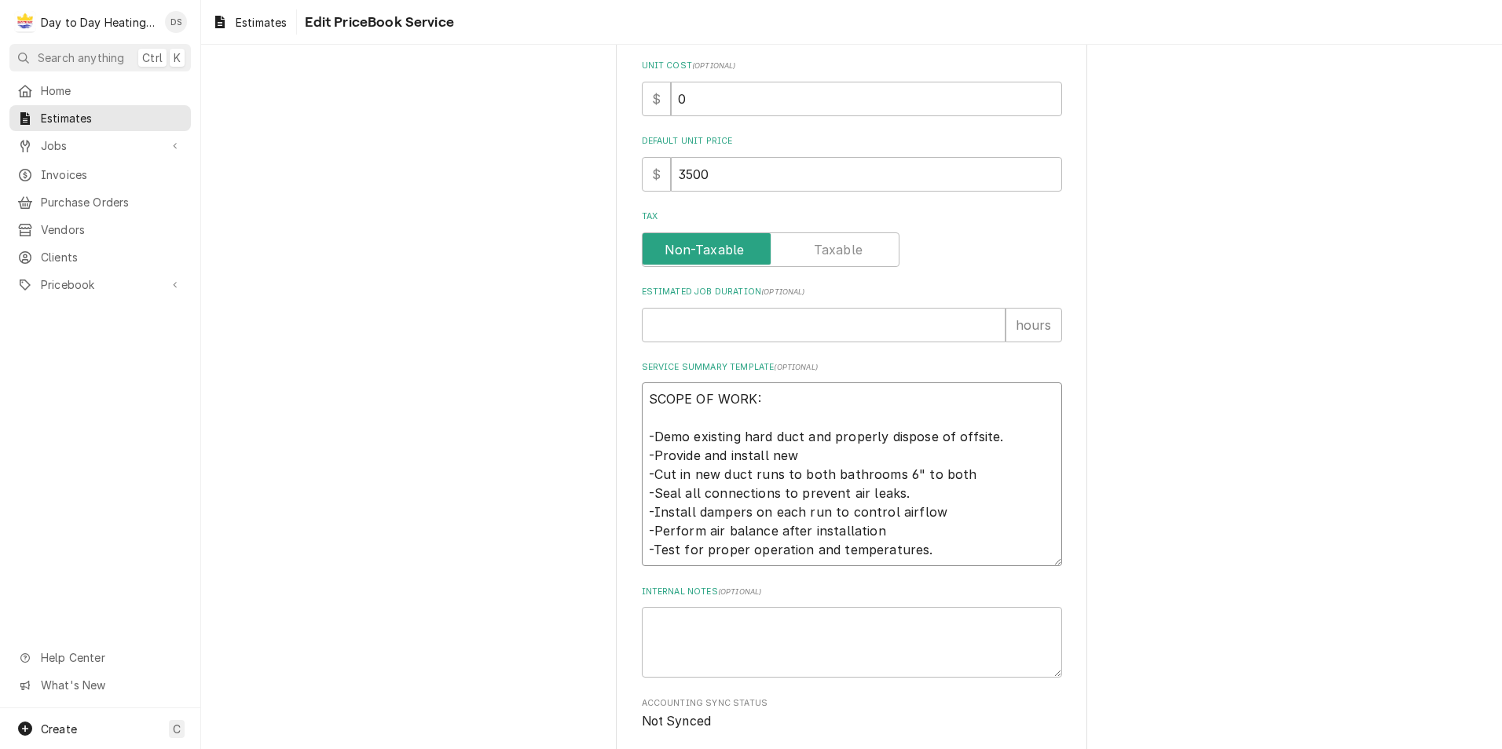
type textarea "SCOPE OF WORK: -Demo existing hard duct and properly dispose of offsite. -Provi…"
type textarea "x"
type textarea "SCOPE OF WORK: -Demo existing hard duct and properly dispose of offsite. -Provi…"
type textarea "x"
type textarea "SCOPE OF WORK: -Demo existing hard duct and properly dispose of offsite. -Provi…"
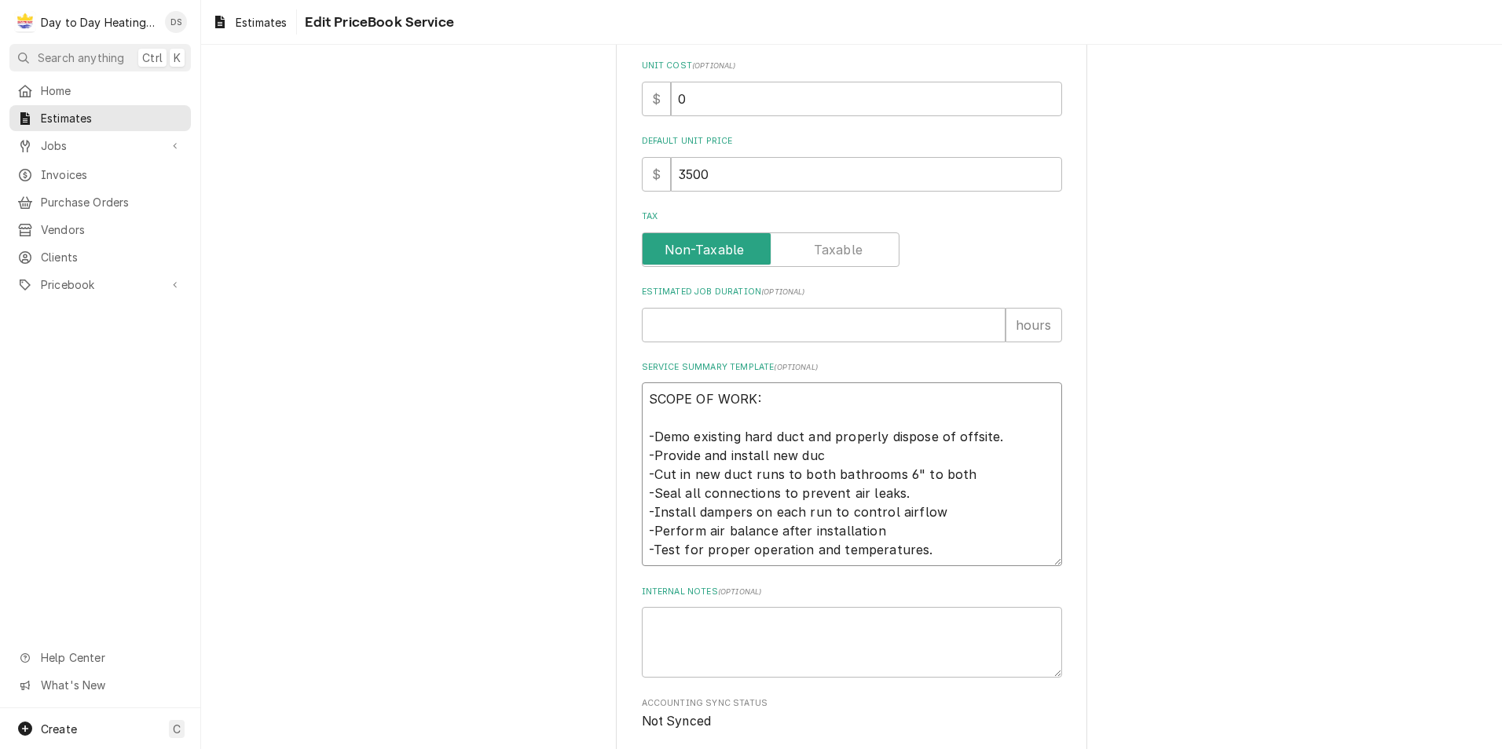
type textarea "x"
type textarea "SCOPE OF WORK: -Demo existing hard duct and properly dispose of offsite. -Provi…"
type textarea "x"
type textarea "SCOPE OF WORK: -Demo existing hard duct and properly dispose of offsite. -Provi…"
type textarea "x"
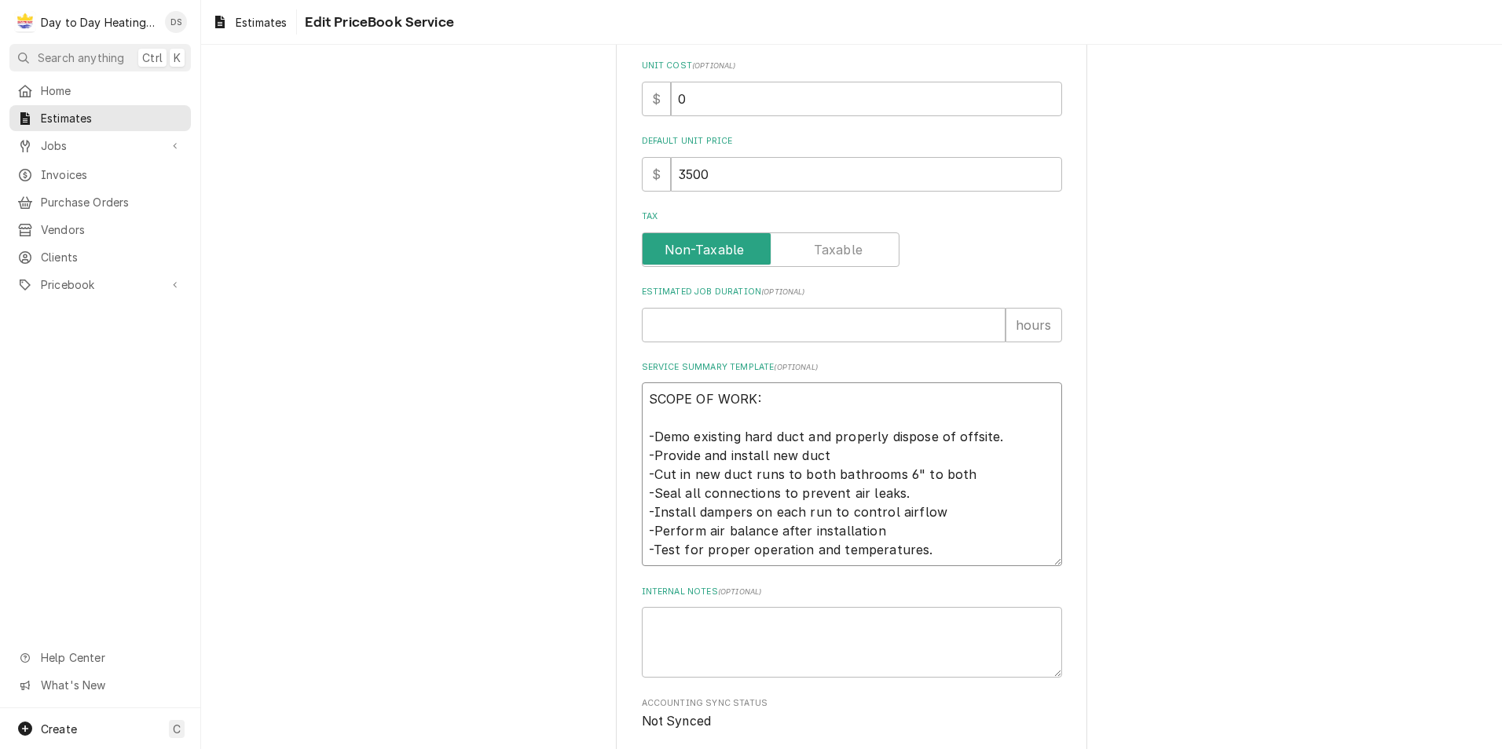
type textarea "SCOPE OF WORK: -Demo existing hard duct and properly dispose of offsite. -Provi…"
type textarea "x"
type textarea "SCOPE OF WORK: -Demo existing hard duct and properly dispose of offsite. -Provi…"
type textarea "x"
type textarea "SCOPE OF WORK: -Demo existing hard duct and properly dispose of offsite. -Provi…"
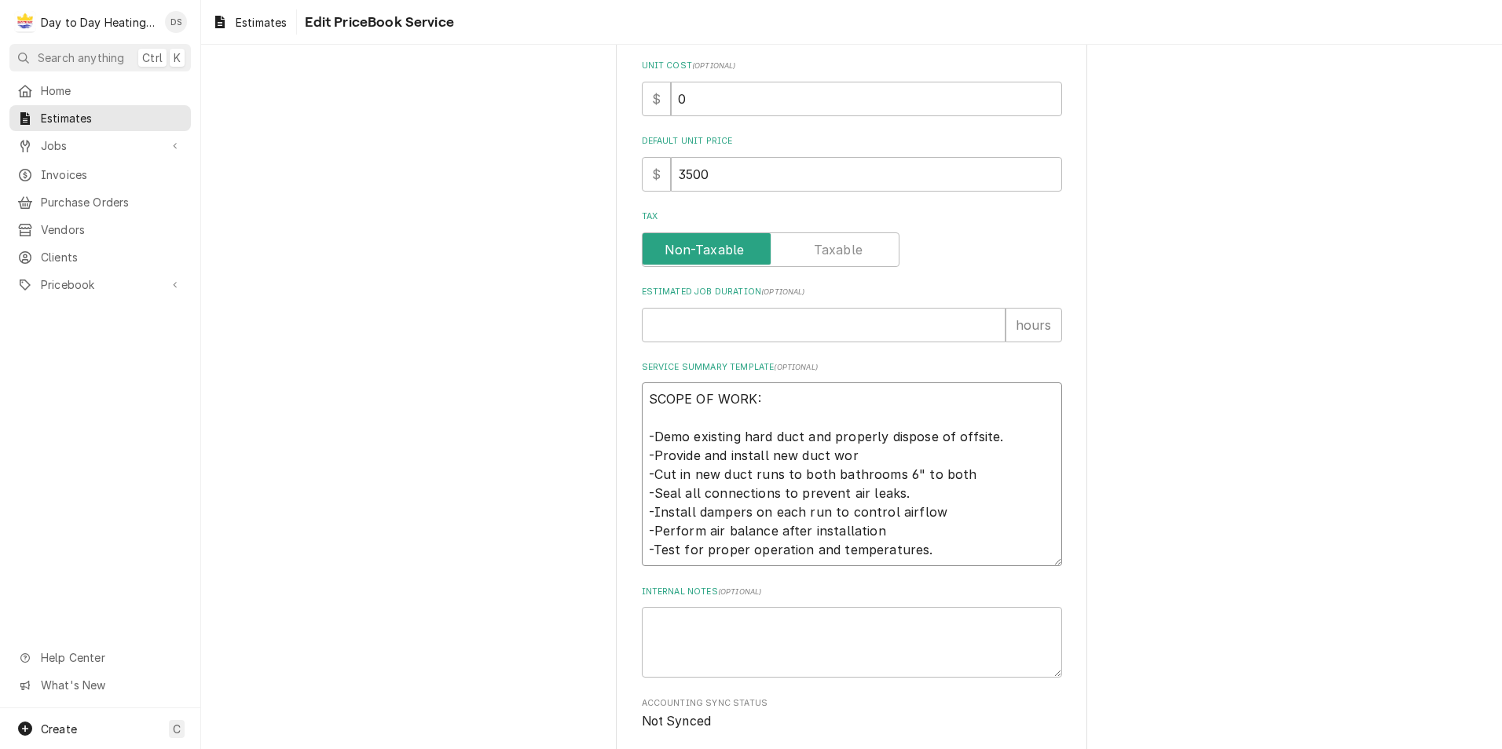
type textarea "x"
type textarea "SCOPE OF WORK: -Demo existing hard duct and properly dispose of offsite. -Provi…"
type textarea "x"
type textarea "SCOPE OF WORK: -Demo existing hard duct and properly dispose of offsite. -Provi…"
type textarea "x"
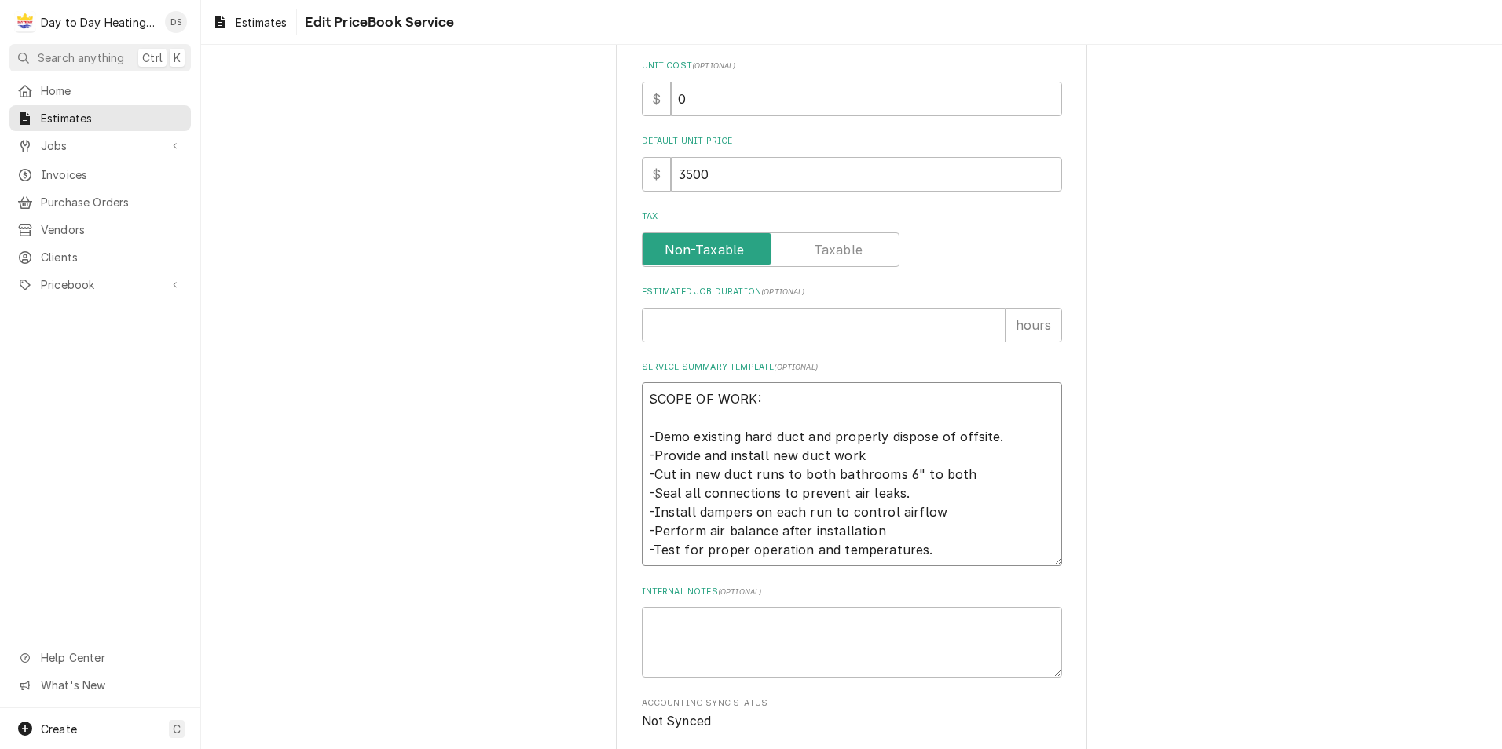
type textarea "SCOPE OF WORK: -Demo existing hard duct and properly dispose of offsite. -Provi…"
type textarea "x"
type textarea "SCOPE OF WORK: -Demo existing hard duct and properly dispose of offsite. -Provi…"
type textarea "x"
type textarea "SCOPE OF WORK: -Demo existing hard duct and properly dispose of offsite. -Provi…"
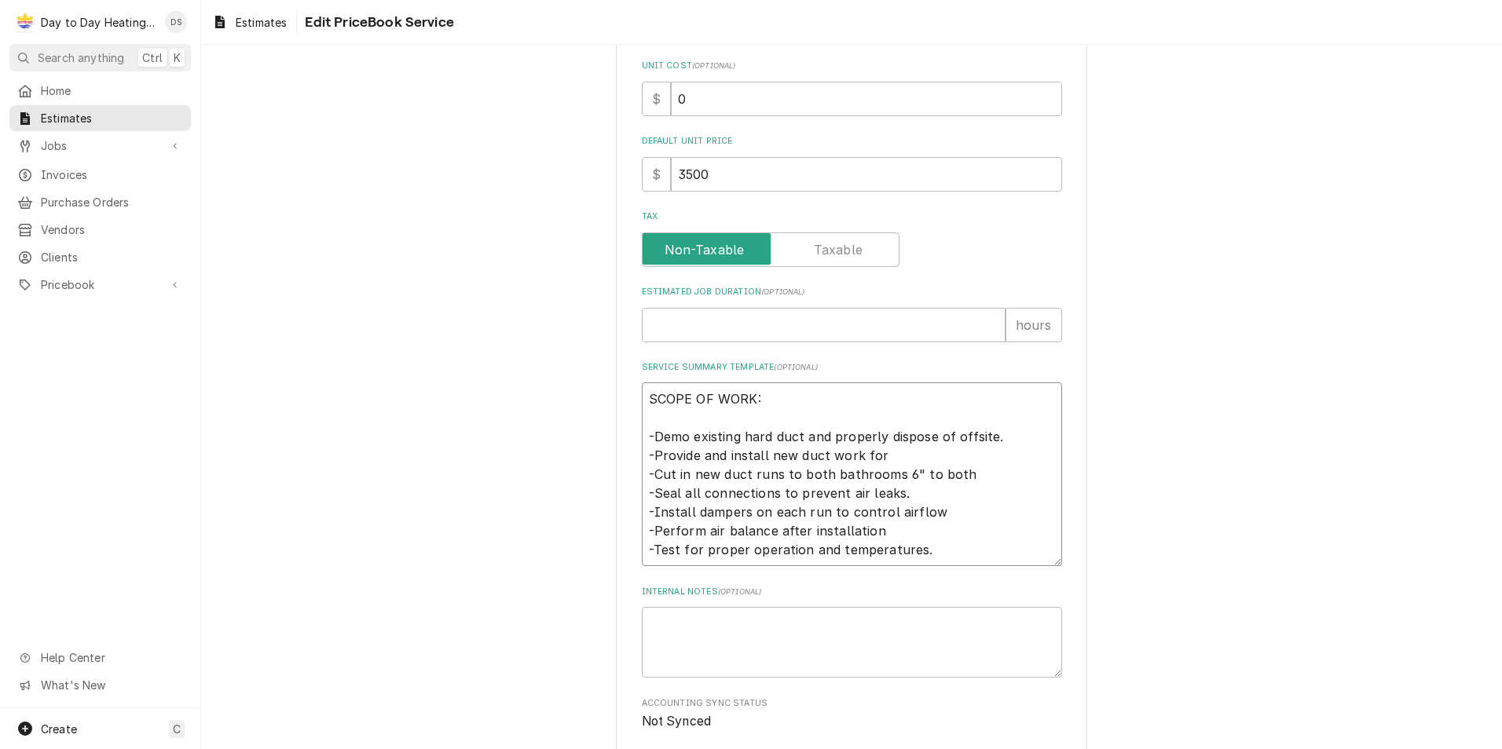
type textarea "x"
type textarea "SCOPE OF WORK: -Demo existing hard duct and properly dispose of offsite. -Provi…"
type textarea "x"
type textarea "SCOPE OF WORK: -Demo existing hard duct and properly dispose of offsite. -Provi…"
type textarea "x"
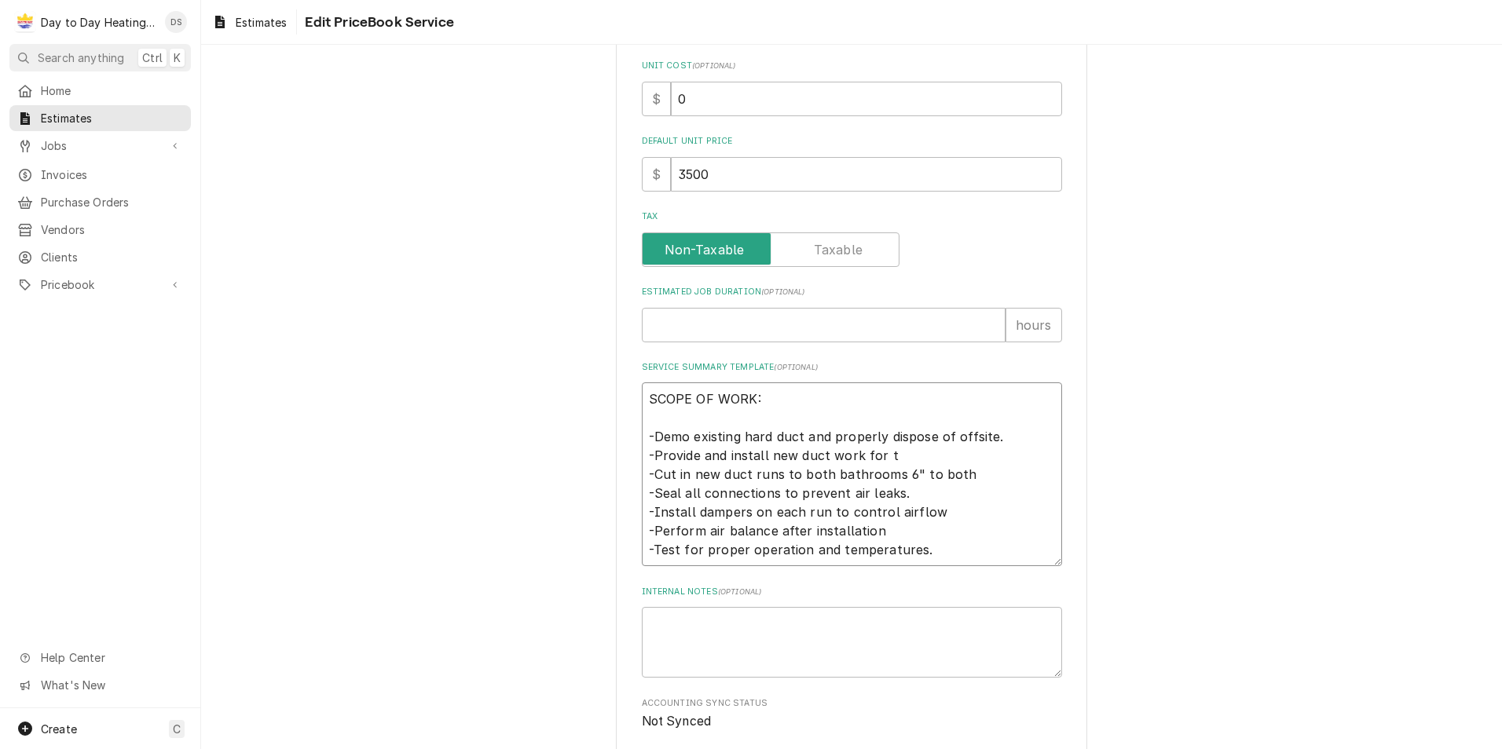
type textarea "SCOPE OF WORK: -Demo existing hard duct and properly dispose of offsite. -Provi…"
type textarea "x"
type textarea "SCOPE OF WORK: -Demo existing hard duct and properly dispose of offsite. -Provi…"
type textarea "x"
type textarea "SCOPE OF WORK: -Demo existing hard duct and properly dispose of offsite. -Provi…"
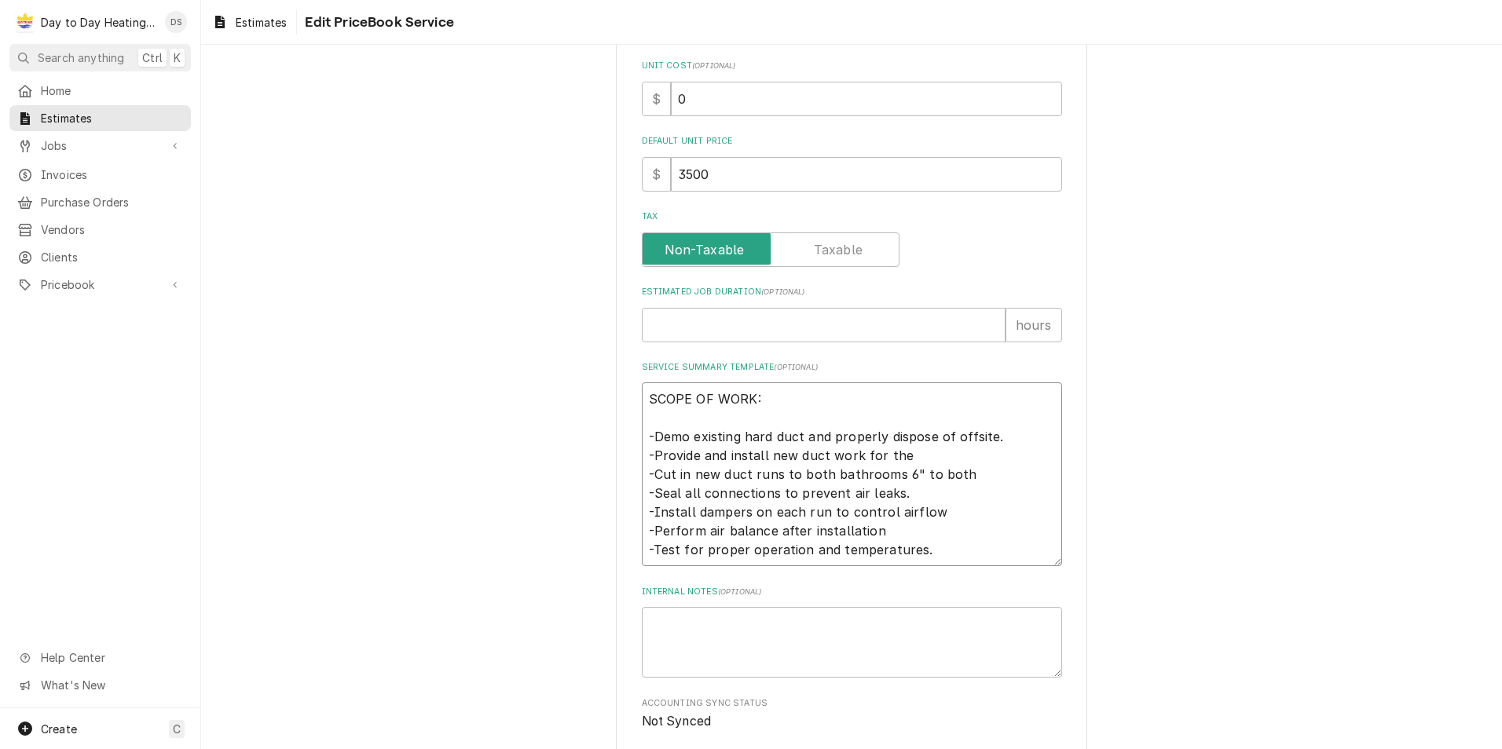
type textarea "x"
type textarea "SCOPE OF WORK: -Demo existing hard duct and properly dispose of offsite. -Provi…"
type textarea "x"
type textarea "SCOPE OF WORK: -Demo existing hard duct and properly dispose of offsite. -Provi…"
type textarea "x"
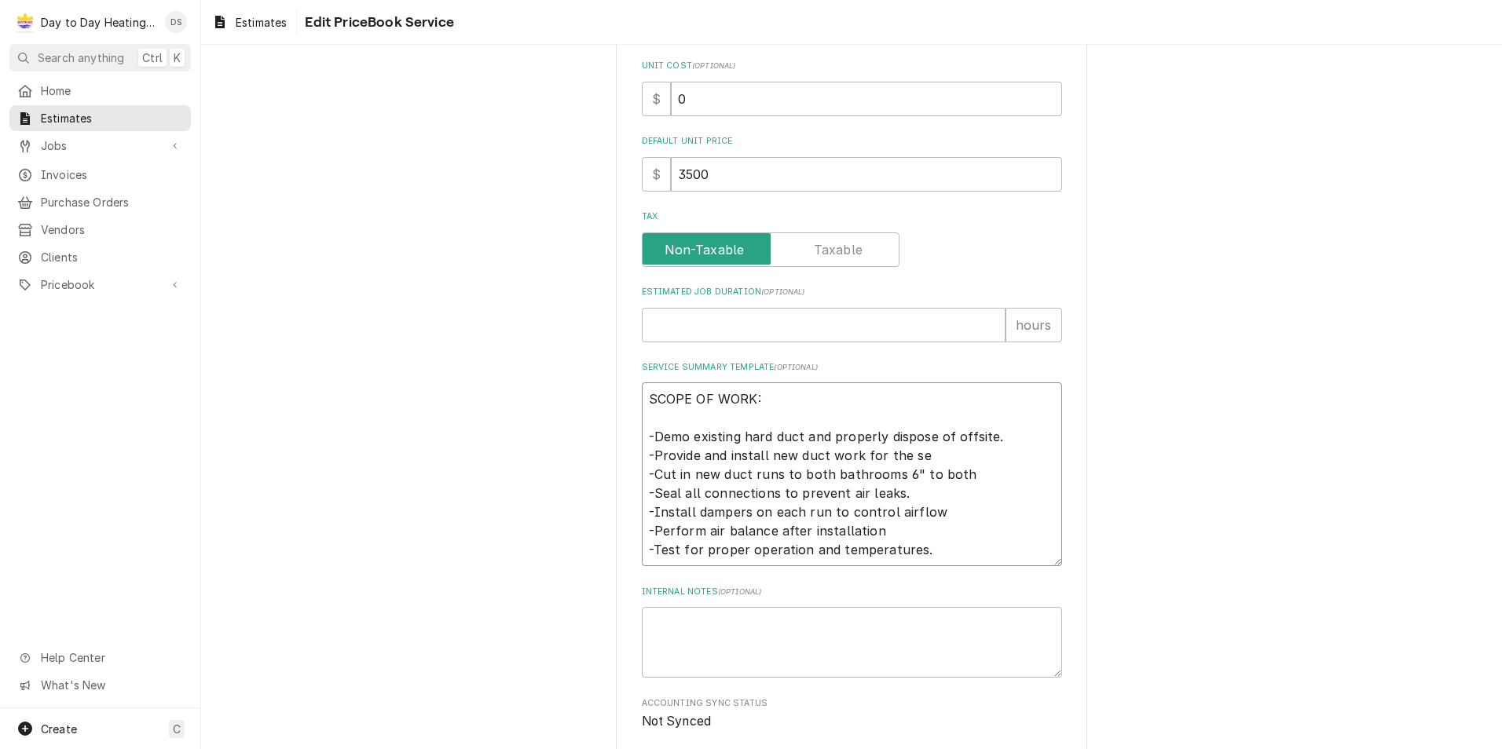
type textarea "SCOPE OF WORK: -Demo existing hard duct and properly dispose of offsite. -Provi…"
type textarea "x"
type textarea "SCOPE OF WORK: -Demo existing hard duct and properly dispose of offsite. -Provi…"
type textarea "x"
type textarea "SCOPE OF WORK: -Demo existing hard duct and properly dispose of offsite. -Provi…"
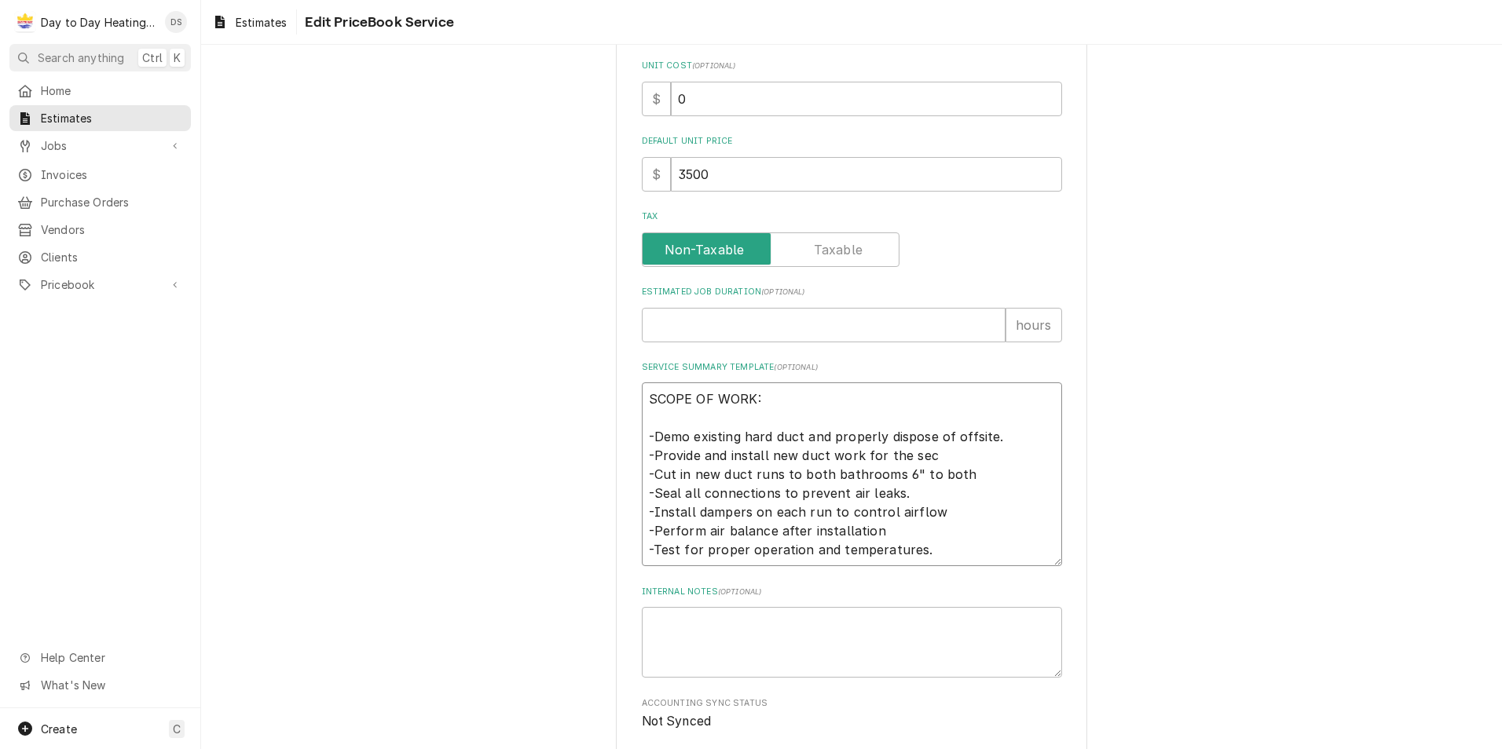
type textarea "x"
type textarea "SCOPE OF WORK: -Demo existing hard duct and properly dispose of offsite. -Provi…"
type textarea "x"
type textarea "SCOPE OF WORK: -Demo existing hard duct and properly dispose of offsite. -Provi…"
type textarea "x"
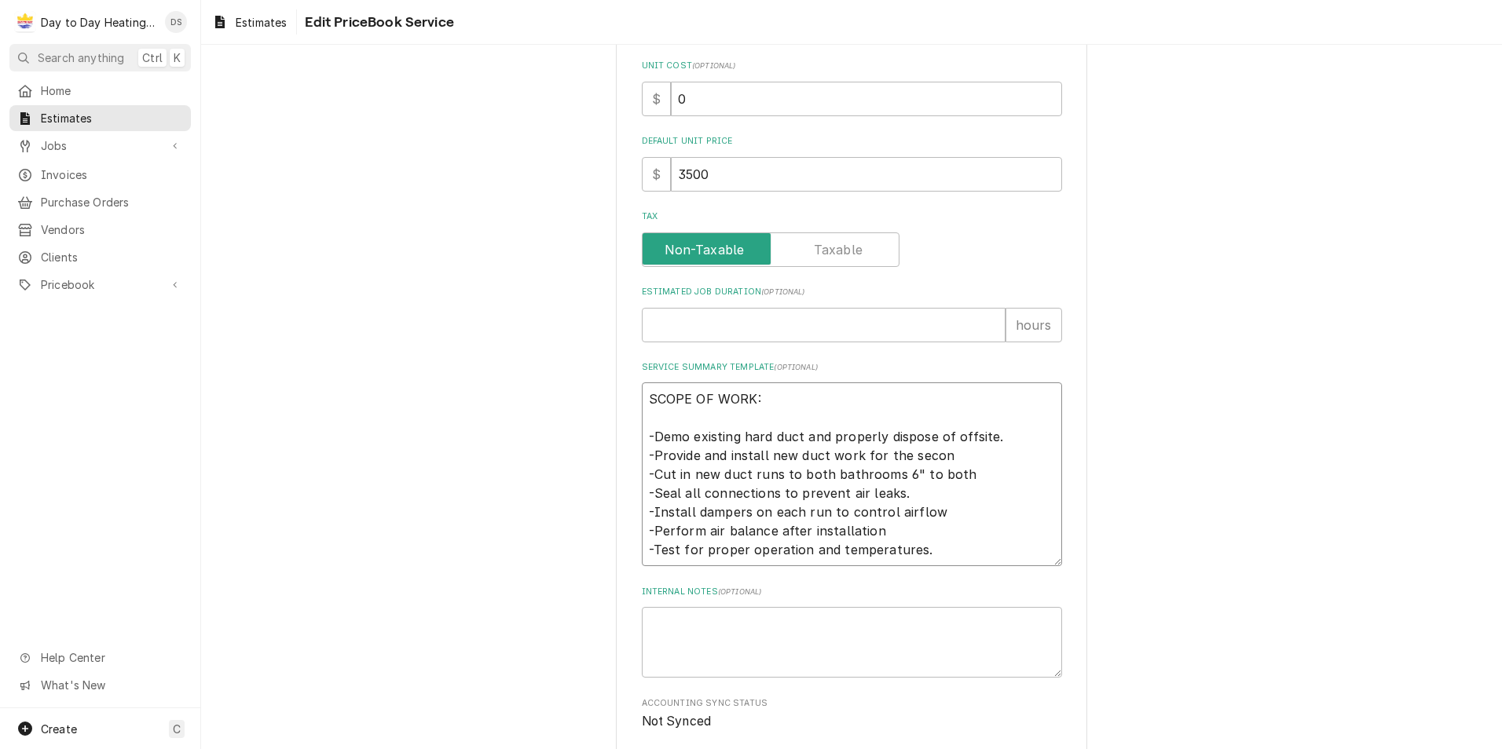
type textarea "SCOPE OF WORK: -Demo existing hard duct and properly dispose of offsite. -Provi…"
type textarea "x"
type textarea "SCOPE OF WORK: -Demo existing hard duct and properly dispose of offsite. -Provi…"
type textarea "x"
type textarea "SCOPE OF WORK: -Demo existing hard duct and properly dispose of offsite. -Provi…"
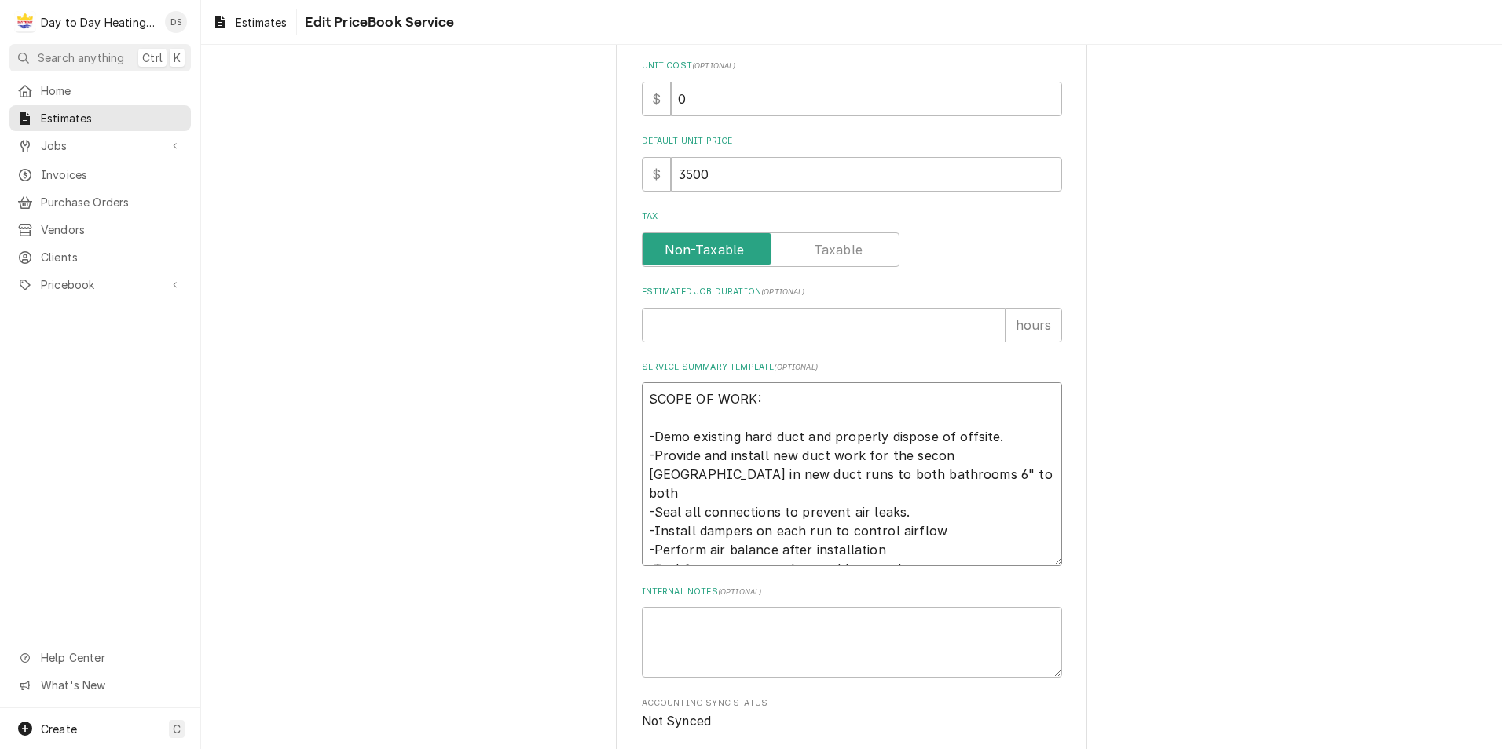
type textarea "x"
type textarea "SCOPE OF WORK: -Demo existing hard duct and properly dispose of offsite. -Provi…"
type textarea "x"
type textarea "SCOPE OF WORK: -Demo existing hard duct and properly dispose of offsite. -Provi…"
type textarea "x"
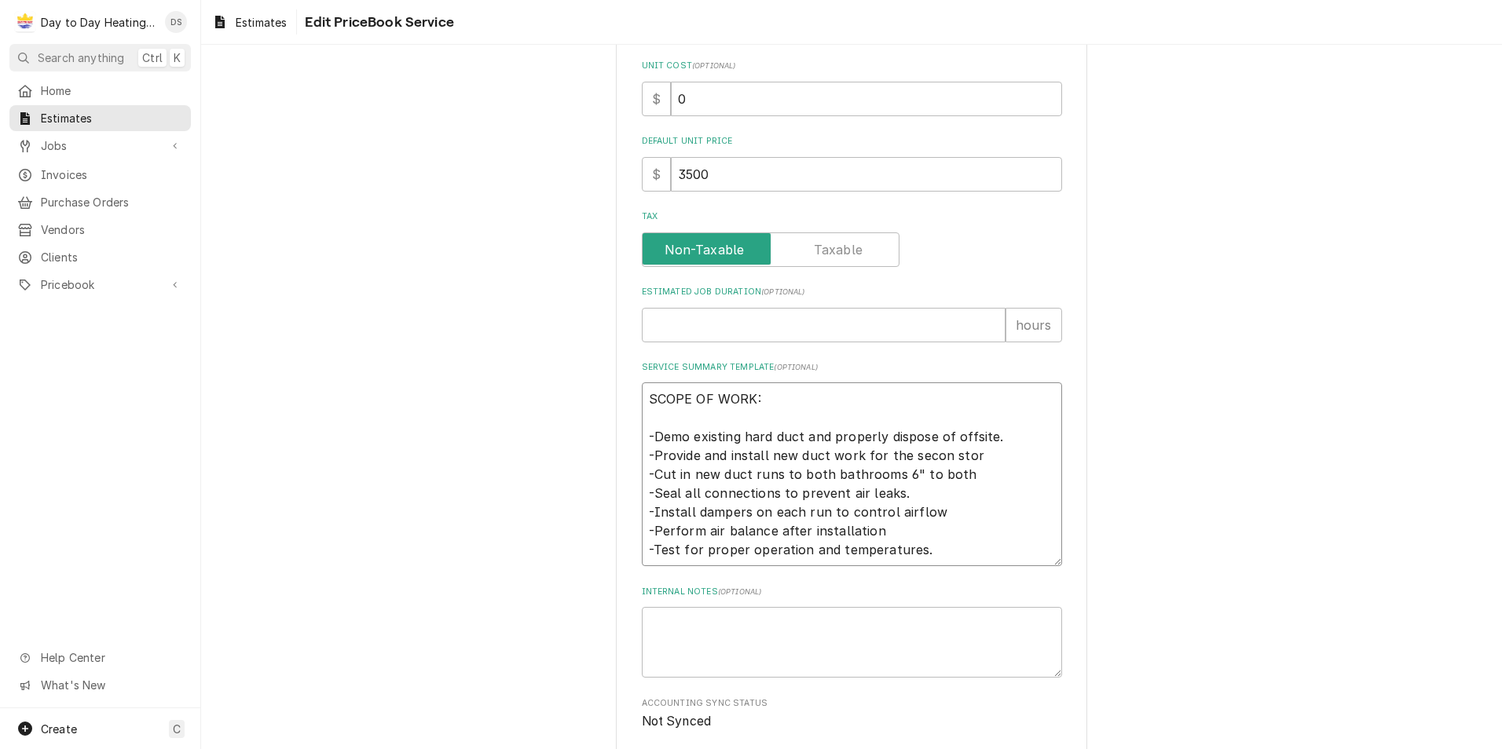
type textarea "SCOPE OF WORK: -Demo existing hard duct and properly dispose of offsite. -Provi…"
type textarea "x"
type textarea "SCOPE OF WORK: -Demo existing hard duct and properly dispose of offsite. -Provi…"
click at [939, 456] on textarea "SCOPE OF WORK: -Demo existing hard duct and properly dispose of offsite. -Provi…" at bounding box center [852, 475] width 420 height 184
type textarea "x"
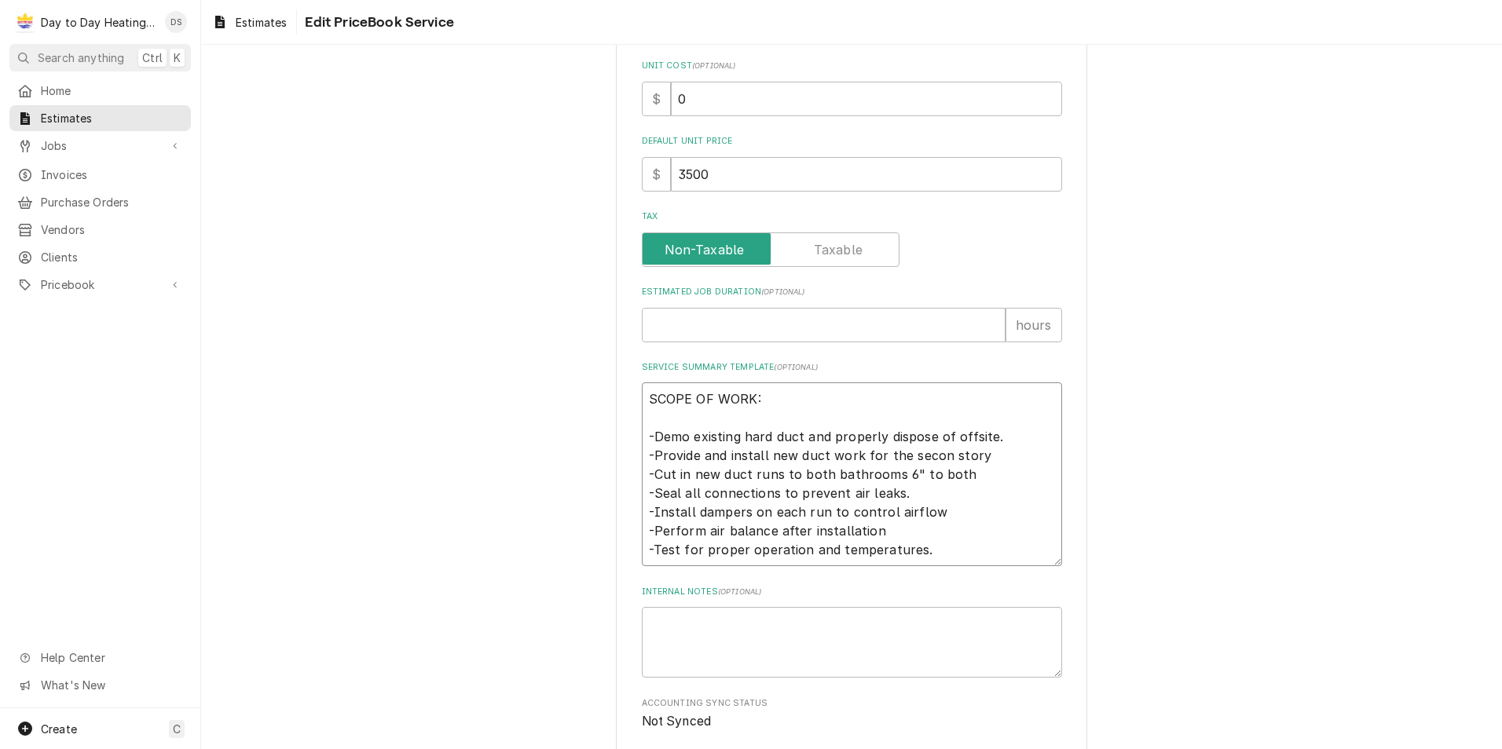
type textarea "SCOPE OF WORK: -Demo existing hard duct and properly dispose of offsite. -Provi…"
type textarea "x"
type textarea "SCOPE OF WORK: -Demo existing hard duct and properly dispose of offsite. -Provi…"
type textarea "x"
type textarea "SCOPE OF WORK: -Demo existing hard duct and properly dispose of offsite. -Provi…"
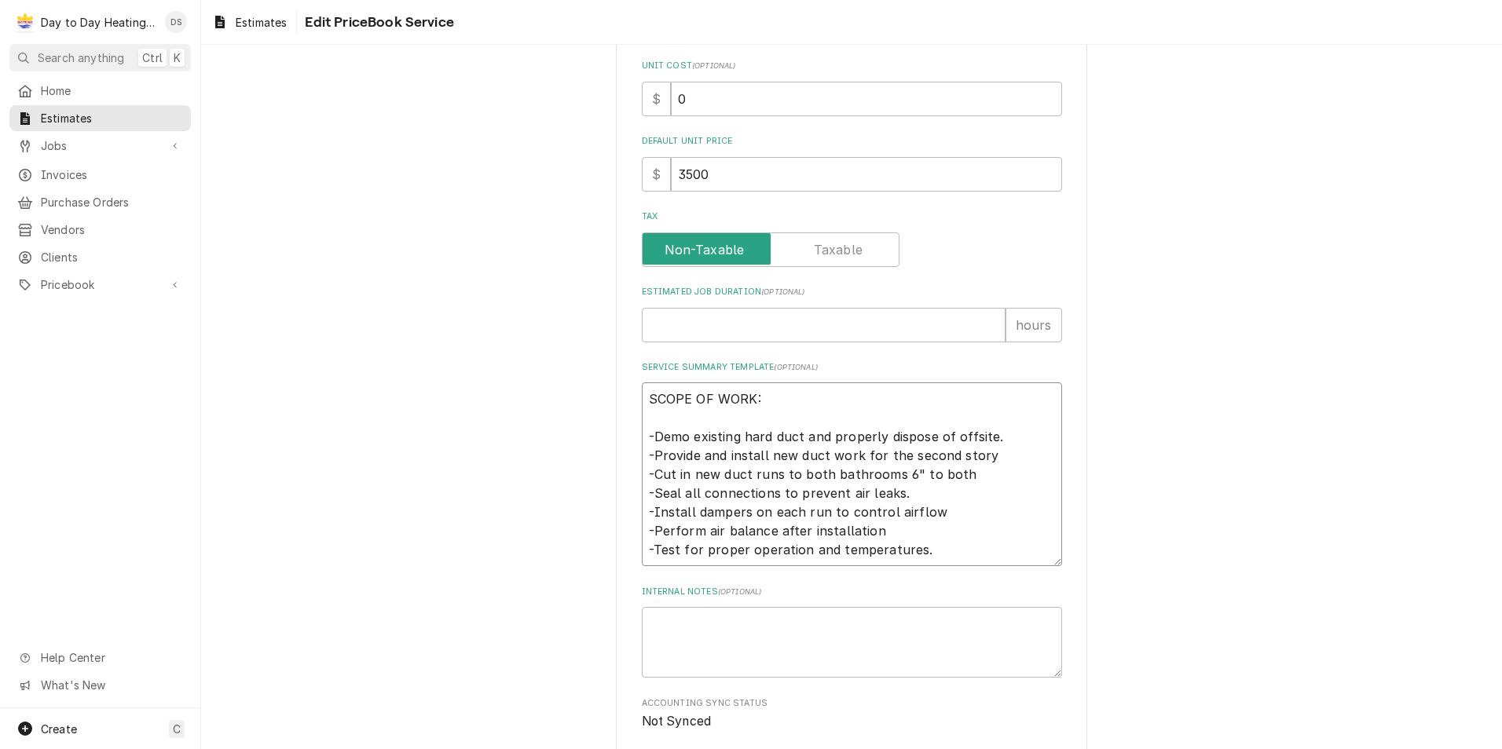
click at [985, 456] on textarea "SCOPE OF WORK: -Demo existing hard duct and properly dispose of offsite. -Provi…" at bounding box center [852, 475] width 420 height 184
drag, startPoint x: 954, startPoint y: 474, endPoint x: 689, endPoint y: 478, distance: 264.7
click at [689, 478] on textarea "SCOPE OF WORK: -Demo existing hard duct and properly dispose of offsite. -Provi…" at bounding box center [852, 475] width 420 height 184
type textarea "x"
type textarea "SCOPE OF WORK: -Demo existing hard duct and properly dispose of offsite. -Provi…"
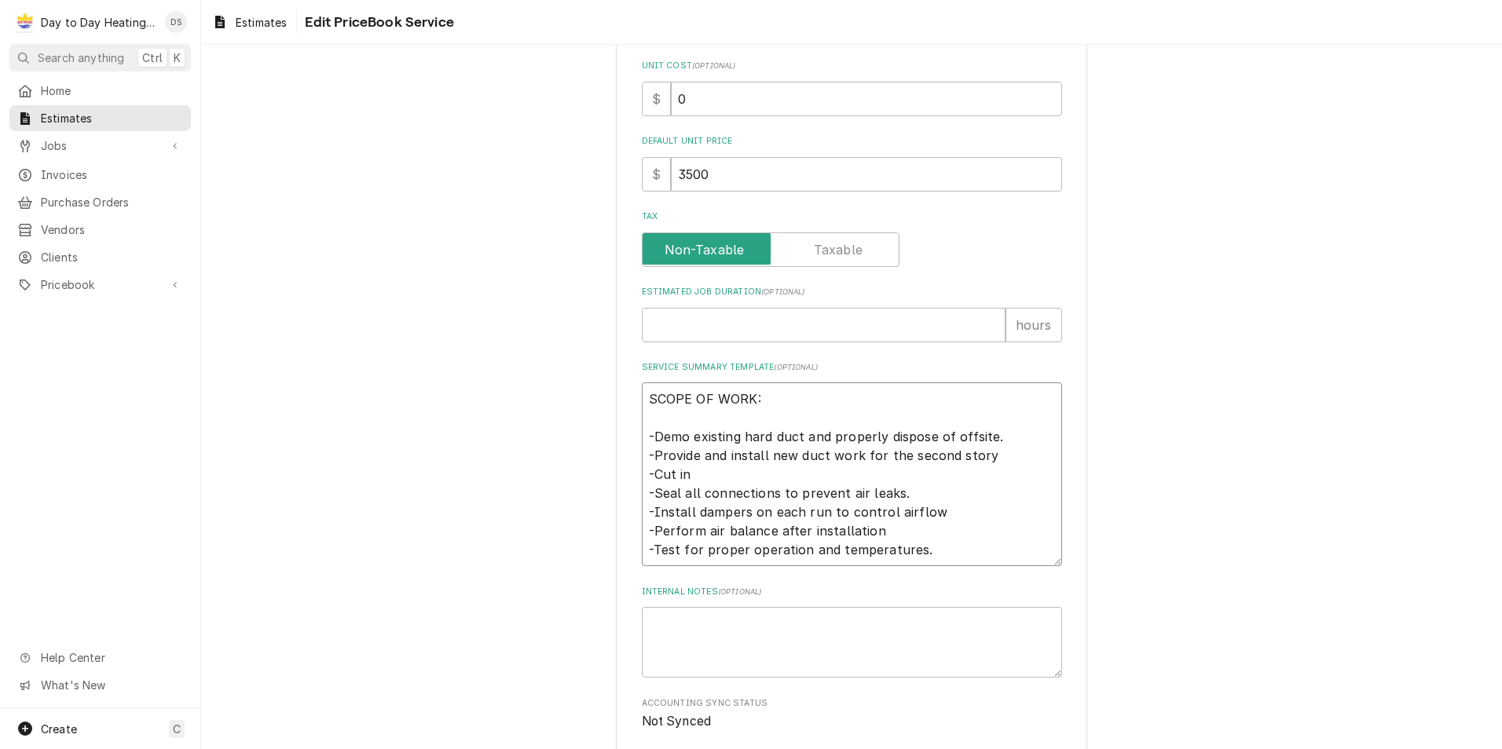
type textarea "x"
type textarea "SCOPE OF WORK: -Demo existing hard duct and properly dispose of offsite. -Provi…"
type textarea "x"
type textarea "SCOPE OF WORK: -Demo existing hard duct and properly dispose of offsite. -Provi…"
type textarea "x"
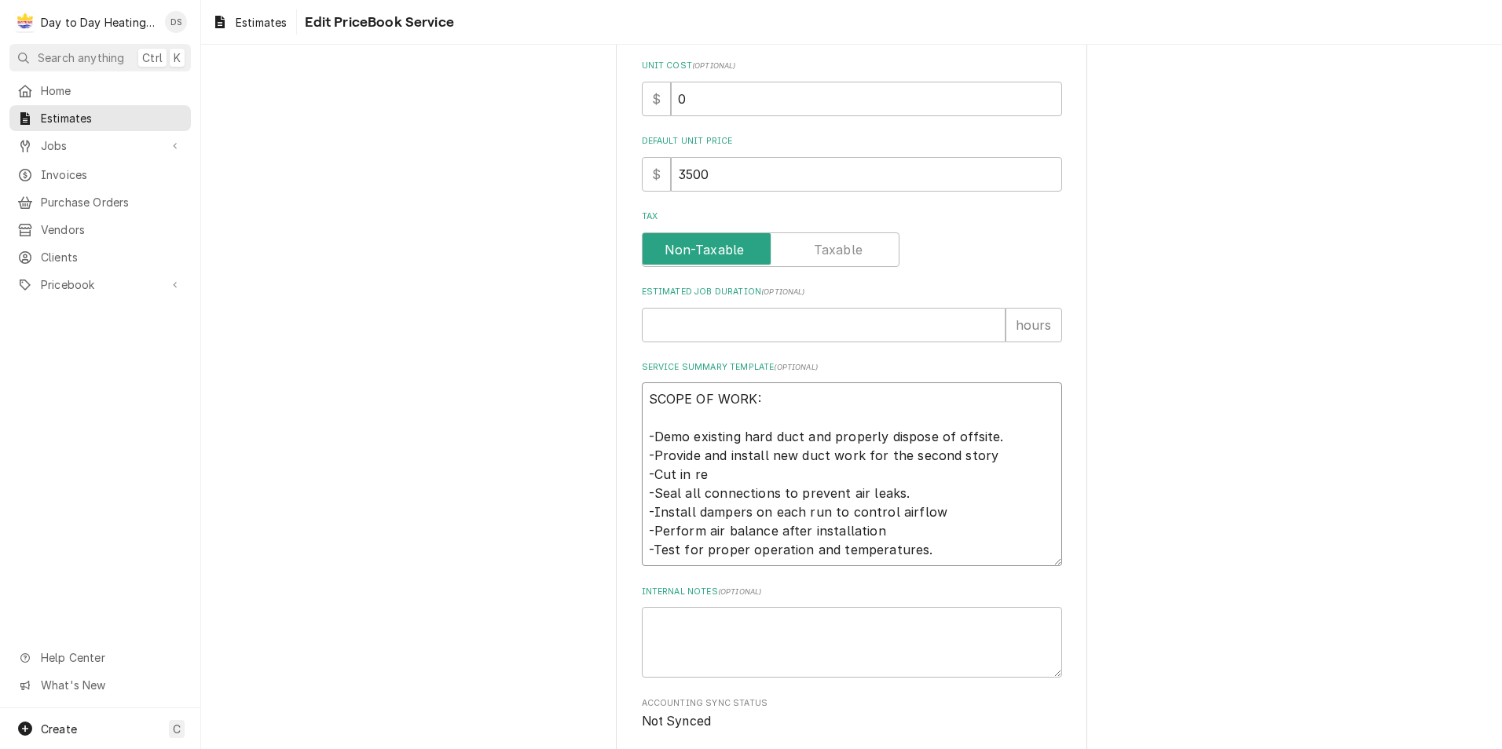
type textarea "SCOPE OF WORK: -Demo existing hard duct and properly dispose of offsite. -Provi…"
type textarea "x"
type textarea "SCOPE OF WORK: -Demo existing hard duct and properly dispose of offsite. -Provi…"
type textarea "x"
type textarea "SCOPE OF WORK: -Demo existing hard duct and properly dispose of offsite. -Provi…"
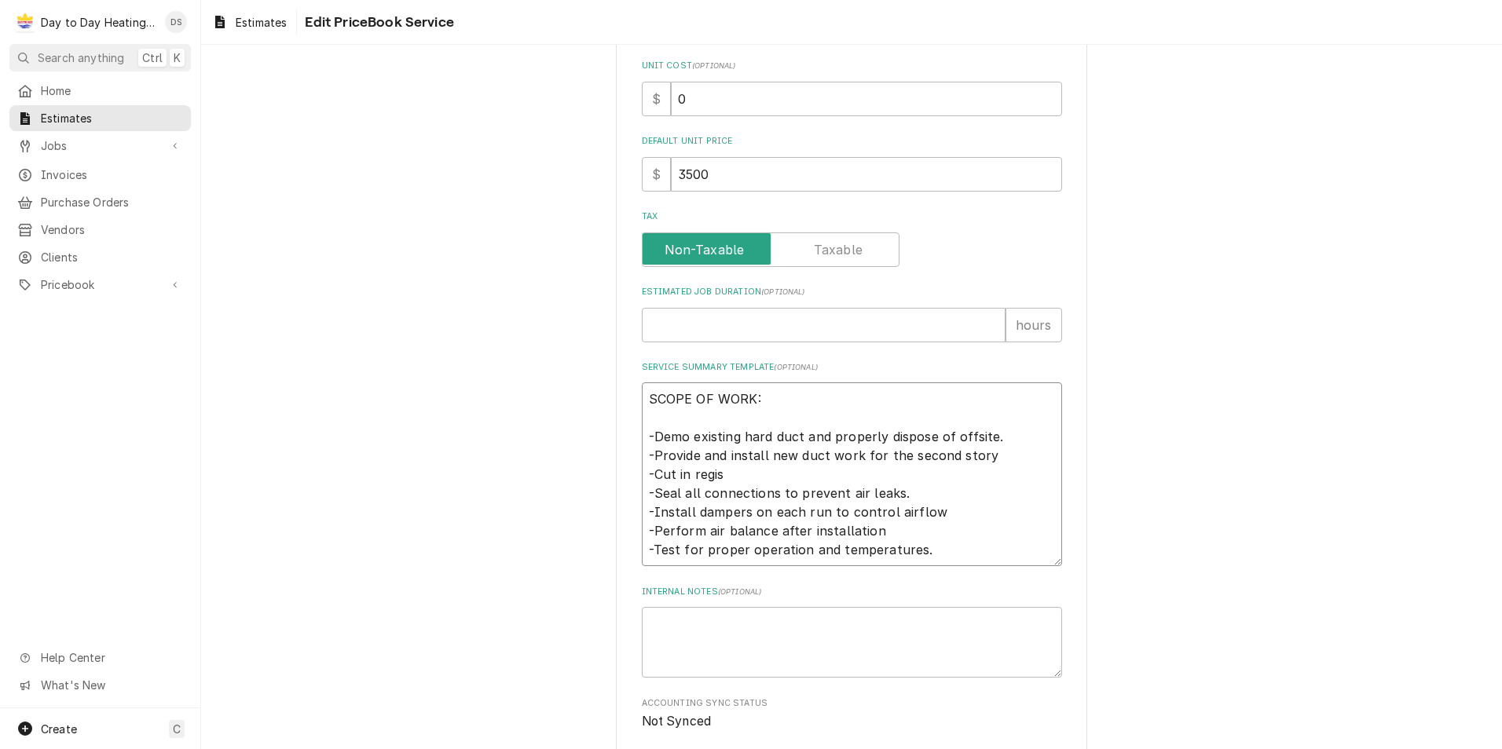
type textarea "x"
type textarea "SCOPE OF WORK: -Demo existing hard duct and properly dispose of offsite. -Provi…"
type textarea "x"
type textarea "SCOPE OF WORK: -Demo existing hard duct and properly dispose of offsite. -Provi…"
type textarea "x"
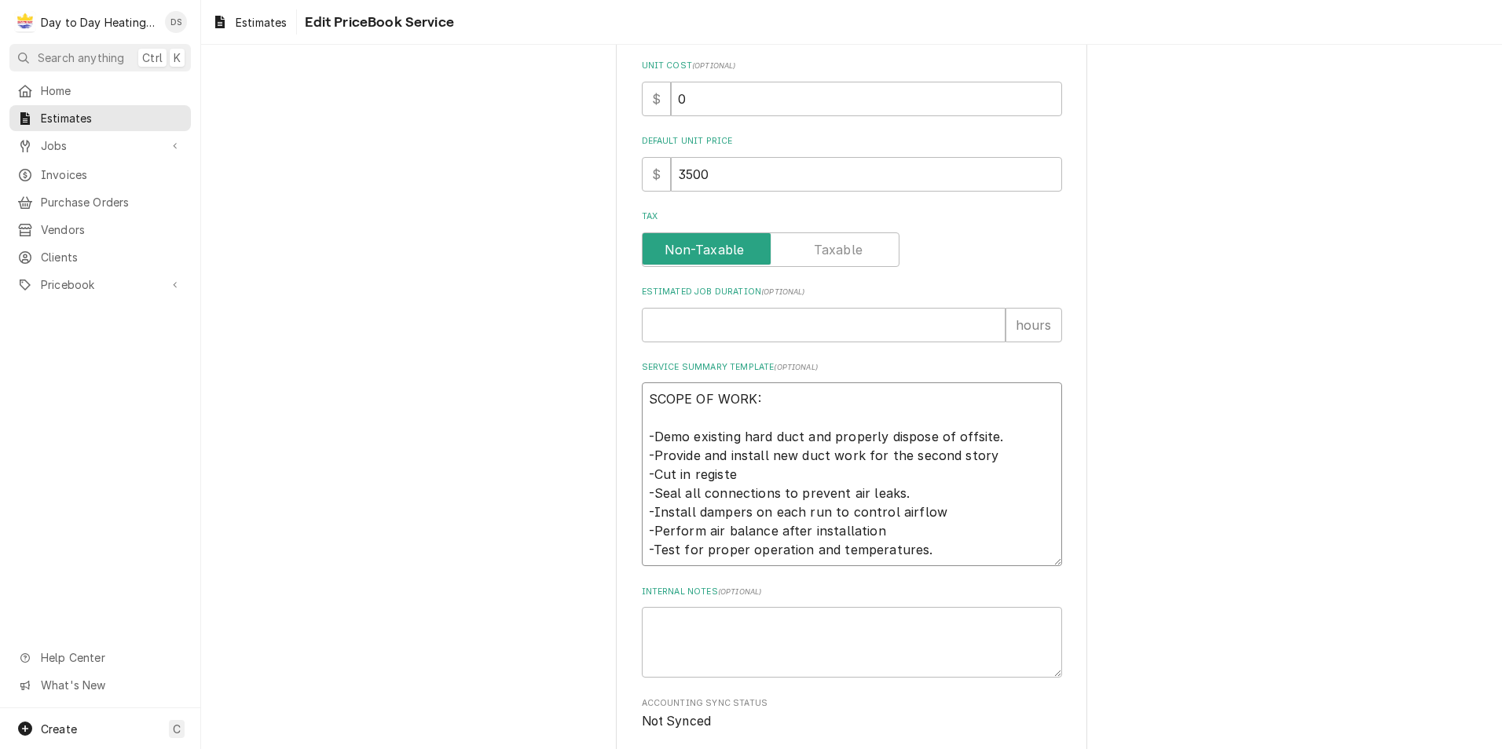
type textarea "SCOPE OF WORK: -Demo existing hard duct and properly dispose of offsite. -Provi…"
type textarea "x"
type textarea "SCOPE OF WORK: -Demo existing hard duct and properly dispose of offsite. -Provi…"
type textarea "x"
type textarea "SCOPE OF WORK: -Demo existing hard duct and properly dispose of offsite. -Provi…"
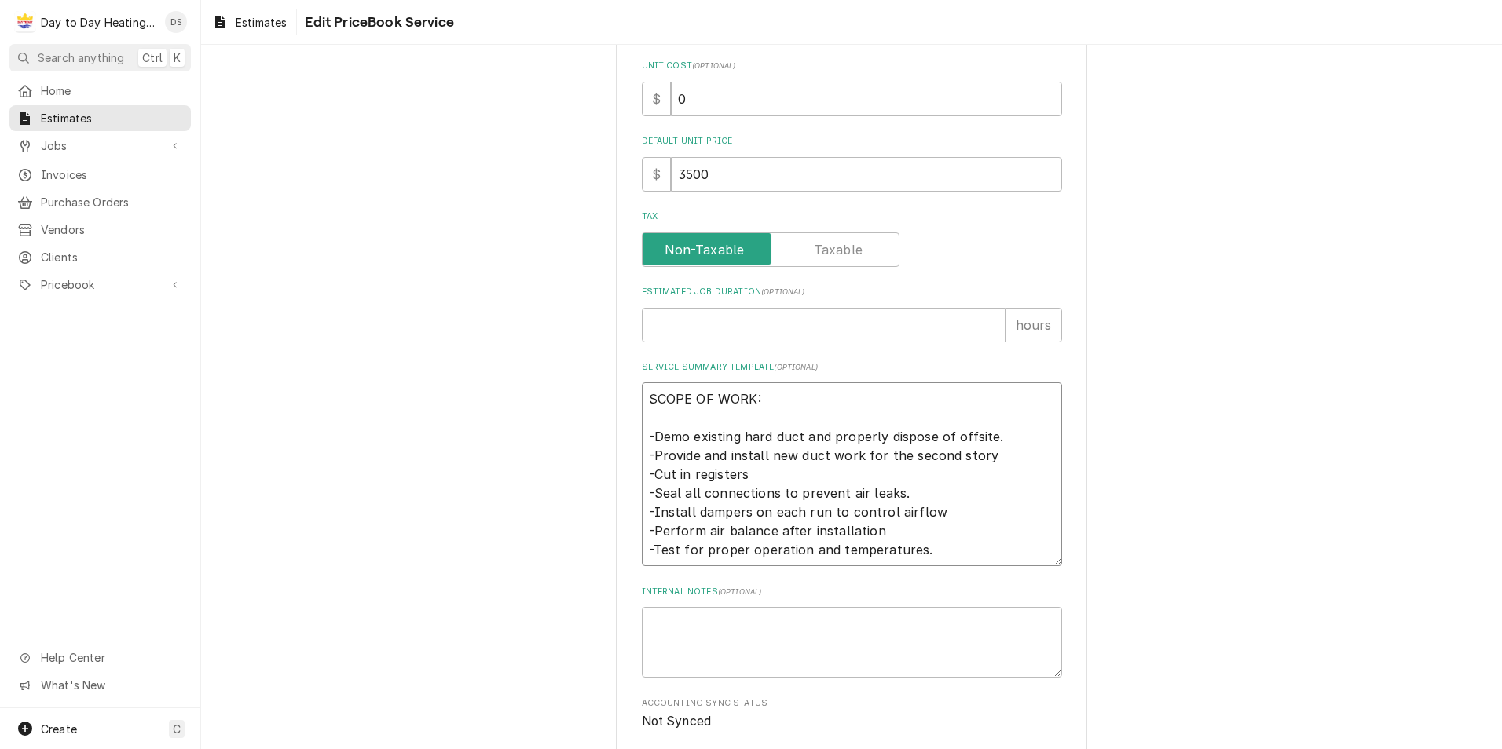
type textarea "x"
type textarea "SCOPE OF WORK: -Demo existing hard duct and properly dispose of offsite. -Provi…"
type textarea "x"
type textarea "SCOPE OF WORK: -Demo existing hard duct and properly dispose of offsite. -Provi…"
type textarea "x"
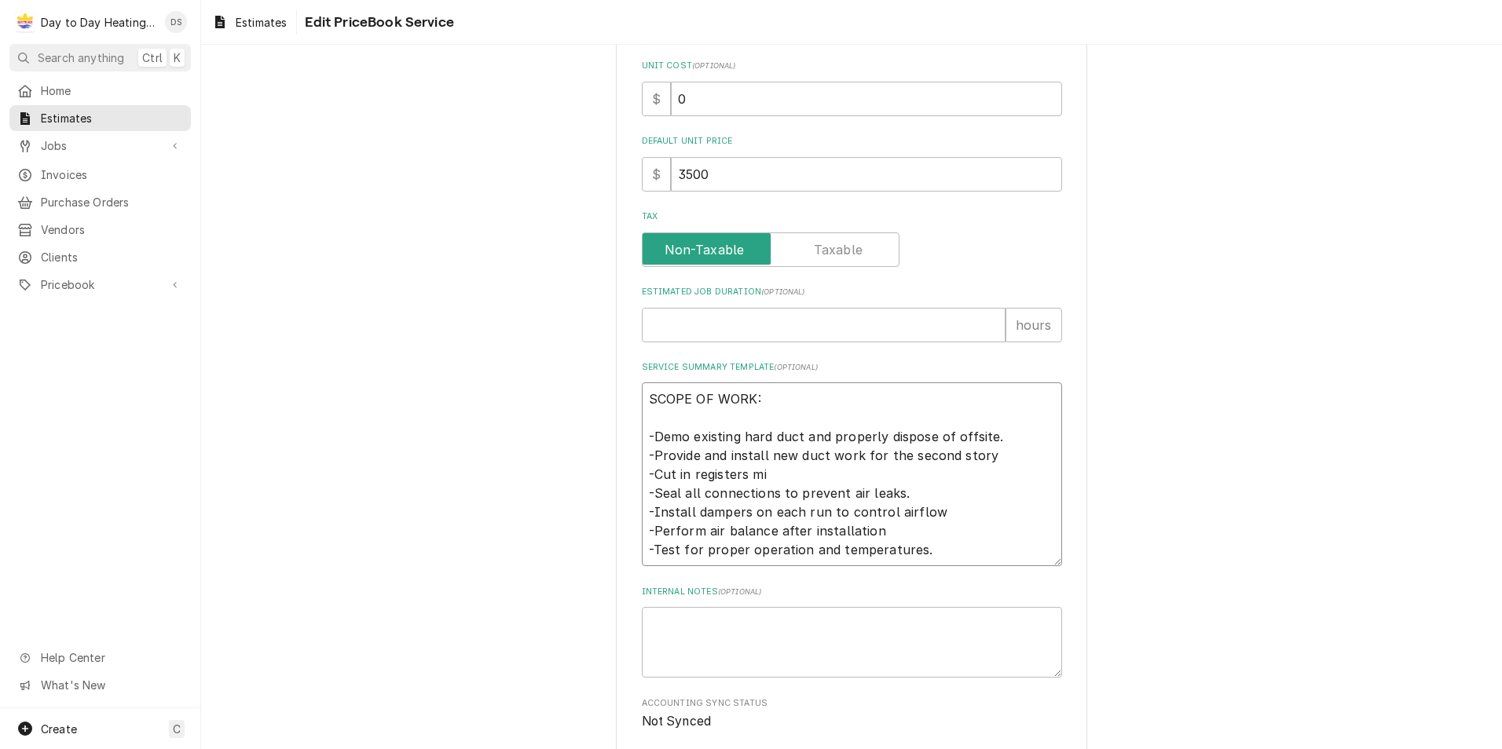
type textarea "SCOPE OF WORK: -Demo existing hard duct and properly dispose of offsite. -Provi…"
type textarea "x"
type textarea "SCOPE OF WORK: -Demo existing hard duct and properly dispose of offsite. -Provi…"
type textarea "x"
type textarea "SCOPE OF WORK: -Demo existing hard duct and properly dispose of offsite. -Provi…"
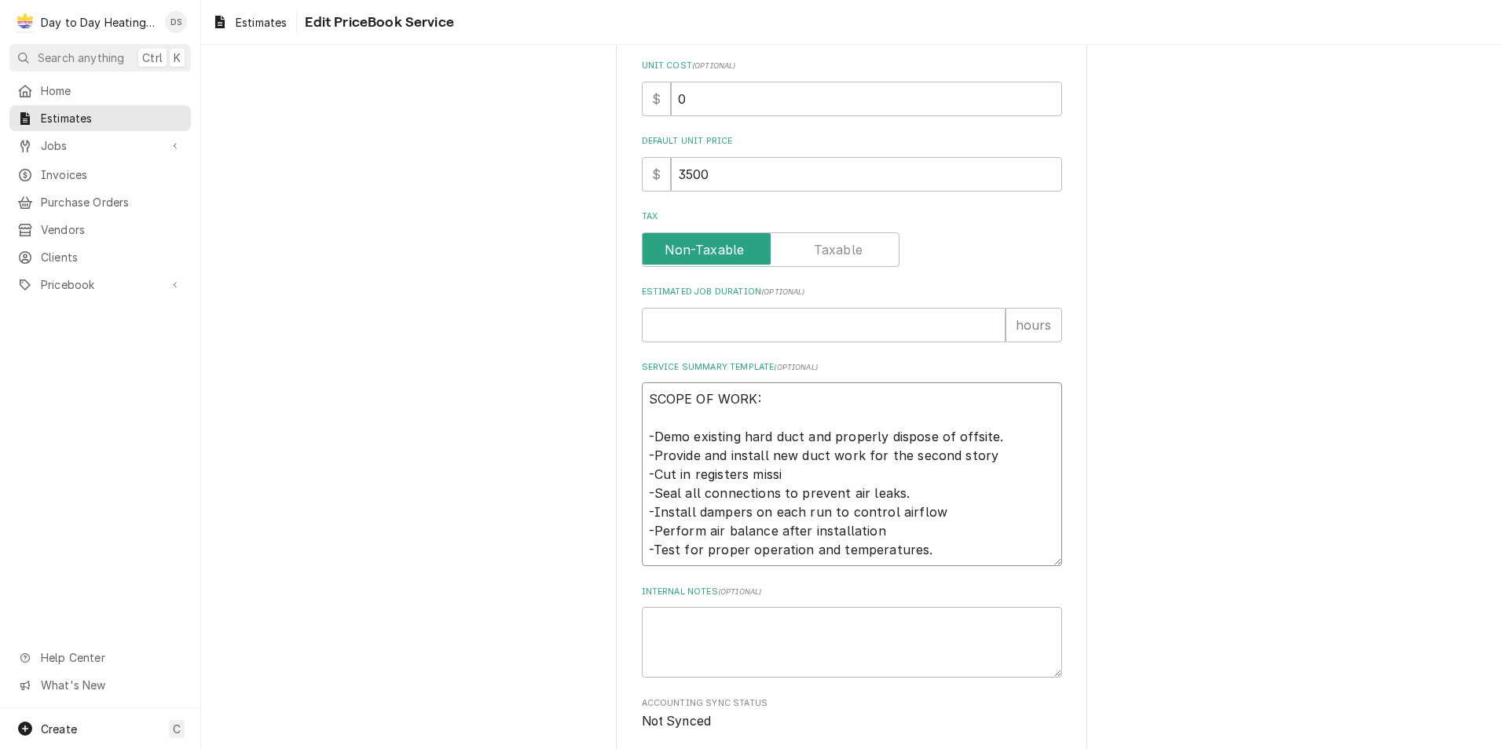
type textarea "x"
type textarea "SCOPE OF WORK: -Demo existing hard duct and properly dispose of offsite. -Provi…"
type textarea "x"
type textarea "SCOPE OF WORK: -Demo existing hard duct and properly dispose of offsite. -Provi…"
type textarea "x"
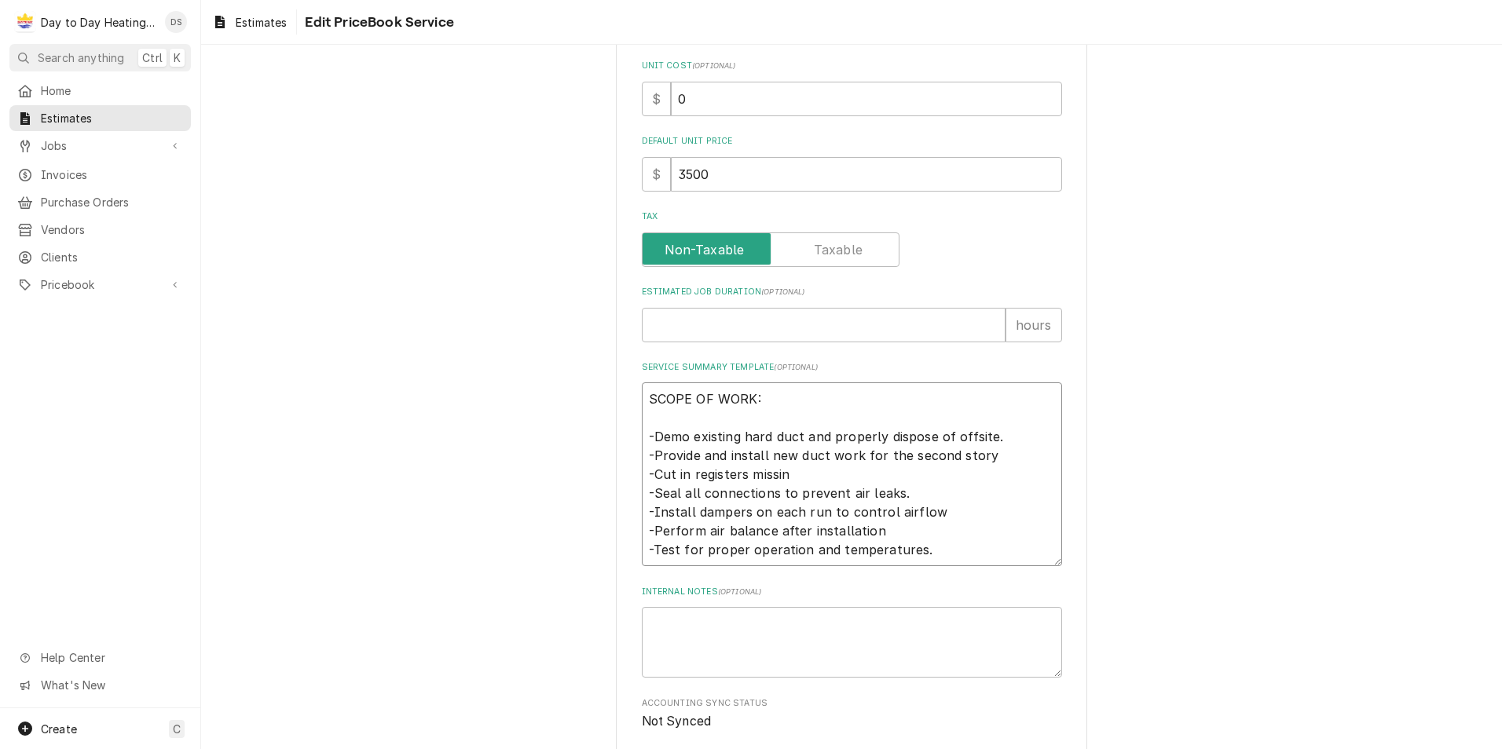
type textarea "SCOPE OF WORK: -Demo existing hard duct and properly dispose of offsite. -Provi…"
type textarea "x"
type textarea "SCOPE OF WORK: -Demo existing hard duct and properly dispose of offsite. -Provi…"
type textarea "x"
type textarea "SCOPE OF WORK: -Demo existing hard duct and properly dispose of offsite. -Provi…"
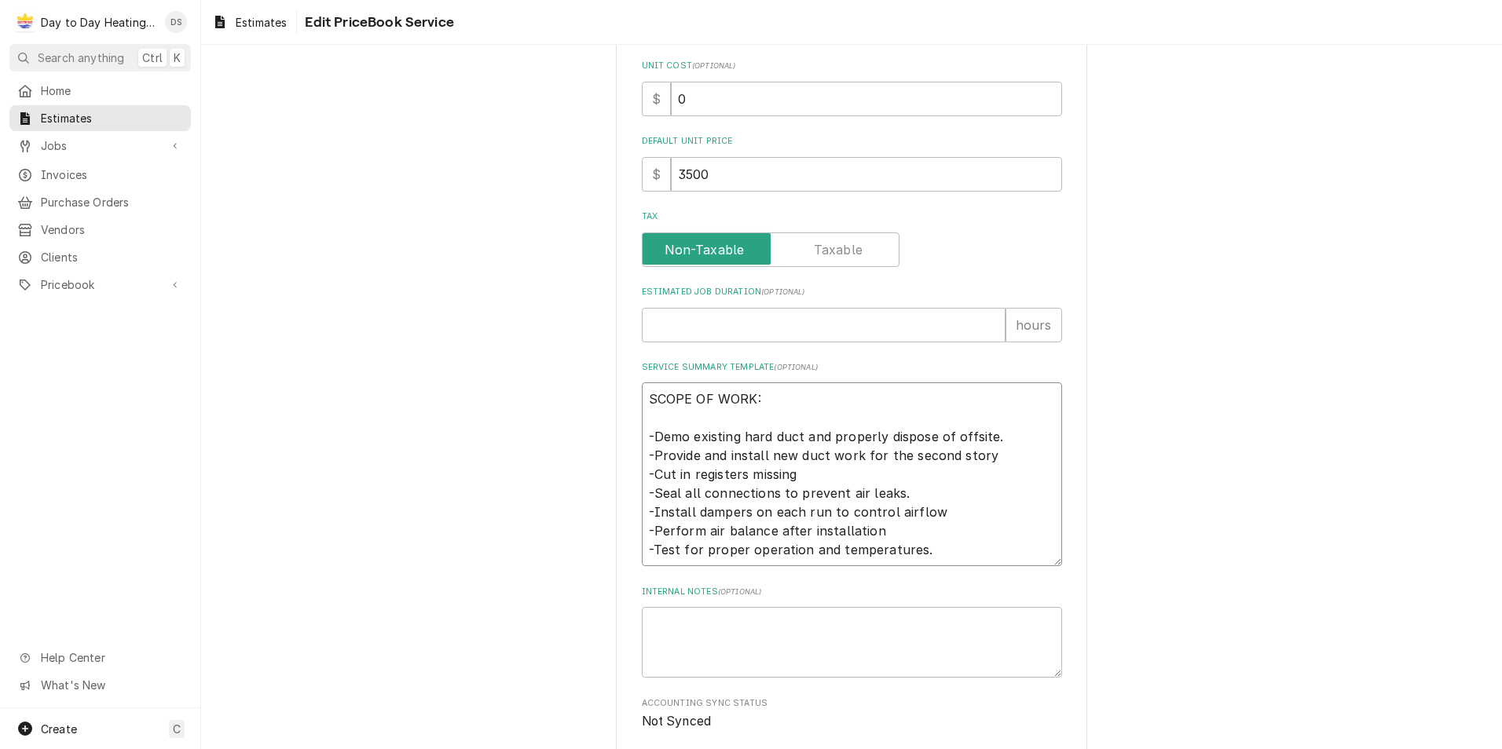
type textarea "x"
type textarea "SCOPE OF WORK: -Demo existing hard duct and properly dispose of offsite. -Provi…"
type textarea "x"
type textarea "SCOPE OF WORK: -Demo existing hard duct and properly dispose of offsite. -Provi…"
type textarea "x"
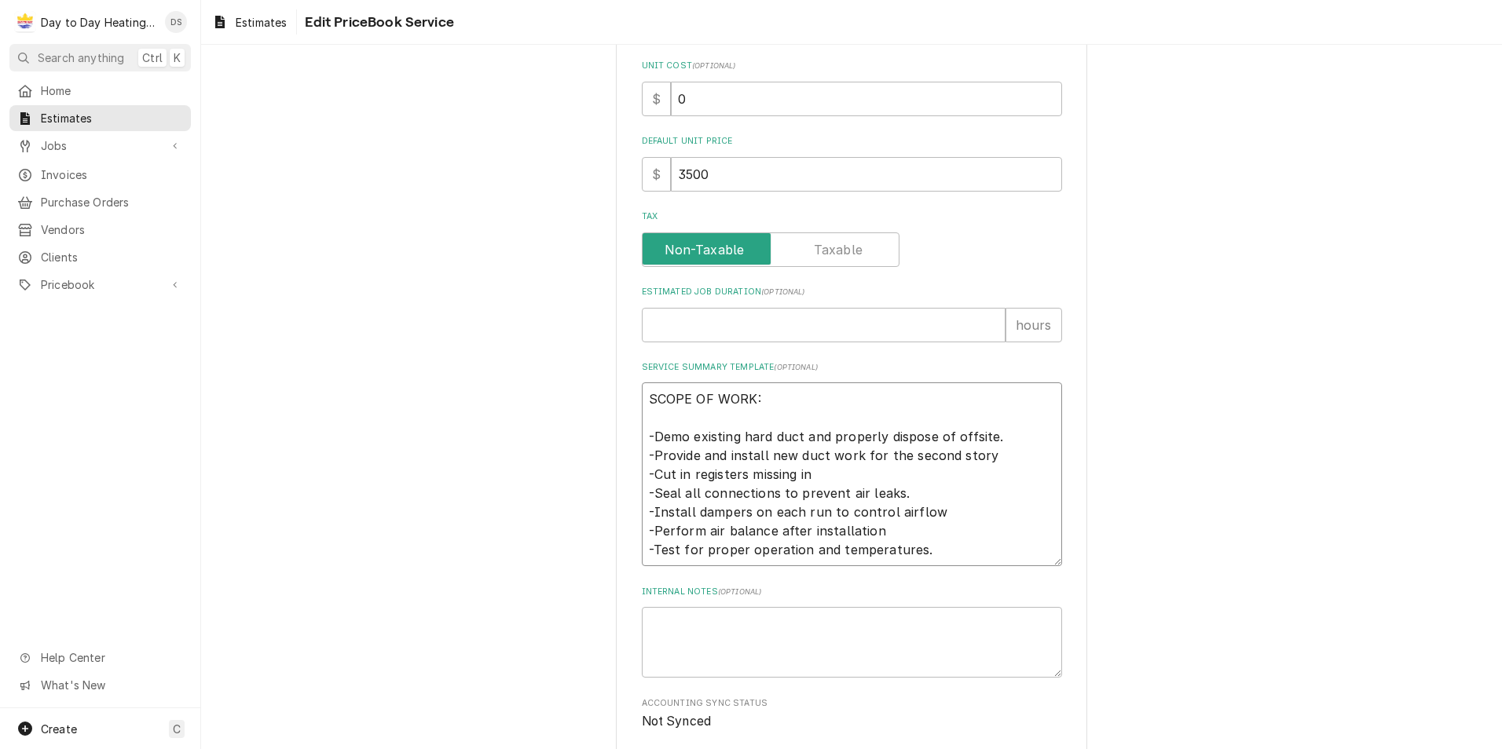
type textarea "SCOPE OF WORK: -Demo existing hard duct and properly dispose of offsite. -Provi…"
type textarea "x"
type textarea "SCOPE OF WORK: -Demo existing hard duct and properly dispose of offsite. -Provi…"
type textarea "x"
type textarea "SCOPE OF WORK: -Demo existing hard duct and properly dispose of offsite. -Provi…"
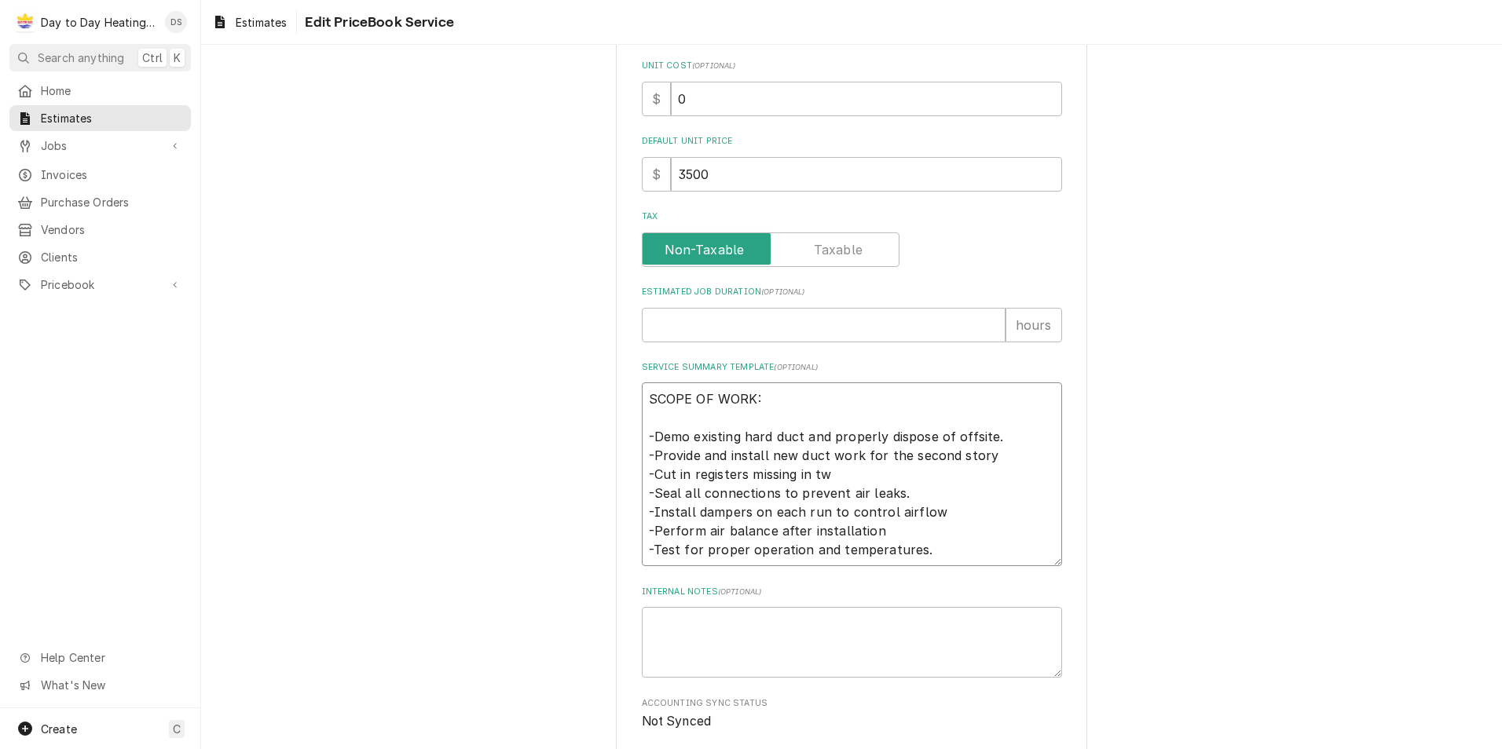
type textarea "x"
type textarea "SCOPE OF WORK: -Demo existing hard duct and properly dispose of offsite. -Provi…"
type textarea "x"
type textarea "SCOPE OF WORK: -Demo existing hard duct and properly dispose of offsite. -Provi…"
type textarea "x"
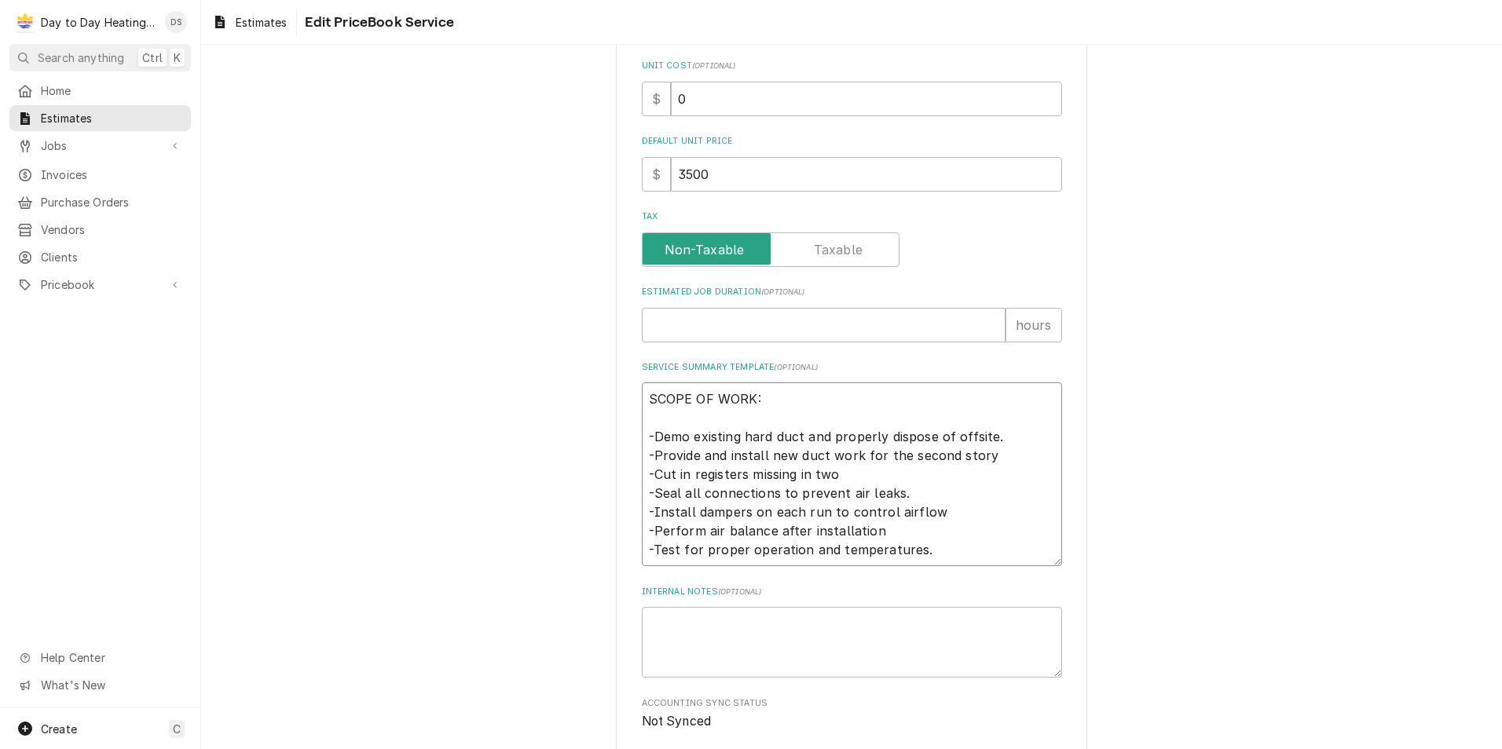
type textarea "SCOPE OF WORK: -Demo existing hard duct and properly dispose of offsite. -Provi…"
type textarea "x"
type textarea "SCOPE OF WORK: -Demo existing hard duct and properly dispose of offsite. -Provi…"
type textarea "x"
type textarea "SCOPE OF WORK: -Demo existing hard duct and properly dispose of offsite. -Provi…"
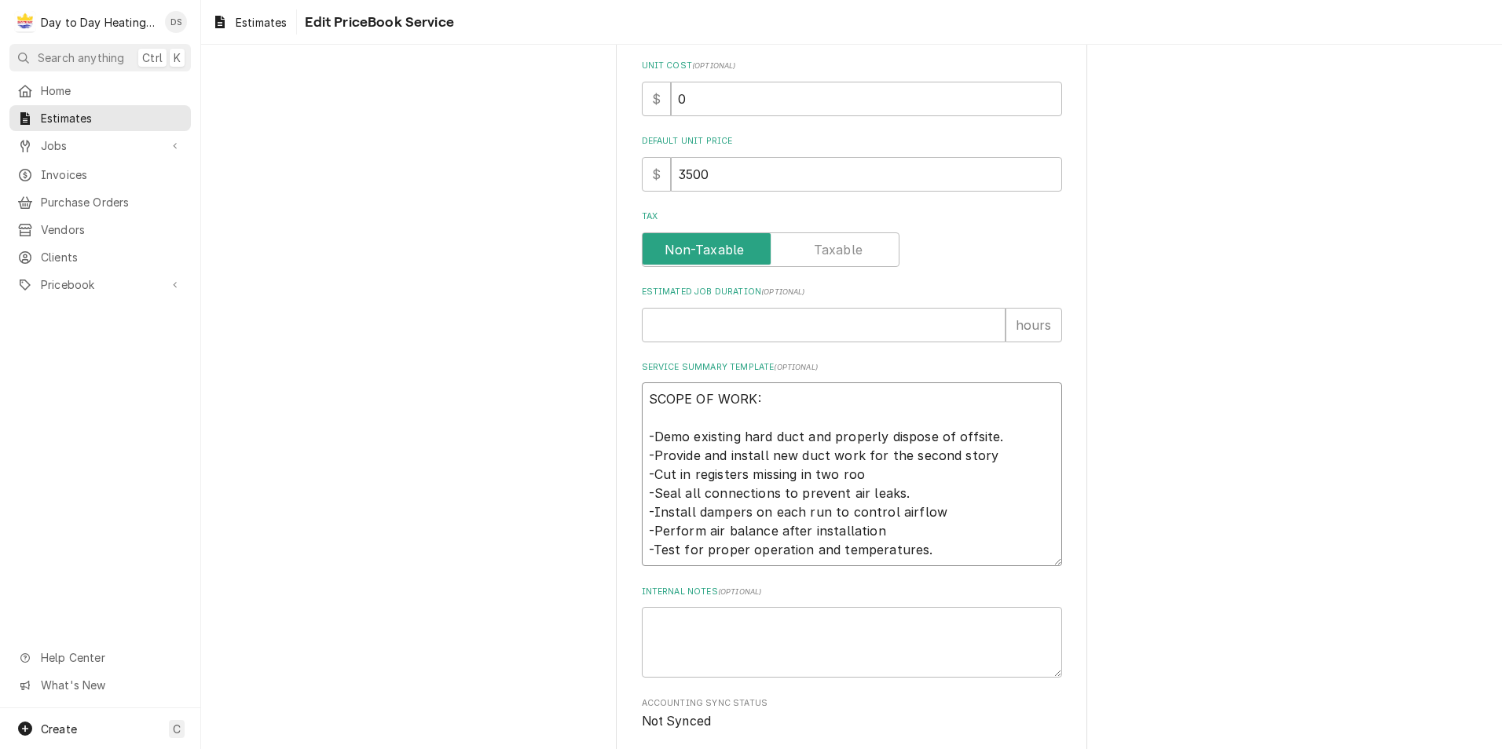
type textarea "x"
type textarea "SCOPE OF WORK: -Demo existing hard duct and properly dispose of offsite. -Provi…"
type textarea "x"
type textarea "SCOPE OF WORK: -Demo existing hard duct and properly dispose of offsite. -Provi…"
type textarea "x"
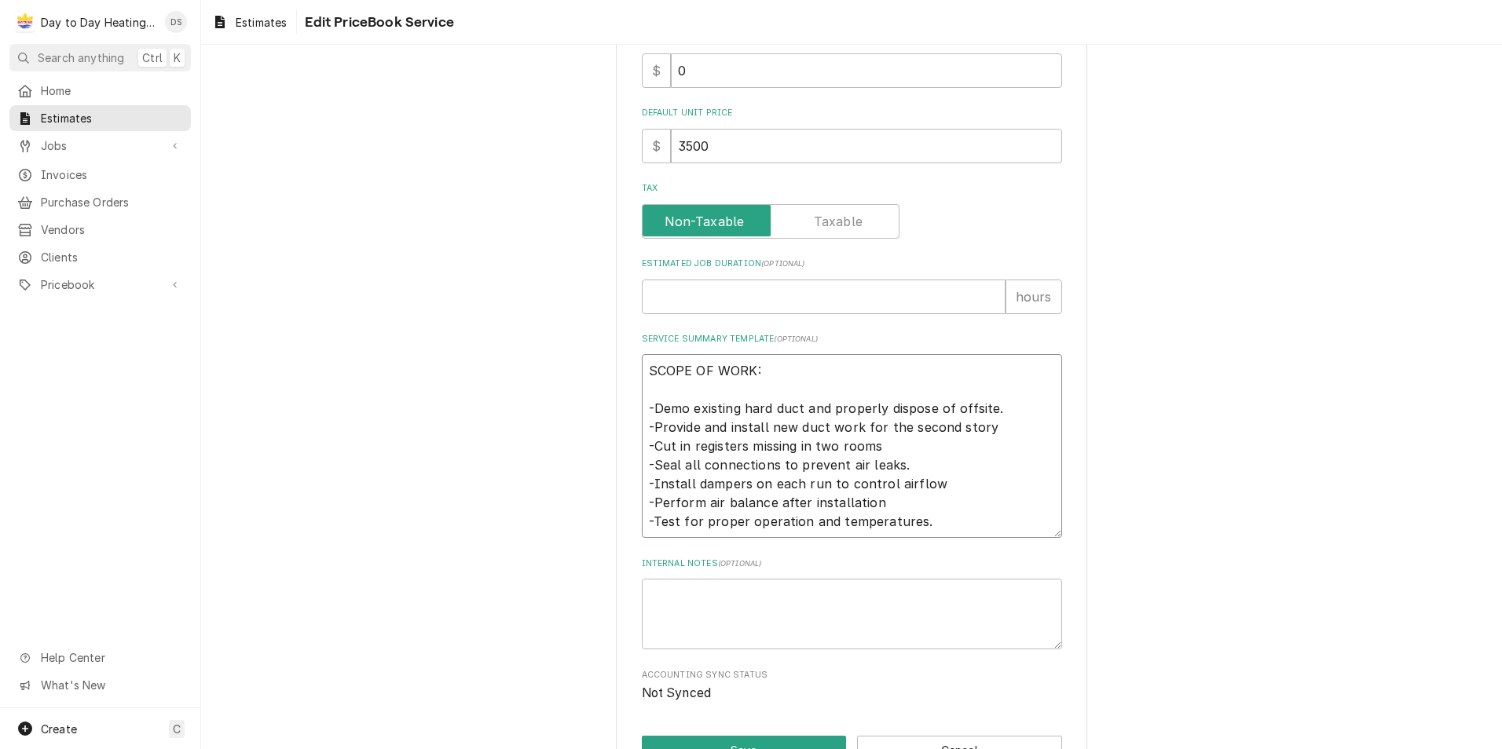
scroll to position [549, 0]
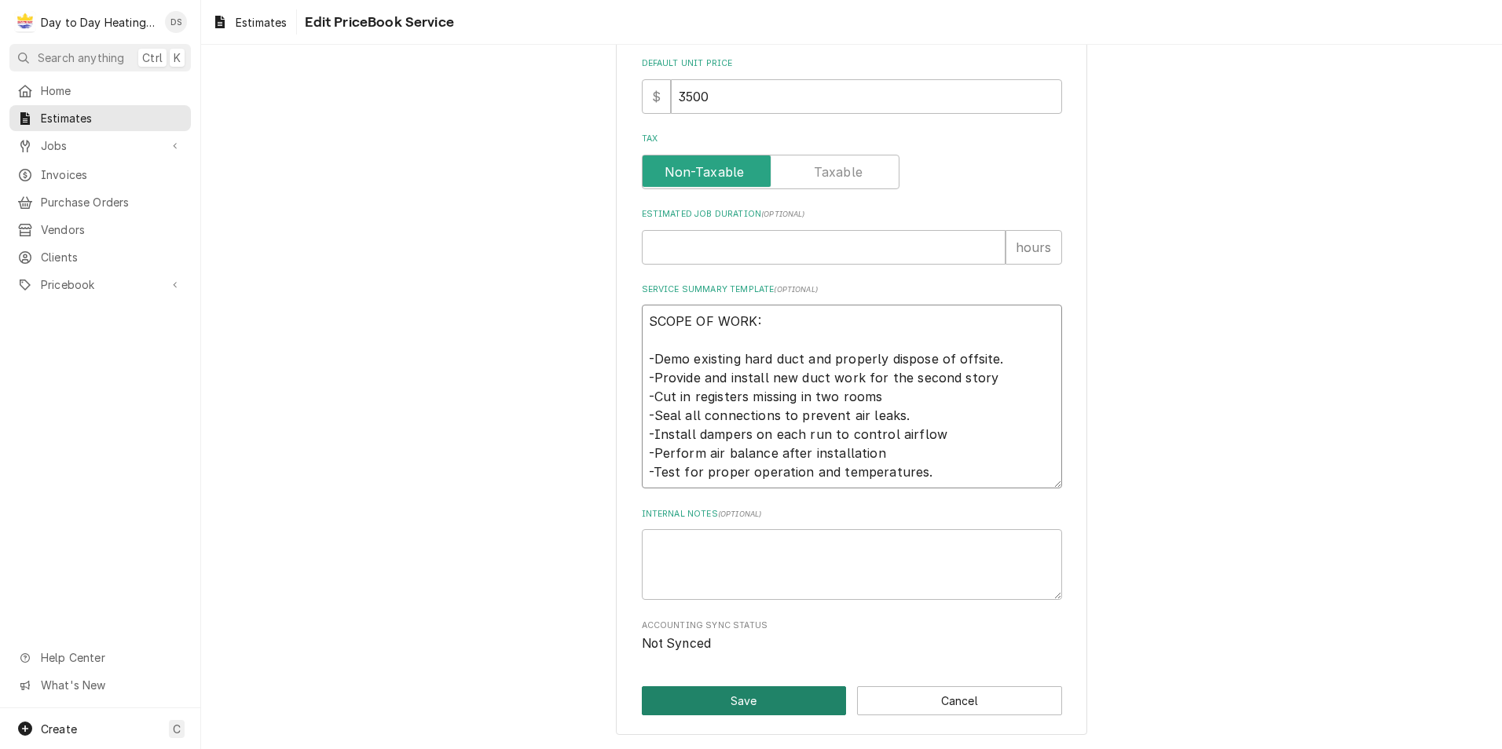
type textarea "SCOPE OF WORK: -Demo existing hard duct and properly dispose of offsite. -Provi…"
click at [741, 708] on button "Save" at bounding box center [744, 701] width 205 height 29
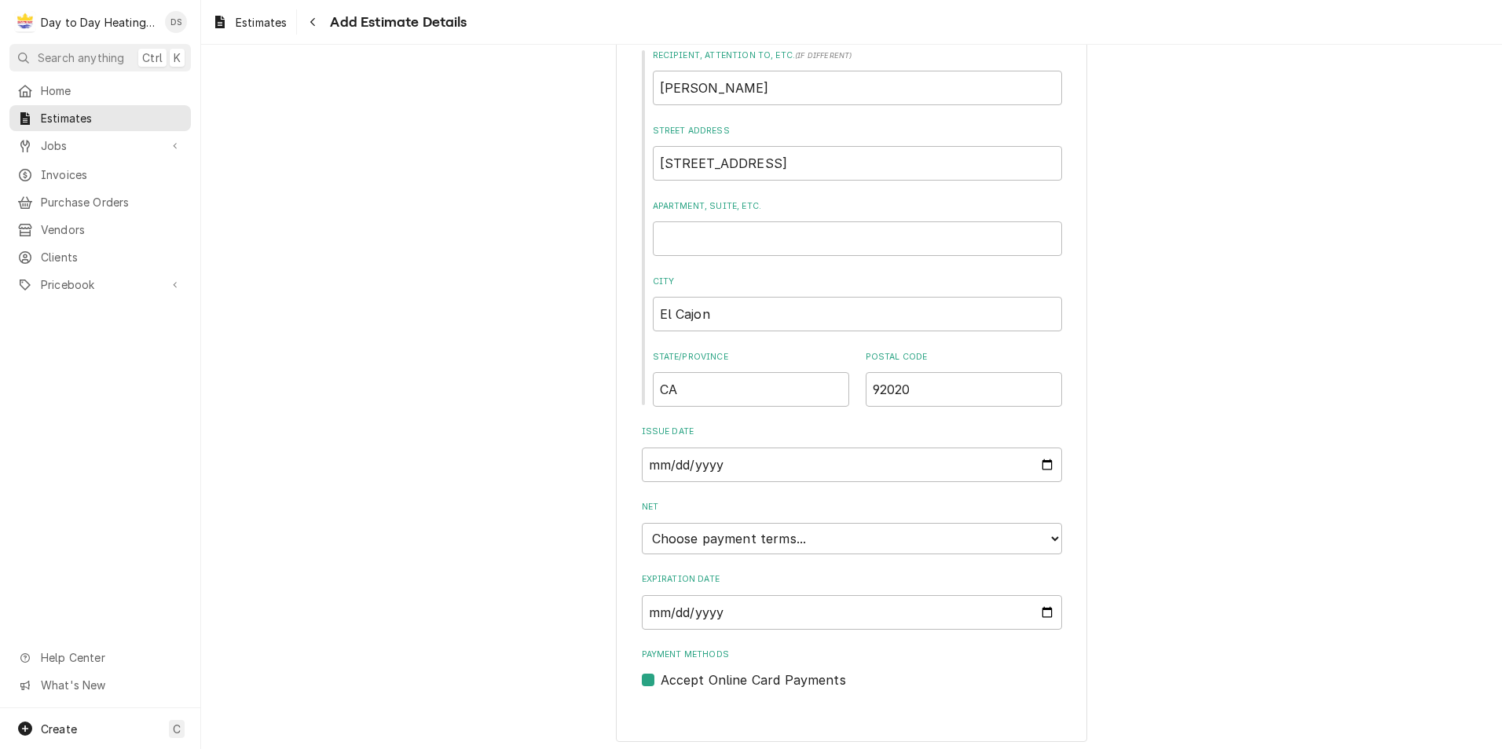
scroll to position [790, 0]
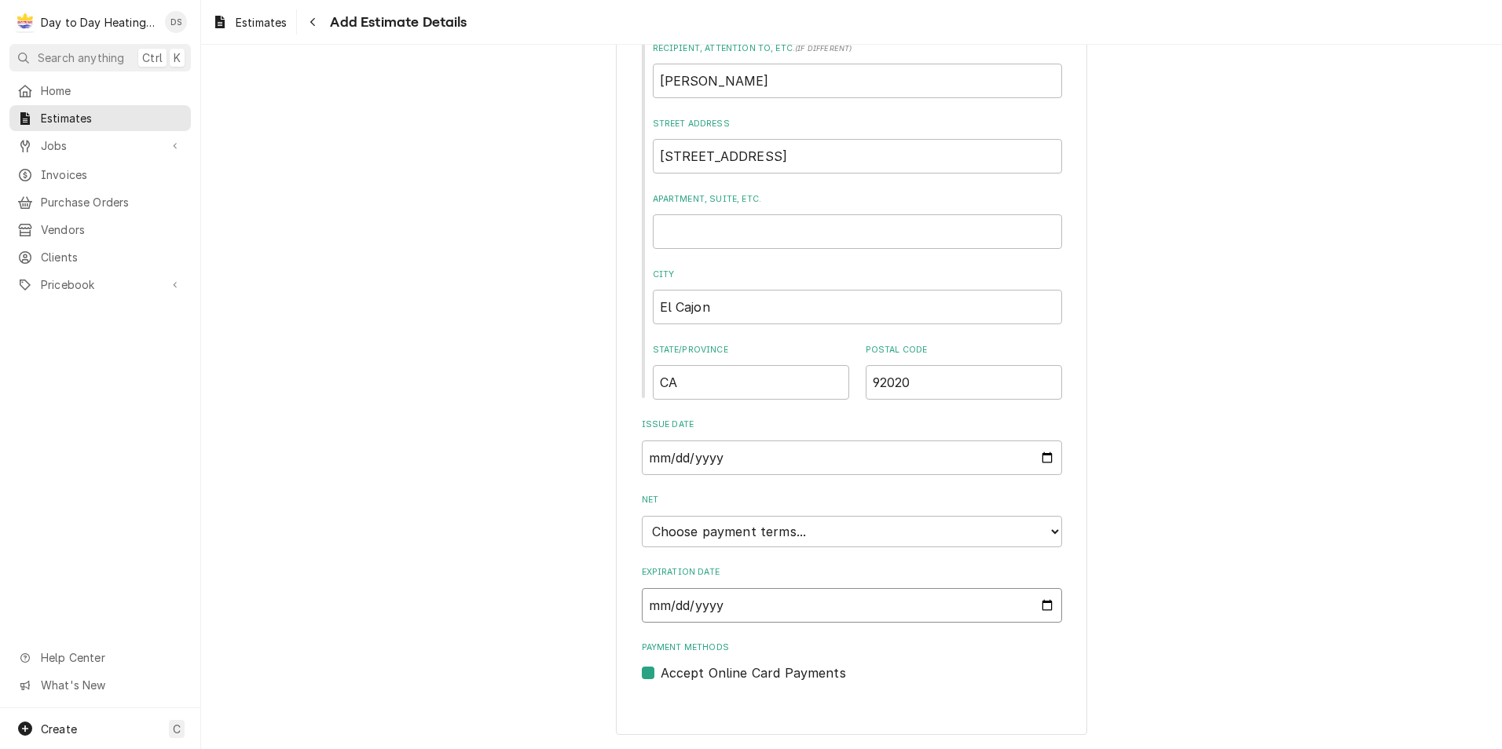
click at [1045, 606] on input "Expiration Date" at bounding box center [852, 605] width 420 height 35
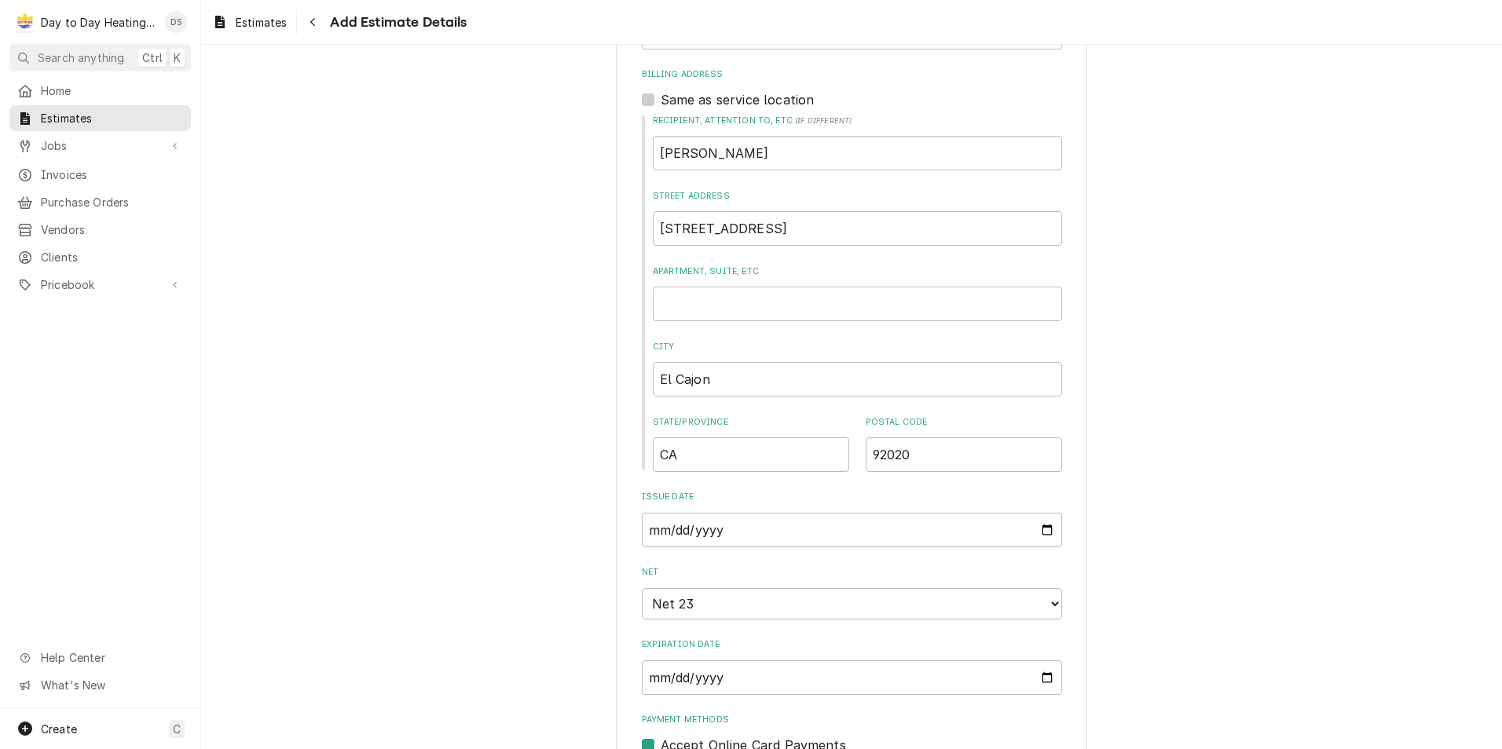
type textarea "x"
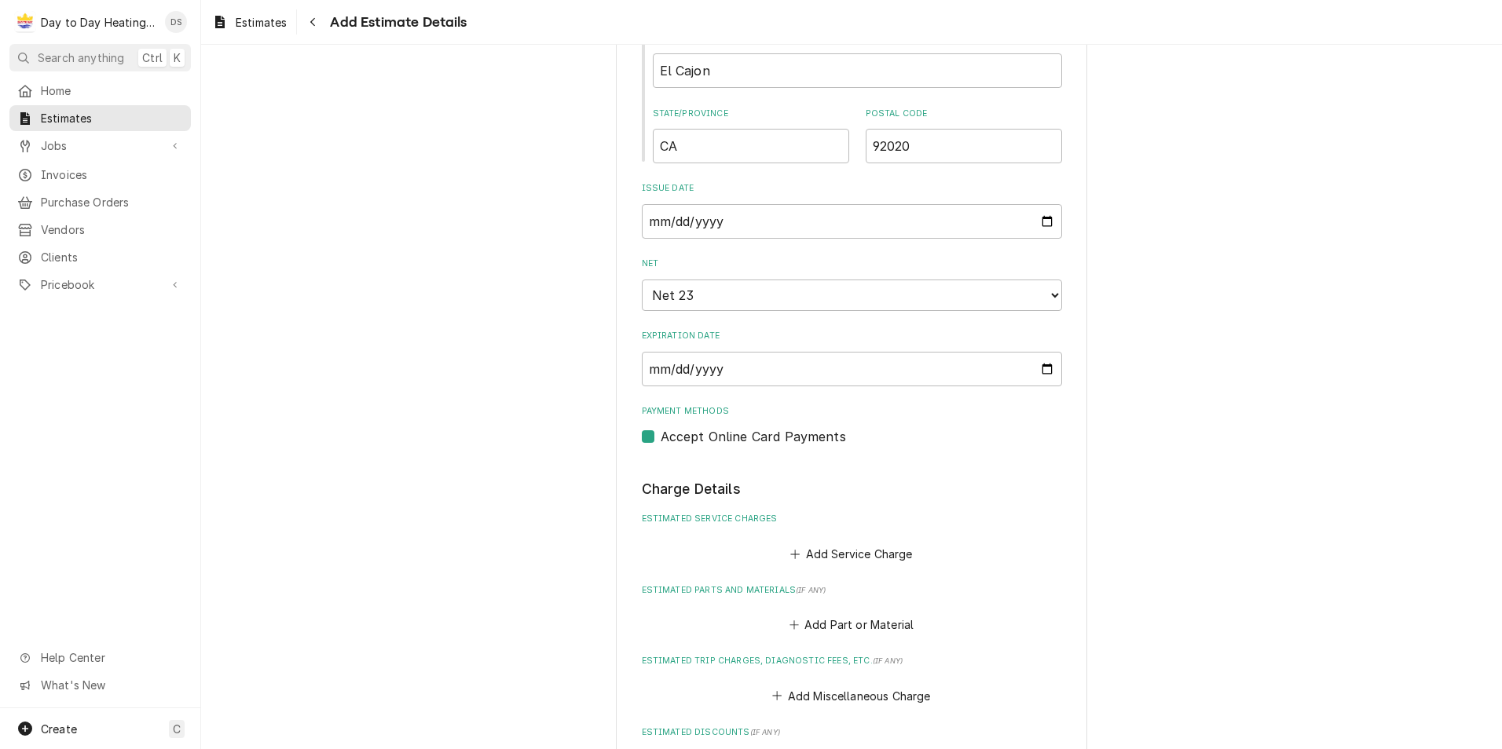
scroll to position [1032, 0]
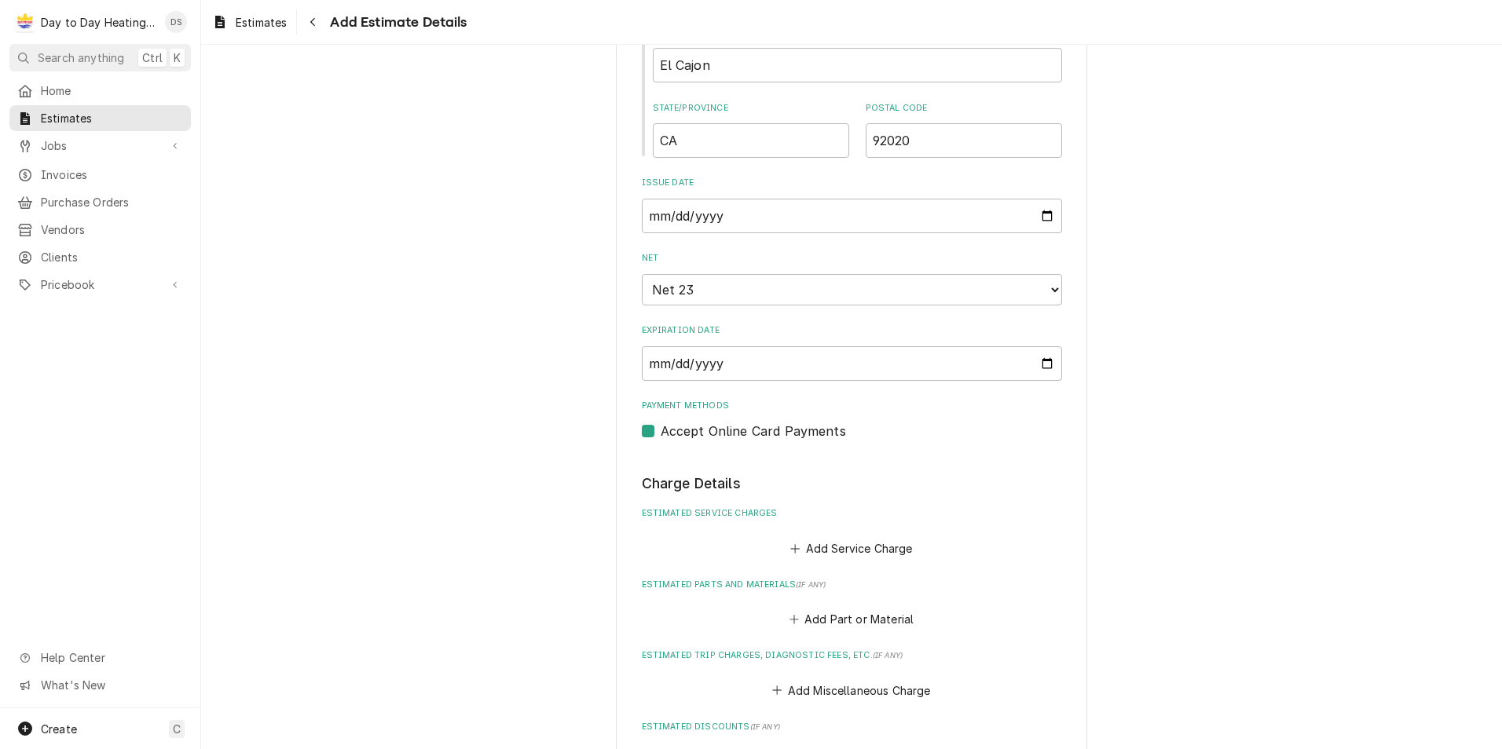
click at [661, 430] on label "Accept Online Card Payments" at bounding box center [753, 431] width 185 height 19
click at [661, 430] on input "Payment Methods" at bounding box center [871, 439] width 420 height 35
checkbox input "false"
type textarea "x"
click at [823, 549] on button "Add Service Charge" at bounding box center [851, 548] width 127 height 22
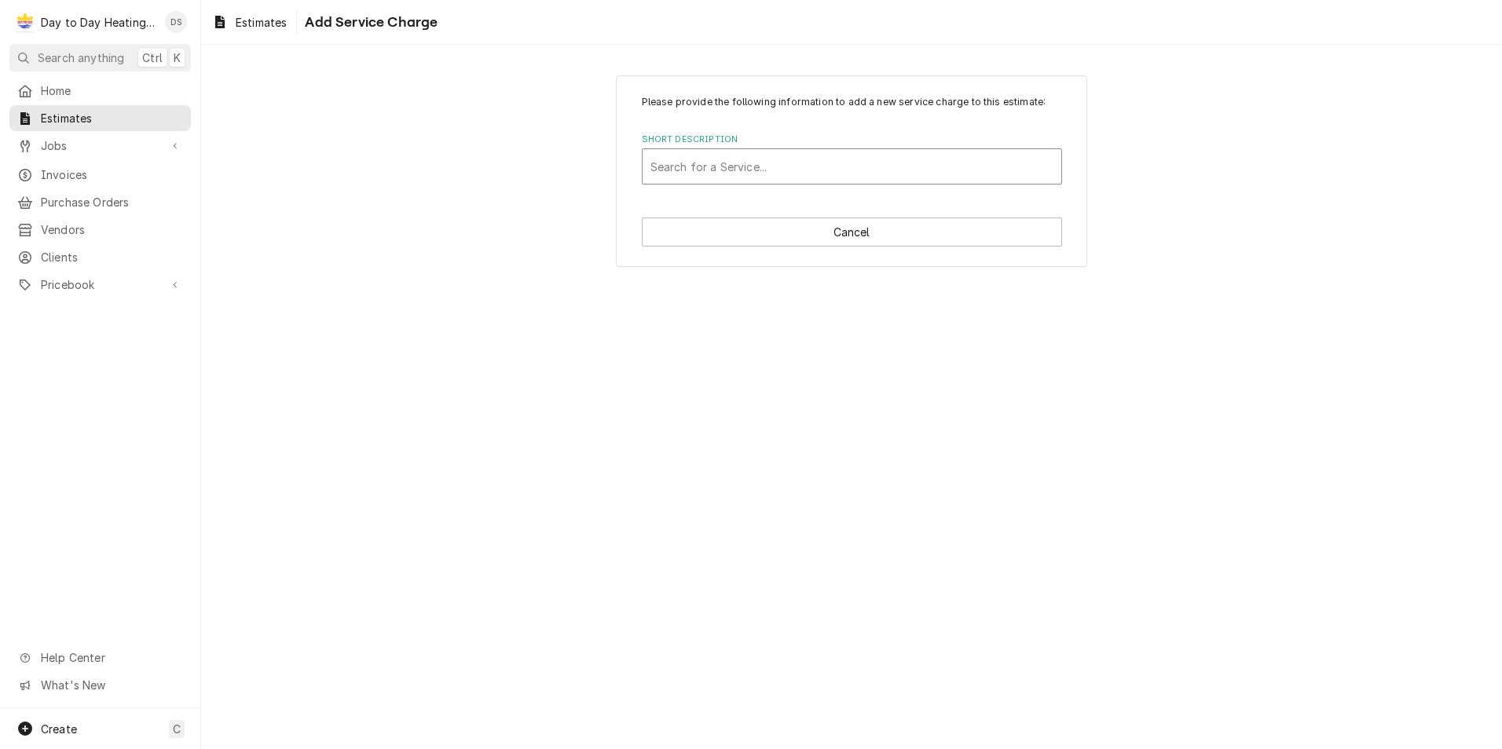
click at [753, 169] on div "Short Description" at bounding box center [851, 166] width 403 height 28
type input "duct work change"
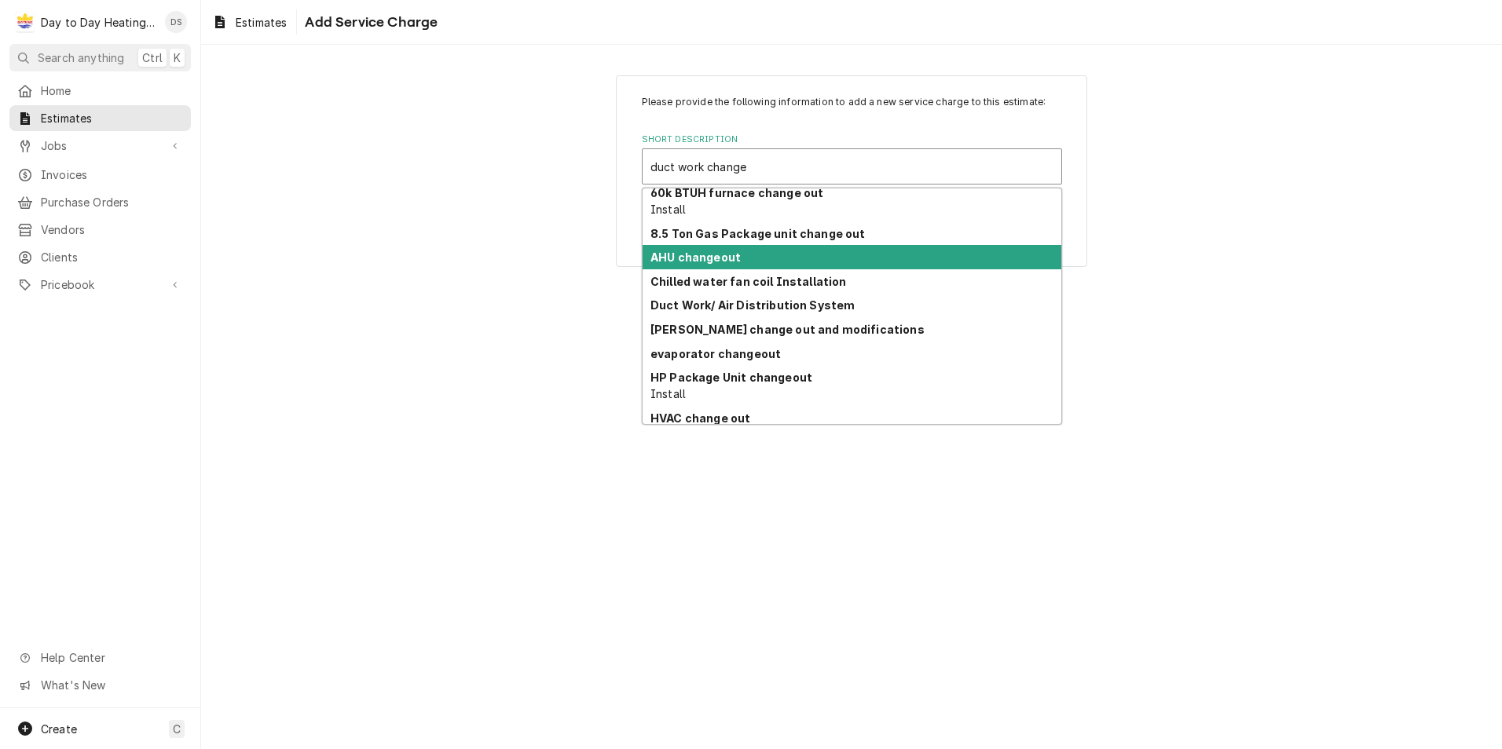
scroll to position [281, 0]
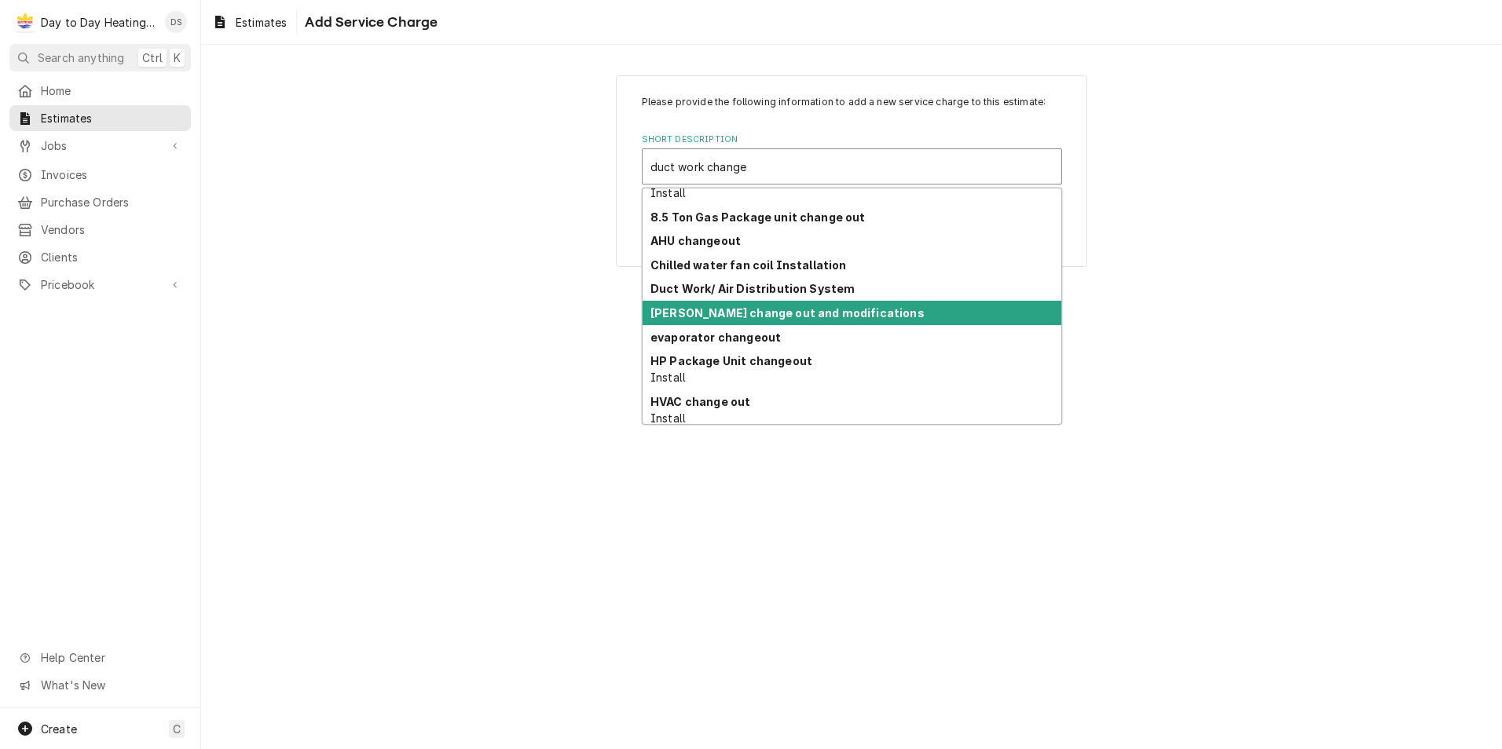
click at [783, 317] on strong "[PERSON_NAME] change out and modifications" at bounding box center [787, 312] width 274 height 13
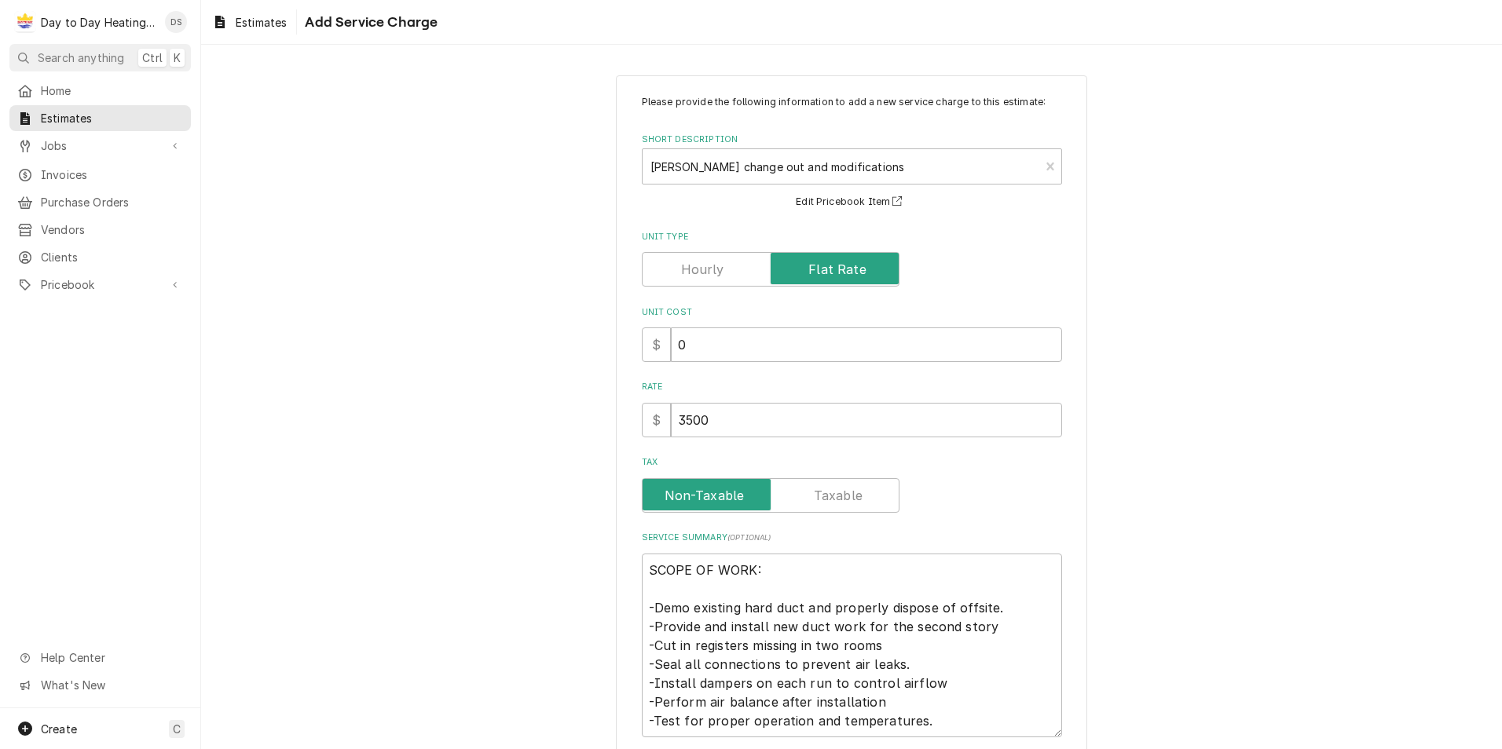
scroll to position [84, 0]
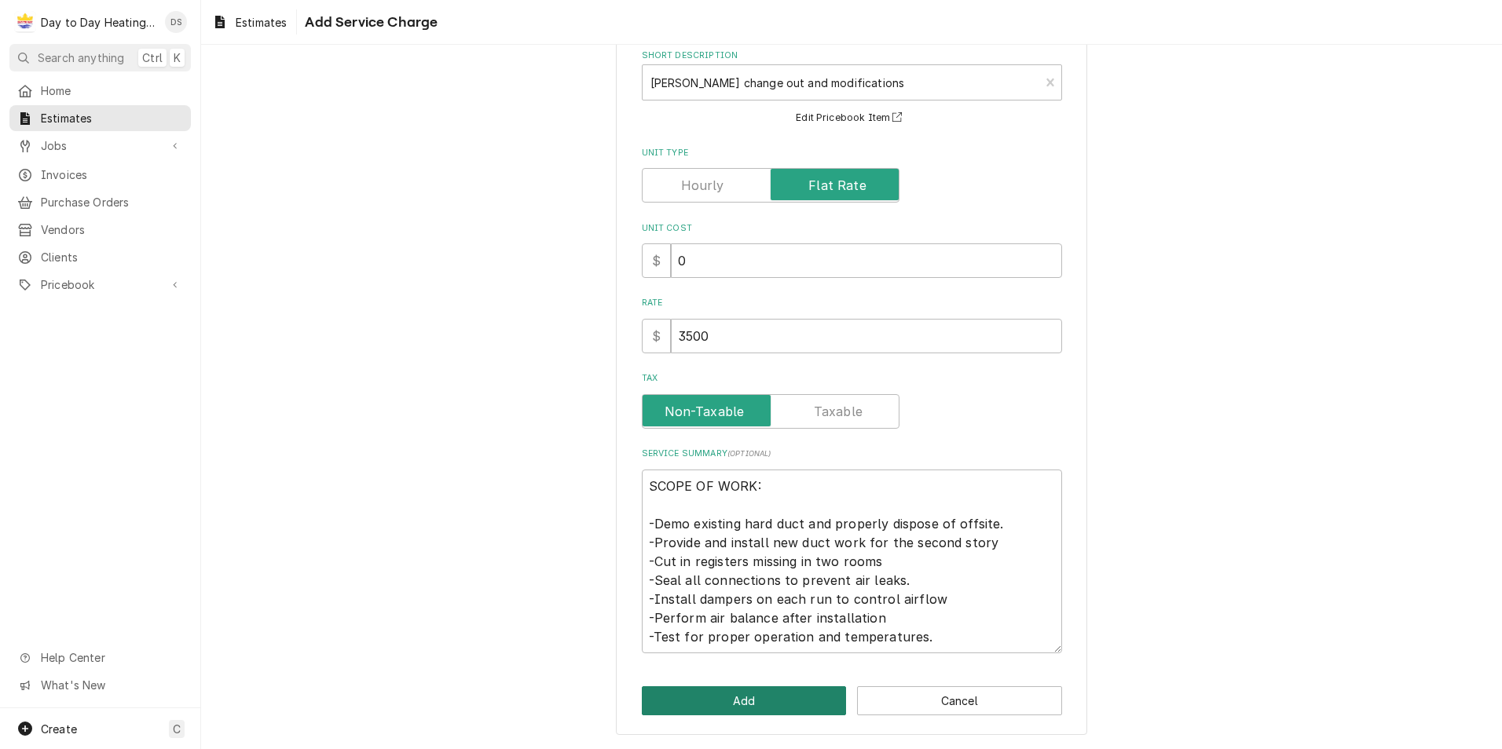
click at [723, 698] on button "Add" at bounding box center [744, 701] width 205 height 29
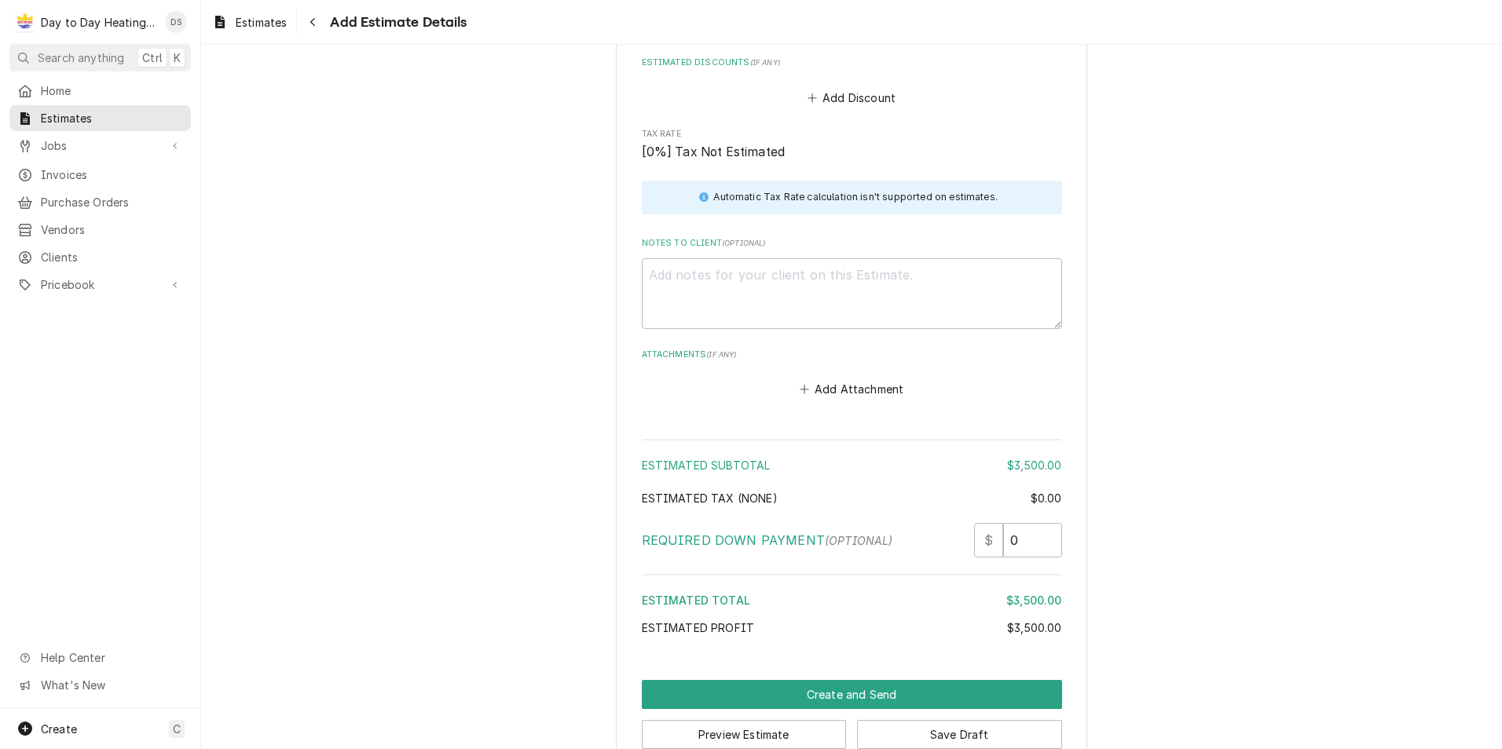
scroll to position [2103, 0]
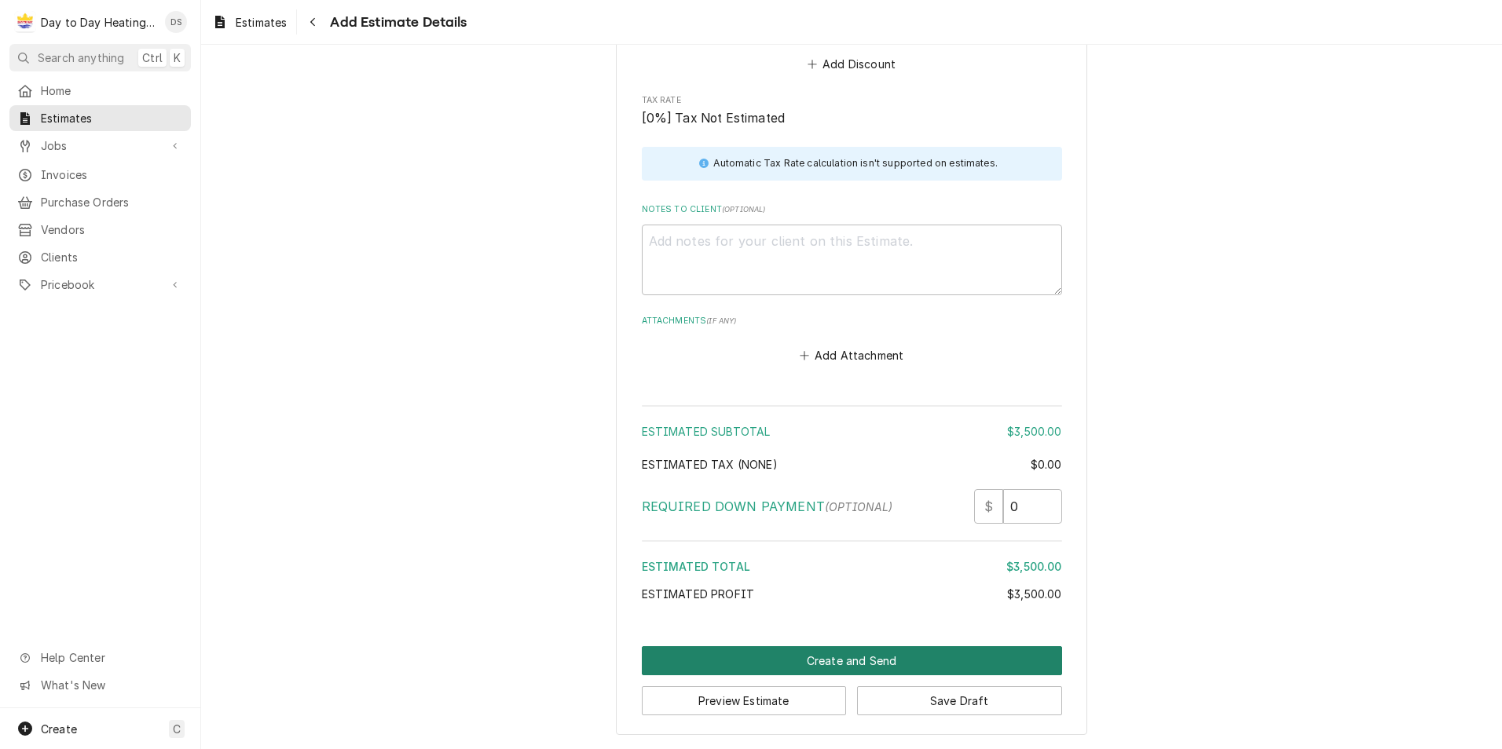
click at [847, 658] on button "Create and Send" at bounding box center [852, 660] width 420 height 29
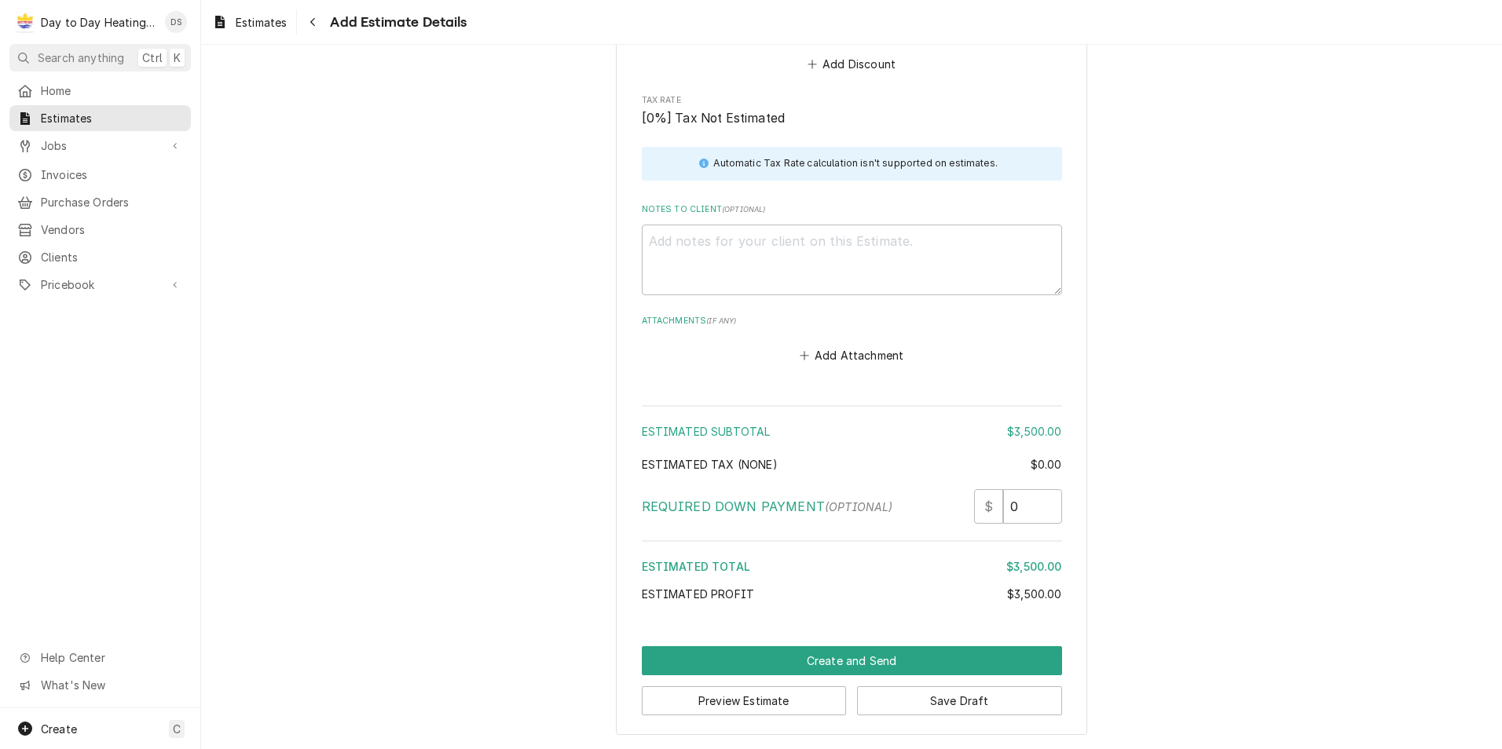
scroll to position [2094, 0]
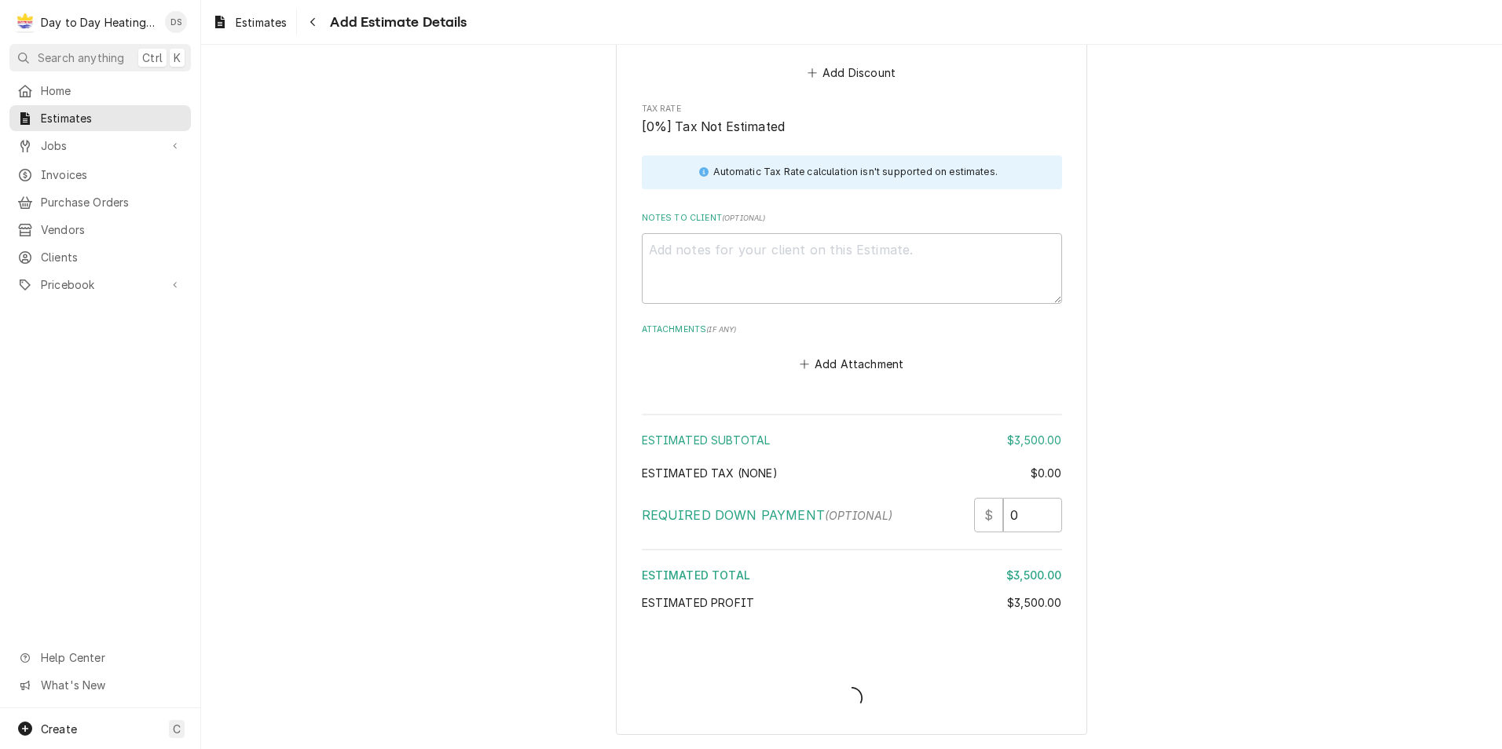
type textarea "x"
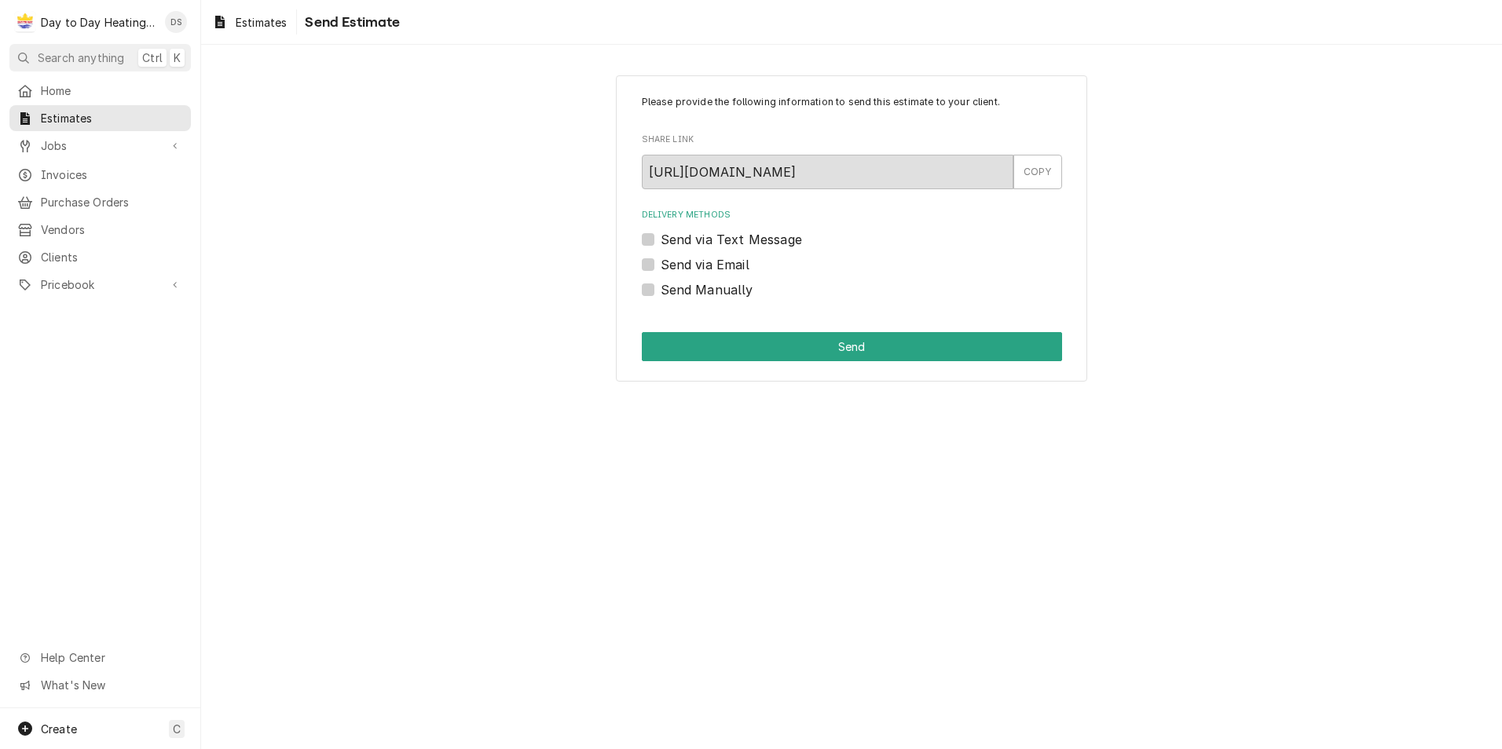
click at [727, 265] on label "Send via Email" at bounding box center [705, 264] width 89 height 19
click at [727, 265] on input "Send via Email" at bounding box center [871, 272] width 420 height 35
checkbox input "true"
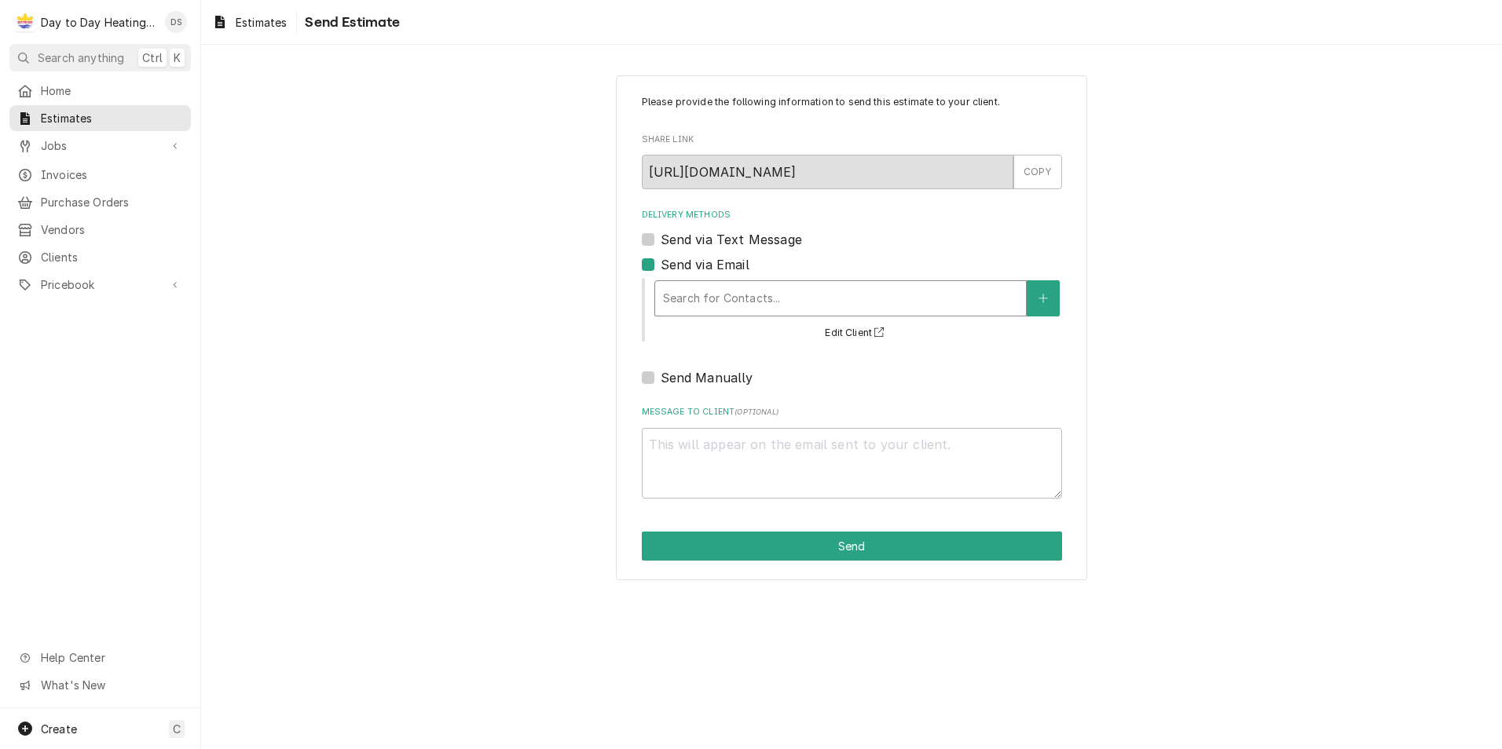
click at [744, 295] on div "Delivery Methods" at bounding box center [840, 298] width 355 height 28
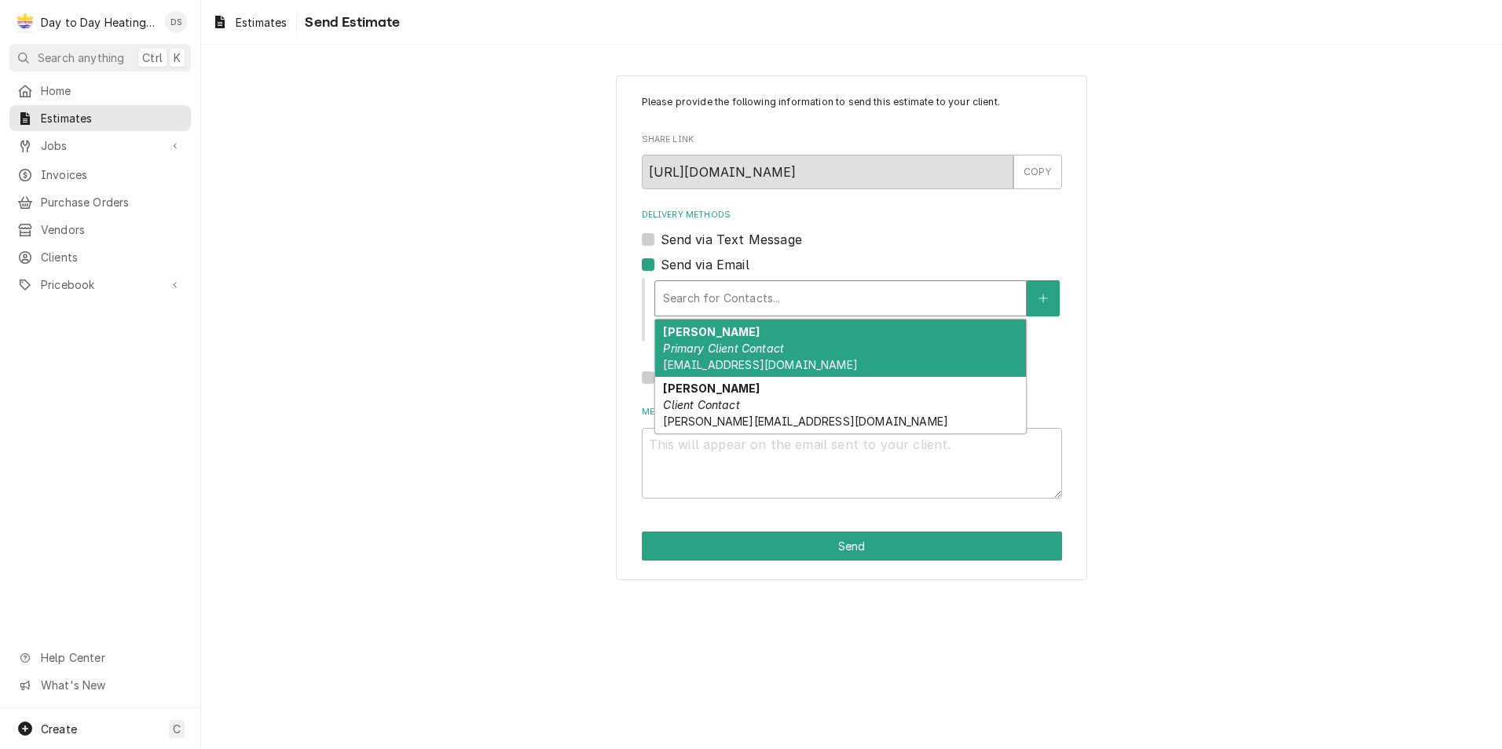
click at [756, 350] on em "Primary Client Contact" at bounding box center [723, 348] width 121 height 13
type textarea "x"
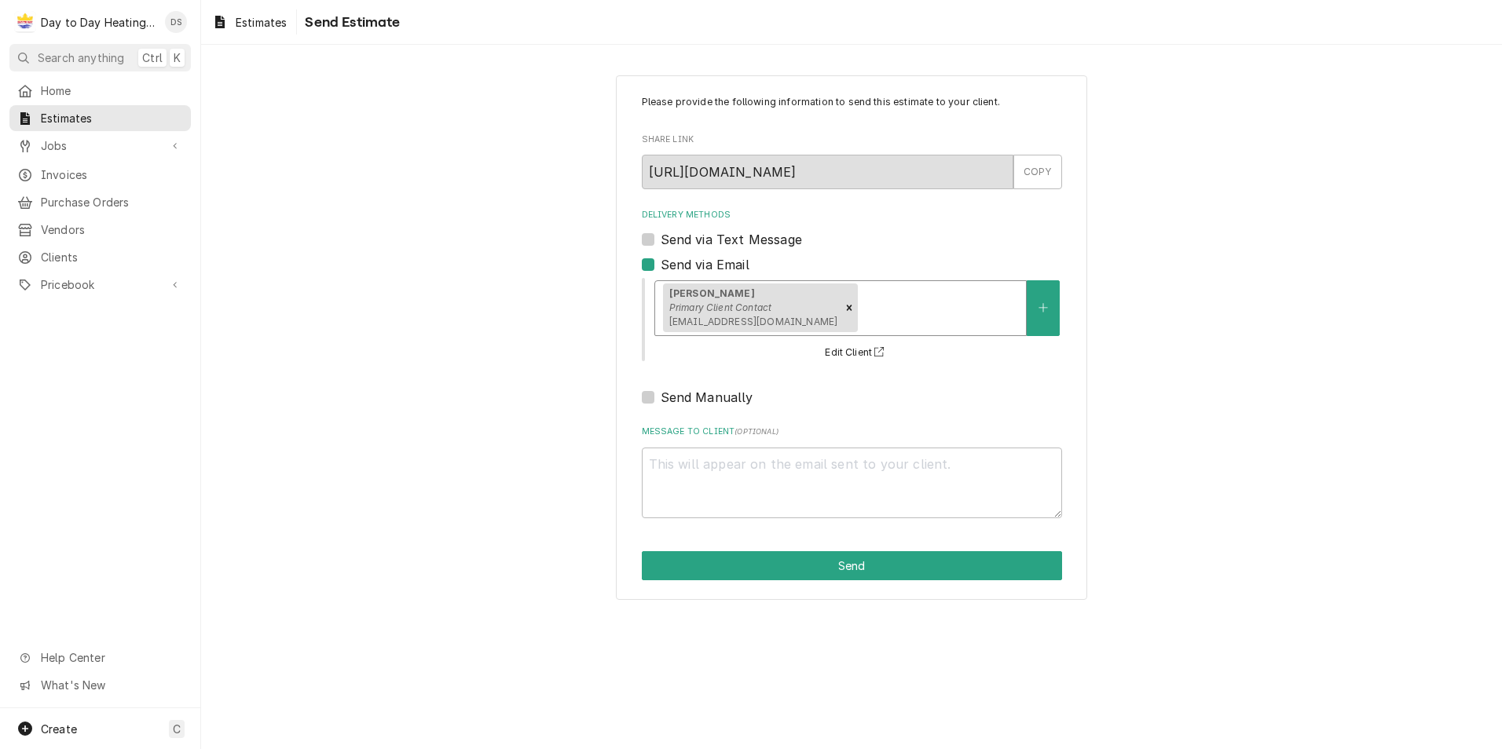
click at [727, 233] on label "Send via Text Message" at bounding box center [731, 239] width 141 height 19
click at [727, 233] on input "Send via Text Message" at bounding box center [871, 247] width 420 height 35
checkbox input "true"
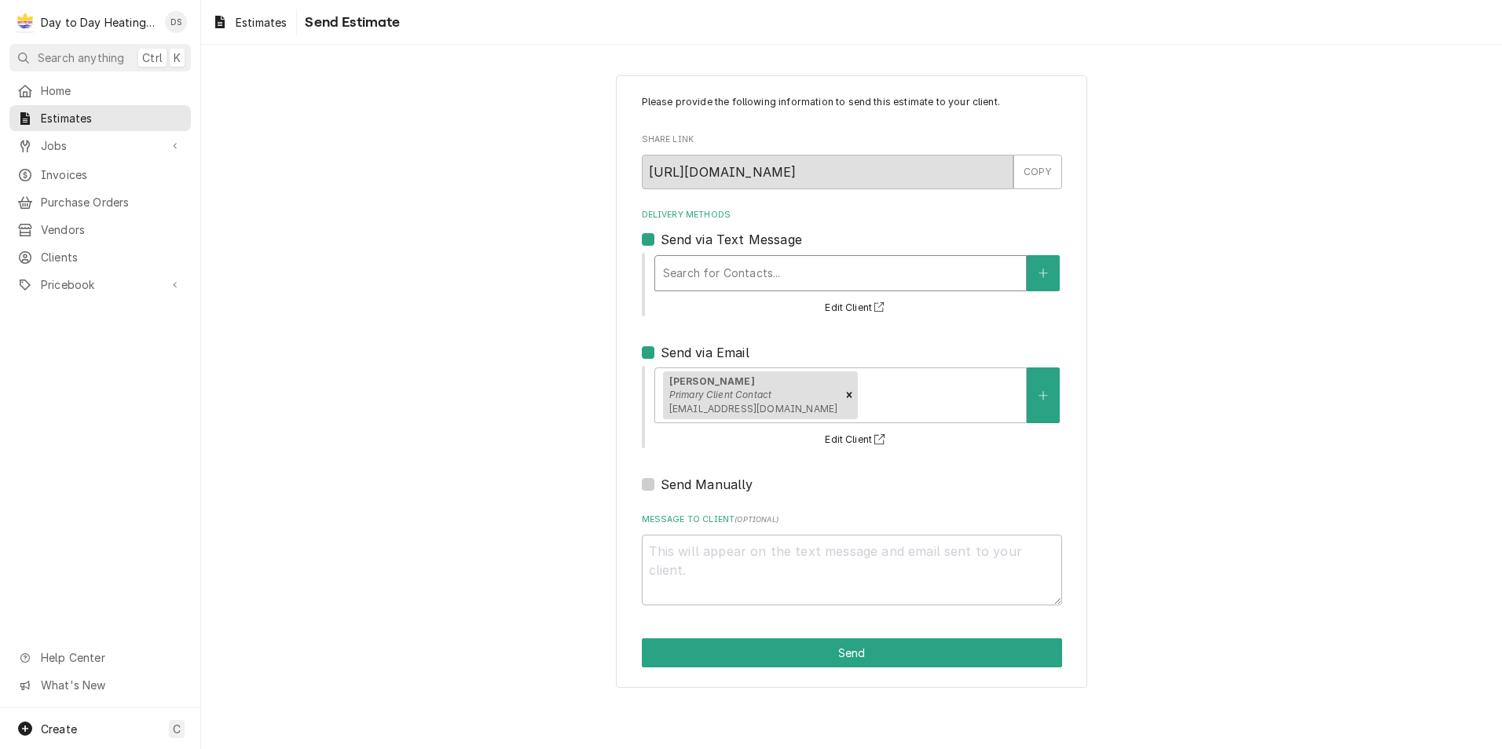
click at [742, 264] on div "Delivery Methods" at bounding box center [840, 273] width 355 height 28
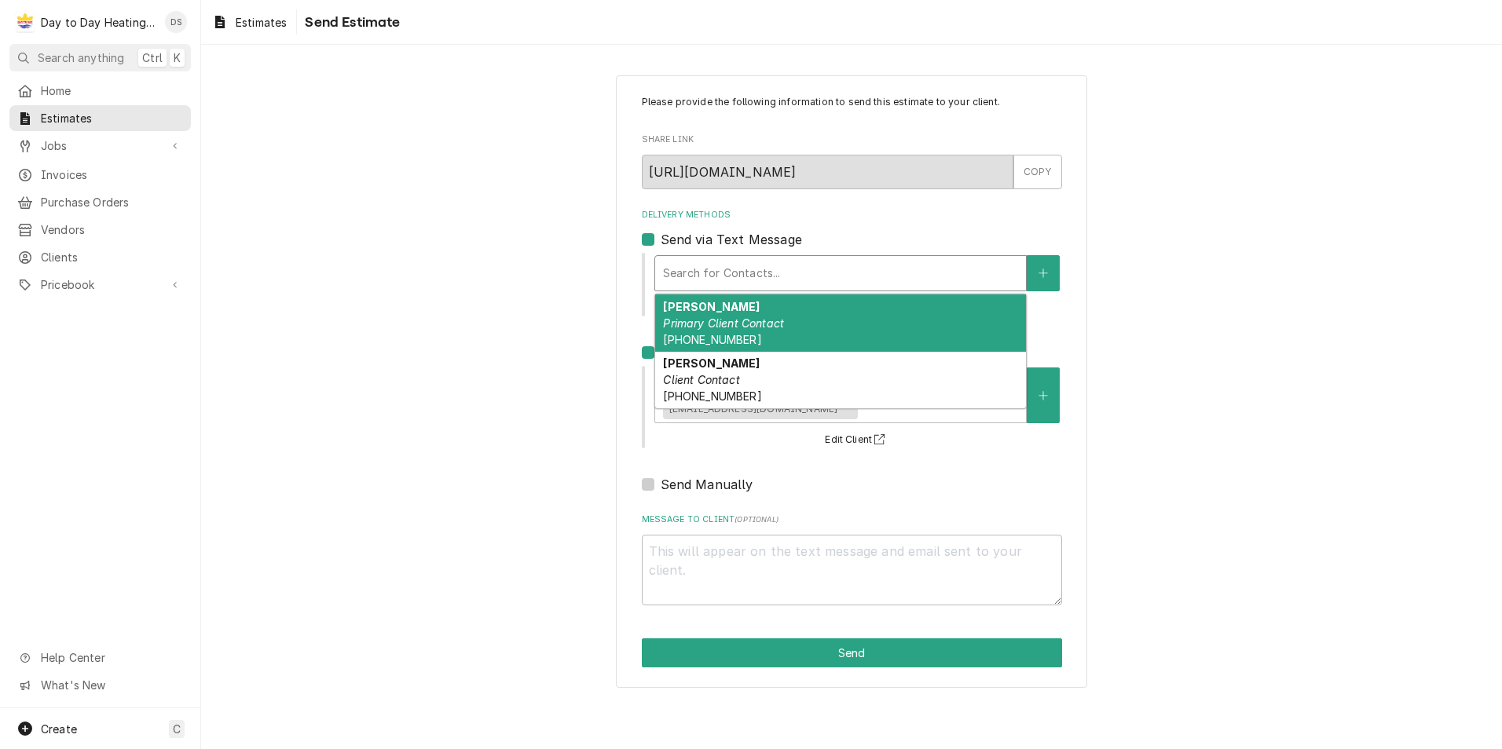
click at [746, 319] on em "Primary Client Contact" at bounding box center [723, 323] width 121 height 13
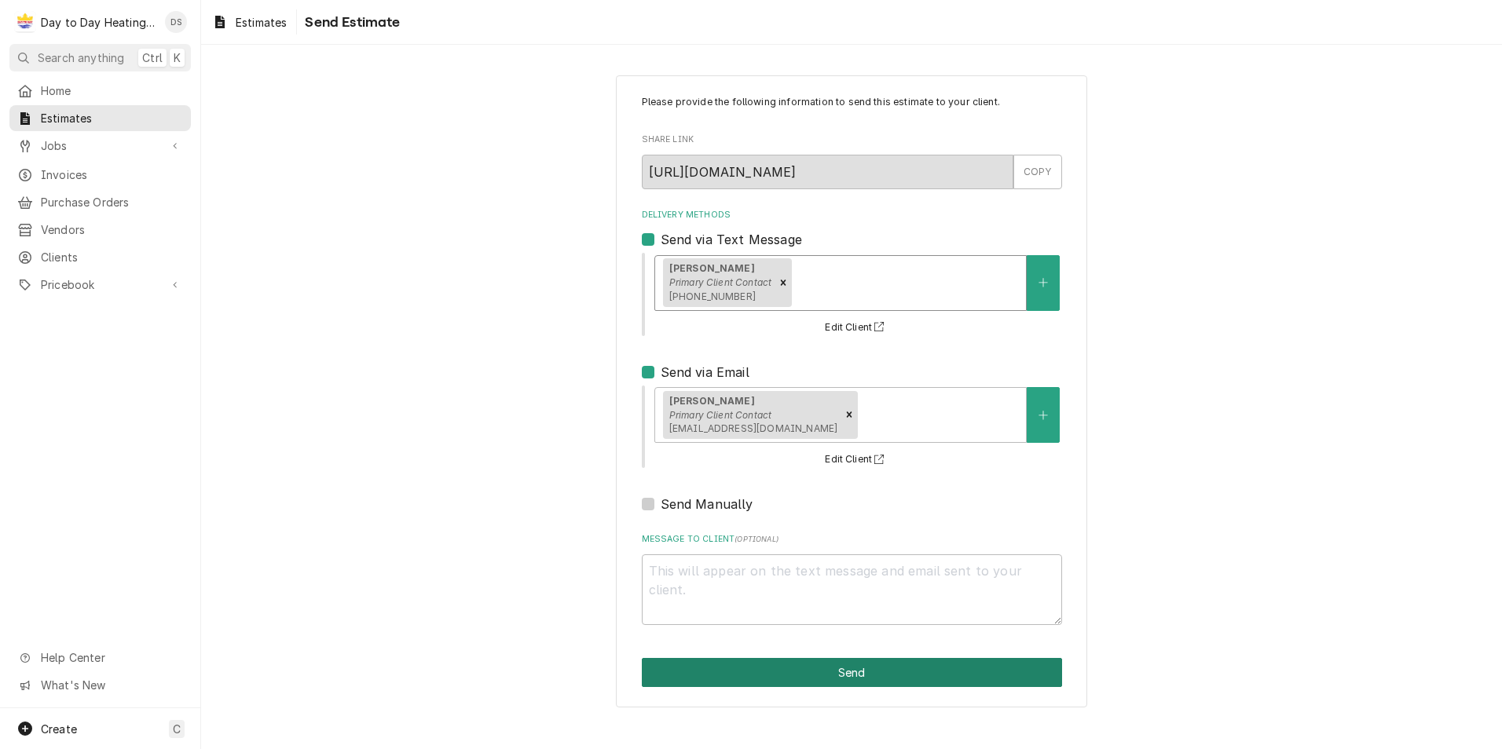
click at [869, 676] on button "Send" at bounding box center [852, 672] width 420 height 29
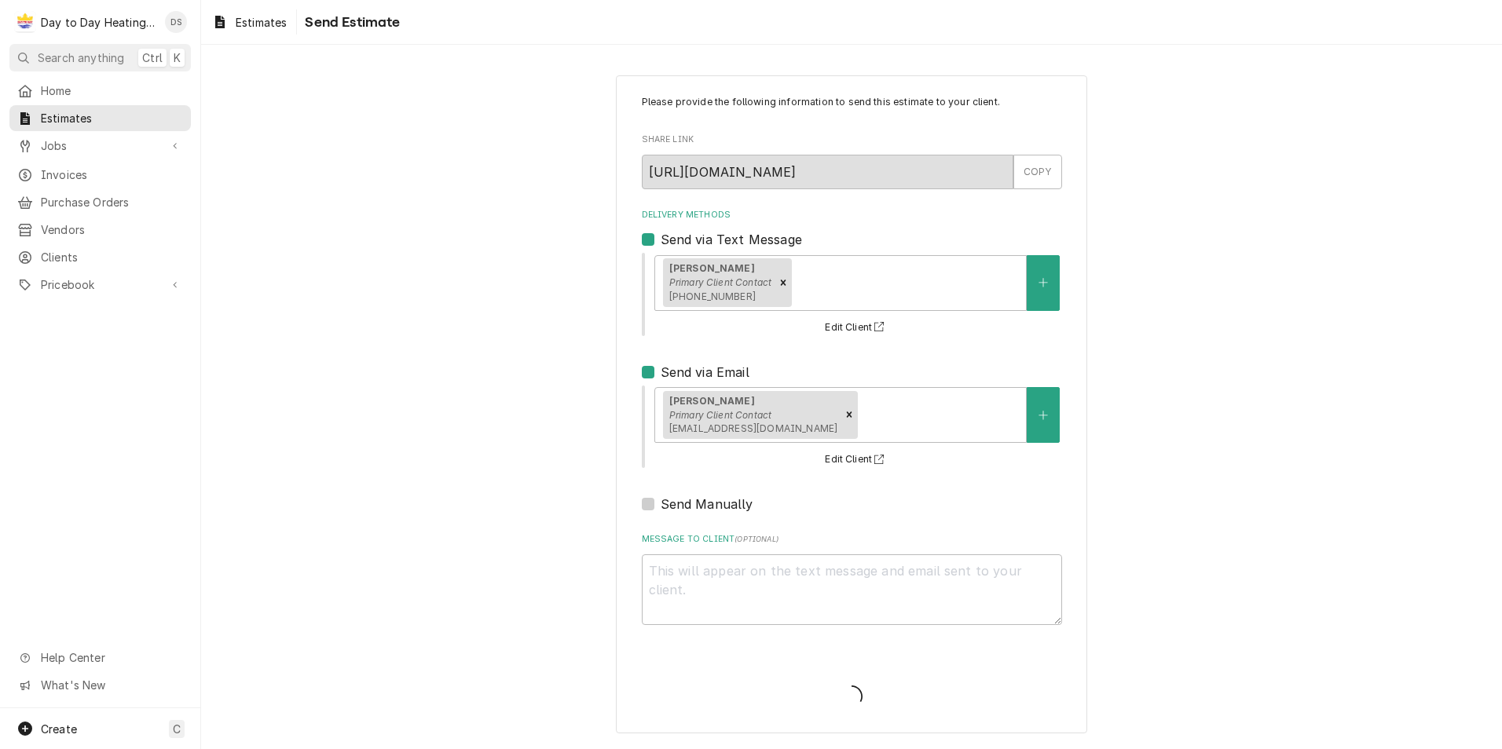
type textarea "x"
